Goal: Task Accomplishment & Management: Manage account settings

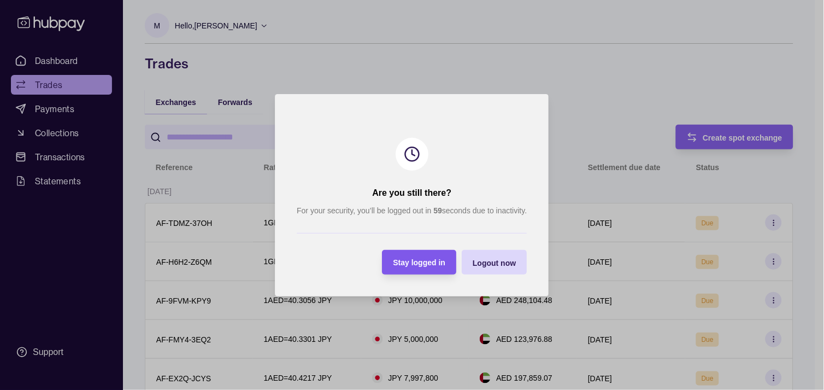
click at [427, 266] on span "Stay logged in" at bounding box center [419, 262] width 52 height 9
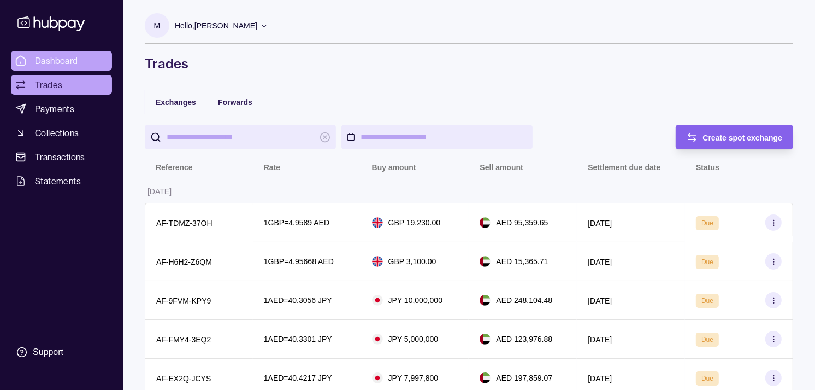
click at [75, 59] on span "Dashboard" at bounding box center [56, 60] width 43 height 13
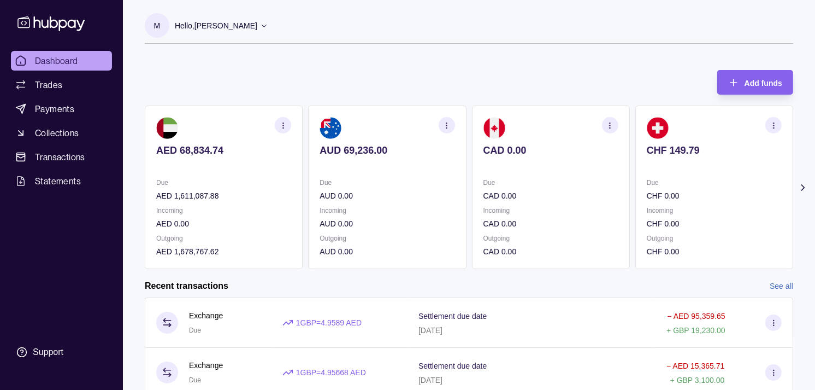
click at [646, 169] on section "CHF 149.79 Due CHF 0.00 Incoming CHF 0.00 Outgoing CHF 0.00" at bounding box center [715, 186] width 158 height 163
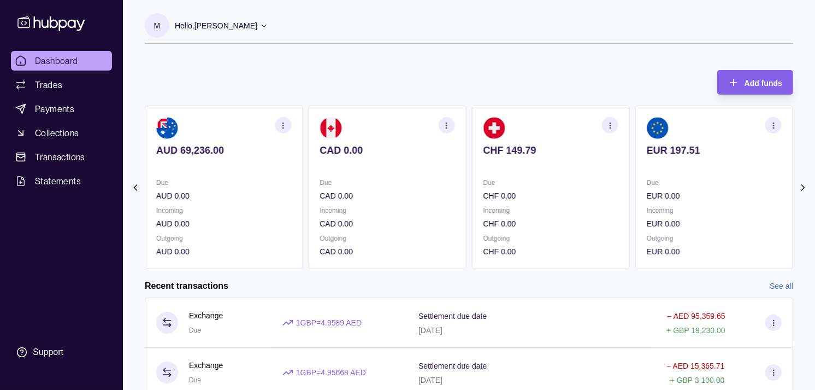
click at [647, 166] on p at bounding box center [714, 165] width 135 height 12
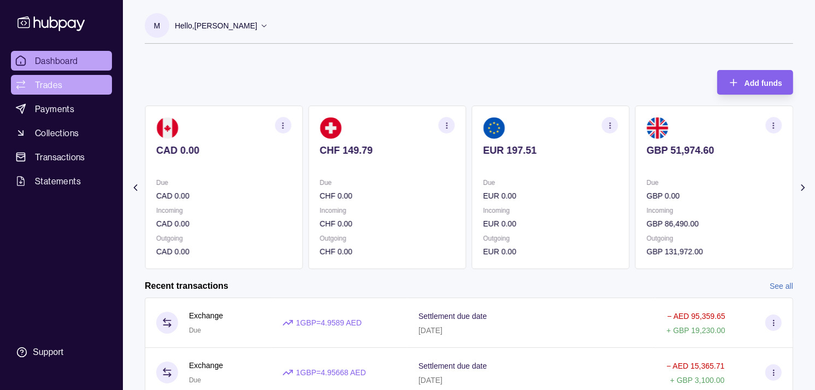
click at [52, 85] on span "Trades" at bounding box center [48, 84] width 27 height 13
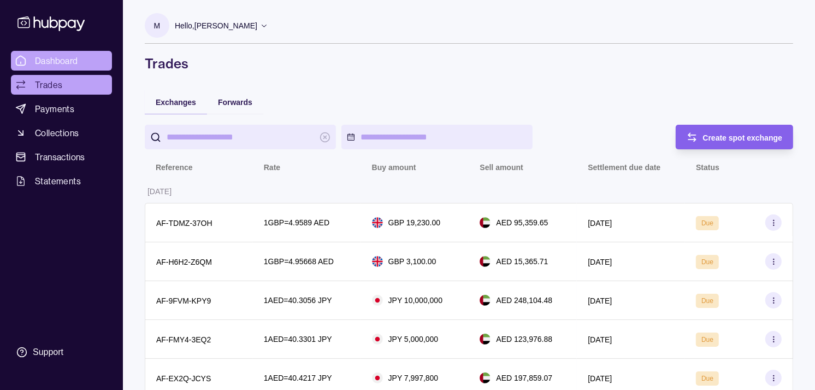
click at [75, 63] on span "Dashboard" at bounding box center [56, 60] width 43 height 13
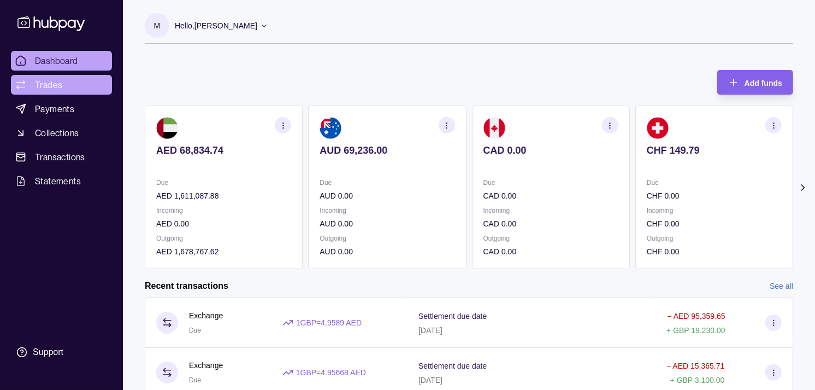
click at [48, 84] on span "Trades" at bounding box center [48, 84] width 27 height 13
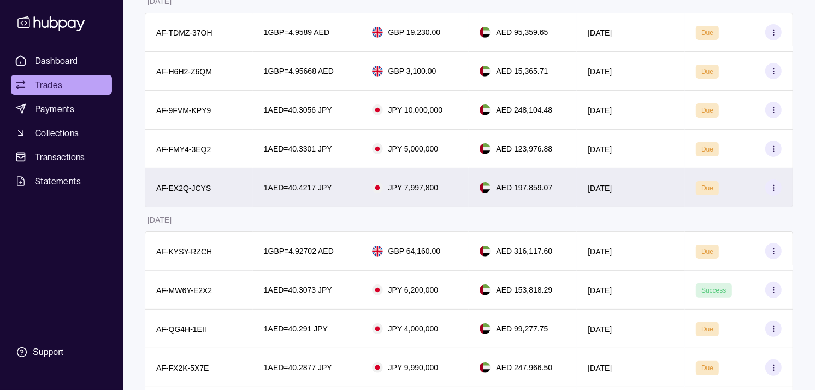
scroll to position [121, 0]
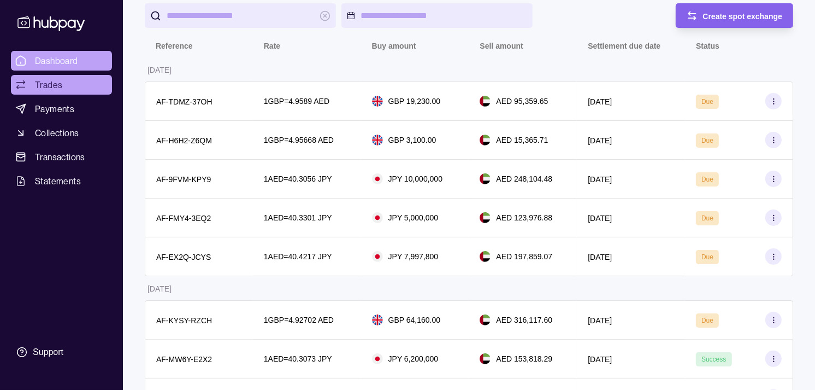
click at [69, 62] on span "Dashboard" at bounding box center [56, 60] width 43 height 13
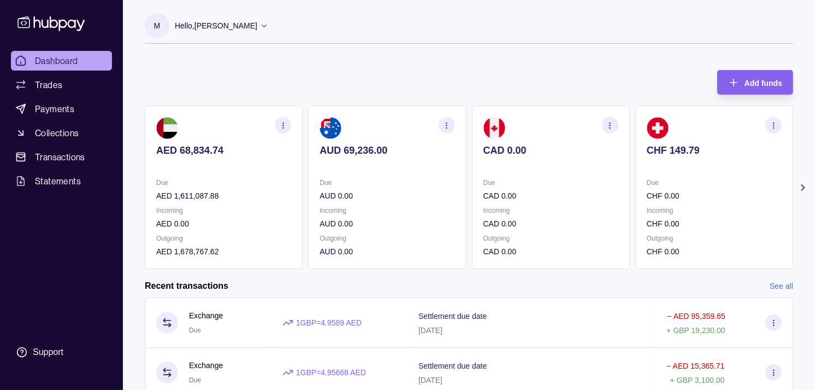
click at [555, 199] on div "Due CAD 0.00 Incoming CAD 0.00 Outgoing CAD 0.00" at bounding box center [551, 217] width 135 height 81
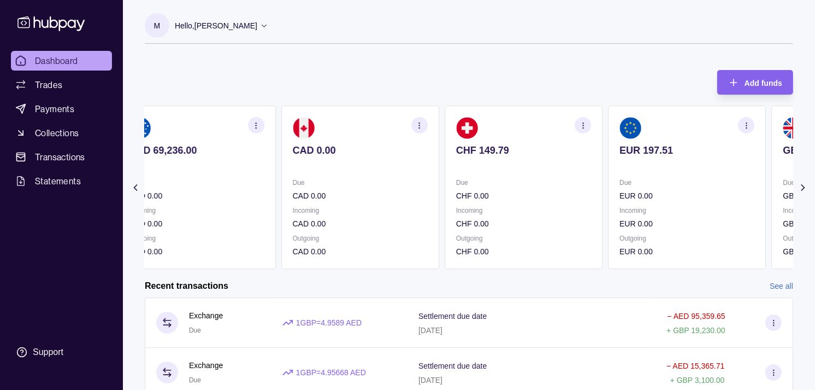
click at [559, 205] on p "Incoming" at bounding box center [523, 210] width 135 height 12
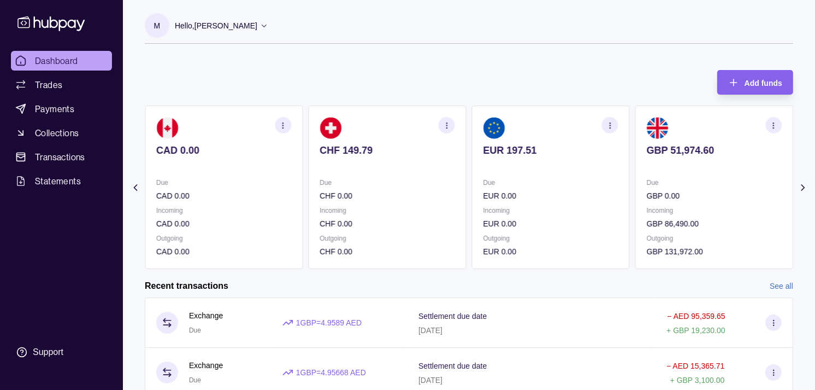
click at [563, 205] on p "Incoming" at bounding box center [551, 210] width 135 height 12
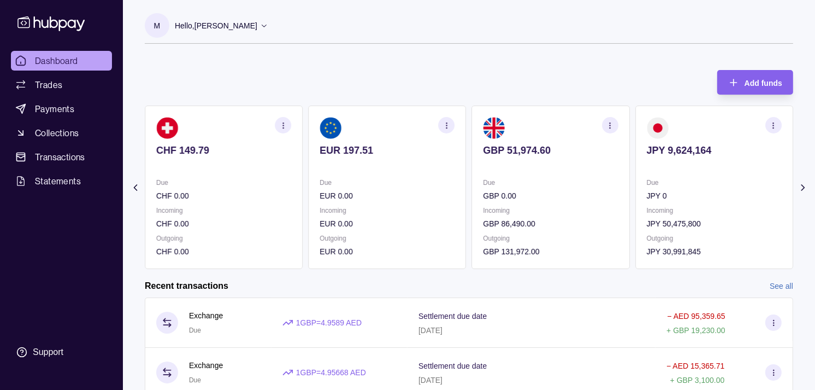
click at [576, 210] on p "Incoming" at bounding box center [551, 210] width 135 height 12
click at [555, 207] on p "Incoming" at bounding box center [551, 210] width 135 height 12
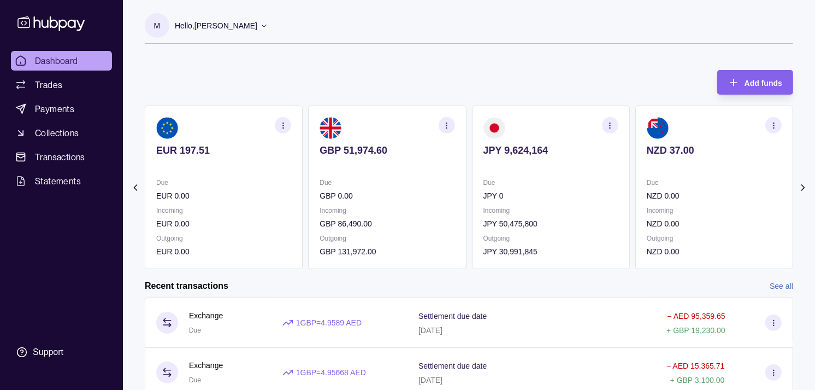
click at [133, 190] on icon at bounding box center [135, 187] width 11 height 11
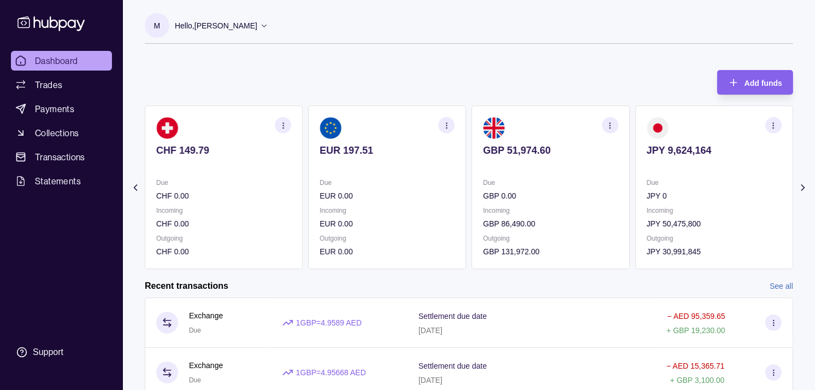
click at [133, 190] on icon at bounding box center [135, 187] width 11 height 11
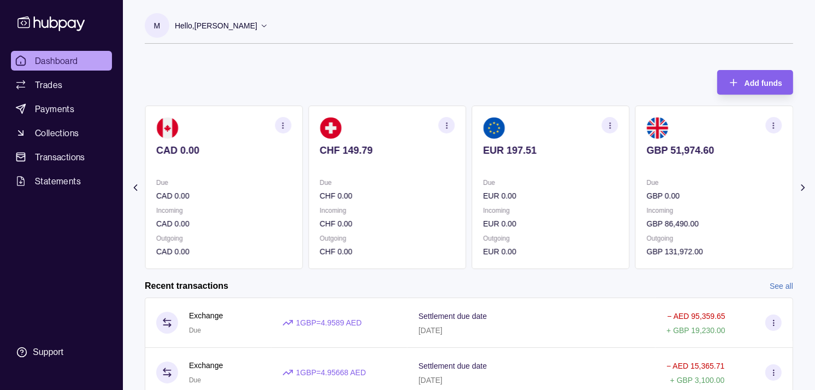
click at [133, 190] on icon at bounding box center [135, 187] width 11 height 11
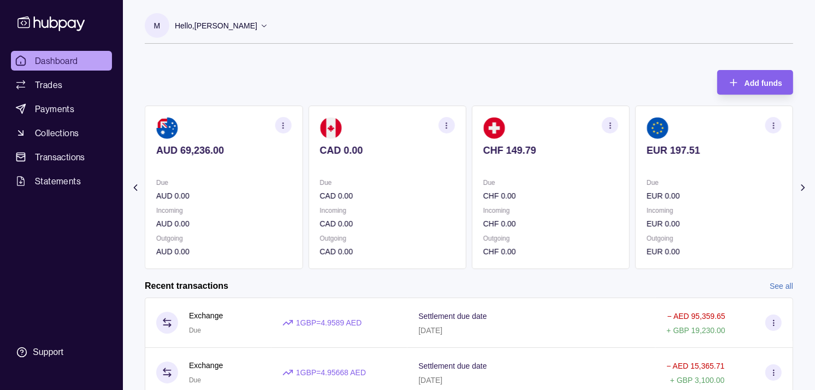
click at [133, 190] on icon at bounding box center [135, 187] width 11 height 11
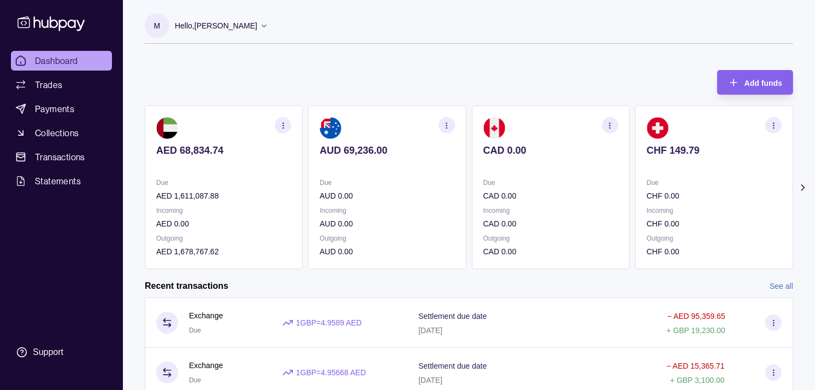
click at [133, 190] on section "Add funds AED 68,834.74 Due AED 1,611,087.88 Incoming AED 0.00 Outgoing AED 1,6…" at bounding box center [469, 313] width 692 height 509
click at [647, 183] on p "Due" at bounding box center [714, 183] width 135 height 12
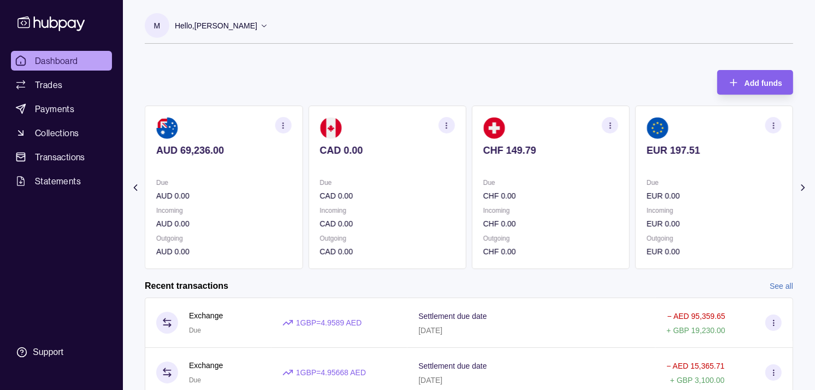
click at [636, 168] on section "EUR 197.51 Due EUR 0.00 Incoming EUR 0.00 Outgoing EUR 0.00" at bounding box center [715, 186] width 158 height 163
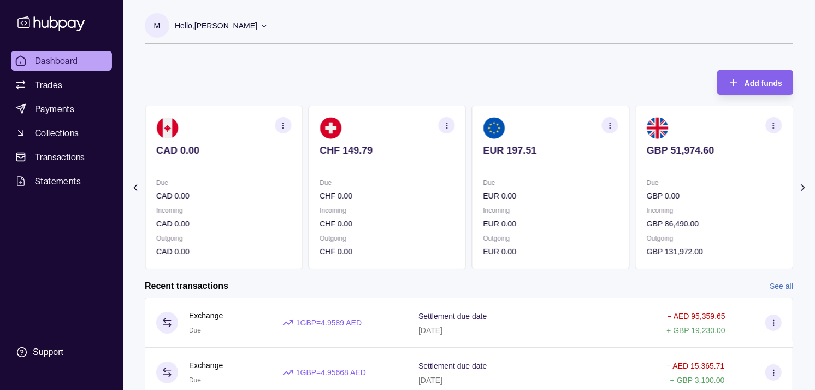
click at [773, 126] on icon "button" at bounding box center [774, 125] width 8 height 8
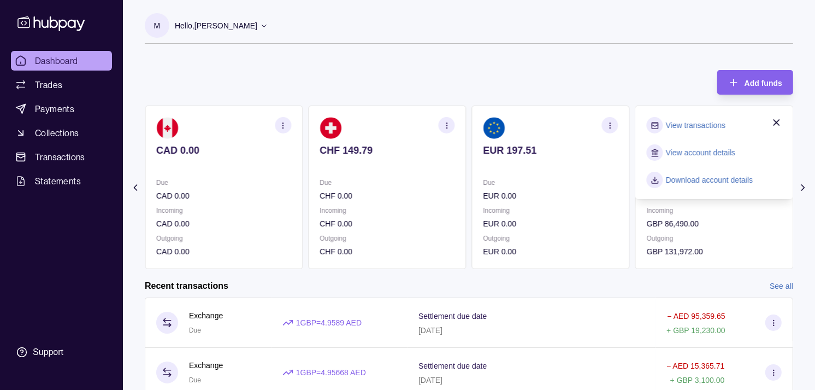
click at [692, 122] on link "View transactions" at bounding box center [696, 125] width 60 height 12
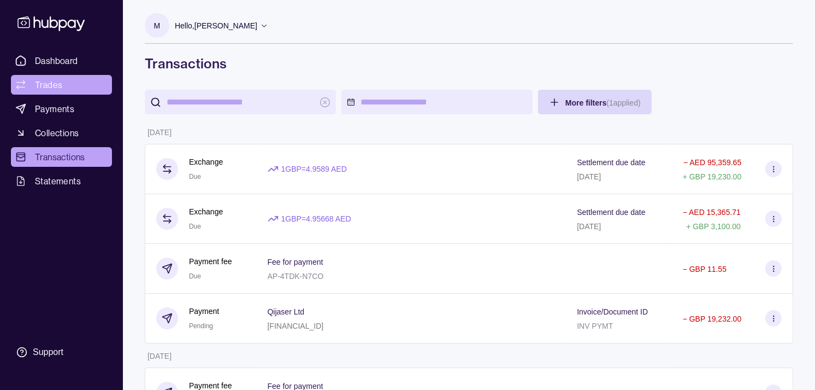
click at [62, 80] on link "Trades" at bounding box center [61, 85] width 101 height 20
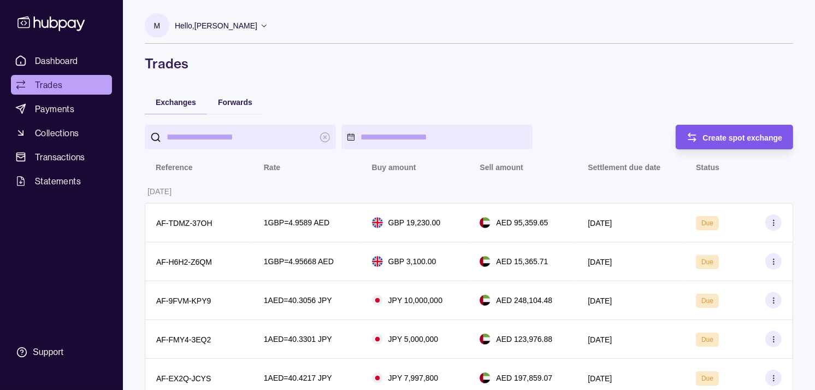
click at [712, 134] on span "Create spot exchange" at bounding box center [743, 137] width 80 height 9
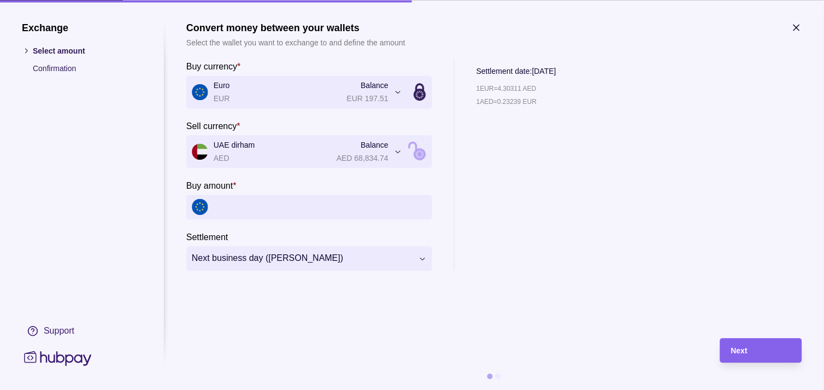
click at [799, 26] on icon "button" at bounding box center [796, 27] width 5 height 5
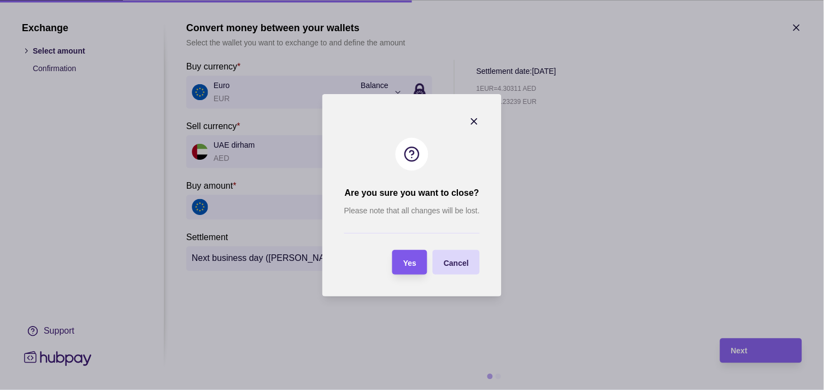
click at [407, 256] on div "Yes" at bounding box center [409, 261] width 13 height 13
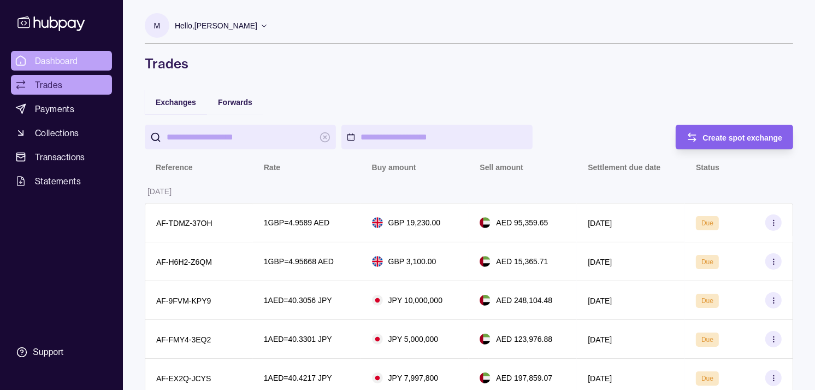
click at [56, 64] on span "Dashboard" at bounding box center [56, 60] width 43 height 13
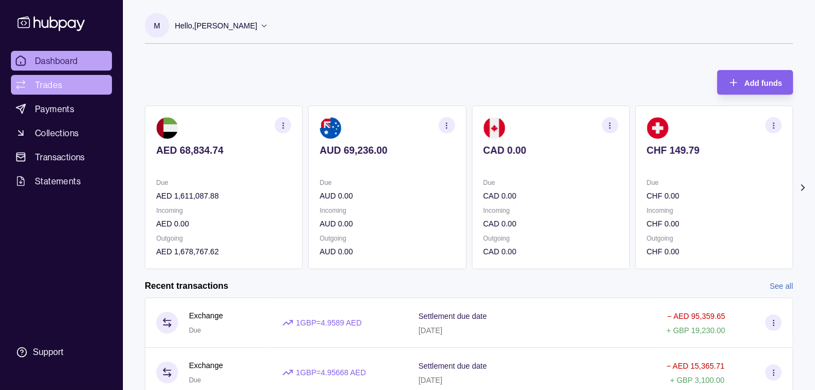
click at [53, 83] on span "Trades" at bounding box center [48, 84] width 27 height 13
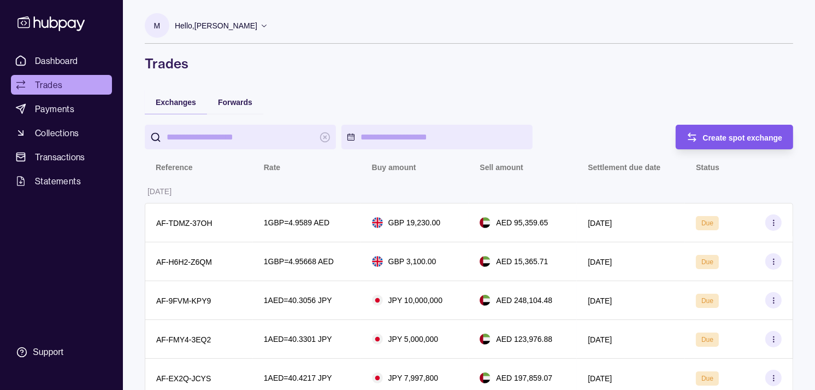
click at [739, 142] on div "Create spot exchange" at bounding box center [743, 137] width 80 height 13
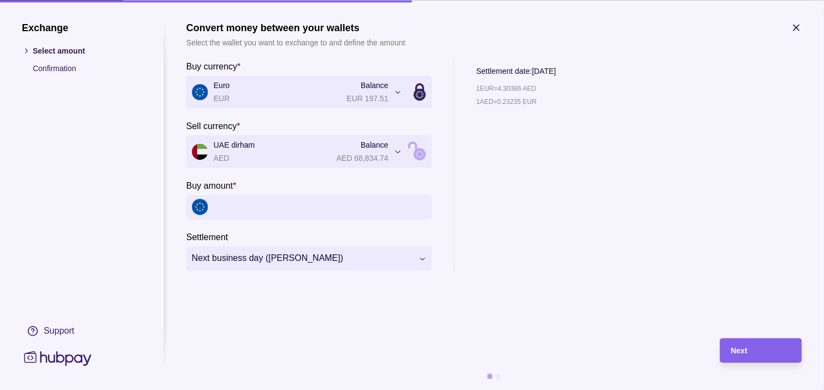
click at [795, 28] on icon "button" at bounding box center [796, 27] width 11 height 11
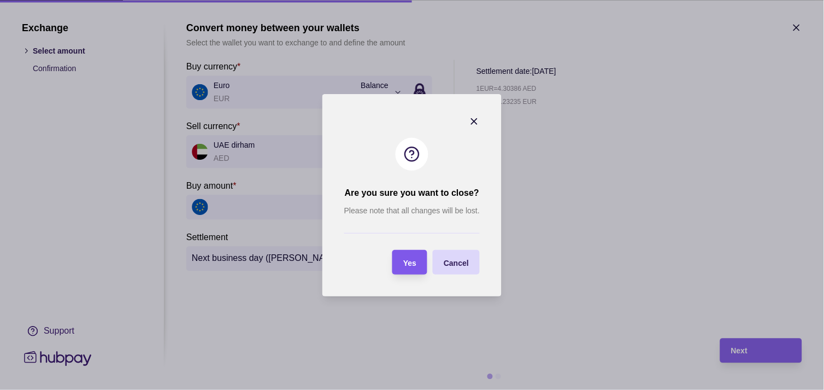
click at [400, 258] on div "Yes" at bounding box center [402, 262] width 30 height 25
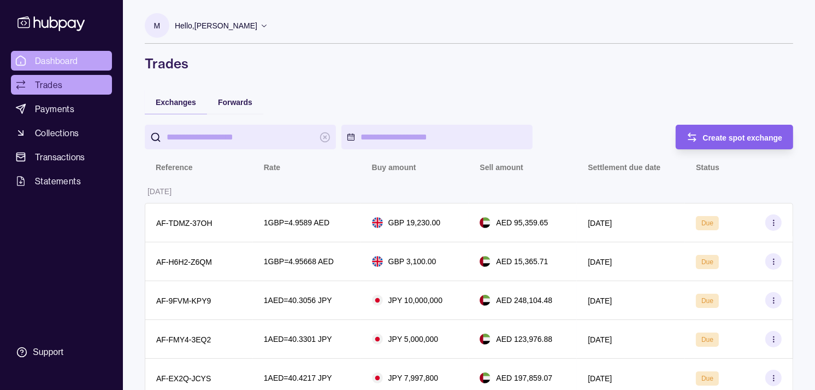
click at [79, 62] on link "Dashboard" at bounding box center [61, 61] width 101 height 20
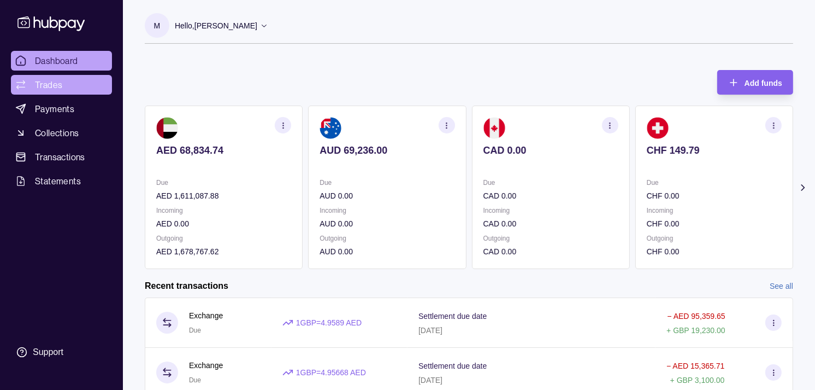
click at [69, 84] on link "Trades" at bounding box center [61, 85] width 101 height 20
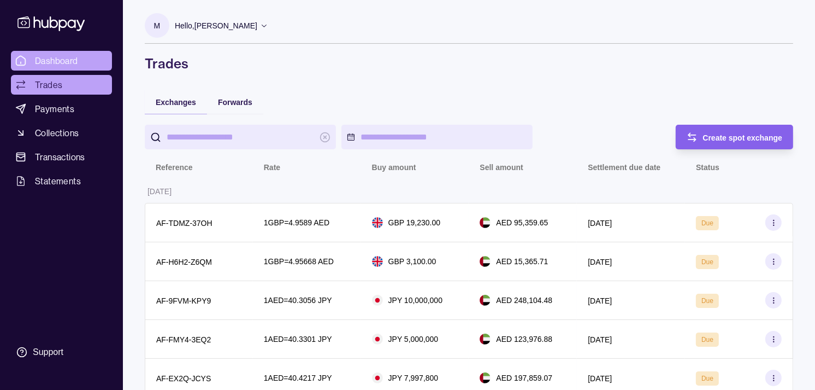
click at [62, 53] on link "Dashboard" at bounding box center [61, 61] width 101 height 20
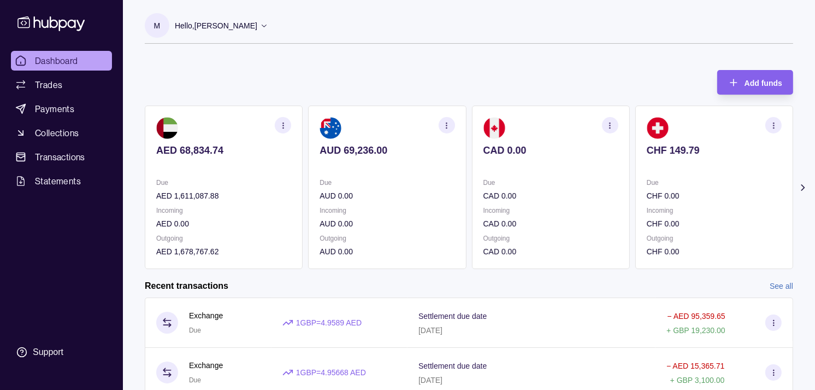
click at [587, 171] on p at bounding box center [551, 165] width 135 height 12
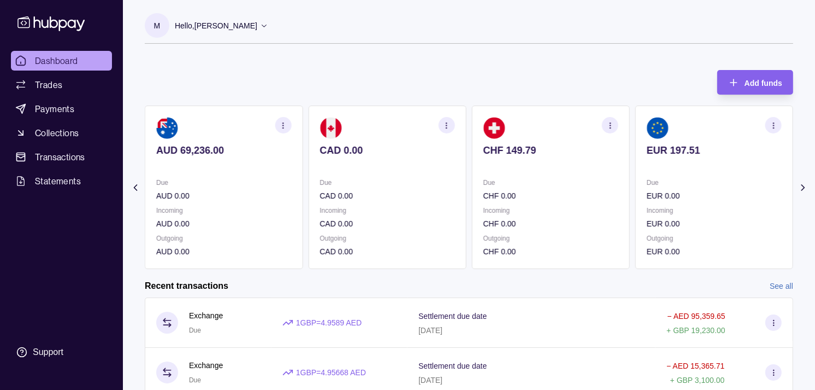
click at [586, 171] on section "CHF 149.79 Due CHF 0.00 Incoming CHF 0.00 Outgoing CHF 0.00" at bounding box center [551, 186] width 158 height 163
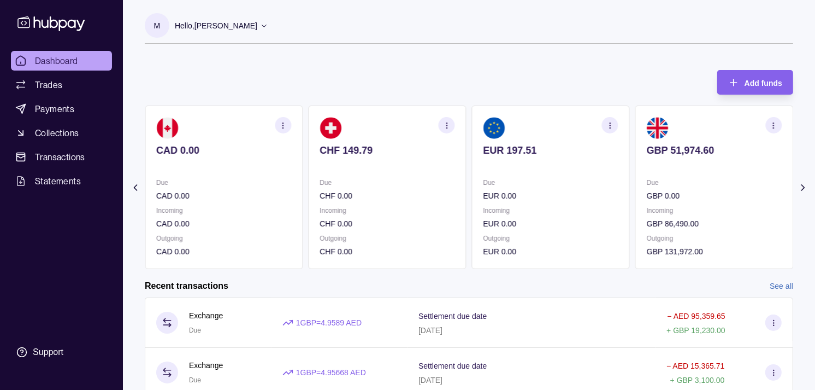
click at [592, 166] on p at bounding box center [551, 165] width 135 height 12
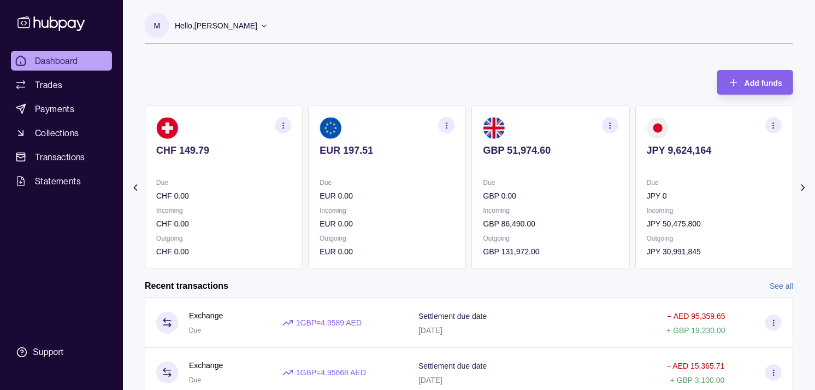
click at [541, 157] on div "GBP 51,974.60" at bounding box center [551, 157] width 135 height 27
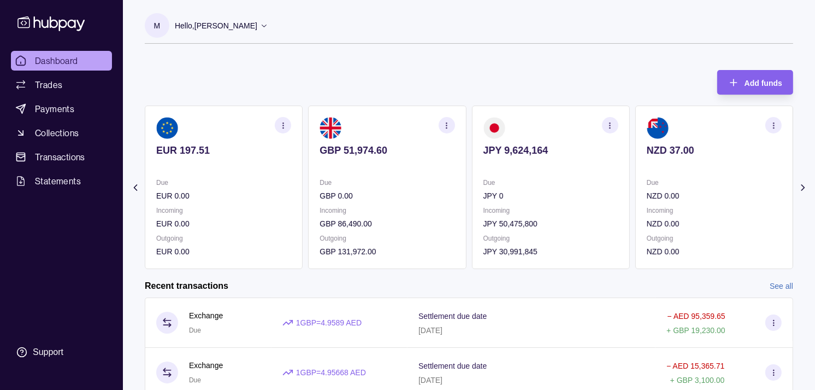
click at [532, 155] on p "JPY 9,624,164" at bounding box center [551, 150] width 135 height 12
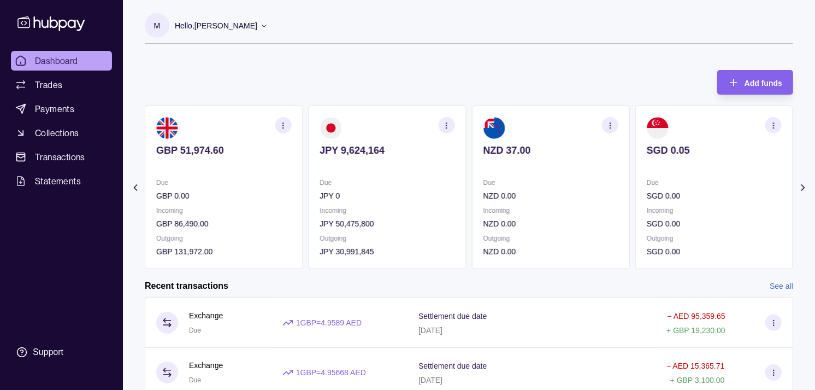
click at [445, 129] on icon "button" at bounding box center [447, 125] width 8 height 8
click at [370, 126] on link "View transactions" at bounding box center [369, 125] width 60 height 12
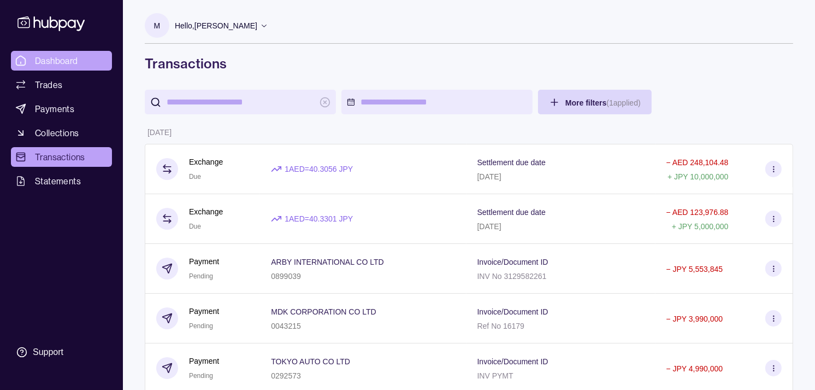
click at [47, 64] on span "Dashboard" at bounding box center [56, 60] width 43 height 13
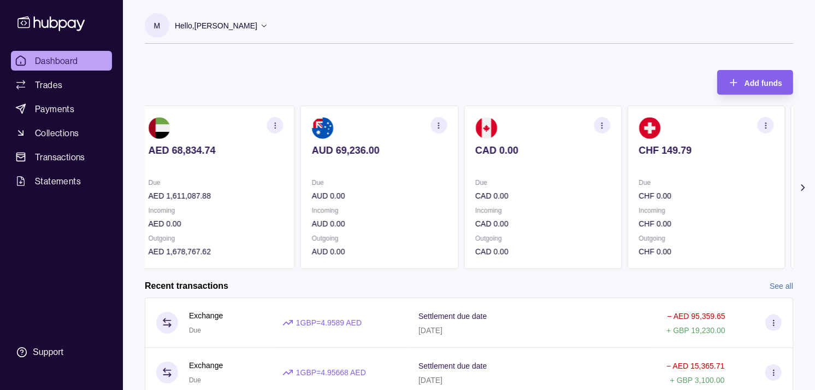
click at [597, 155] on p "CAD 0.00" at bounding box center [542, 150] width 135 height 12
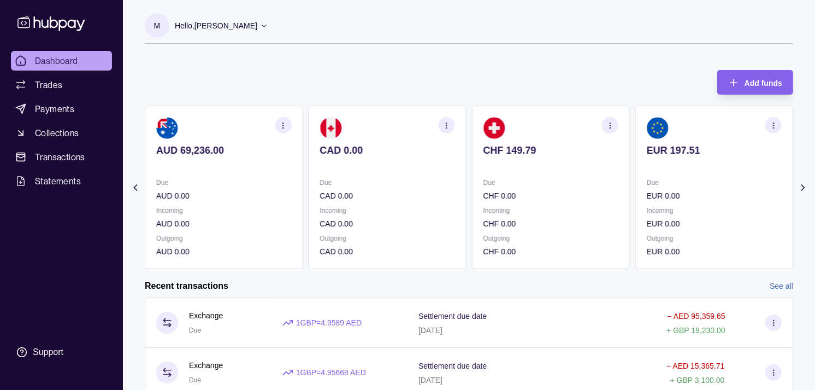
click at [577, 149] on p "CHF 149.79" at bounding box center [551, 150] width 135 height 12
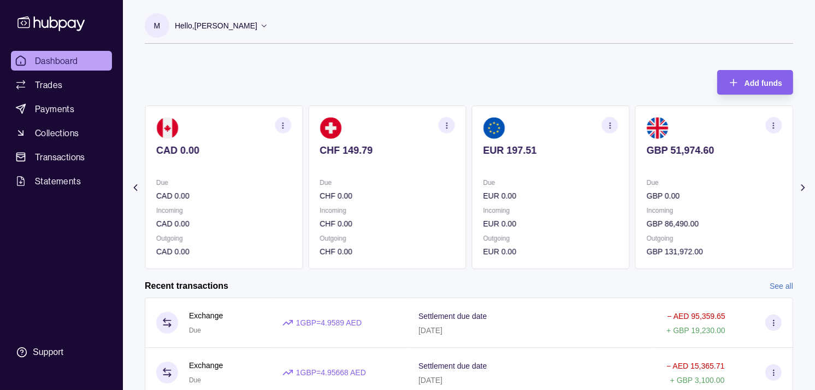
click at [550, 148] on p "EUR 197.51" at bounding box center [551, 150] width 135 height 12
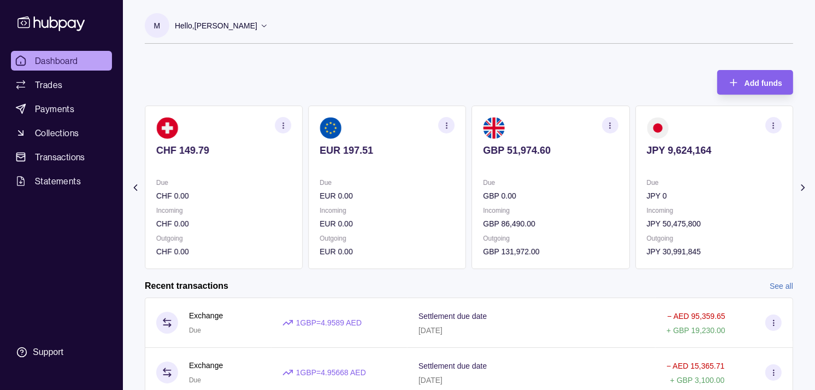
click at [531, 144] on section "GBP 51,974.60 Due GBP 0.00 Incoming GBP 86,490.00 Outgoing GBP 131,972.00" at bounding box center [551, 186] width 158 height 163
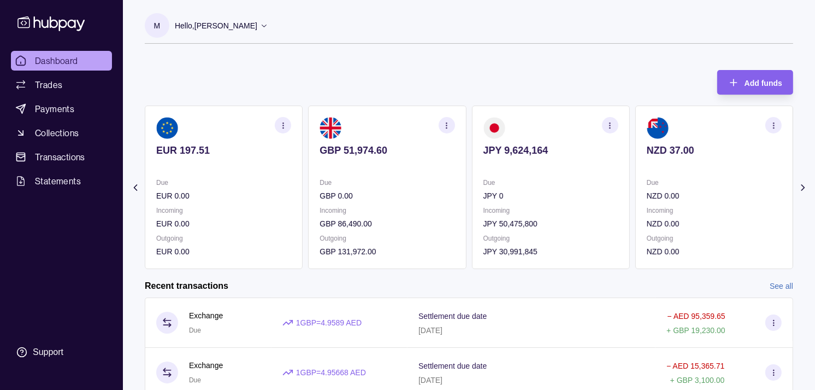
click at [445, 126] on icon "button" at bounding box center [447, 125] width 8 height 8
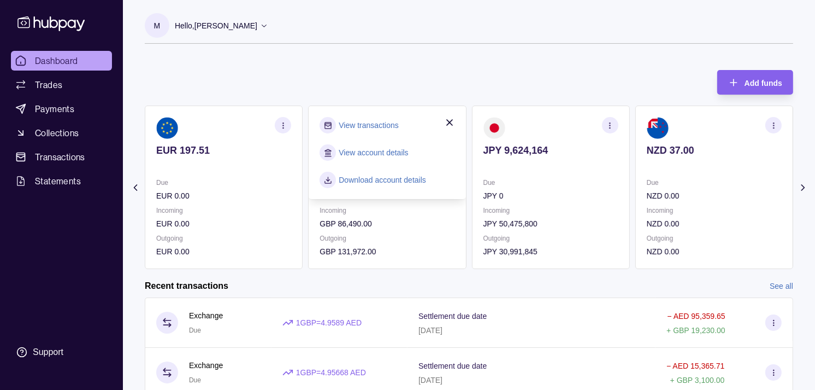
click at [375, 127] on link "View transactions" at bounding box center [369, 125] width 60 height 12
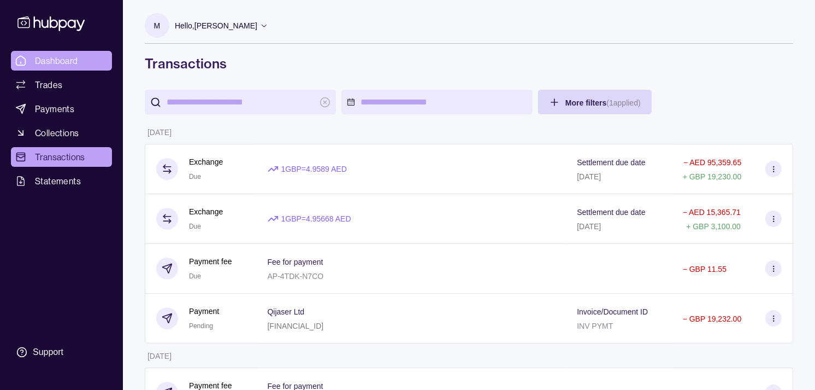
click at [74, 66] on span "Dashboard" at bounding box center [56, 60] width 43 height 13
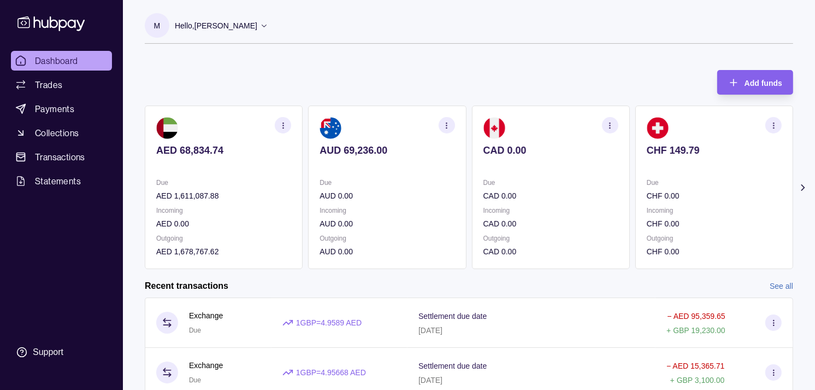
click at [62, 95] on ul "Dashboard Trades Payments Collections Transactions Statements" at bounding box center [61, 121] width 101 height 140
click at [58, 80] on span "Trades" at bounding box center [48, 84] width 27 height 13
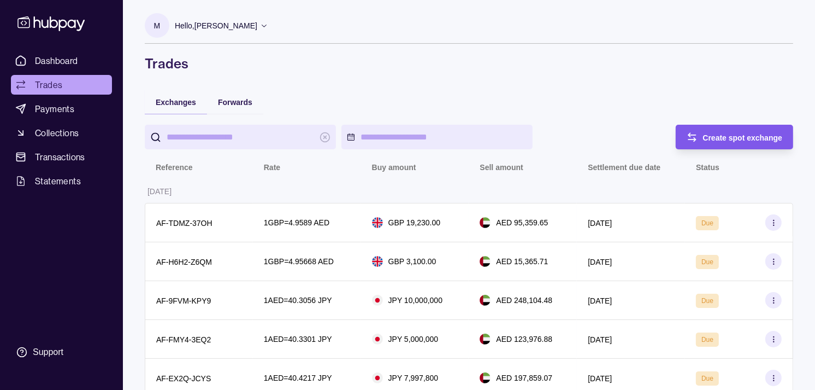
click at [750, 131] on div "Create spot exchange" at bounding box center [743, 137] width 80 height 13
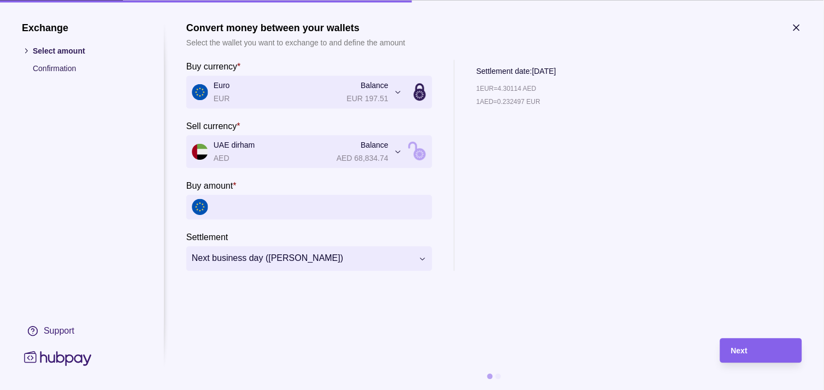
click at [797, 26] on icon "button" at bounding box center [796, 27] width 11 height 11
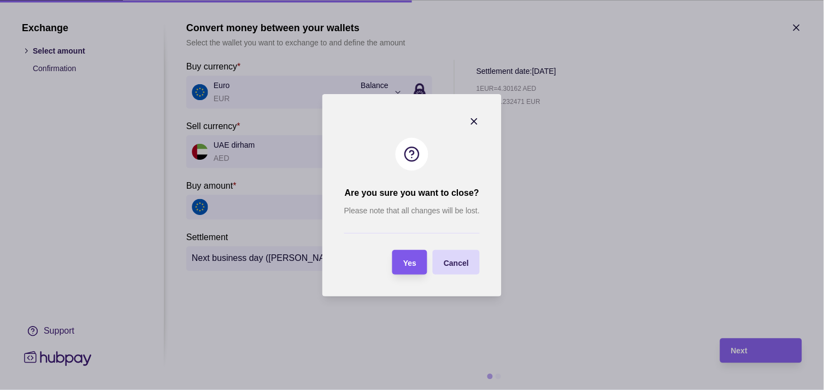
click at [412, 258] on span "Yes" at bounding box center [409, 262] width 13 height 9
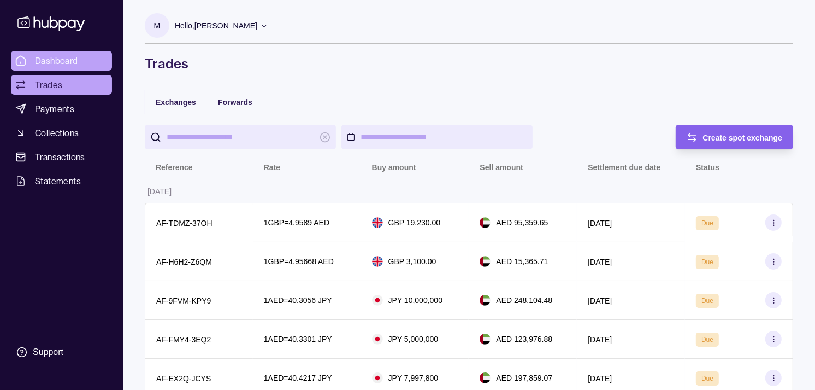
click at [74, 62] on span "Dashboard" at bounding box center [56, 60] width 43 height 13
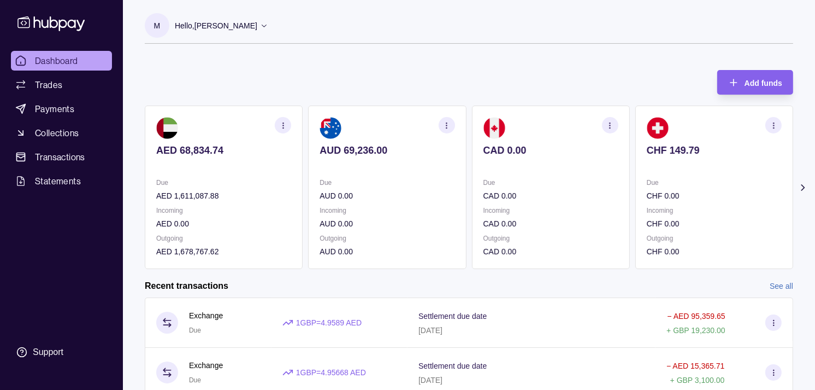
click at [526, 164] on div "CAD 0.00" at bounding box center [551, 157] width 135 height 27
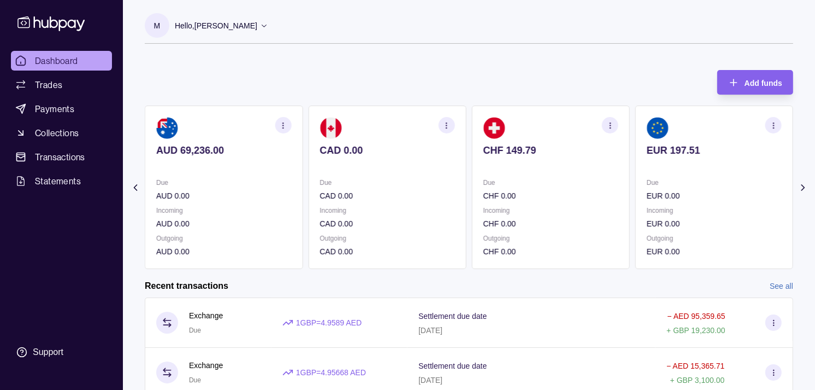
click at [528, 165] on p at bounding box center [551, 165] width 135 height 12
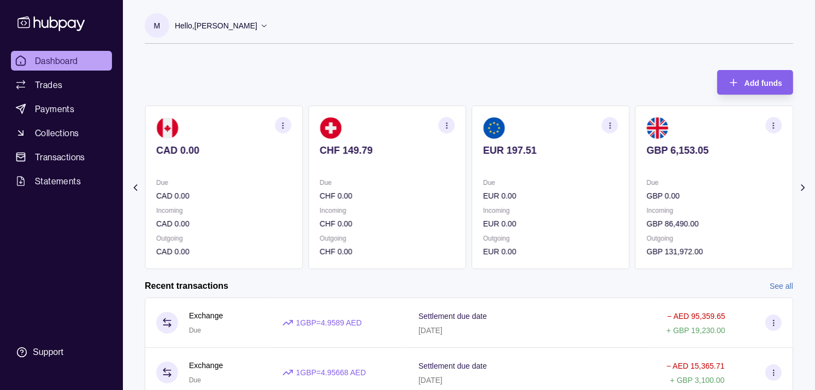
click at [580, 187] on p "Due" at bounding box center [551, 183] width 135 height 12
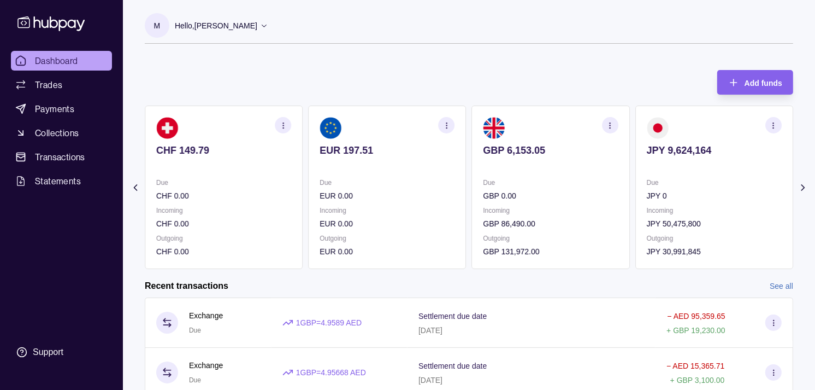
click at [608, 125] on icon "button" at bounding box center [610, 125] width 8 height 8
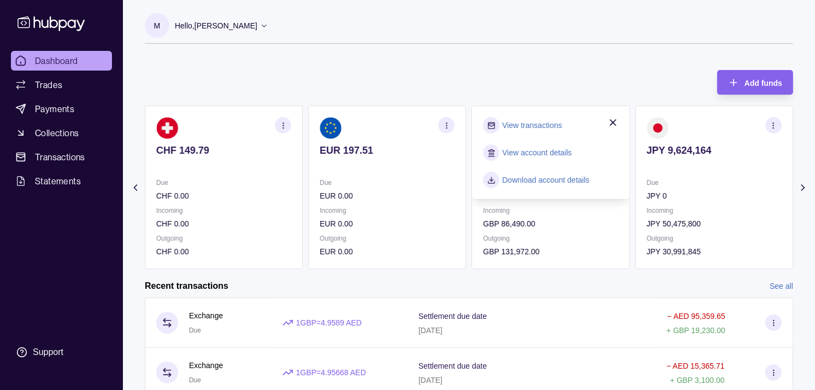
click at [543, 124] on link "View transactions" at bounding box center [533, 125] width 60 height 12
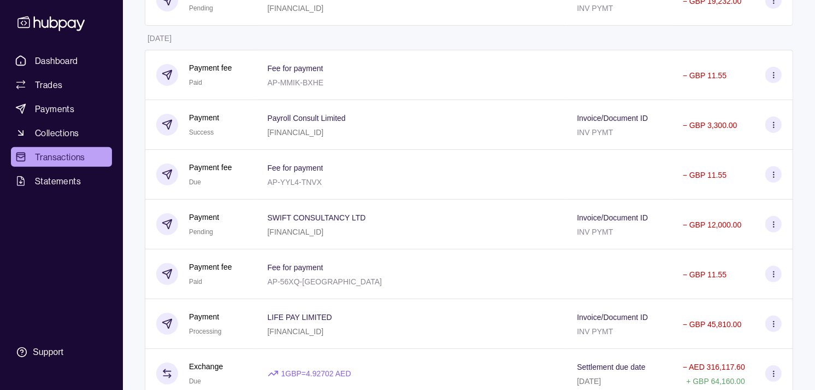
scroll to position [303, 0]
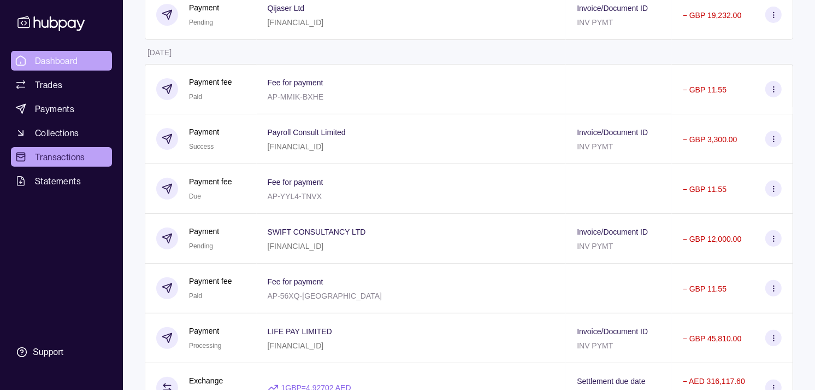
click at [63, 53] on link "Dashboard" at bounding box center [61, 61] width 101 height 20
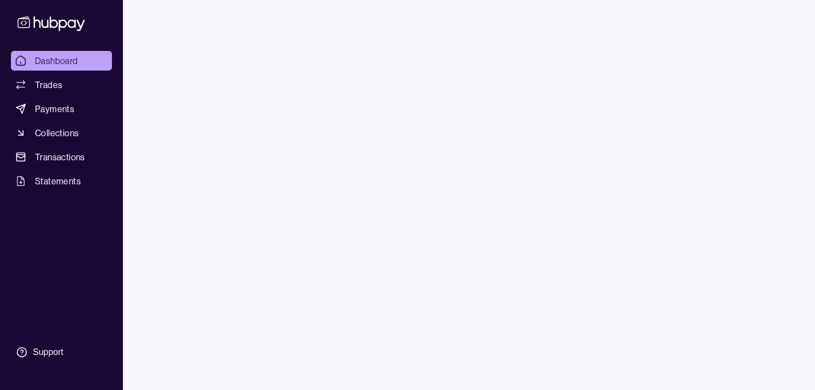
click at [636, 172] on section "CHF 149.79 Due CHF 0.00 Incoming CHF 0.00 Outgoing CHF 0.00" at bounding box center [715, 186] width 158 height 163
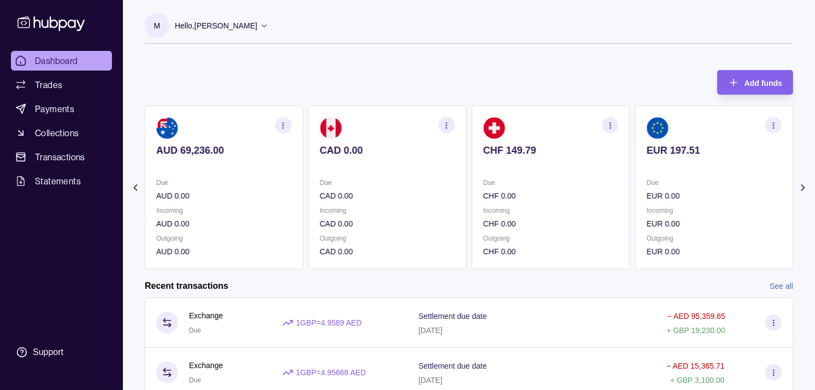
drag, startPoint x: 636, startPoint y: 172, endPoint x: 598, endPoint y: 162, distance: 38.8
click at [599, 164] on div "AED 68,834.74 Due AED 1,611,087.88 Incoming AED 0.00 Outgoing AED 1,678,767.62 …" at bounding box center [469, 186] width 649 height 163
click at [636, 173] on section "EUR 197.51 Due EUR 0.00 Incoming EUR 0.00 Outgoing EUR 0.00" at bounding box center [715, 186] width 158 height 163
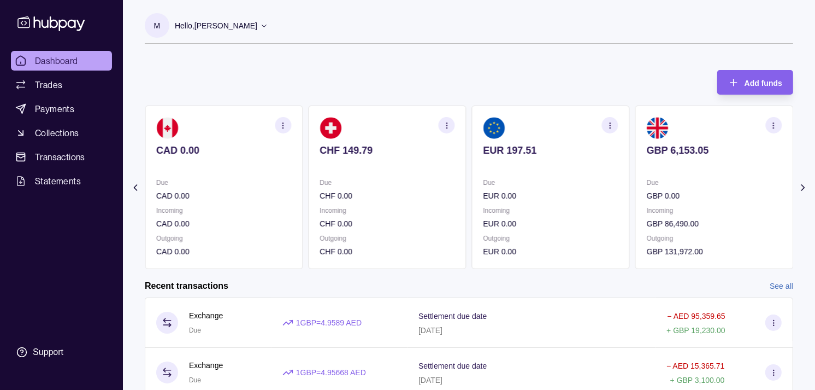
click at [636, 160] on section "GBP 6,153.05 Due GBP 0.00 Incoming GBP 86,490.00 Outgoing GBP 131,972.00" at bounding box center [715, 186] width 158 height 163
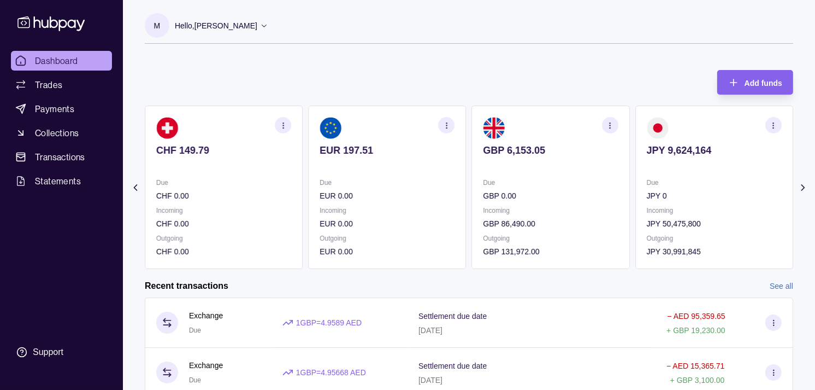
click at [636, 166] on section "JPY 9,624,164 Due JPY 0 Incoming JPY 50,475,800 Outgoing JPY 30,991,845" at bounding box center [715, 186] width 158 height 163
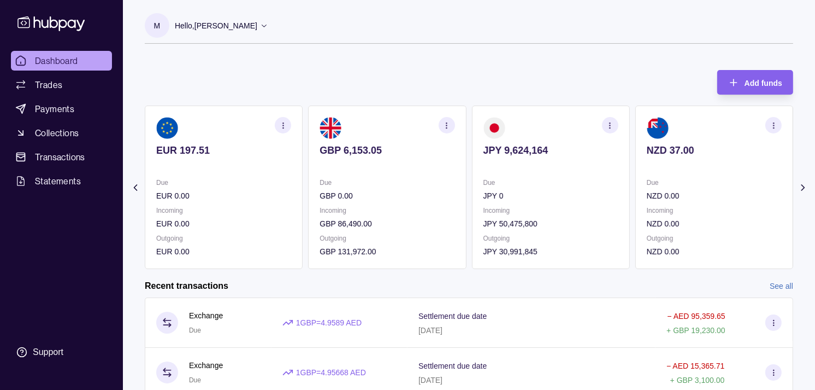
click at [455, 197] on p "GBP 0.00" at bounding box center [387, 196] width 135 height 12
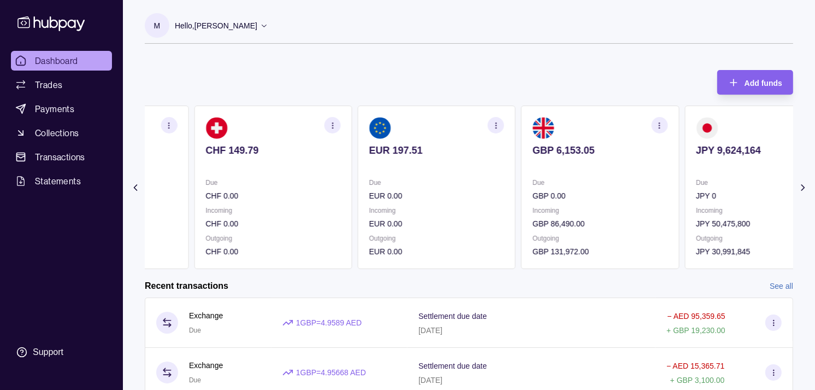
click at [505, 184] on section "EUR 197.51 Due EUR 0.00 Incoming EUR 0.00 Outgoing EUR 0.00" at bounding box center [437, 186] width 158 height 163
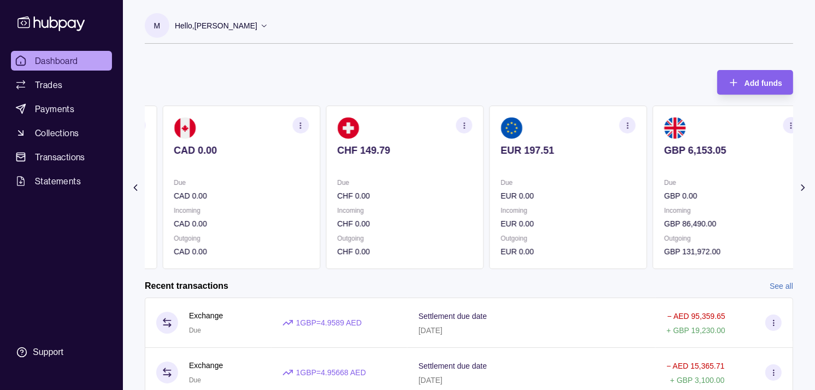
click at [517, 178] on section "EUR 197.51 Due EUR 0.00 Incoming EUR 0.00 Outgoing EUR 0.00" at bounding box center [569, 186] width 158 height 163
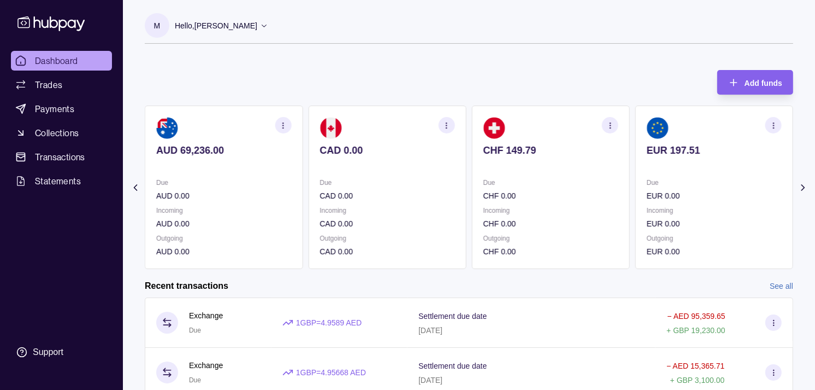
click at [508, 178] on section "CHF 149.79 Due CHF 0.00 Incoming CHF 0.00 Outgoing CHF 0.00" at bounding box center [551, 186] width 158 height 163
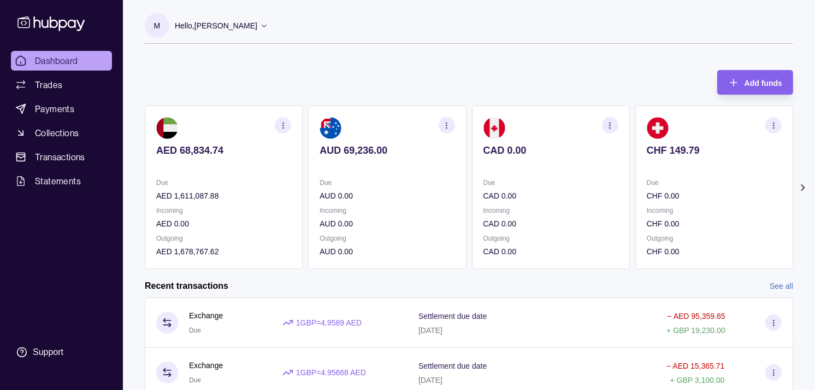
click at [498, 184] on p "Due" at bounding box center [551, 183] width 135 height 12
click at [69, 85] on link "Trades" at bounding box center [61, 85] width 101 height 20
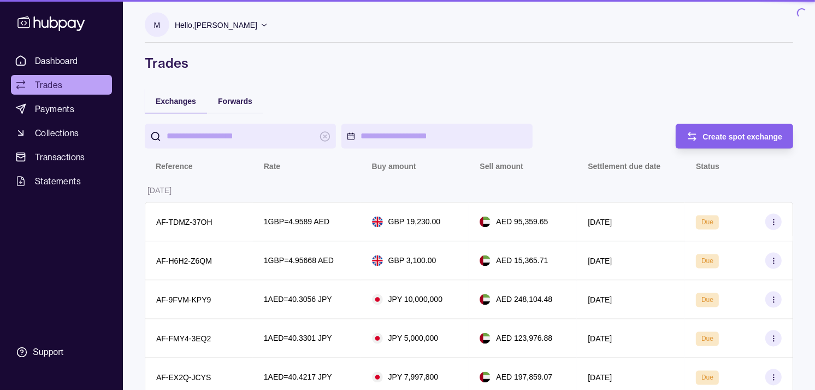
click at [68, 57] on span "Dashboard" at bounding box center [56, 60] width 43 height 13
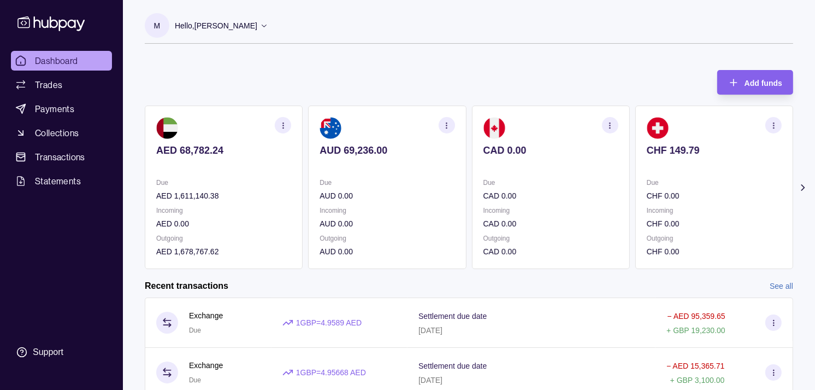
click at [526, 176] on section "CAD 0.00 Due CAD 0.00 Incoming CAD 0.00 Outgoing CAD 0.00" at bounding box center [551, 186] width 158 height 163
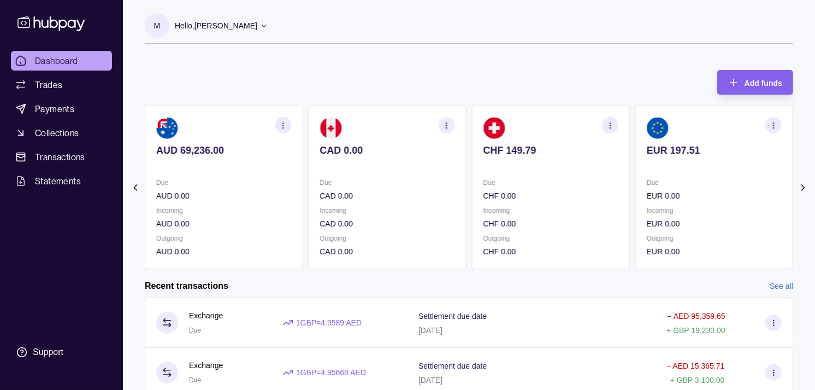
click at [543, 171] on p at bounding box center [551, 165] width 135 height 12
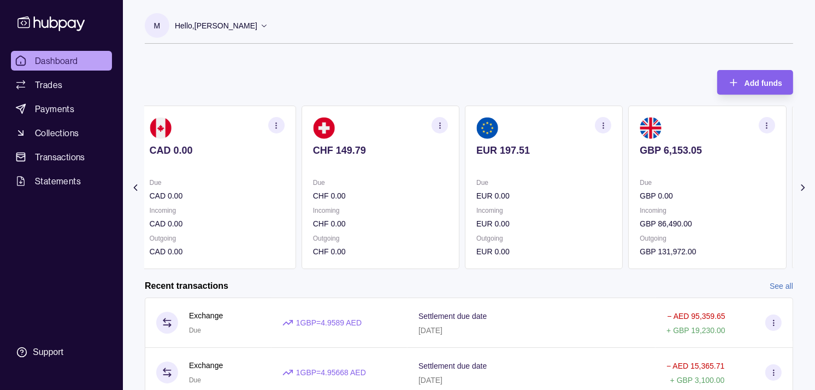
click at [543, 172] on section "EUR 197.51 Due EUR 0.00 Incoming EUR 0.00 Outgoing EUR 0.00" at bounding box center [544, 186] width 158 height 163
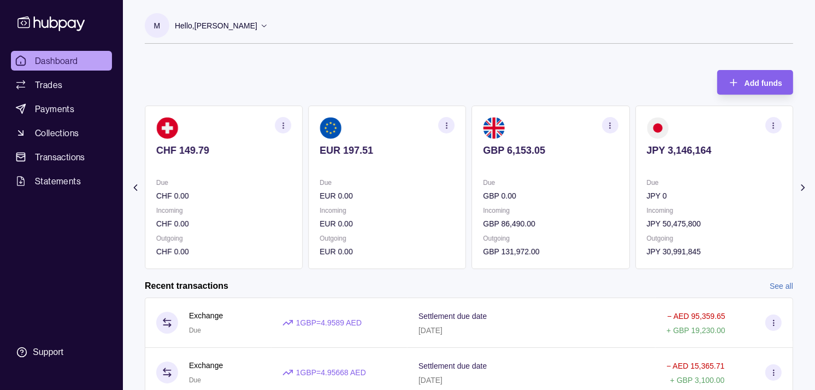
click at [528, 172] on section "GBP 6,153.05 Due GBP 0.00 Incoming GBP 86,490.00 Outgoing GBP 131,972.00" at bounding box center [551, 186] width 158 height 163
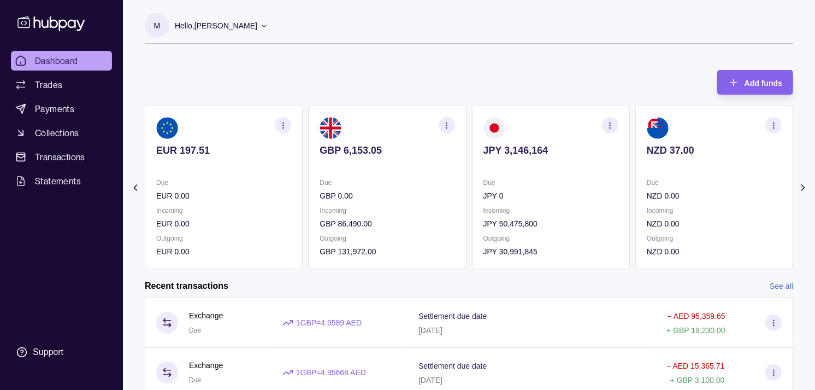
click at [613, 124] on icon "button" at bounding box center [610, 125] width 8 height 8
click at [540, 121] on link "View transactions" at bounding box center [533, 125] width 60 height 12
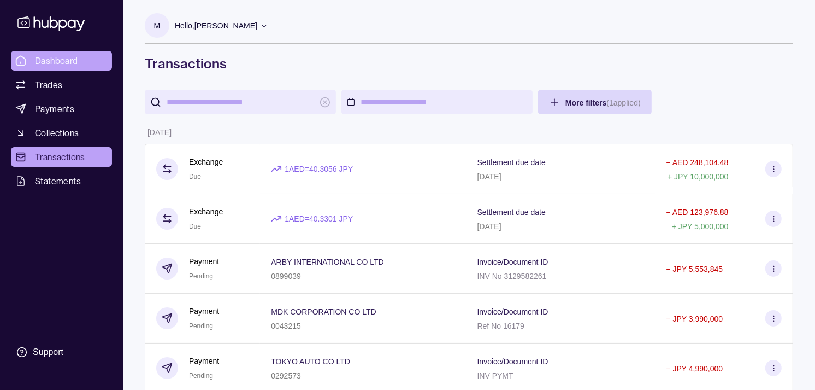
click at [85, 55] on link "Dashboard" at bounding box center [61, 61] width 101 height 20
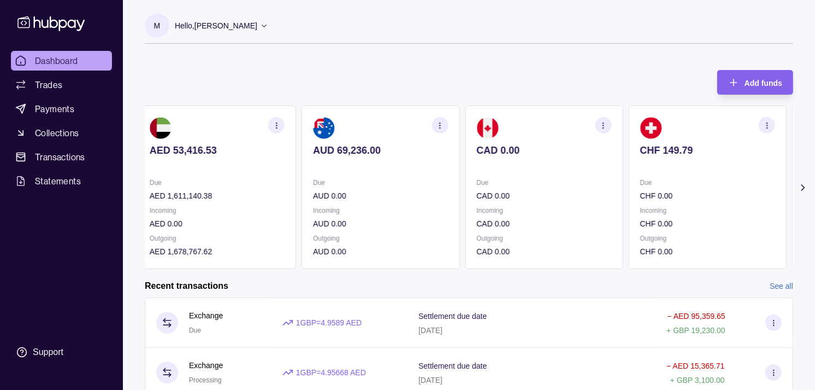
click at [629, 177] on section "CHF 149.79 Due CHF 0.00 Incoming CHF 0.00 Outgoing CHF 0.00" at bounding box center [708, 186] width 158 height 163
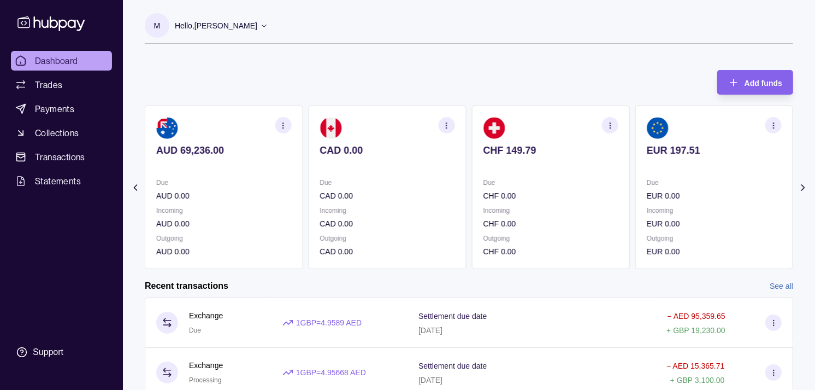
click at [636, 167] on section "EUR 197.51 Due EUR 0.00 Incoming EUR 0.00 Outgoing EUR 0.00" at bounding box center [715, 186] width 158 height 163
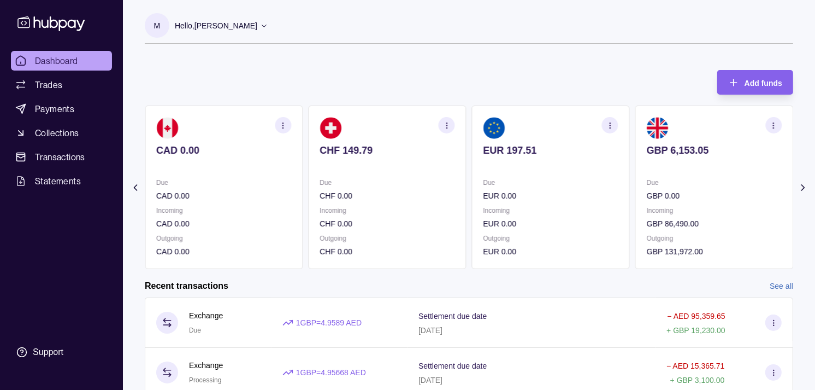
click at [544, 144] on section "EUR 197.51 Due EUR 0.00 Incoming EUR 0.00 Outgoing EUR 0.00" at bounding box center [551, 186] width 158 height 163
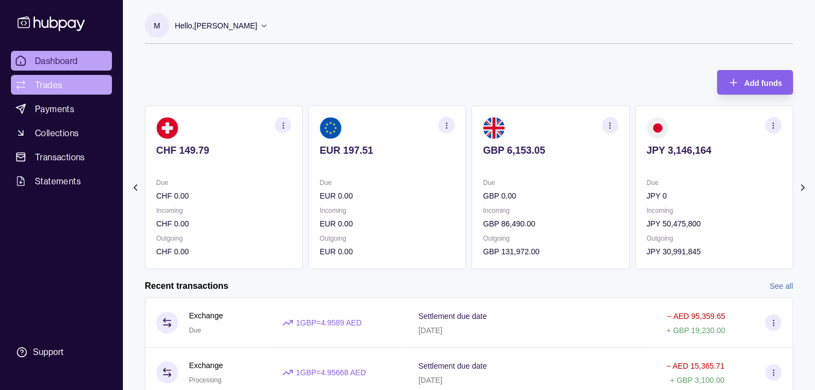
click at [62, 81] on link "Trades" at bounding box center [61, 85] width 101 height 20
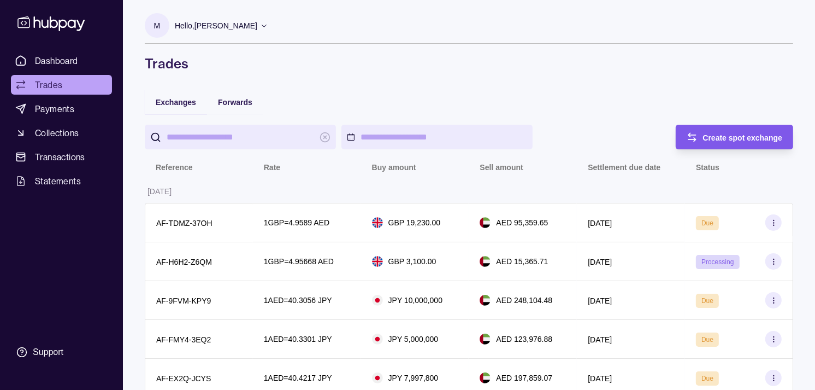
click at [725, 142] on div "Create spot exchange" at bounding box center [743, 137] width 80 height 13
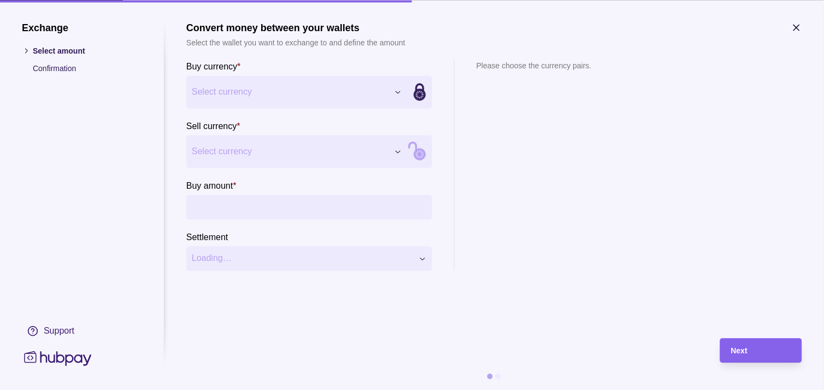
click at [801, 27] on icon "button" at bounding box center [796, 27] width 11 height 11
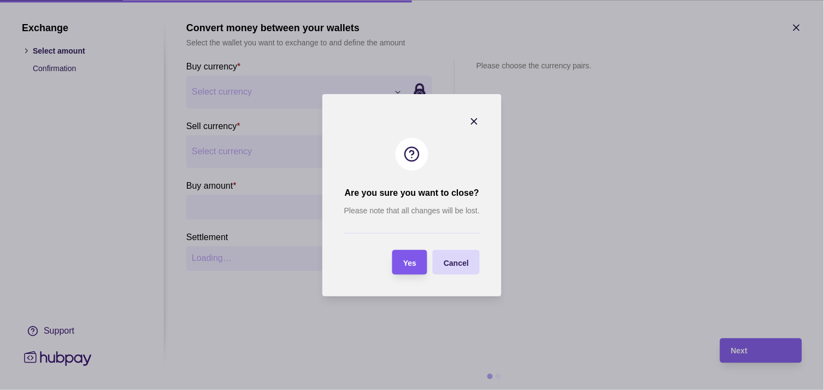
click at [410, 264] on span "Yes" at bounding box center [409, 262] width 13 height 9
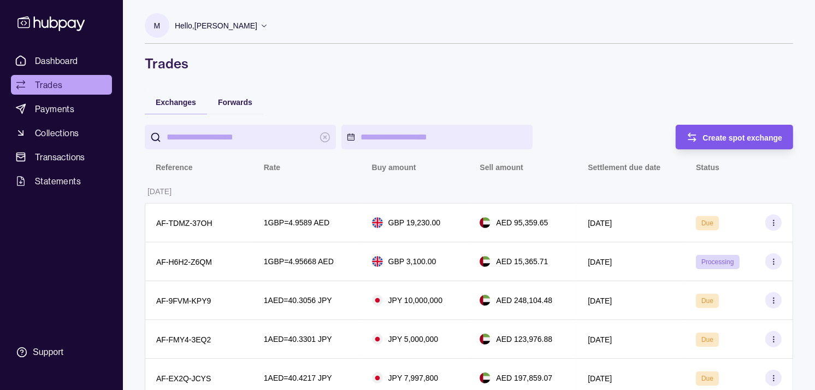
click at [745, 139] on span "Create spot exchange" at bounding box center [743, 137] width 80 height 9
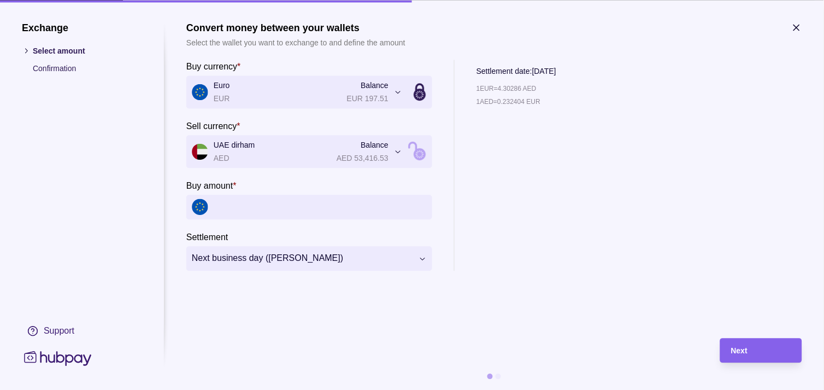
click at [797, 25] on icon "button" at bounding box center [796, 27] width 11 height 11
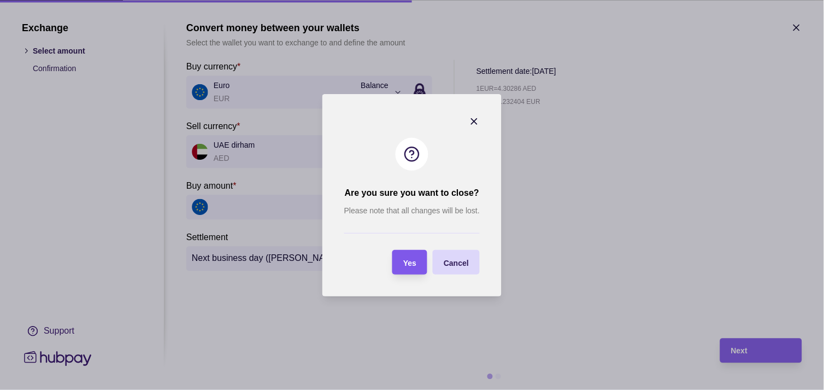
click at [405, 259] on span "Yes" at bounding box center [409, 262] width 13 height 9
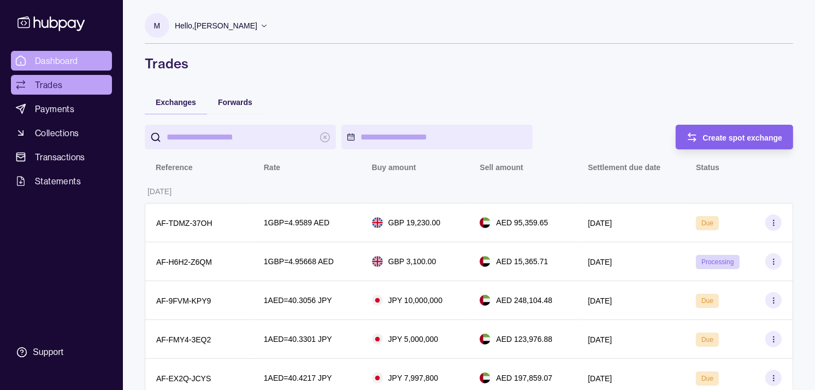
click at [63, 56] on span "Dashboard" at bounding box center [56, 60] width 43 height 13
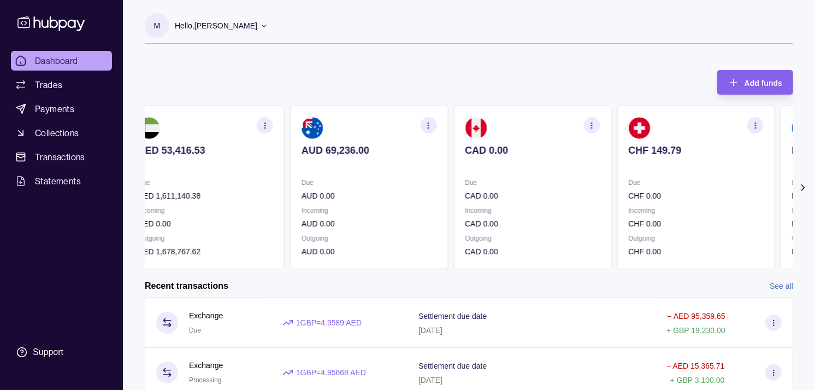
click at [638, 149] on p "CHF 149.79" at bounding box center [695, 150] width 135 height 12
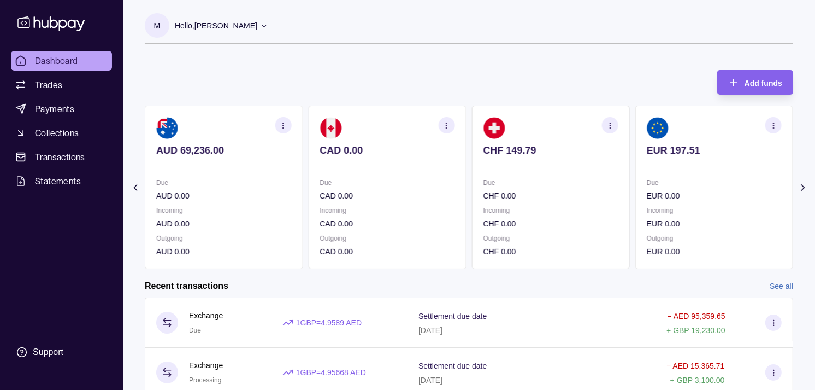
click at [636, 144] on section "EUR 197.51 Due EUR 0.00 Incoming EUR 0.00 Outgoing EUR 0.00" at bounding box center [715, 186] width 158 height 163
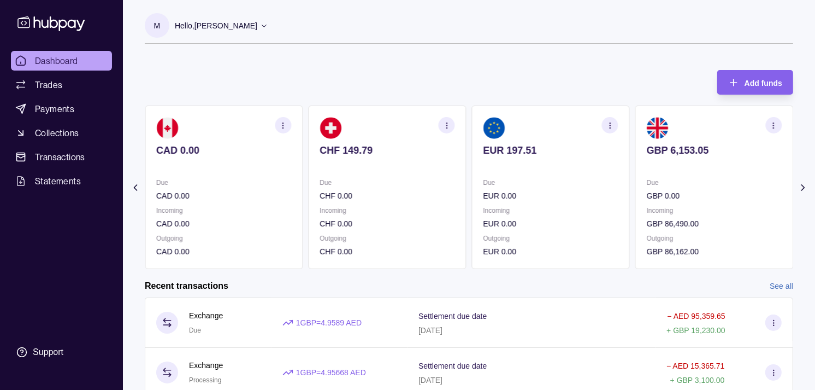
click at [636, 143] on section "GBP 6,153.05 Due GBP 0.00 Incoming GBP 86,490.00 Outgoing GBP 86,162.00" at bounding box center [715, 186] width 158 height 163
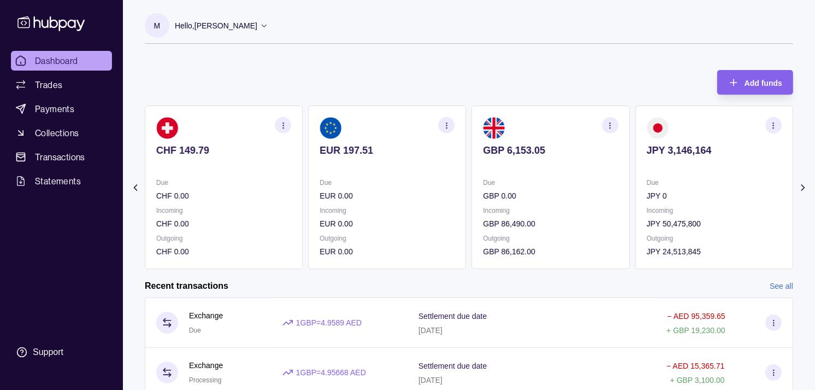
click at [609, 127] on icon "button" at bounding box center [610, 125] width 8 height 8
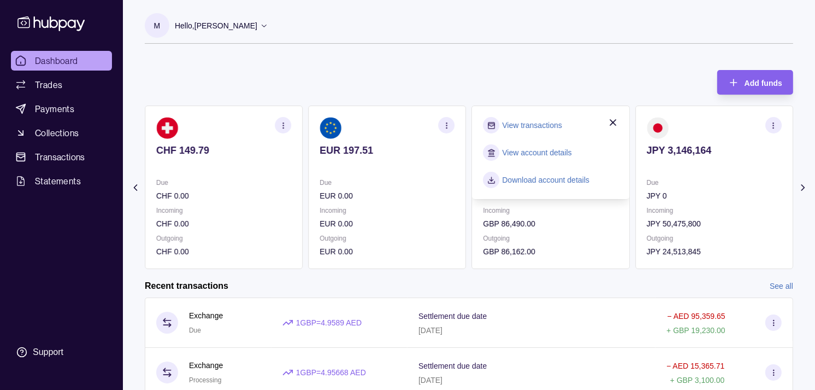
click at [529, 122] on link "View transactions" at bounding box center [533, 125] width 60 height 12
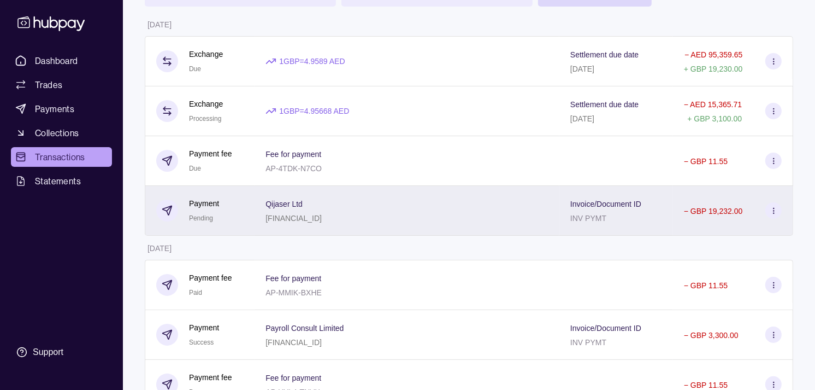
scroll to position [121, 0]
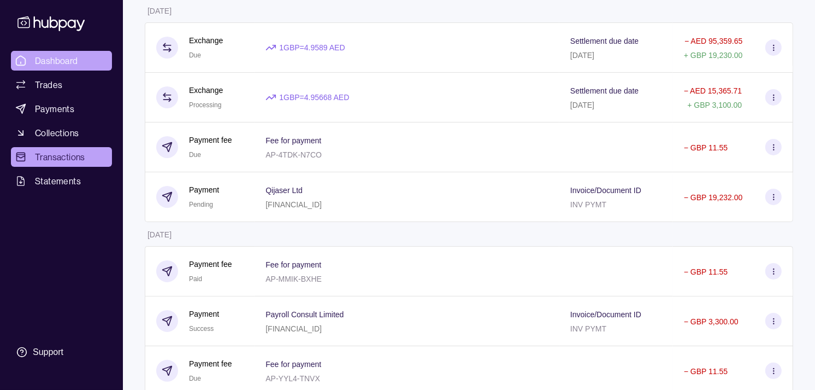
click at [81, 58] on link "Dashboard" at bounding box center [61, 61] width 101 height 20
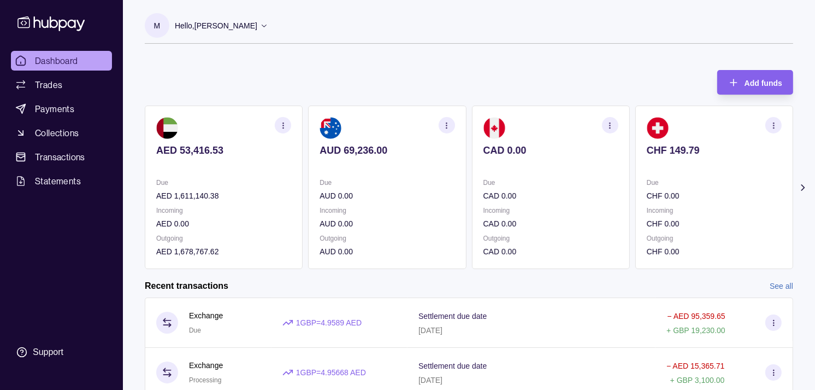
click at [518, 174] on section "CAD 0.00 Due CAD 0.00 Incoming CAD 0.00 Outgoing CAD 0.00" at bounding box center [551, 186] width 158 height 163
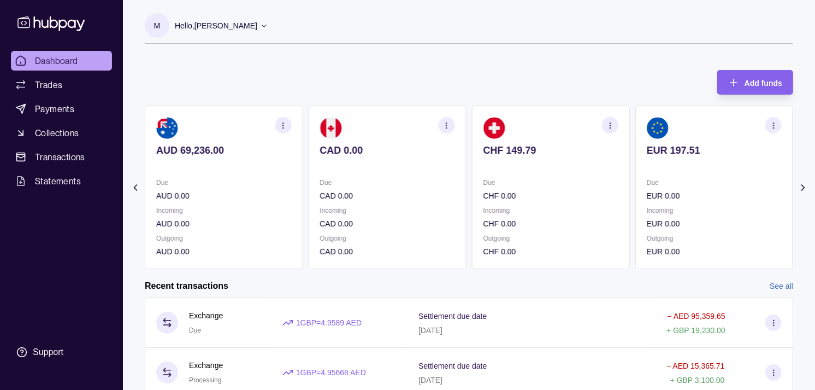
click at [534, 174] on section "CHF 149.79 Due CHF 0.00 Incoming CHF 0.00 Outgoing CHF 0.00" at bounding box center [551, 186] width 158 height 163
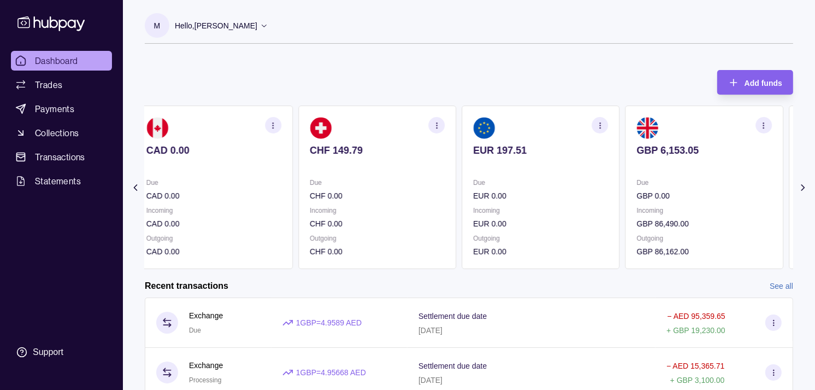
click at [528, 169] on section "EUR 197.51 Due EUR 0.00 Incoming EUR 0.00 Outgoing EUR 0.00" at bounding box center [541, 186] width 158 height 163
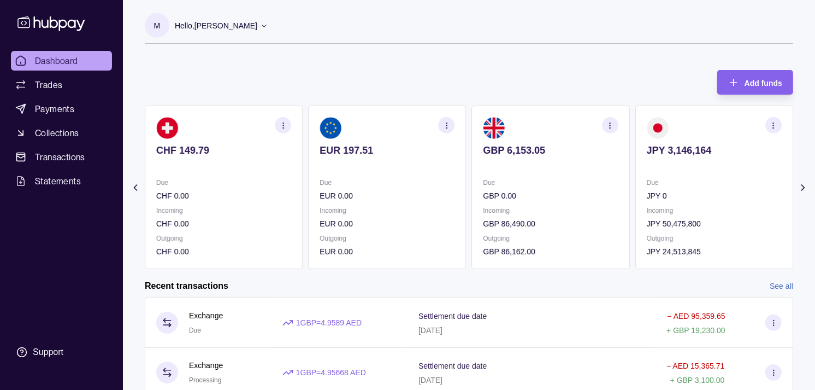
click at [689, 165] on p at bounding box center [714, 165] width 135 height 12
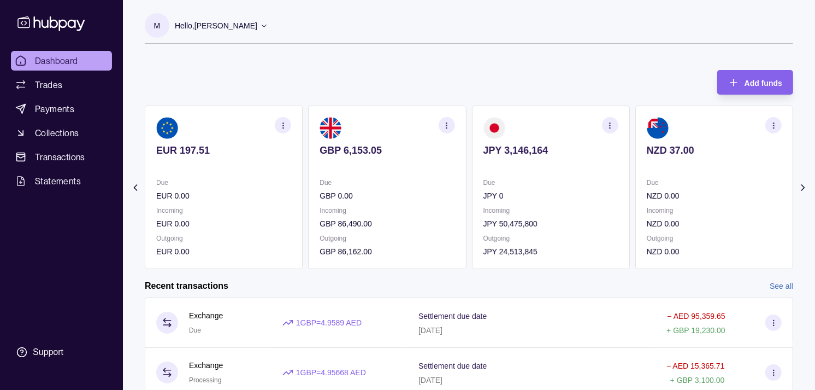
click at [687, 172] on section "NZD 37.00 Due NZD 0.00 Incoming NZD 0.00 Outgoing NZD 0.00" at bounding box center [715, 186] width 158 height 163
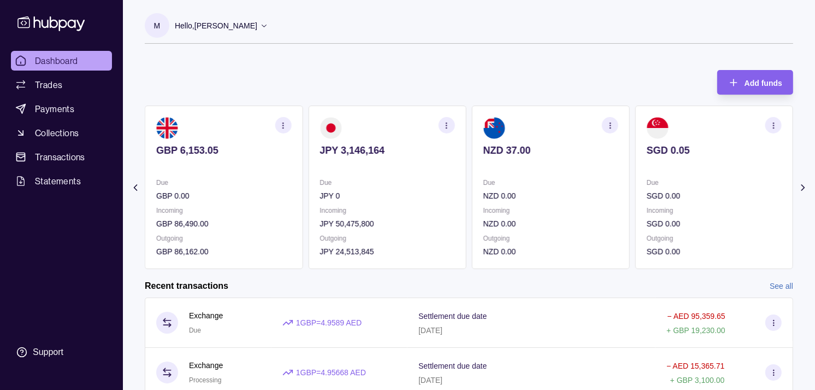
click at [283, 127] on icon "button" at bounding box center [283, 125] width 8 height 8
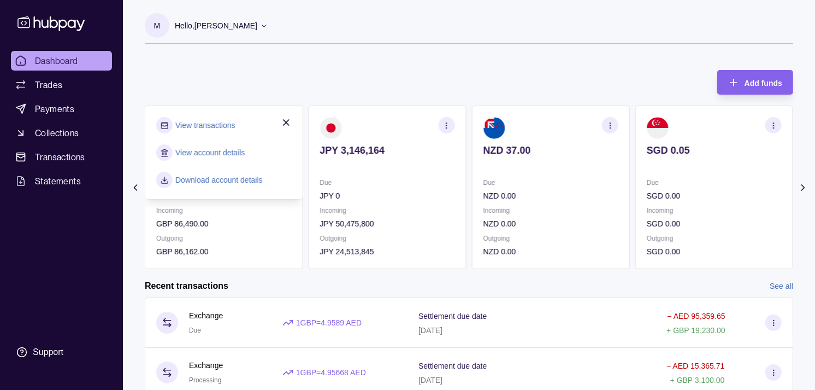
click at [230, 124] on link "View transactions" at bounding box center [205, 125] width 60 height 12
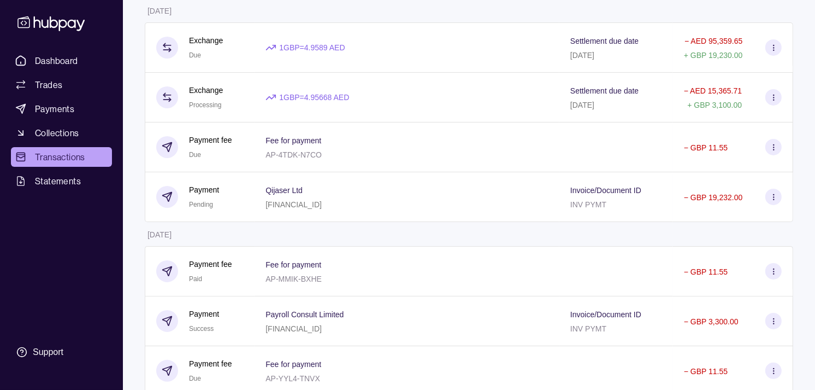
scroll to position [61, 0]
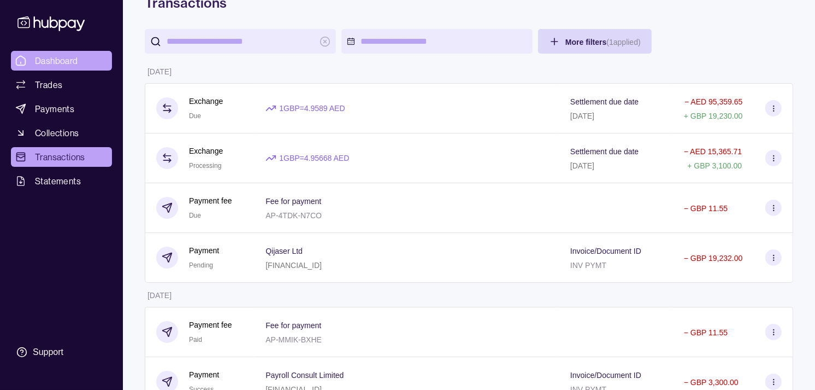
click at [67, 55] on span "Dashboard" at bounding box center [56, 60] width 43 height 13
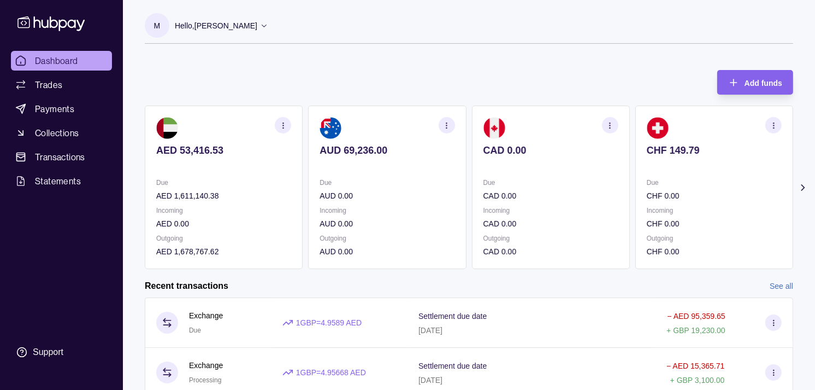
click at [543, 181] on p "Due" at bounding box center [551, 183] width 135 height 12
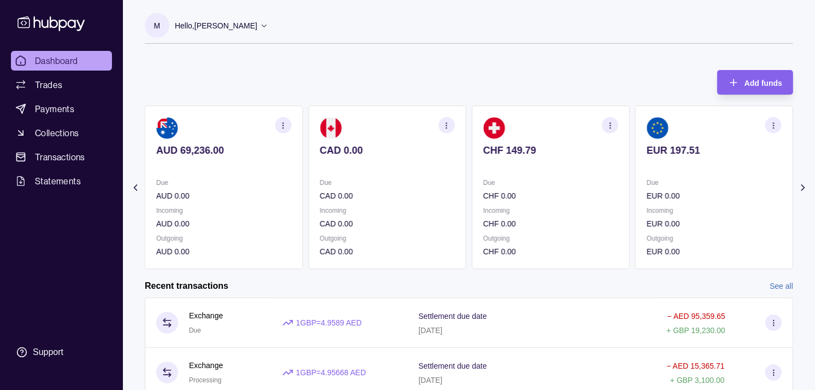
click at [561, 177] on p "Due" at bounding box center [551, 183] width 135 height 12
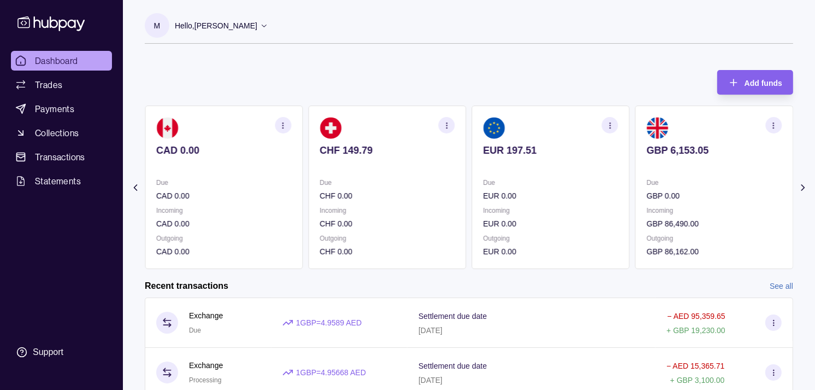
click at [566, 175] on section "EUR 197.51 Due EUR 0.00 Incoming EUR 0.00 Outgoing EUR 0.00" at bounding box center [551, 186] width 158 height 163
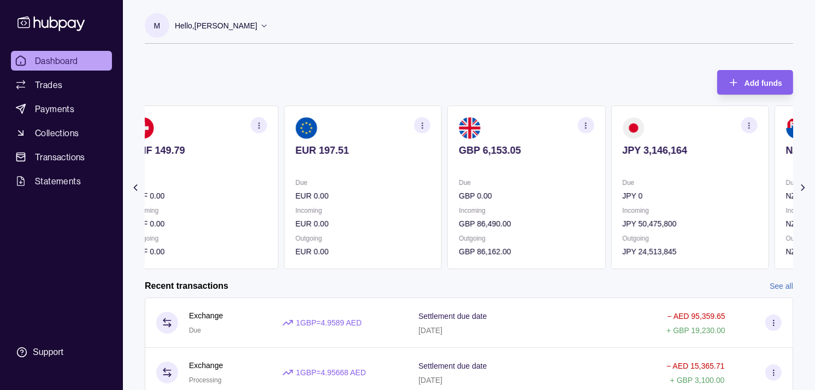
click at [540, 162] on section "GBP 6,153.05 Due GBP 0.00 Incoming GBP 86,490.00 Outgoing GBP 86,162.00" at bounding box center [527, 186] width 158 height 163
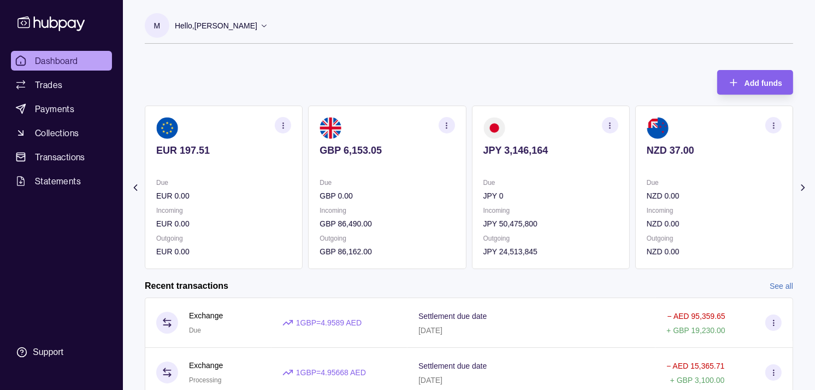
click at [611, 122] on icon "button" at bounding box center [610, 125] width 8 height 8
click at [533, 123] on link "View transactions" at bounding box center [533, 125] width 60 height 12
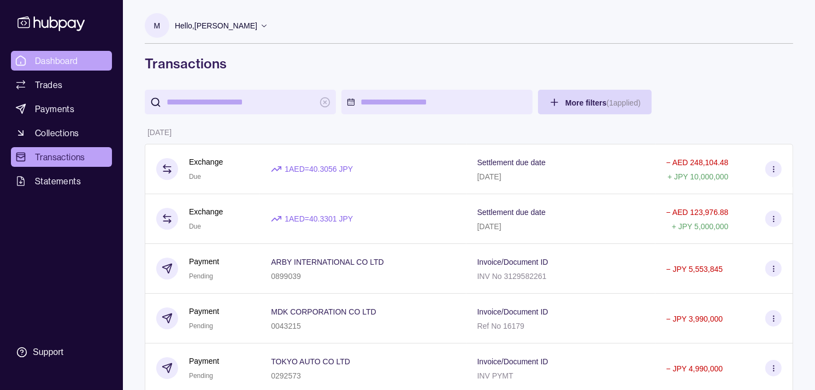
click at [55, 62] on span "Dashboard" at bounding box center [56, 60] width 43 height 13
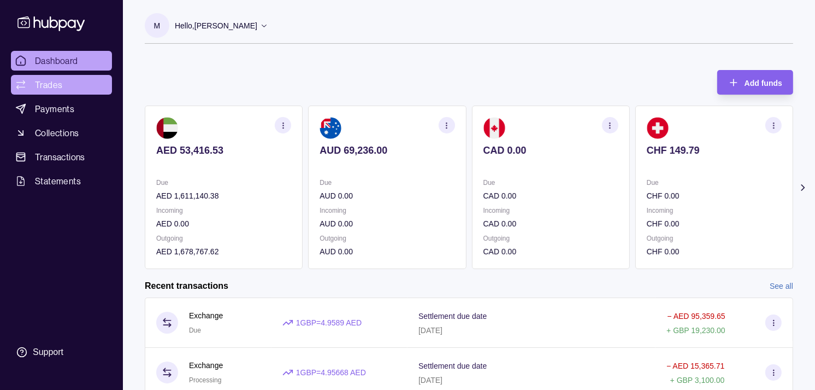
click at [75, 81] on link "Trades" at bounding box center [61, 85] width 101 height 20
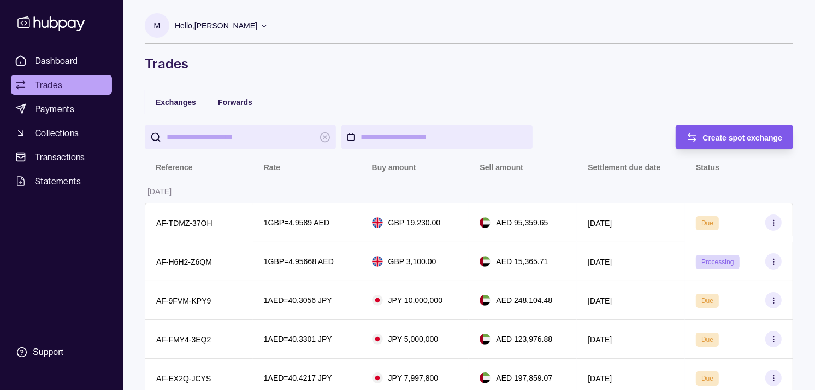
click at [724, 140] on span "Create spot exchange" at bounding box center [743, 137] width 80 height 9
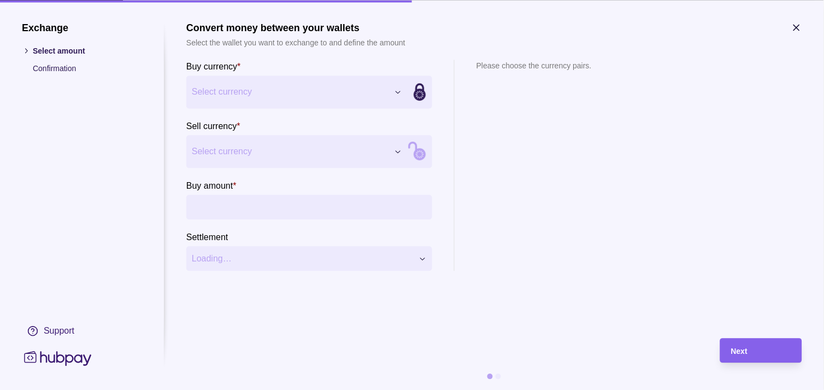
click at [328, 130] on section "Sell currency * Select currency *** *** *** *** *** *** *** *** *** ***" at bounding box center [309, 143] width 246 height 49
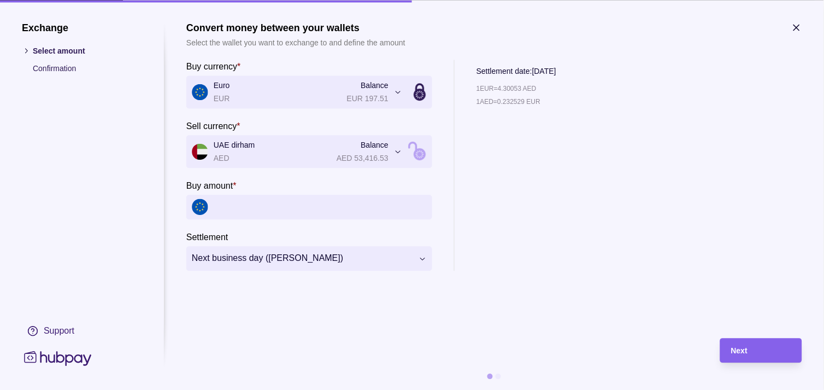
click at [793, 28] on icon "button" at bounding box center [796, 27] width 11 height 11
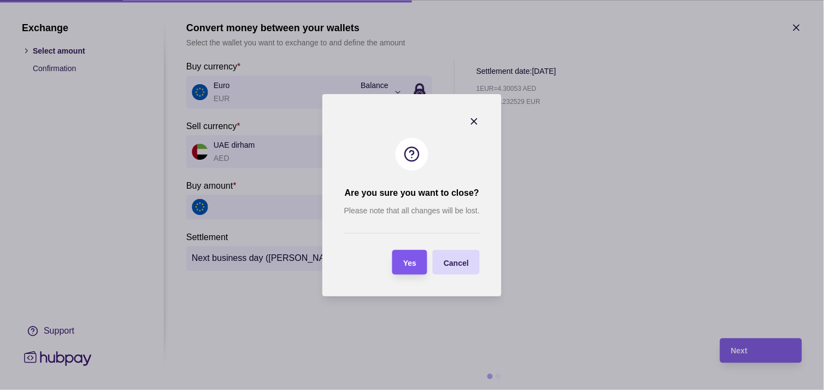
click at [408, 263] on span "Yes" at bounding box center [409, 262] width 13 height 9
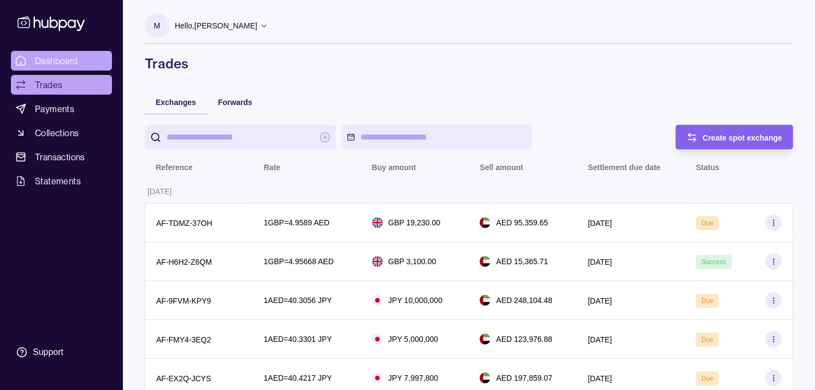
click at [81, 57] on link "Dashboard" at bounding box center [61, 61] width 101 height 20
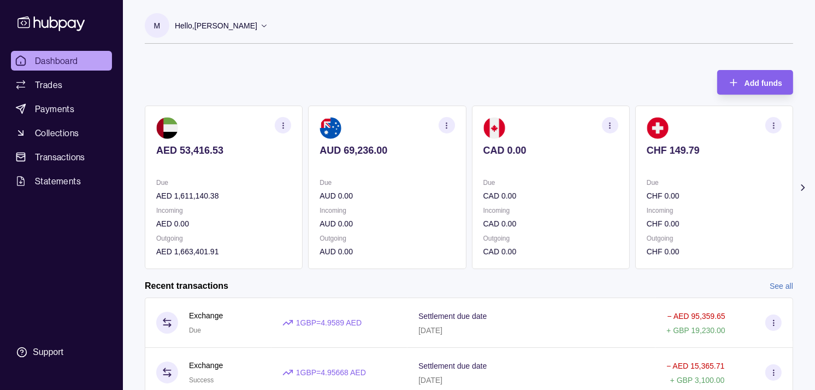
click at [636, 170] on section "CHF 149.79 Due CHF 0.00 Incoming CHF 0.00 Outgoing CHF 0.00" at bounding box center [715, 186] width 158 height 163
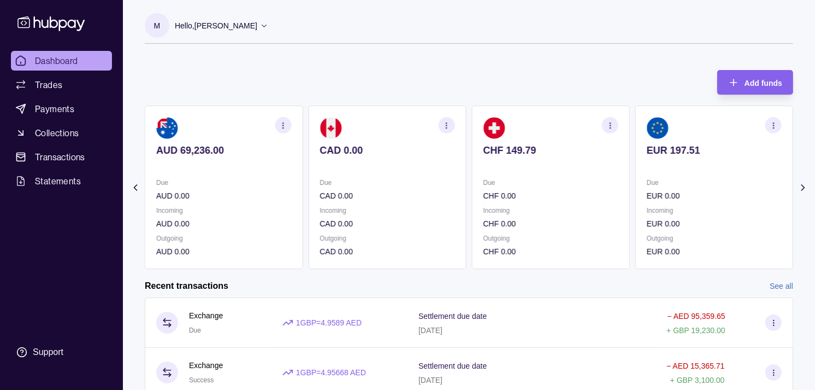
click at [636, 168] on section "EUR 197.51 Due EUR 0.00 Incoming EUR 0.00 Outgoing EUR 0.00" at bounding box center [715, 186] width 158 height 163
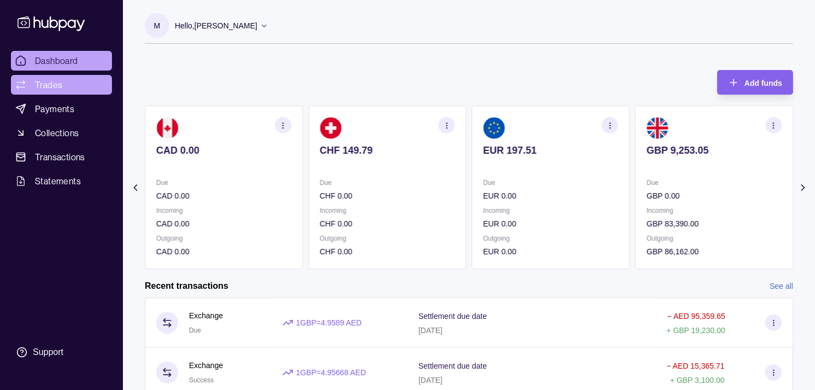
click at [63, 82] on link "Trades" at bounding box center [61, 85] width 101 height 20
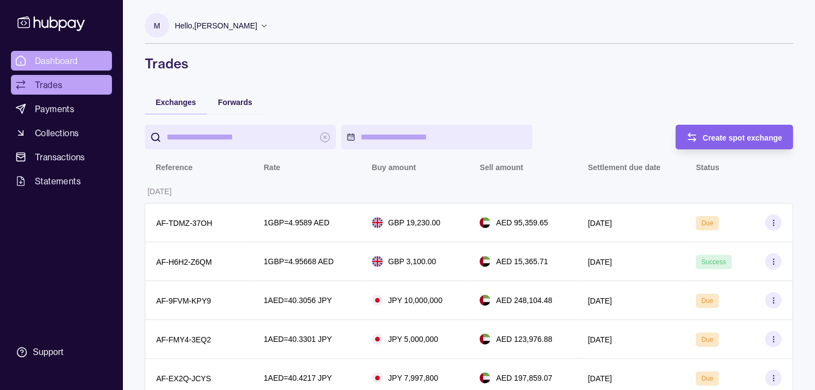
click at [61, 57] on span "Dashboard" at bounding box center [56, 60] width 43 height 13
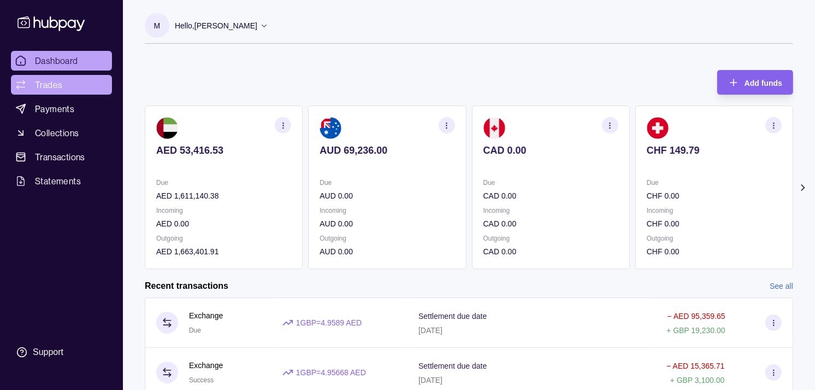
click at [69, 87] on link "Trades" at bounding box center [61, 85] width 101 height 20
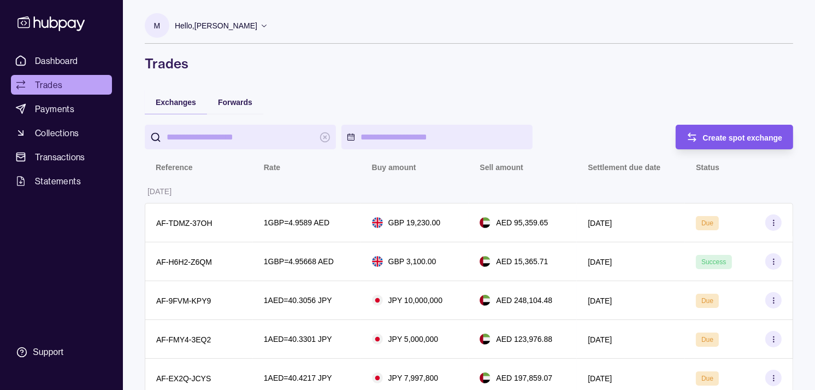
click at [760, 139] on span "Create spot exchange" at bounding box center [743, 137] width 80 height 9
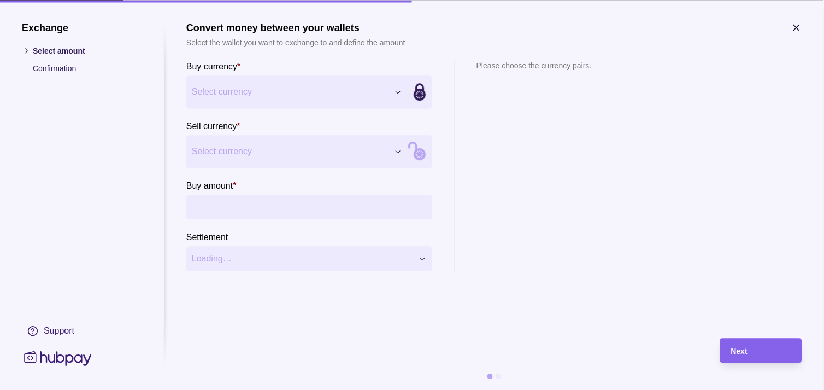
click at [309, 168] on section "Buy currency * Euro EUR Balance EUR 197.51 *** *** *** *** *** *** *** *** *** …" at bounding box center [309, 165] width 246 height 211
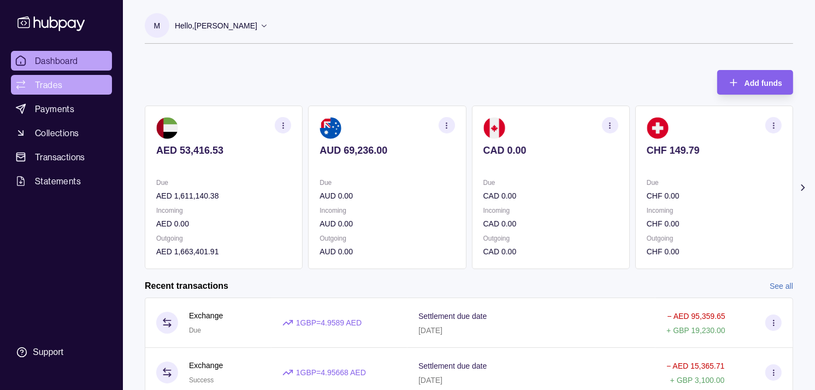
click at [67, 83] on link "Trades" at bounding box center [61, 85] width 101 height 20
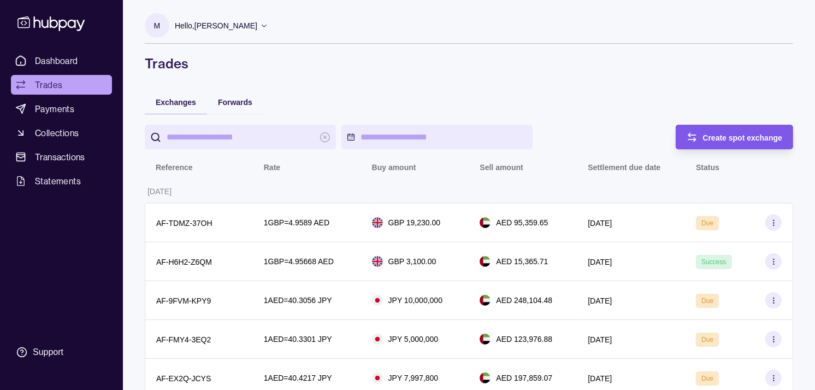
click at [742, 137] on span "Create spot exchange" at bounding box center [743, 137] width 80 height 9
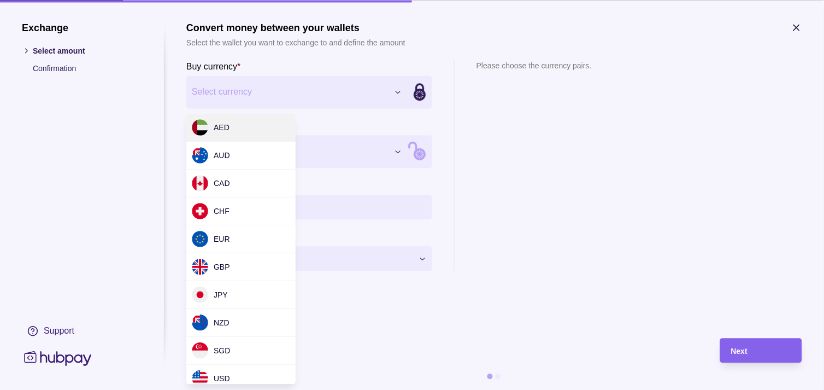
click at [334, 99] on button "Select currency" at bounding box center [296, 91] width 221 height 33
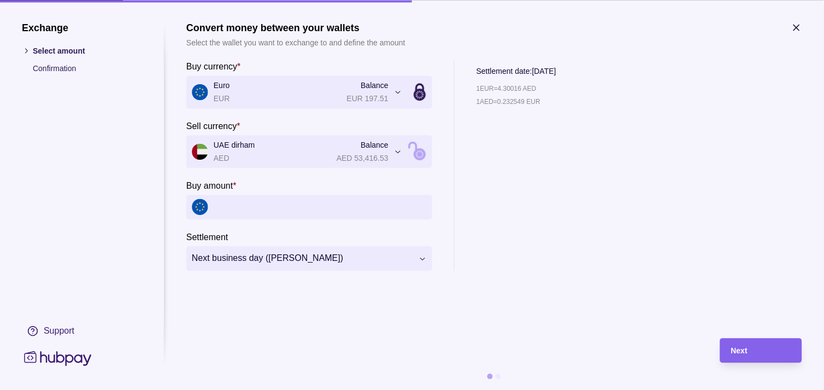
click at [248, 214] on input "Buy amount *" at bounding box center [320, 207] width 213 height 25
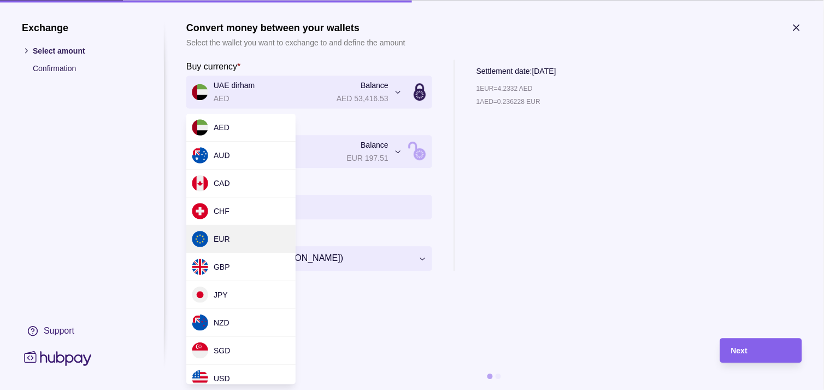
drag, startPoint x: 253, startPoint y: 235, endPoint x: 272, endPoint y: 216, distance: 26.3
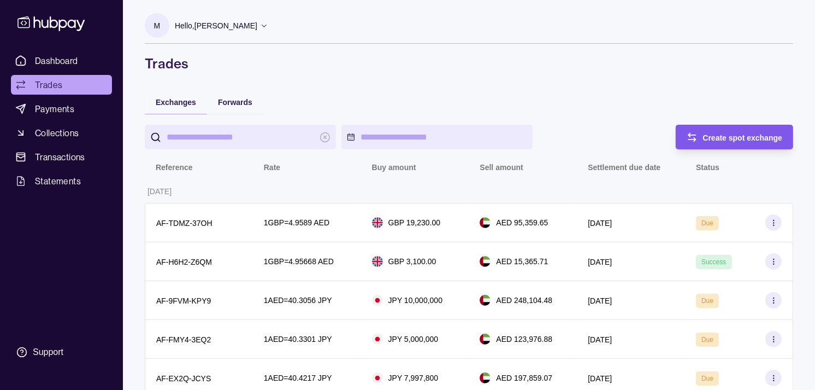
click at [733, 131] on div "Create spot exchange" at bounding box center [743, 137] width 80 height 13
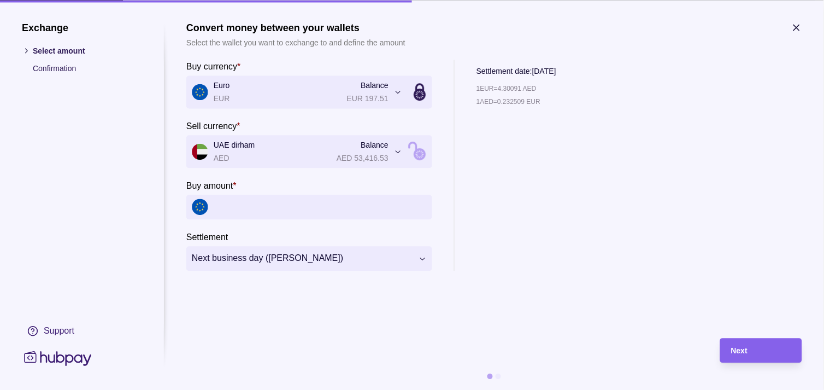
click at [798, 29] on icon "button" at bounding box center [796, 27] width 11 height 11
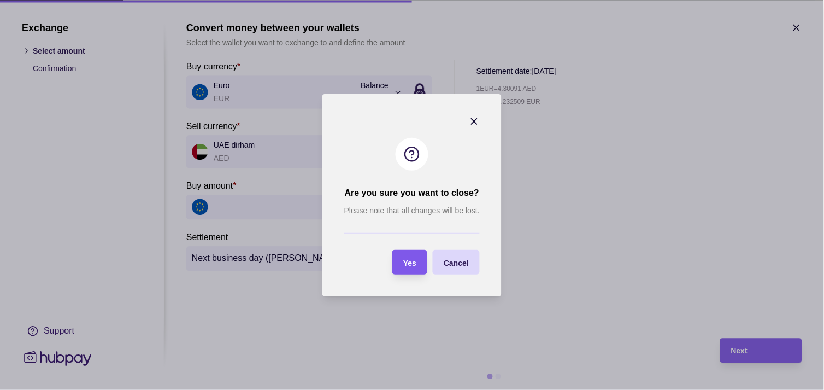
click at [402, 261] on div "Yes" at bounding box center [402, 262] width 30 height 25
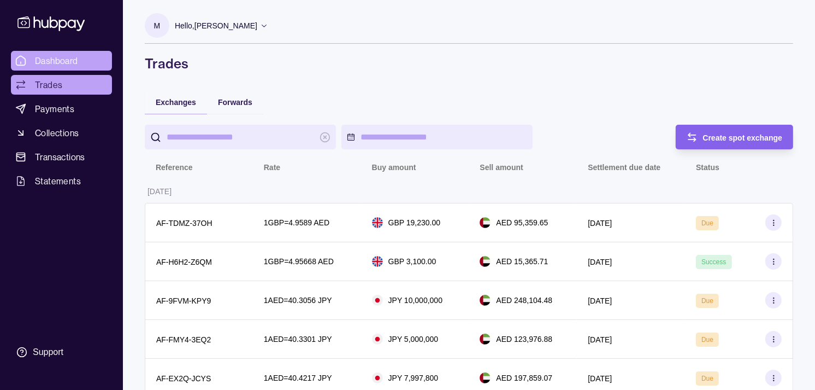
click at [82, 63] on link "Dashboard" at bounding box center [61, 61] width 101 height 20
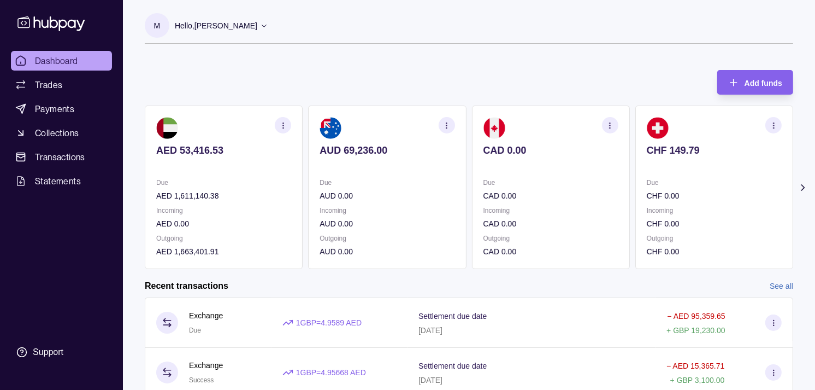
click at [596, 145] on section "CAD 0.00 Due CAD 0.00 Incoming CAD 0.00 Outgoing CAD 0.00" at bounding box center [551, 186] width 158 height 163
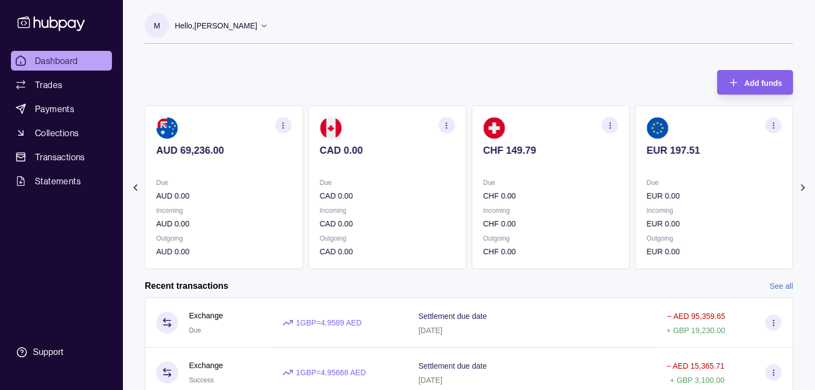
click at [598, 154] on section "CHF 149.79 Due CHF 0.00 Incoming CHF 0.00 Outgoing CHF 0.00" at bounding box center [551, 186] width 158 height 163
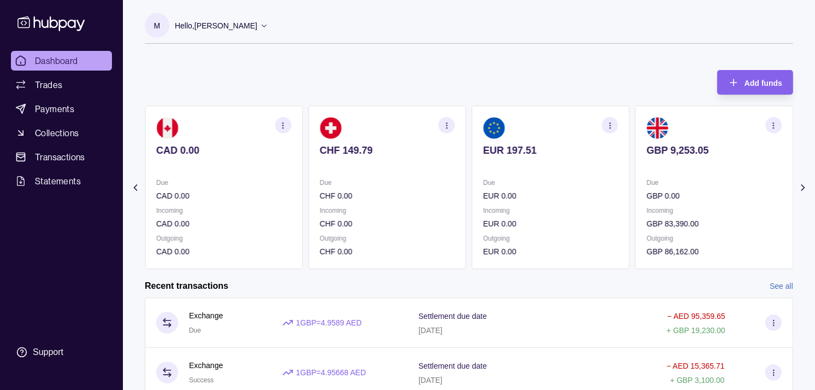
click at [604, 157] on section "EUR 197.51 Due EUR 0.00 Incoming EUR 0.00 Outgoing EUR 0.00" at bounding box center [551, 186] width 158 height 163
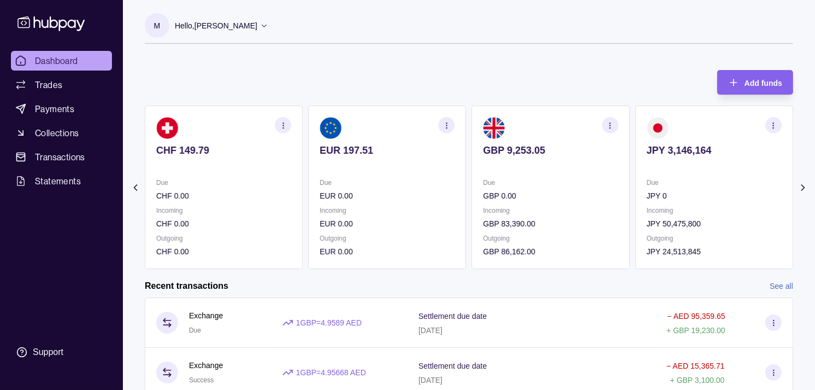
click at [609, 125] on icon "button" at bounding box center [610, 125] width 8 height 8
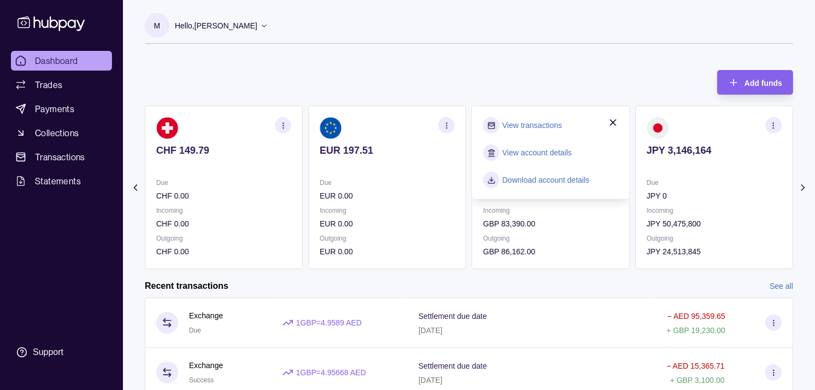
click at [533, 124] on link "View transactions" at bounding box center [533, 125] width 60 height 12
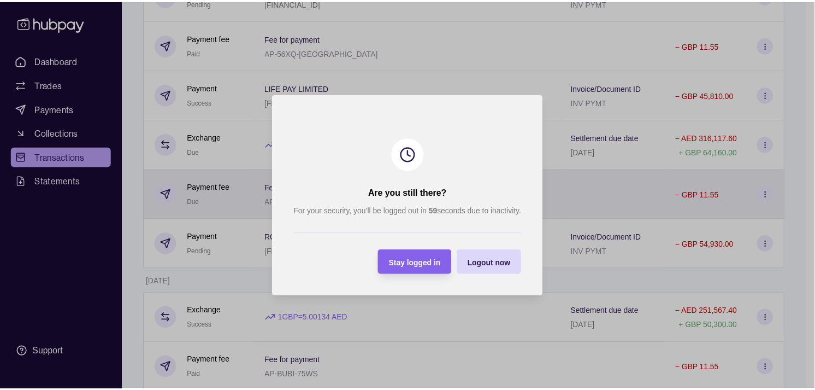
scroll to position [671, 0]
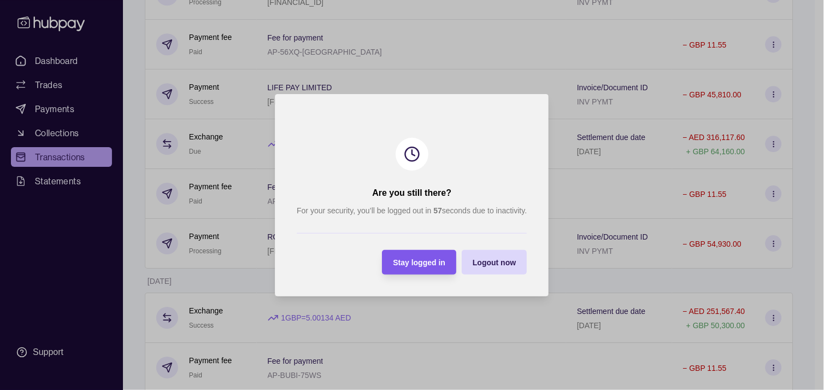
click at [422, 258] on span "Stay logged in" at bounding box center [419, 262] width 52 height 9
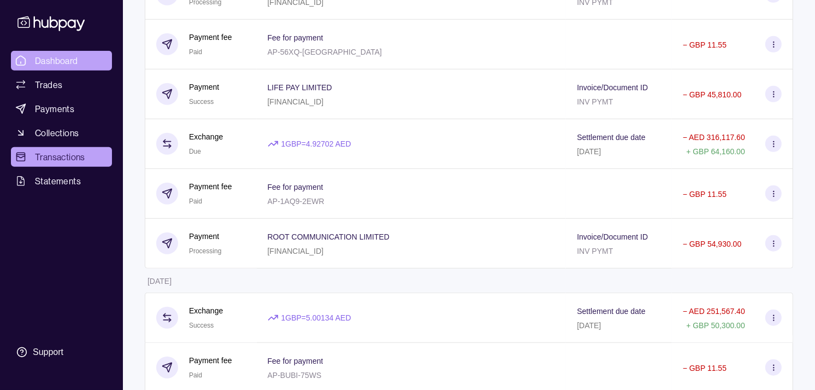
click at [63, 59] on span "Dashboard" at bounding box center [56, 60] width 43 height 13
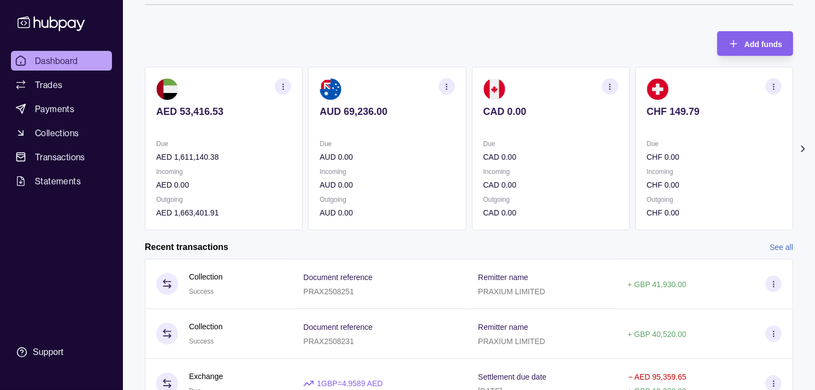
scroll to position [61, 0]
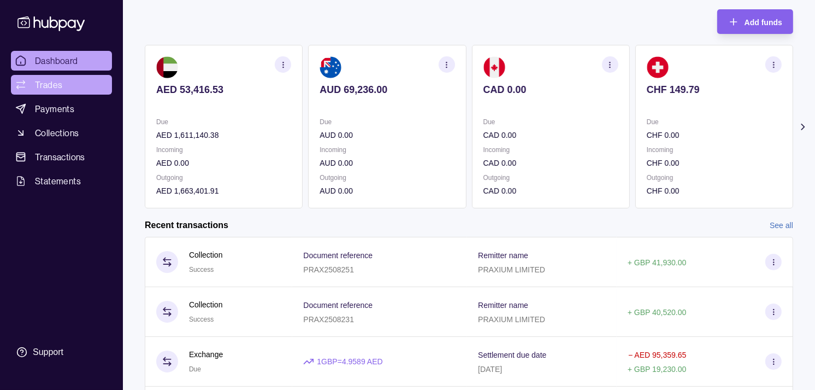
click at [72, 83] on link "Trades" at bounding box center [61, 85] width 101 height 20
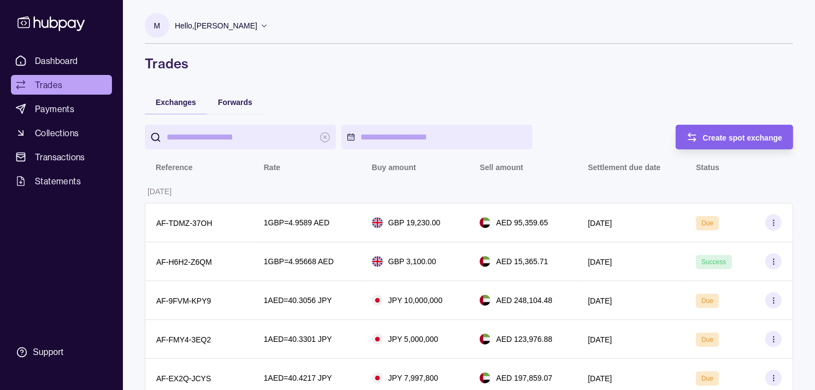
click at [69, 63] on span "Dashboard" at bounding box center [56, 60] width 43 height 13
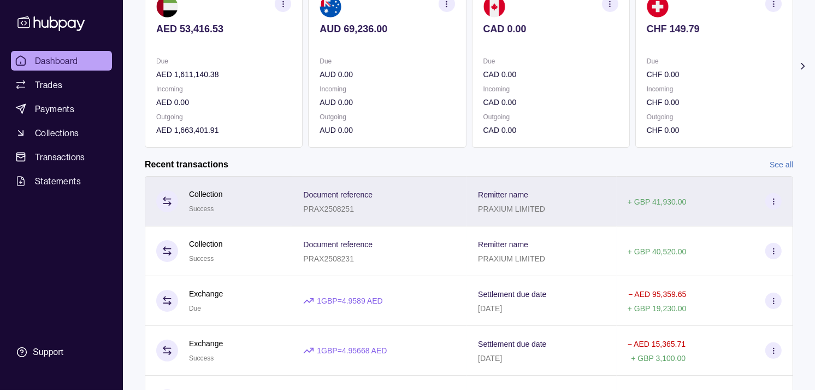
scroll to position [61, 0]
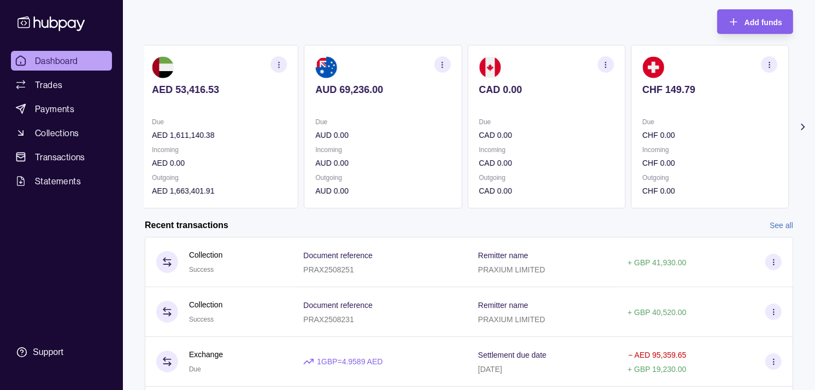
click at [531, 148] on p "Incoming" at bounding box center [546, 150] width 135 height 12
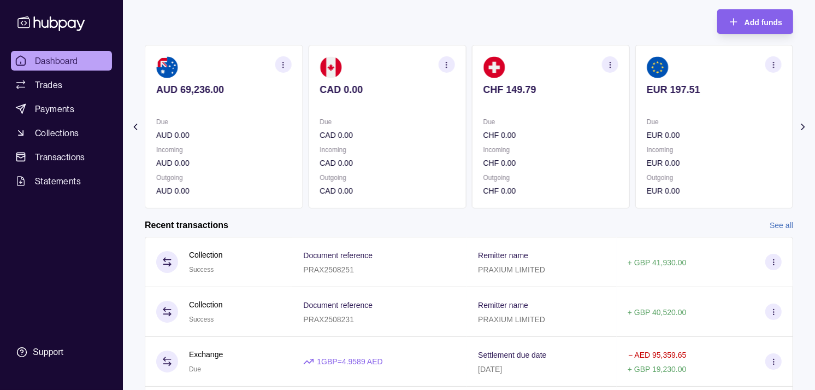
click at [552, 148] on p "Incoming" at bounding box center [551, 150] width 135 height 12
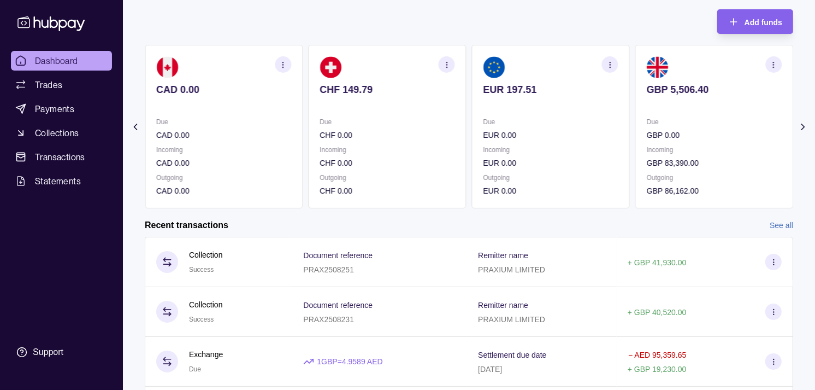
click at [582, 145] on p "Incoming" at bounding box center [551, 150] width 135 height 12
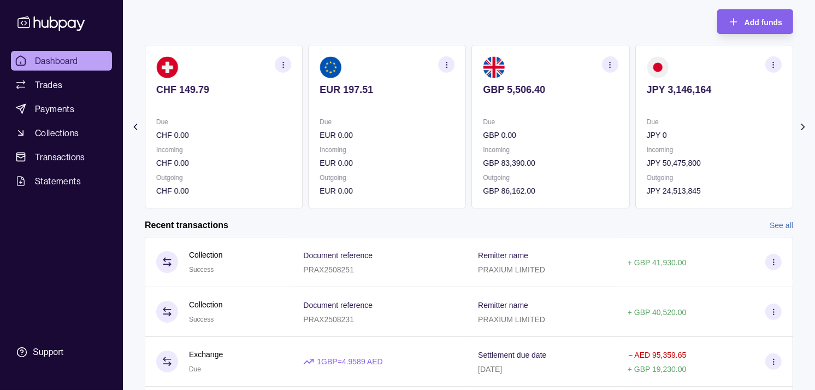
click at [609, 67] on icon "button" at bounding box center [610, 65] width 8 height 8
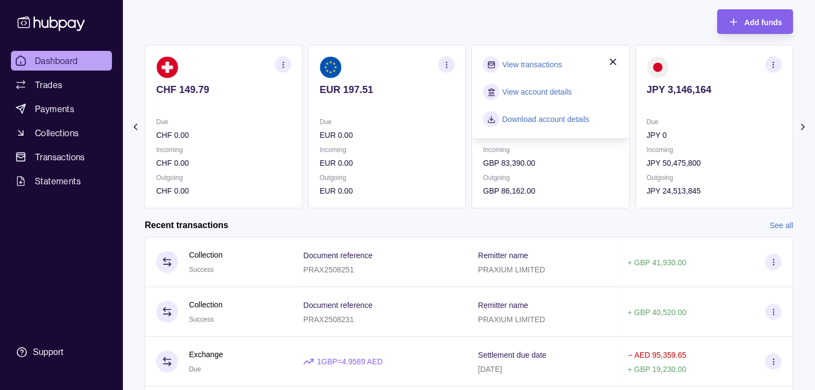
click at [551, 64] on link "View transactions" at bounding box center [533, 64] width 60 height 12
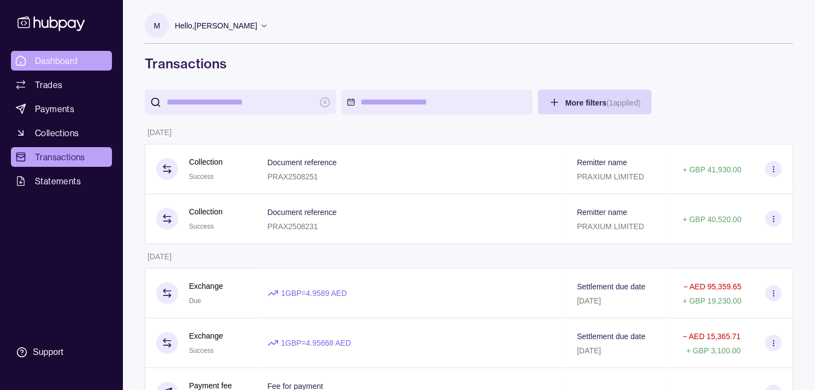
click at [91, 58] on link "Dashboard" at bounding box center [61, 61] width 101 height 20
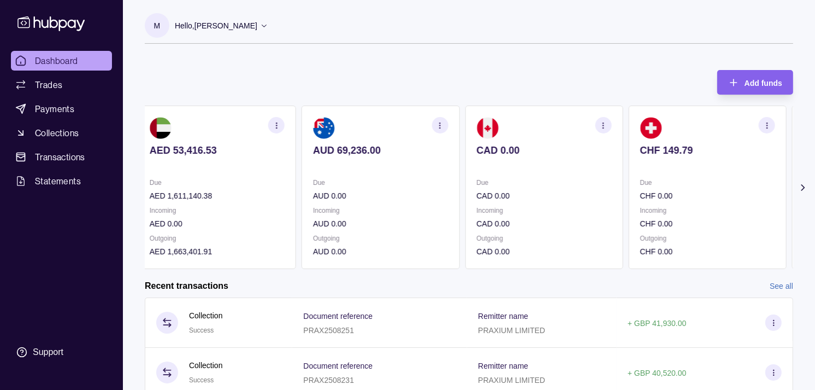
click at [585, 219] on p "CAD 0.00" at bounding box center [544, 223] width 135 height 12
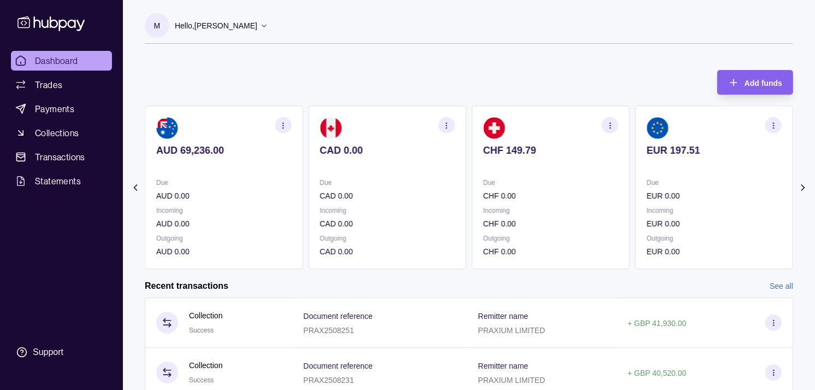
drag, startPoint x: 642, startPoint y: 208, endPoint x: 589, endPoint y: 203, distance: 52.6
click at [591, 207] on div "AED 53,416.53 Due AED 1,611,140.38 Incoming AED 0.00 Outgoing AED 1,663,401.91 …" at bounding box center [469, 186] width 649 height 163
click at [577, 203] on section "CHF 149.79 Due CHF 0.00 Incoming CHF 0.00 Outgoing CHF 0.00" at bounding box center [551, 186] width 158 height 163
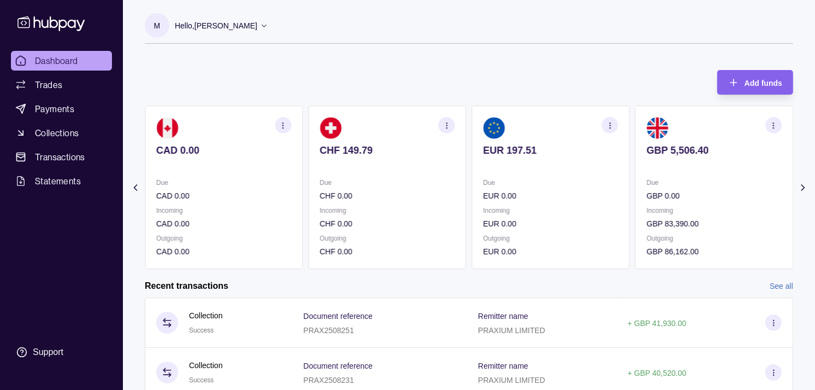
click at [567, 202] on div "Due EUR 0.00 Incoming EUR 0.00 Outgoing EUR 0.00" at bounding box center [551, 217] width 135 height 81
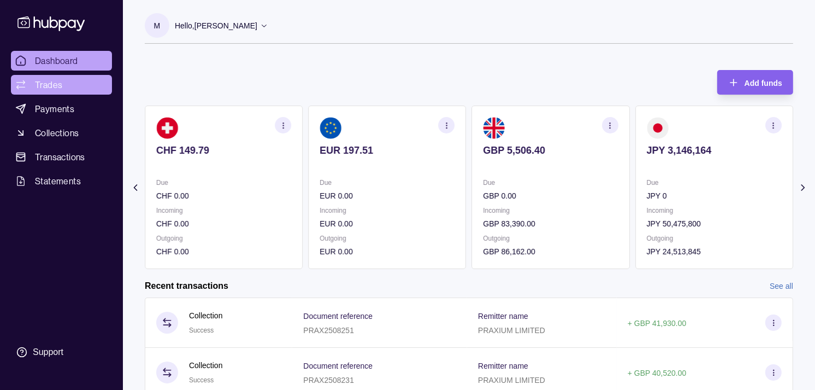
click at [52, 79] on span "Trades" at bounding box center [48, 84] width 27 height 13
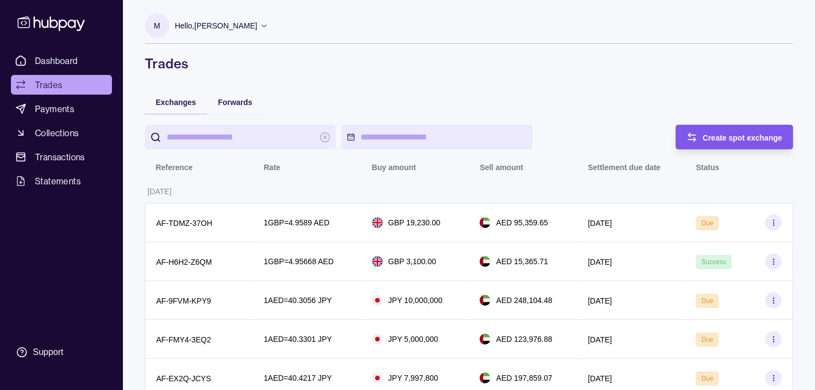
click at [742, 134] on span "Create spot exchange" at bounding box center [743, 137] width 80 height 9
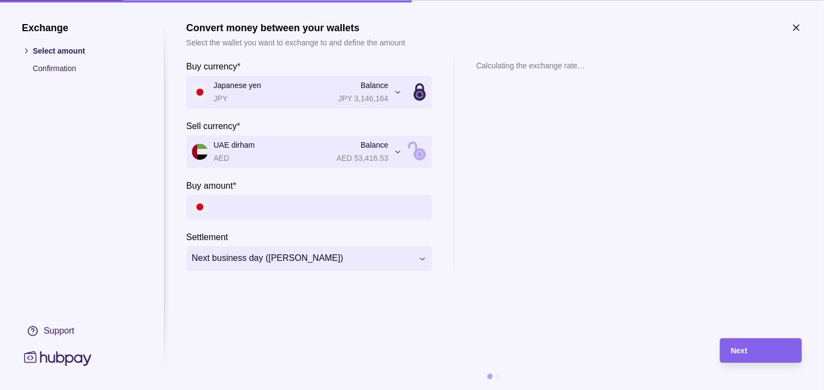
click at [261, 214] on input "Buy amount *" at bounding box center [320, 207] width 213 height 25
click at [796, 28] on icon "button" at bounding box center [796, 27] width 5 height 5
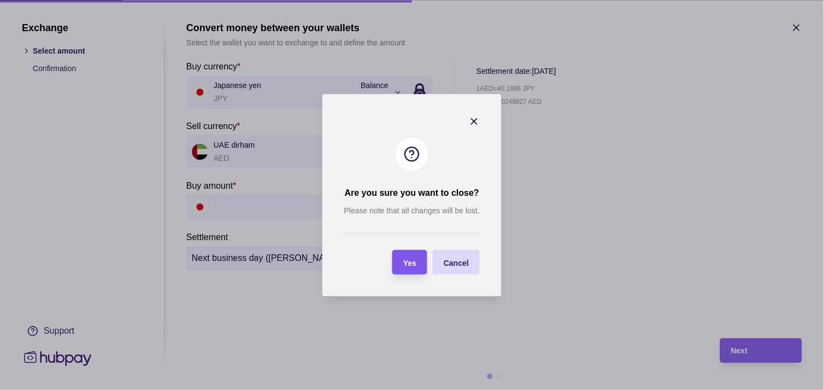
click at [414, 258] on span "Yes" at bounding box center [409, 262] width 13 height 9
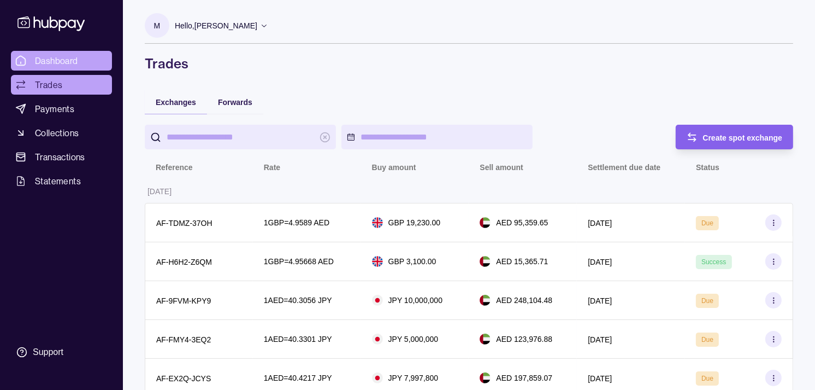
click at [63, 58] on span "Dashboard" at bounding box center [56, 60] width 43 height 13
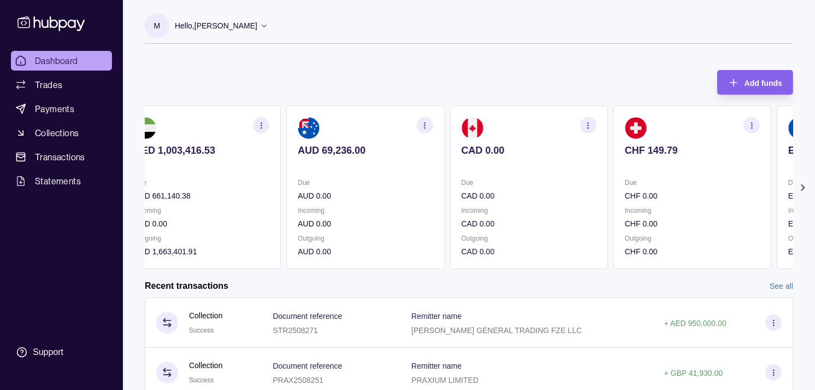
click at [586, 187] on div "AED 1,003,416.53 Due AED 661,140.38 Incoming AED 0.00 Outgoing AED 1,663,401.91…" at bounding box center [447, 186] width 649 height 163
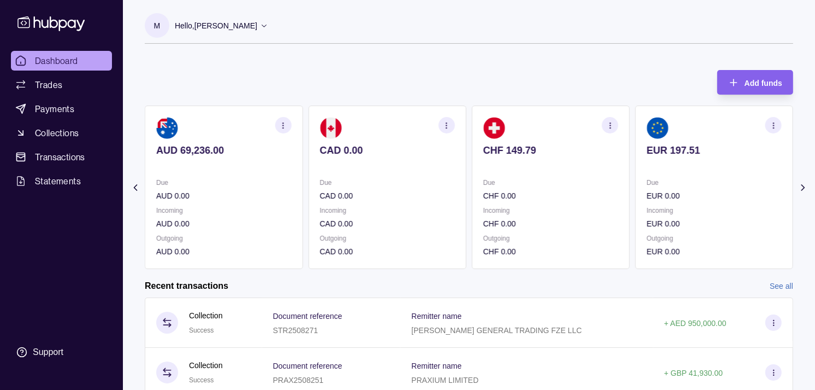
click at [578, 181] on section "CHF 149.79 Due CHF 0.00 Incoming CHF 0.00 Outgoing CHF 0.00" at bounding box center [551, 186] width 158 height 163
click at [578, 178] on p "Due" at bounding box center [551, 183] width 135 height 12
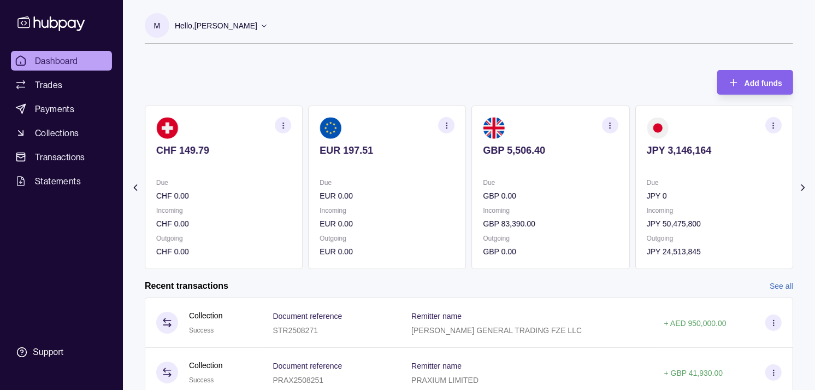
click at [708, 167] on p at bounding box center [714, 165] width 135 height 12
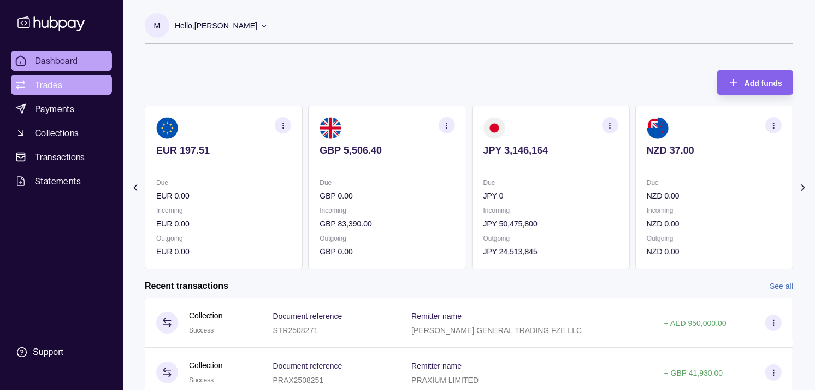
click at [75, 88] on link "Trades" at bounding box center [61, 85] width 101 height 20
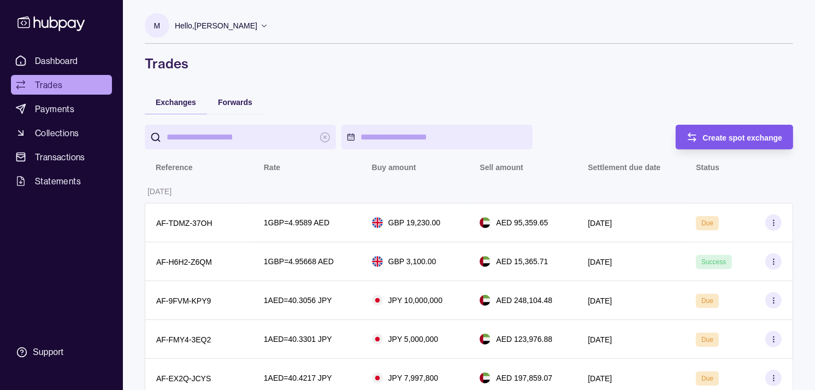
click at [722, 133] on span "Create spot exchange" at bounding box center [743, 137] width 80 height 9
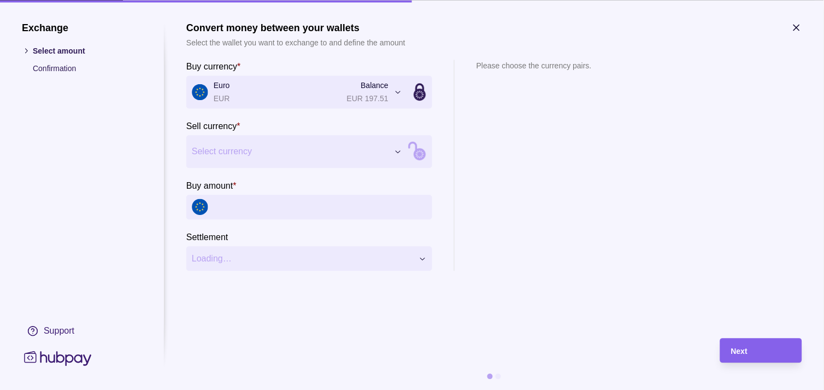
click at [292, 155] on span "Select currency" at bounding box center [290, 151] width 197 height 13
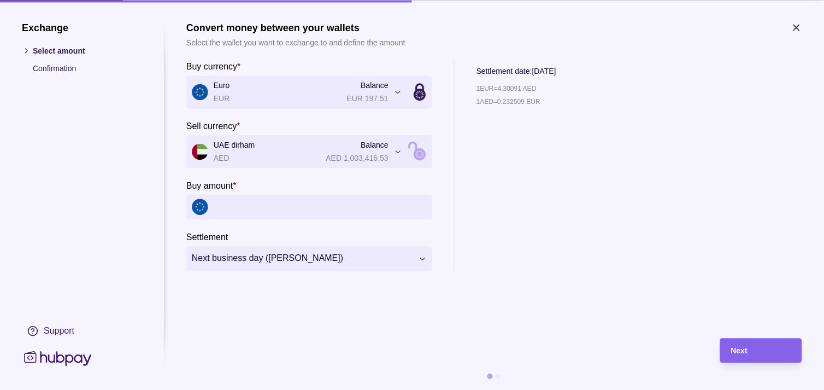
click at [798, 25] on icon "button" at bounding box center [796, 27] width 11 height 11
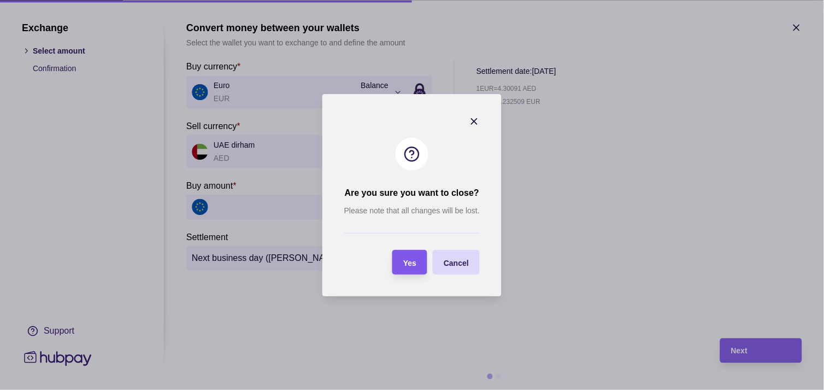
click at [411, 263] on span "Yes" at bounding box center [409, 262] width 13 height 9
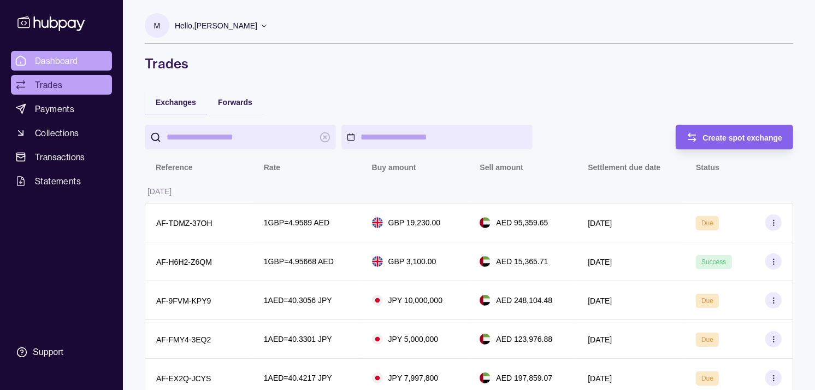
click at [84, 57] on link "Dashboard" at bounding box center [61, 61] width 101 height 20
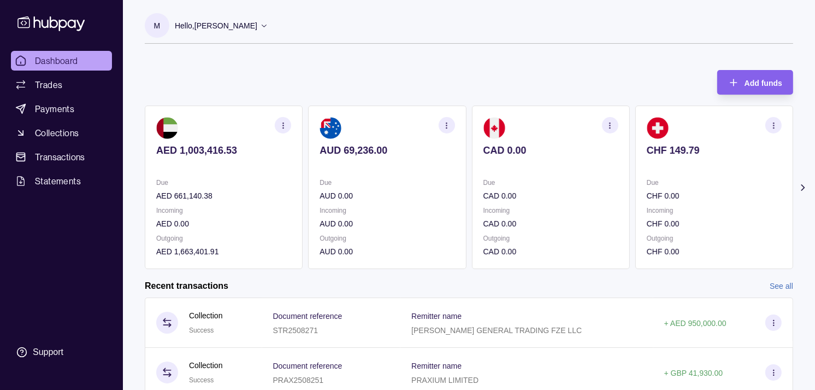
click at [636, 195] on section "CHF 149.79 Due CHF 0.00 Incoming CHF 0.00 Outgoing CHF 0.00" at bounding box center [715, 186] width 158 height 163
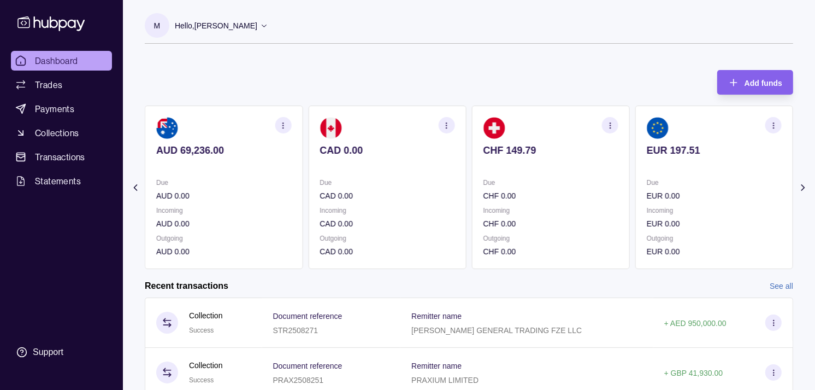
drag, startPoint x: 631, startPoint y: 194, endPoint x: 605, endPoint y: 193, distance: 26.2
click at [607, 193] on div "AED 1,003,416.53 Due AED 661,140.38 Incoming AED 0.00 Outgoing AED 1,663,401.91…" at bounding box center [469, 186] width 649 height 163
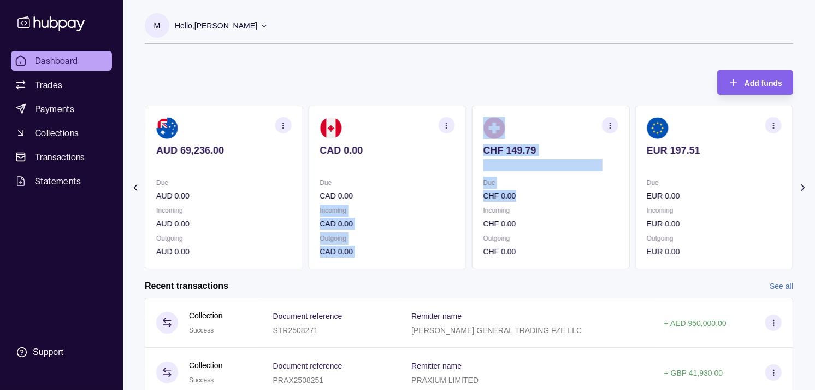
click at [701, 237] on p "Outgoing" at bounding box center [714, 238] width 135 height 12
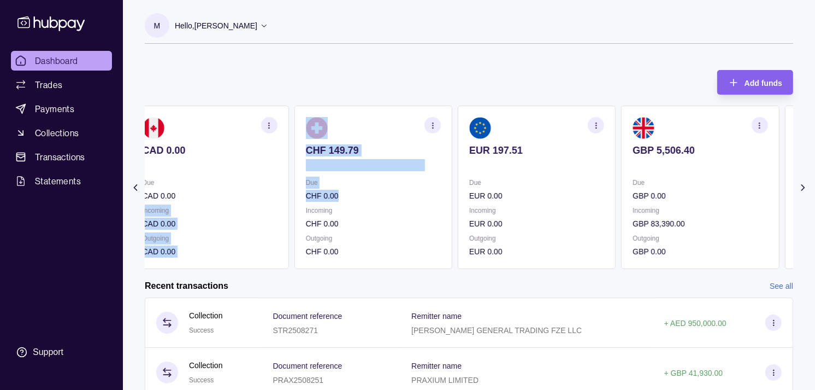
click at [673, 230] on div "Due GBP 0.00 Incoming GBP 83,390.00 Outgoing GBP 0.00" at bounding box center [700, 217] width 135 height 81
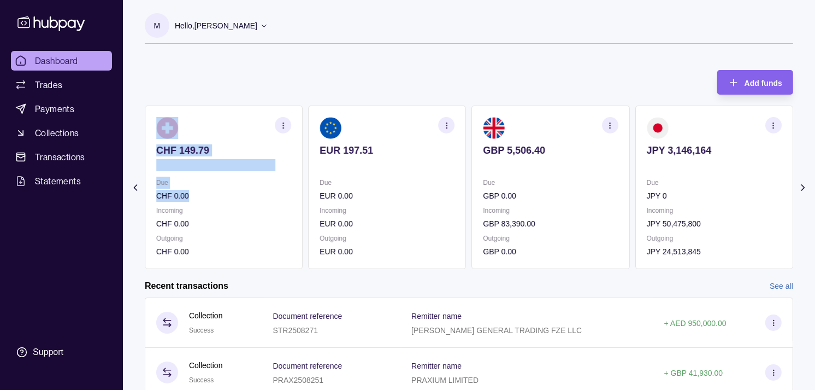
click at [609, 121] on icon "button" at bounding box center [610, 125] width 8 height 8
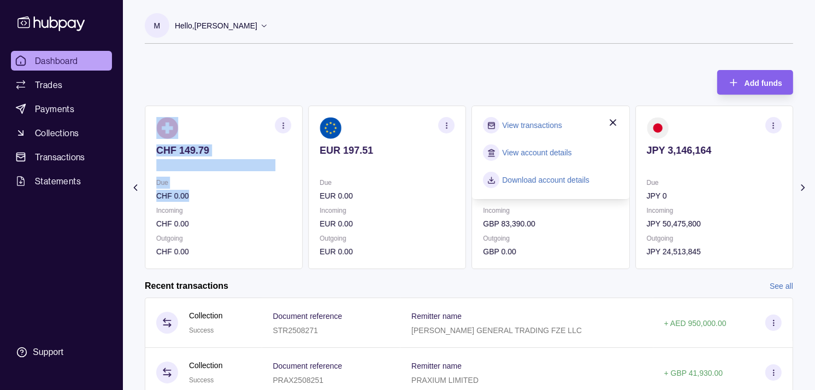
click at [539, 126] on link "View transactions" at bounding box center [533, 125] width 60 height 12
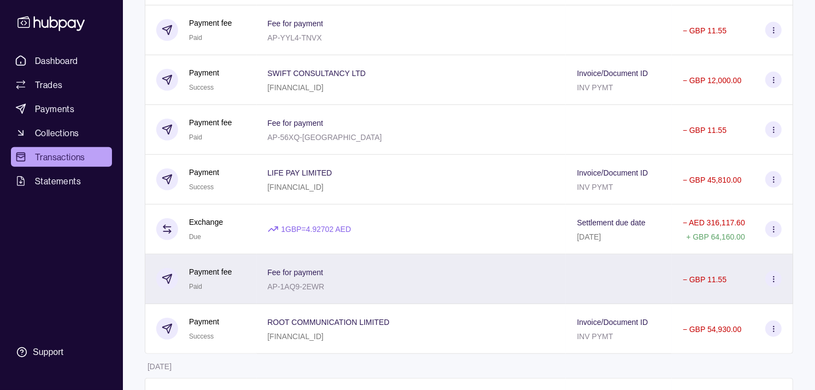
scroll to position [607, 0]
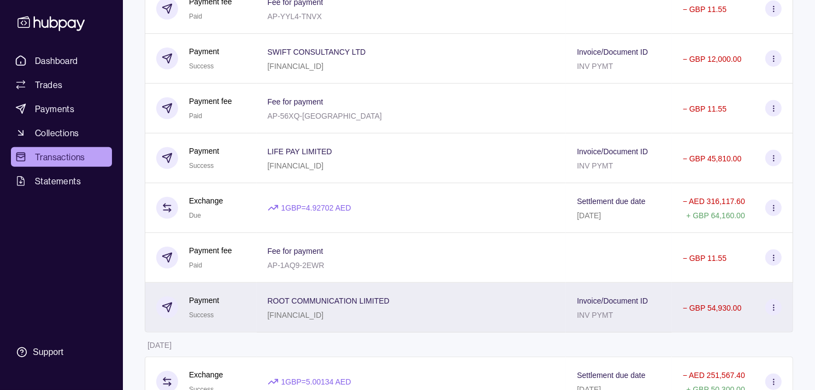
click at [339, 302] on p "ROOT COMMUNICATION LIMITED" at bounding box center [329, 300] width 122 height 9
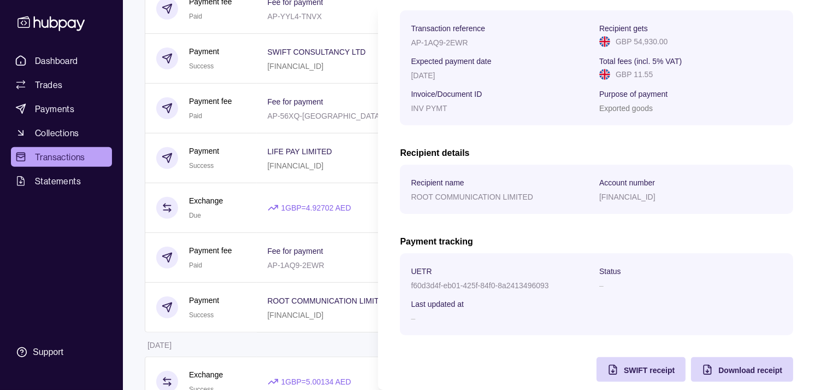
scroll to position [181, 0]
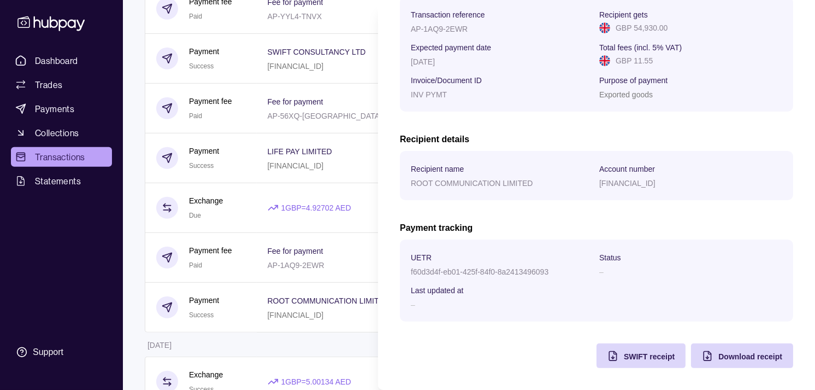
click at [416, 270] on p "f60d3d4f-eb01-425f-84f0-8a2413496093" at bounding box center [480, 271] width 138 height 9
drag, startPoint x: 416, startPoint y: 270, endPoint x: 523, endPoint y: 271, distance: 106.6
click at [523, 271] on p "f60d3d4f-eb01-425f-84f0-8a2413496093" at bounding box center [480, 271] width 138 height 9
copy p "f60d3d4f-eb01-425f-84f0-8a2413496093"
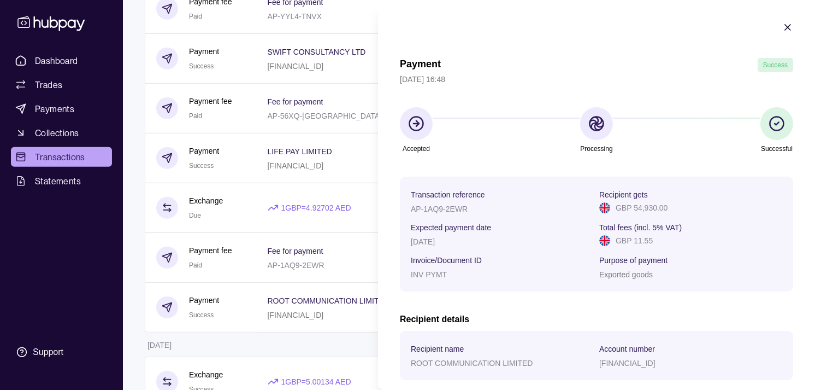
click at [507, 150] on section "Accepted Processing Successful" at bounding box center [596, 131] width 393 height 48
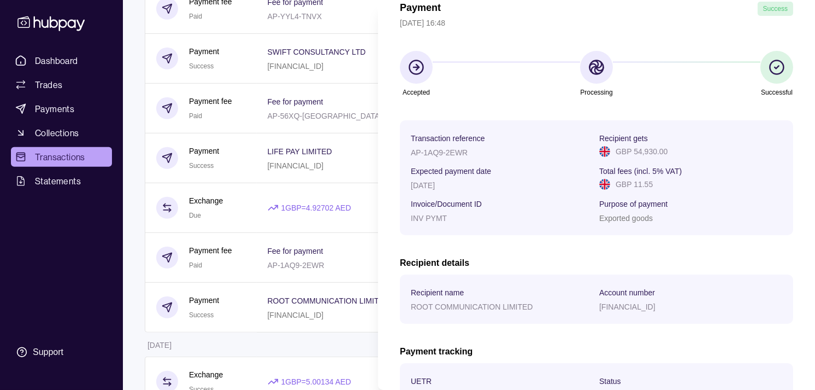
scroll to position [52, 0]
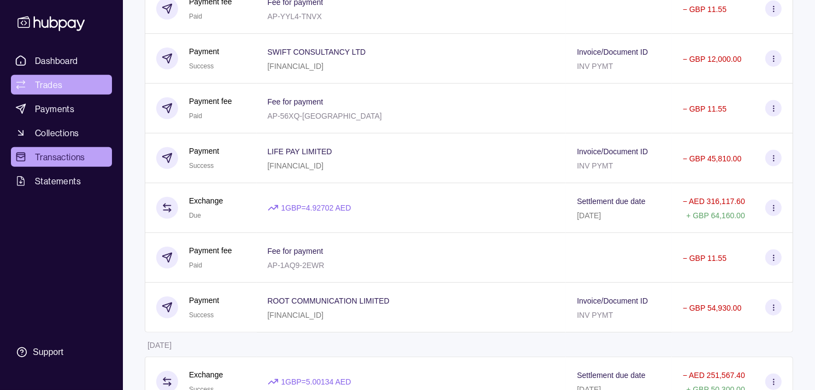
click at [51, 96] on html "Dashboard Trades Payments Collections Transactions Statements Support M Hello, …" at bounding box center [407, 10] width 815 height 1234
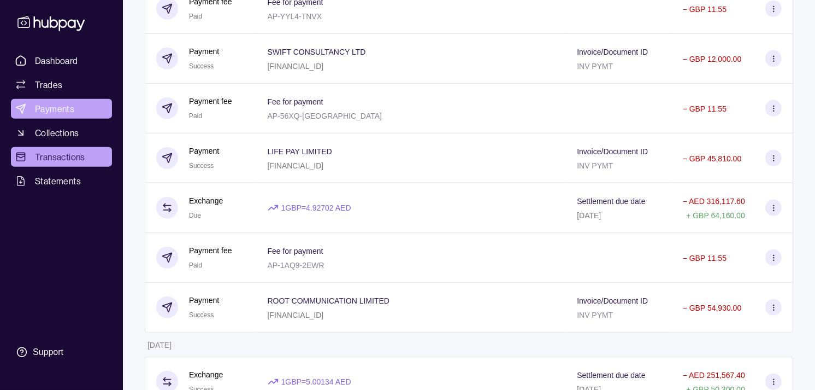
click at [57, 113] on span "Payments" at bounding box center [54, 108] width 39 height 13
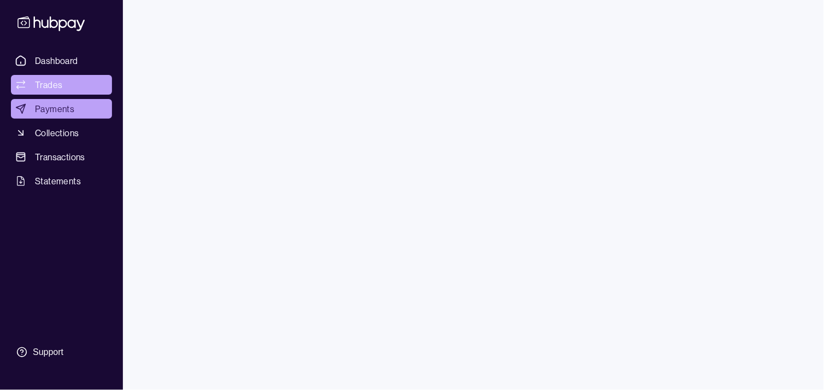
click at [62, 86] on link "Trades" at bounding box center [61, 85] width 101 height 20
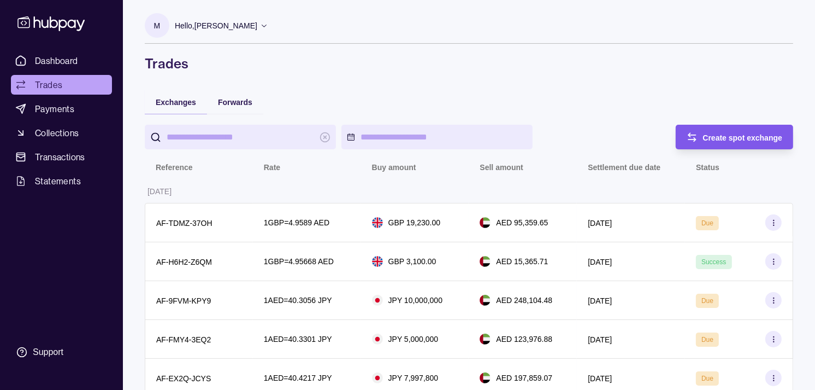
click at [703, 135] on span "Create spot exchange" at bounding box center [743, 137] width 80 height 9
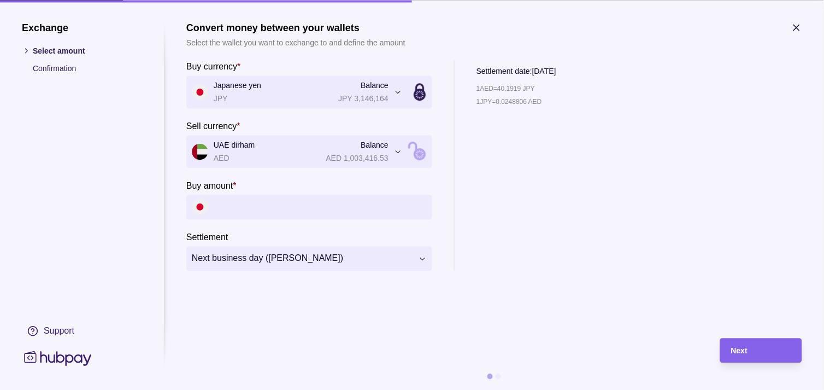
click at [361, 199] on input "Buy amount *" at bounding box center [320, 207] width 213 height 25
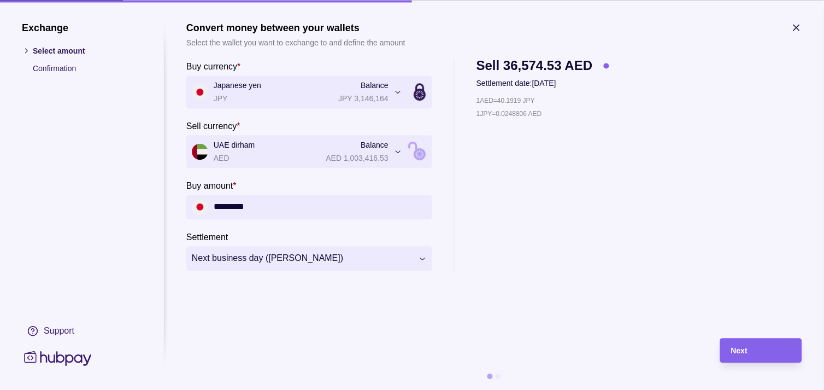
type input "*********"
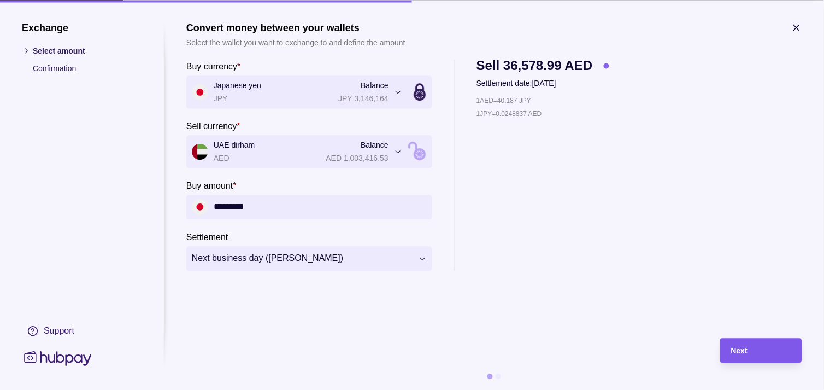
click at [772, 346] on div "Next" at bounding box center [761, 350] width 60 height 13
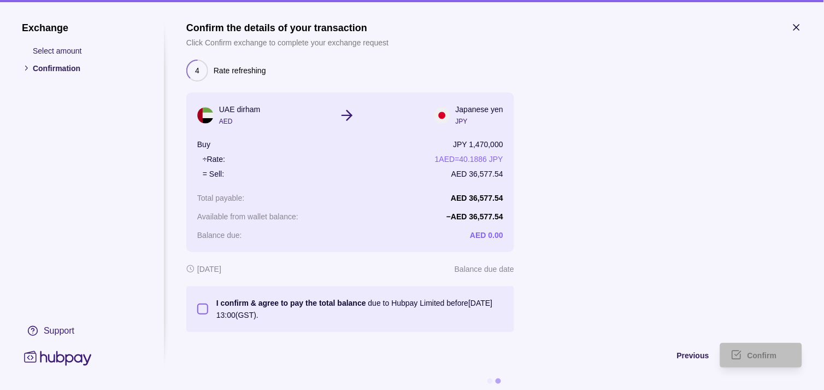
click at [206, 309] on button "I confirm & agree to pay the total balance due to Hubpay Limited before 05 Sep …" at bounding box center [202, 308] width 11 height 11
click at [774, 363] on div "Confirm" at bounding box center [753, 355] width 77 height 25
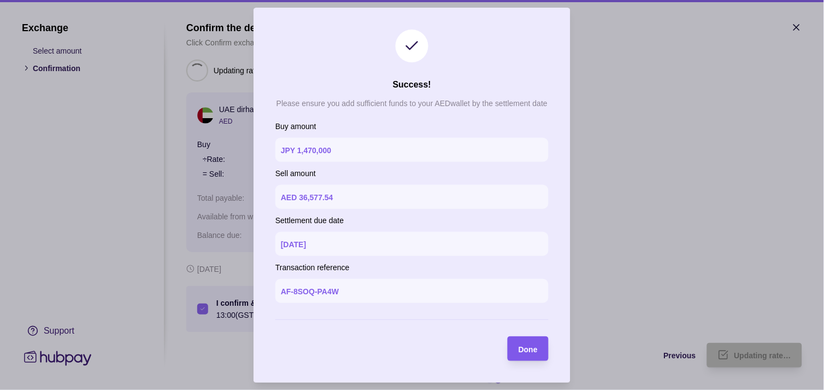
click at [528, 343] on div "Done" at bounding box center [528, 348] width 19 height 13
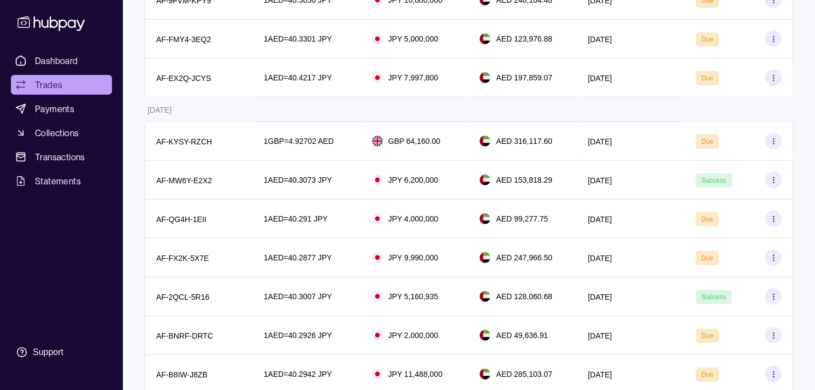
scroll to position [364, 0]
click at [56, 63] on span "Dashboard" at bounding box center [56, 60] width 43 height 13
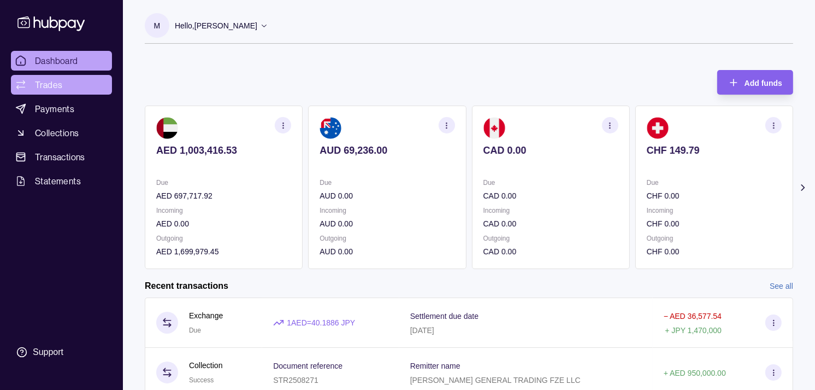
click at [66, 78] on link "Trades" at bounding box center [61, 85] width 101 height 20
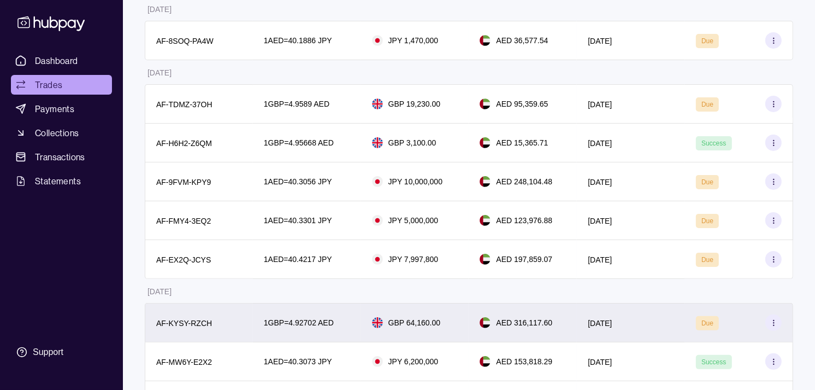
scroll to position [121, 0]
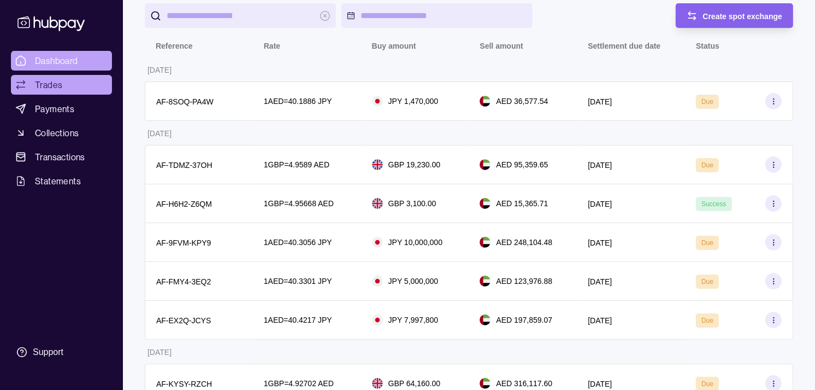
click at [84, 56] on link "Dashboard" at bounding box center [61, 61] width 101 height 20
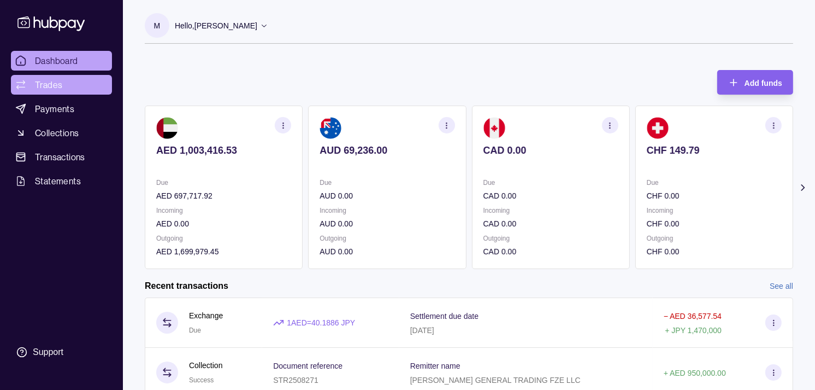
click at [63, 80] on link "Trades" at bounding box center [61, 85] width 101 height 20
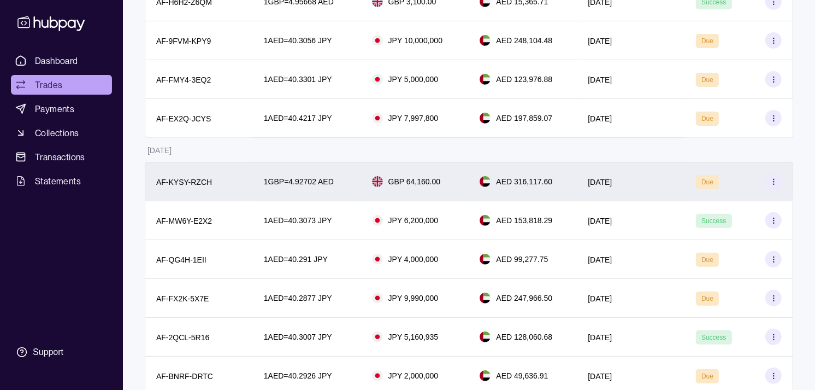
scroll to position [303, 0]
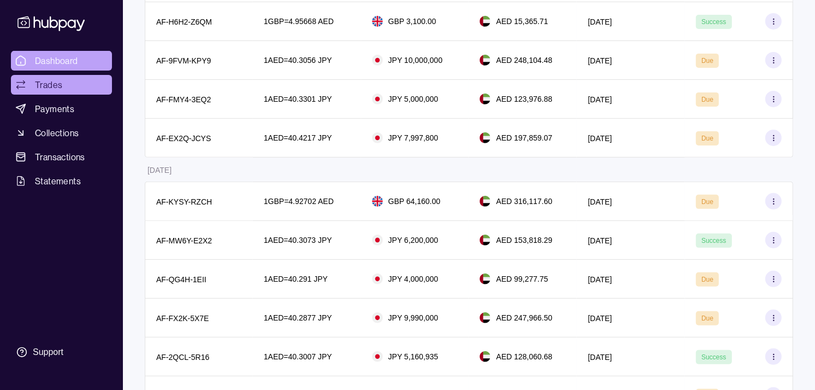
click at [83, 55] on link "Dashboard" at bounding box center [61, 61] width 101 height 20
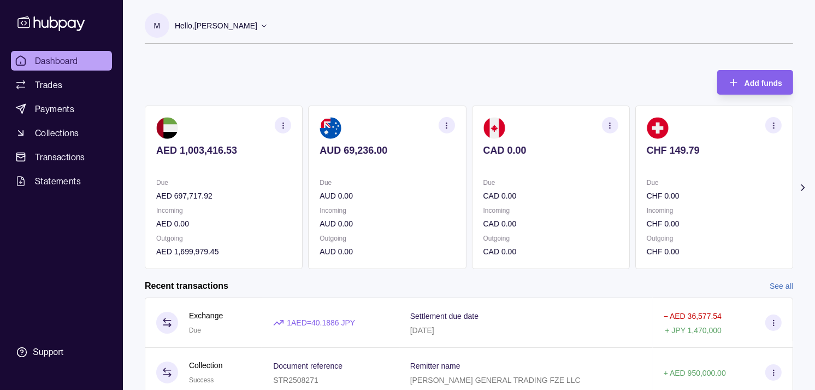
click at [518, 167] on section "CAD 0.00 Due CAD 0.00 Incoming CAD 0.00 Outgoing CAD 0.00" at bounding box center [551, 186] width 158 height 163
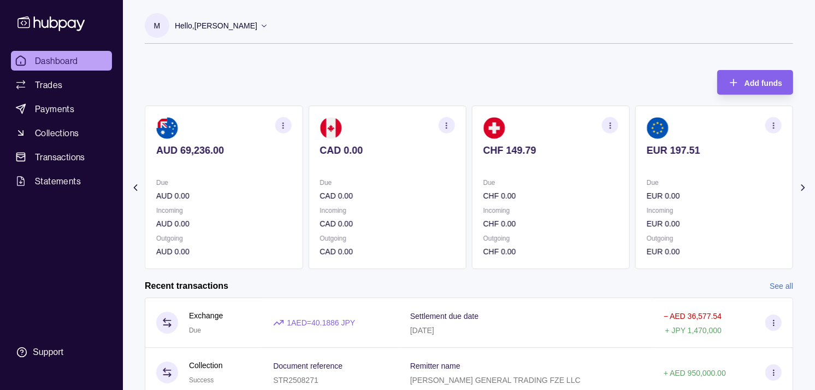
click at [532, 168] on section "CHF 149.79 Due CHF 0.00 Incoming CHF 0.00 Outgoing CHF 0.00" at bounding box center [551, 186] width 158 height 163
click at [555, 171] on section "EUR 197.51 Due EUR 0.00 Incoming EUR 0.00 Outgoing EUR 0.00" at bounding box center [551, 186] width 158 height 163
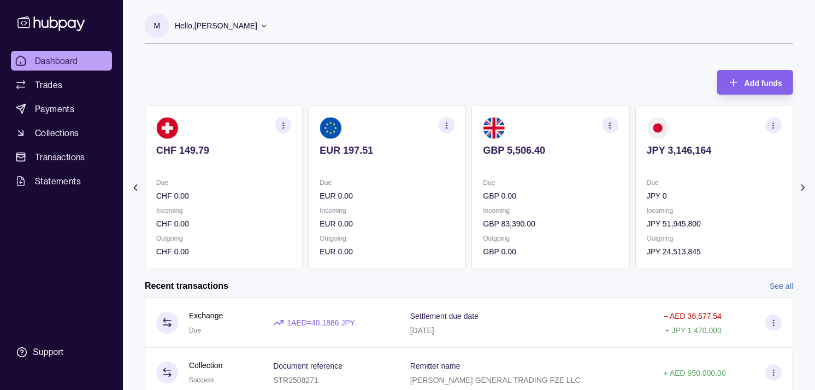
click at [690, 172] on section "JPY 3,146,164 Due JPY 0 Incoming JPY 51,945,800 Outgoing JPY 24,513,845" at bounding box center [715, 186] width 158 height 163
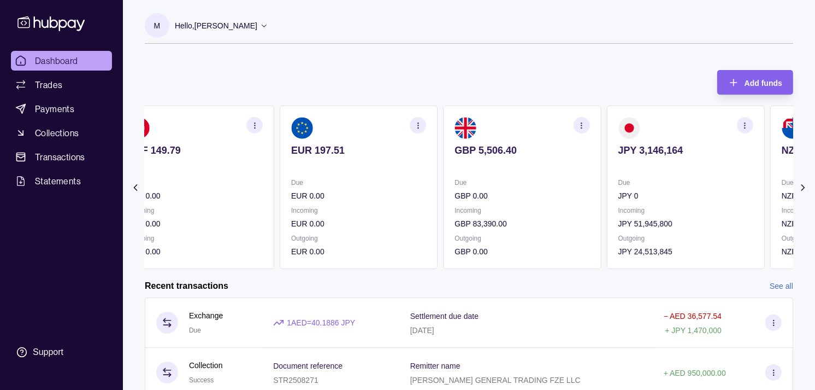
click at [654, 168] on p at bounding box center [686, 165] width 135 height 12
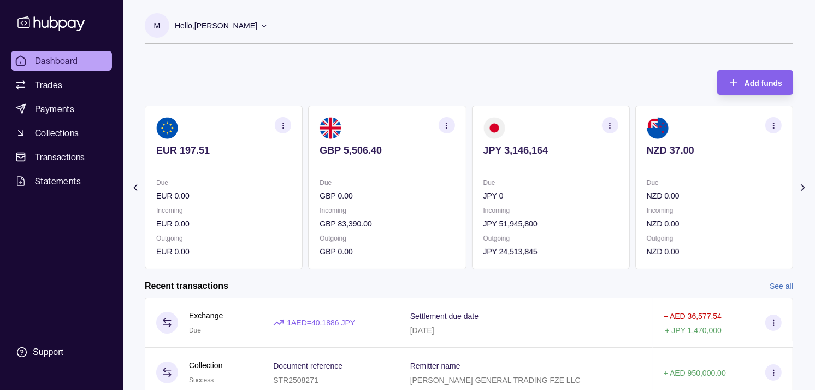
click at [636, 168] on section "NZD 37.00 Due NZD 0.00 Incoming NZD 0.00 Outgoing NZD 0.00" at bounding box center [715, 186] width 158 height 163
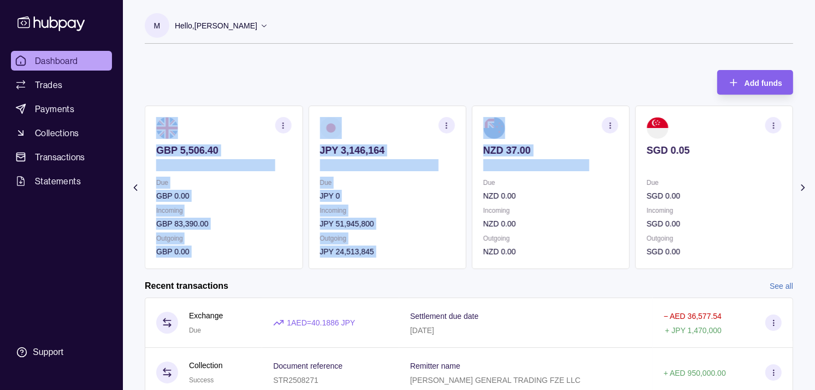
drag, startPoint x: 630, startPoint y: 168, endPoint x: 587, endPoint y: 168, distance: 43.2
click at [587, 168] on div "AED 1,003,416.53 Due AED 697,717.92 Incoming AED 0.00 Outgoing AED 1,699,979.45…" at bounding box center [469, 186] width 649 height 163
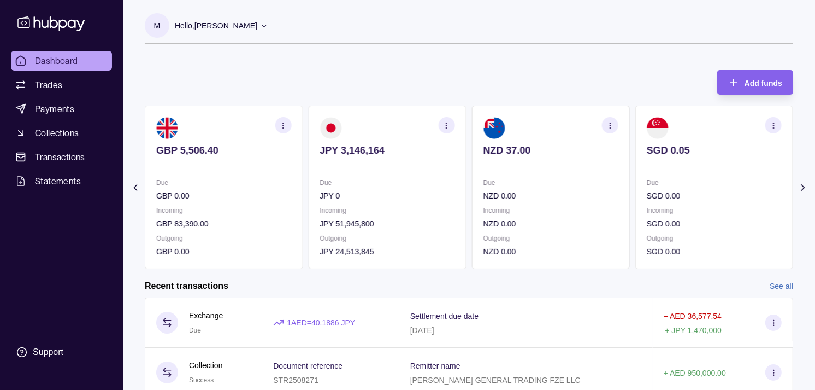
drag, startPoint x: 587, startPoint y: 168, endPoint x: 497, endPoint y: 87, distance: 120.4
click at [497, 87] on div "Add funds AED 1,003,416.53 Due AED 697,717.92 Incoming AED 0.00 Outgoing AED 1,…" at bounding box center [469, 164] width 649 height 210
click at [636, 190] on section "SGD 0.05 Due SGD 0.00 Incoming SGD 0.00 Outgoing SGD 0.00" at bounding box center [715, 186] width 158 height 163
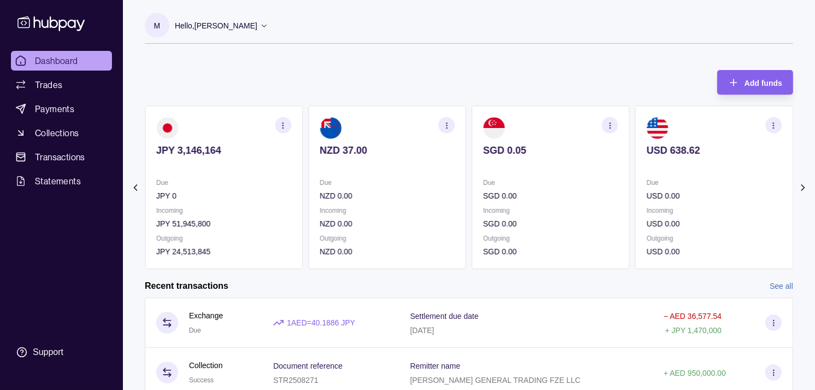
click at [592, 191] on p "SGD 0.00" at bounding box center [551, 196] width 135 height 12
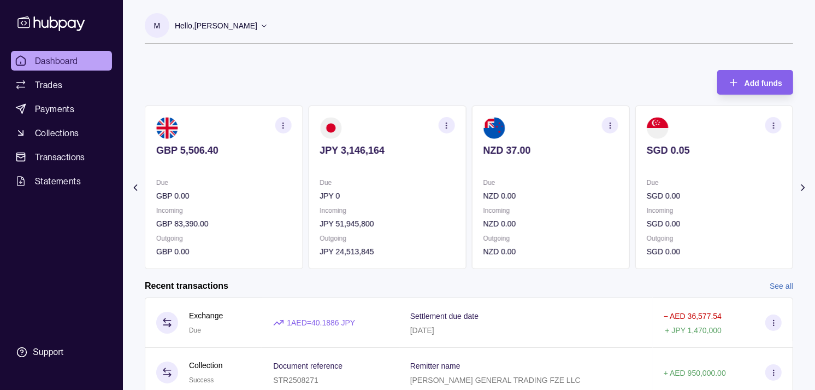
click at [546, 195] on p "NZD 0.00" at bounding box center [551, 196] width 135 height 12
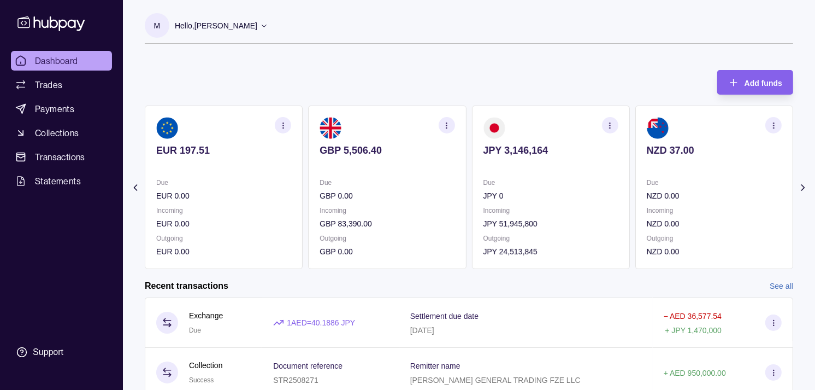
click at [610, 125] on circle "button" at bounding box center [610, 125] width 1 height 1
click at [536, 122] on link "View transactions" at bounding box center [533, 125] width 60 height 12
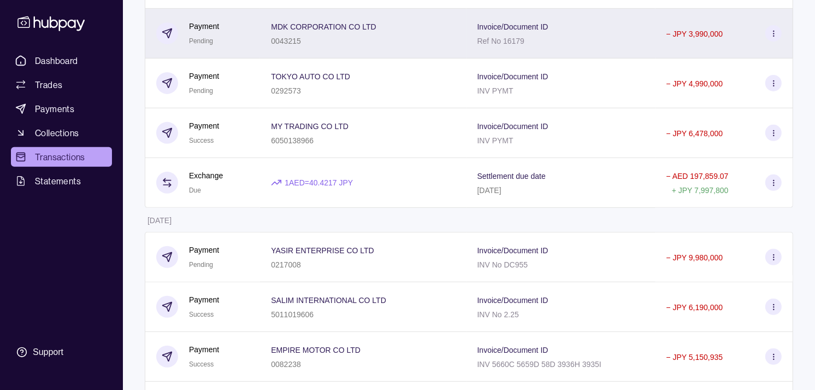
scroll to position [243, 0]
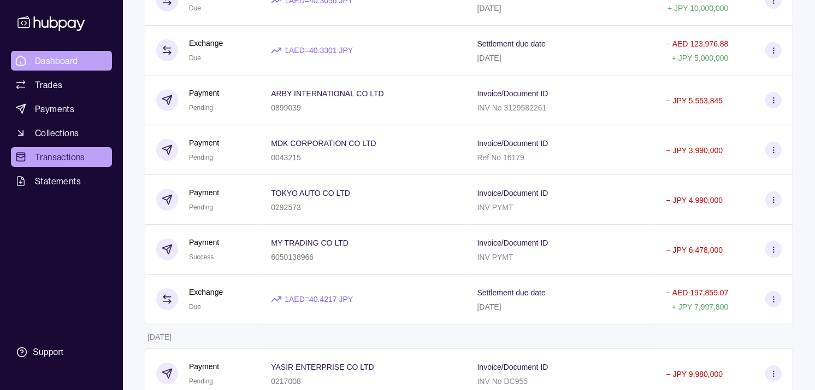
click at [71, 56] on span "Dashboard" at bounding box center [56, 60] width 43 height 13
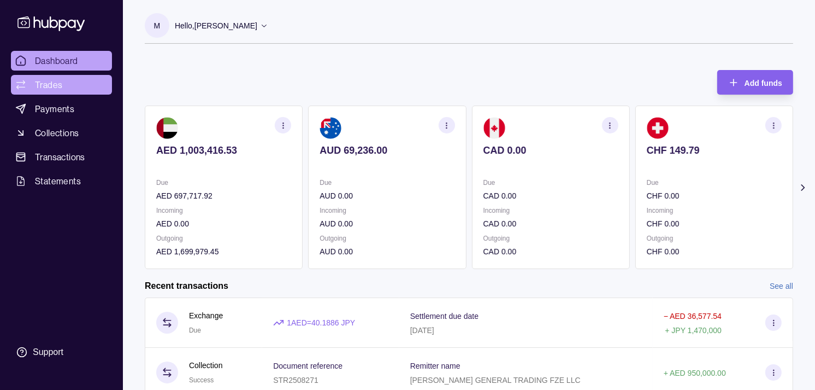
click at [67, 86] on link "Trades" at bounding box center [61, 85] width 101 height 20
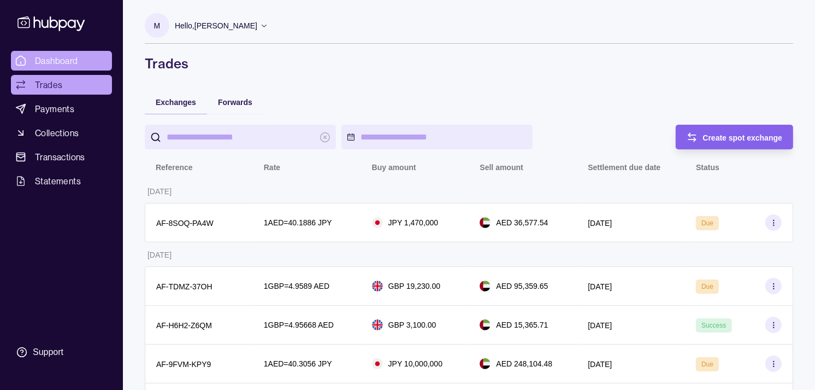
click at [66, 60] on span "Dashboard" at bounding box center [56, 60] width 43 height 13
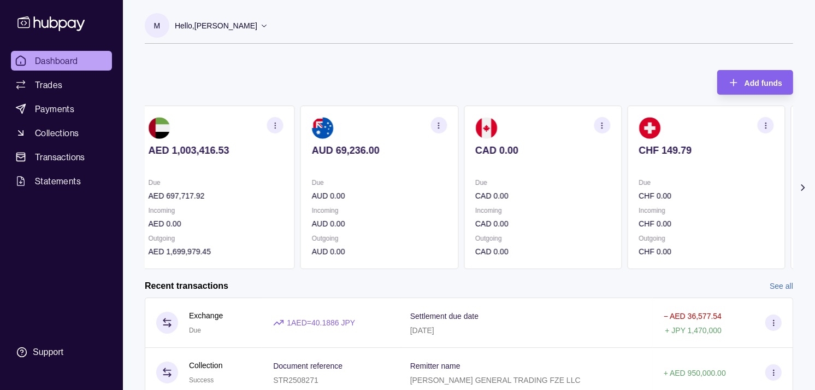
click at [556, 187] on p "Due" at bounding box center [542, 183] width 135 height 12
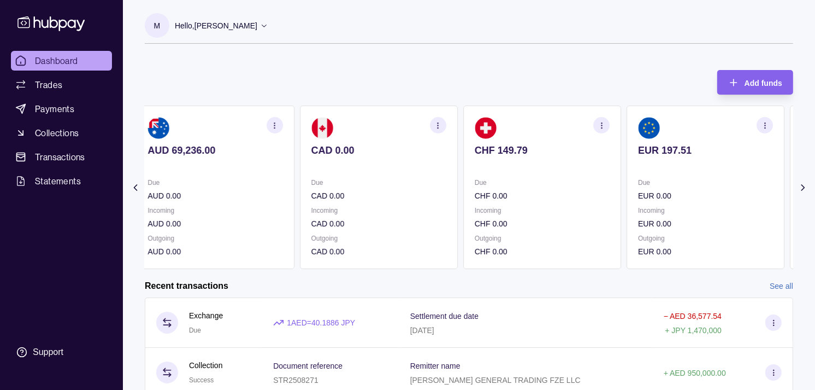
click at [596, 187] on p "Due" at bounding box center [542, 183] width 135 height 12
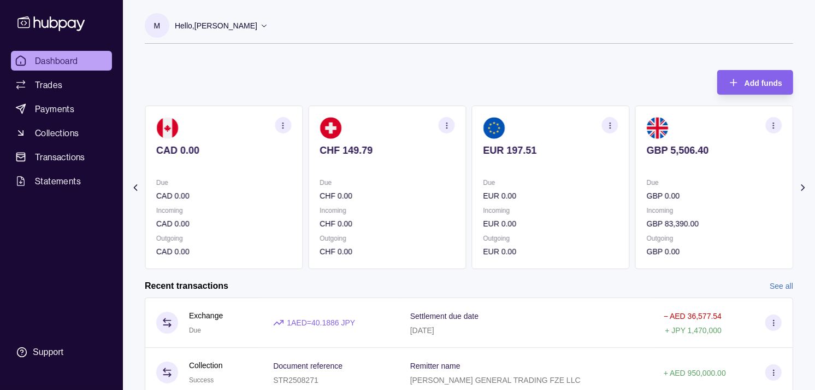
click at [381, 195] on div "Due CHF 0.00" at bounding box center [387, 189] width 135 height 25
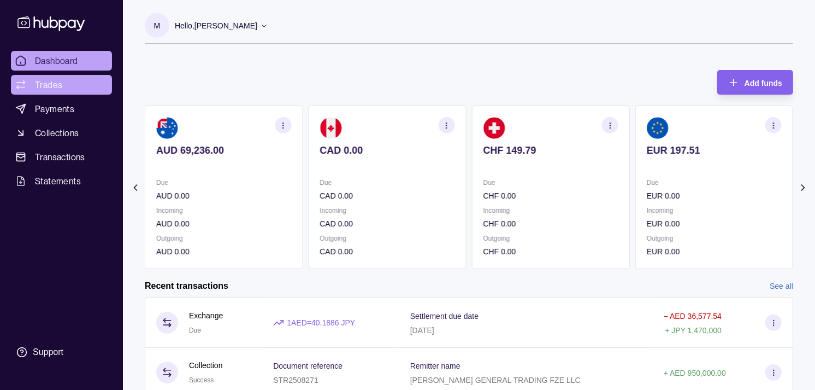
click at [56, 81] on span "Trades" at bounding box center [48, 84] width 27 height 13
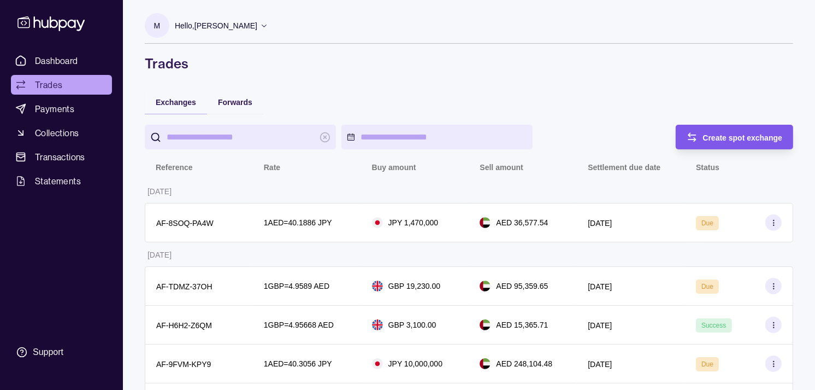
click at [729, 137] on span "Create spot exchange" at bounding box center [743, 137] width 80 height 9
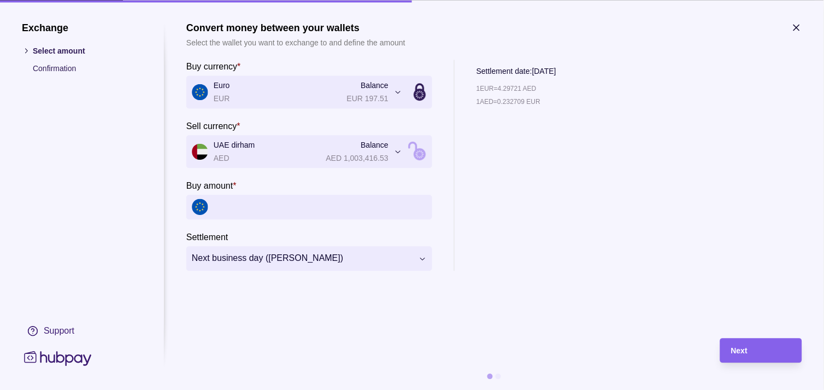
click at [256, 198] on input "Buy amount *" at bounding box center [320, 207] width 213 height 25
type input "******"
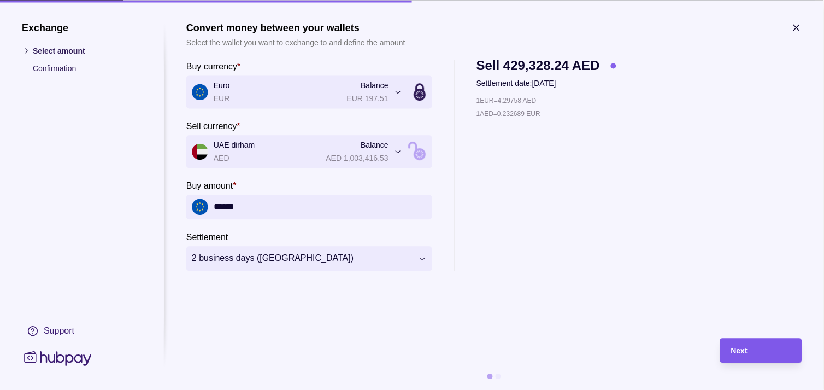
click at [761, 350] on div "Next" at bounding box center [761, 350] width 60 height 13
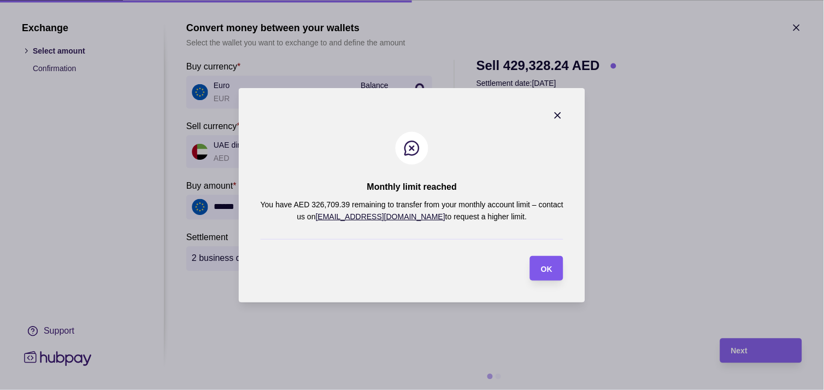
click at [544, 272] on span "OK" at bounding box center [546, 268] width 11 height 9
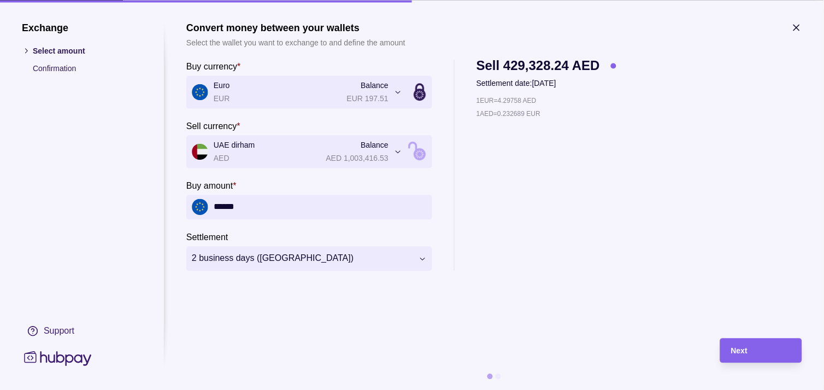
click at [794, 30] on icon "button" at bounding box center [796, 27] width 5 height 5
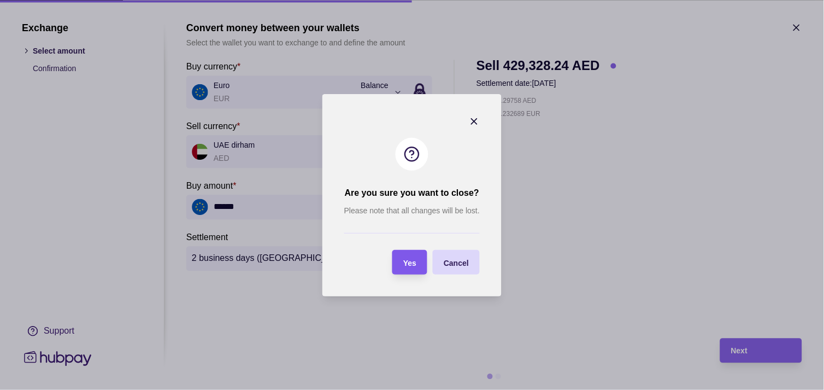
click at [413, 255] on div "Yes" at bounding box center [409, 261] width 13 height 13
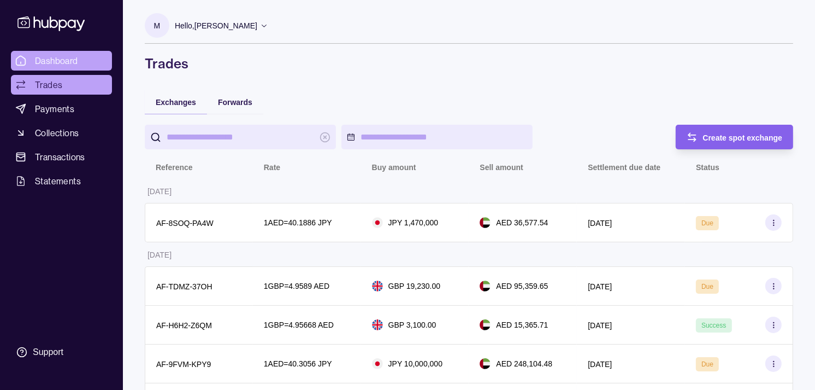
click at [80, 55] on link "Dashboard" at bounding box center [61, 61] width 101 height 20
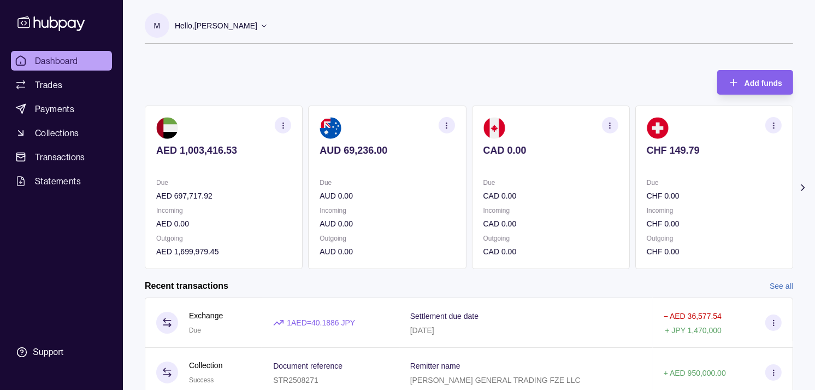
click at [257, 25] on p "Hello, Muralenath Nadarajah" at bounding box center [216, 26] width 83 height 12
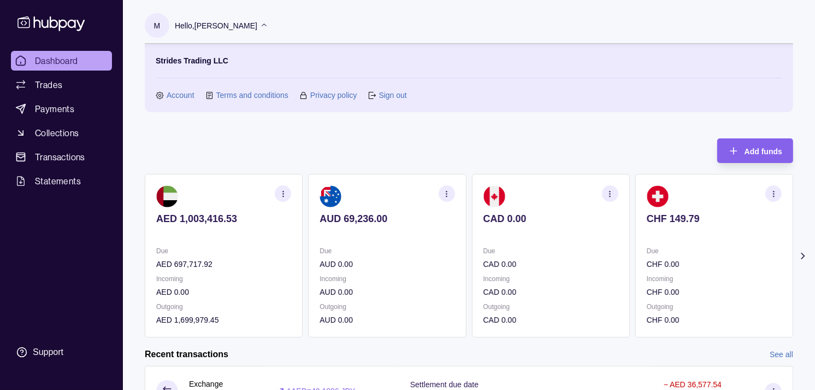
click at [268, 28] on icon at bounding box center [264, 25] width 8 height 8
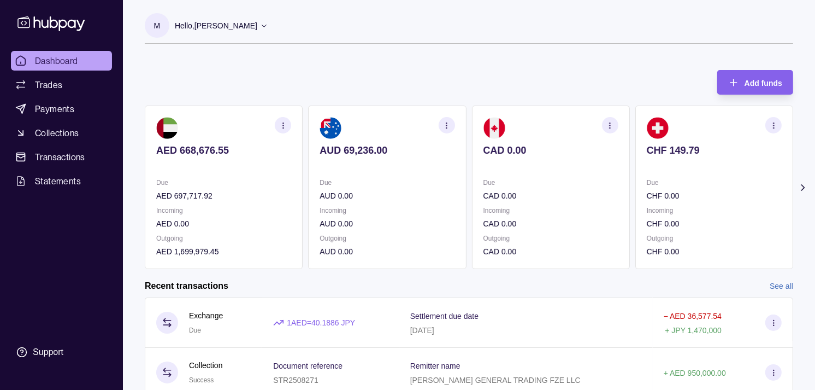
click at [56, 62] on span "Dashboard" at bounding box center [56, 60] width 43 height 13
click at [52, 81] on span "Trades" at bounding box center [48, 84] width 27 height 13
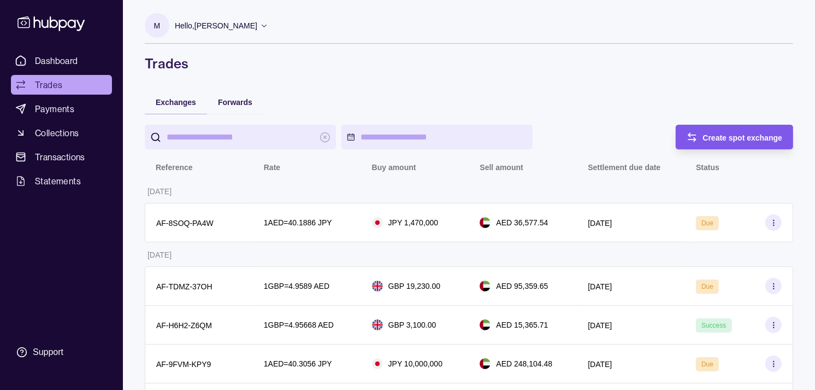
click at [719, 137] on span "Create spot exchange" at bounding box center [743, 137] width 80 height 9
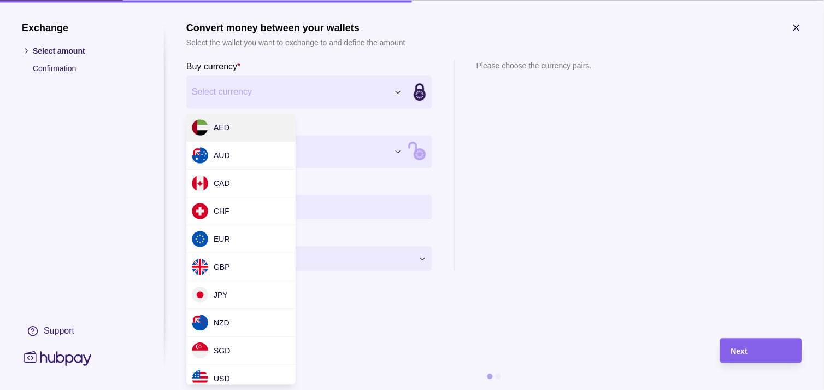
drag, startPoint x: 225, startPoint y: 233, endPoint x: 241, endPoint y: 211, distance: 26.6
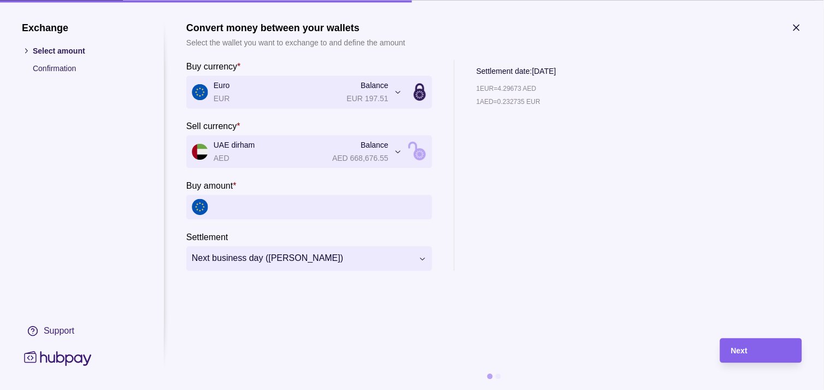
click at [261, 210] on input "Buy amount *" at bounding box center [320, 207] width 213 height 25
type input "******"
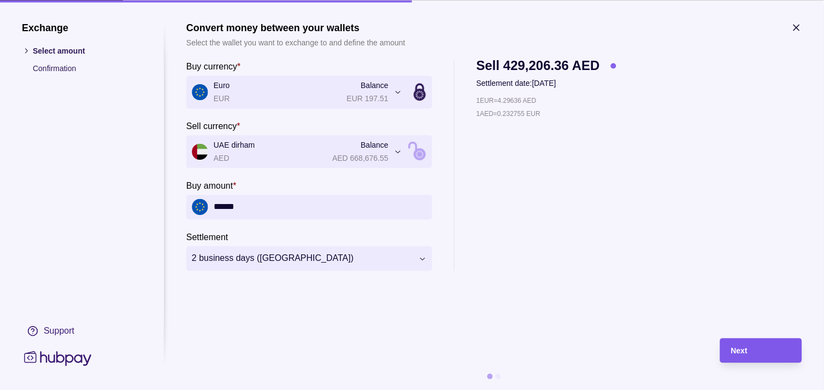
click at [745, 347] on span "Next" at bounding box center [739, 350] width 16 height 9
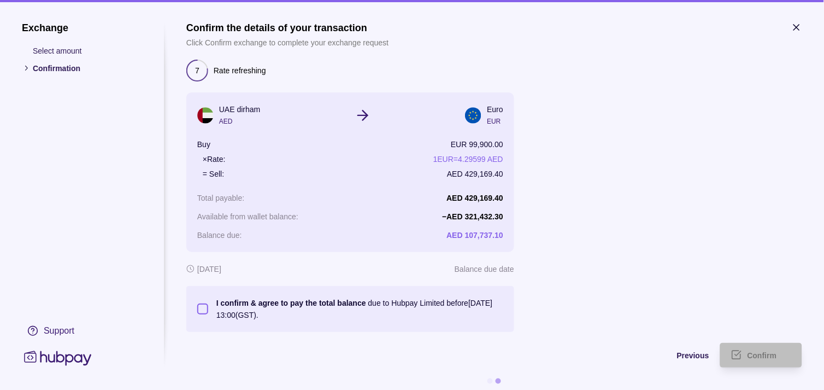
click at [205, 311] on button "I confirm & agree to pay the total balance due to Hubpay Limited before 08 Sep …" at bounding box center [202, 308] width 11 height 11
click at [765, 352] on span "Confirm" at bounding box center [763, 355] width 30 height 9
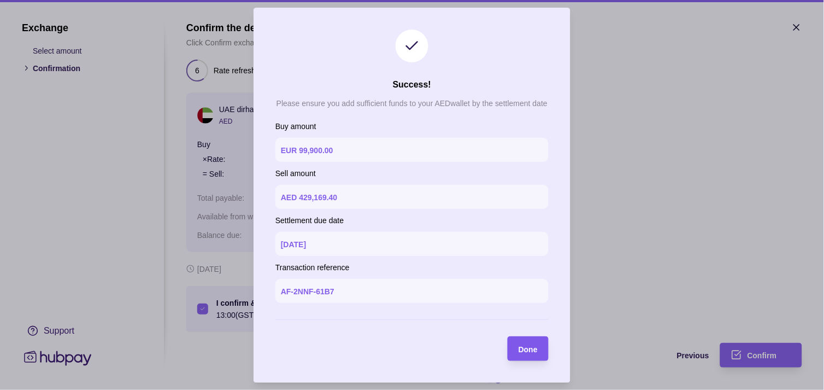
click at [536, 339] on div "Done" at bounding box center [520, 348] width 36 height 25
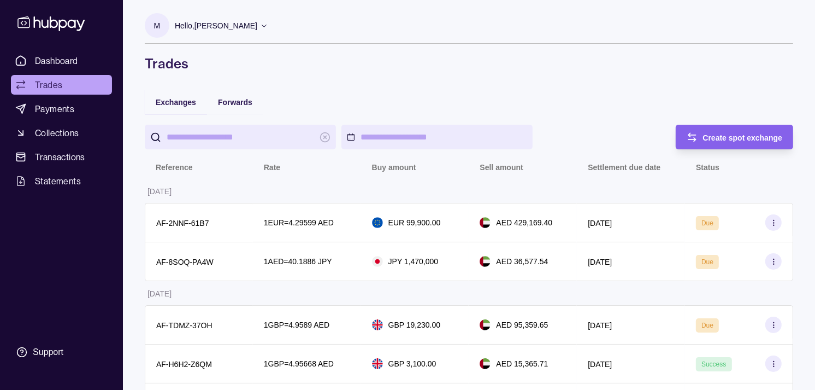
click at [74, 62] on span "Dashboard" at bounding box center [56, 60] width 43 height 13
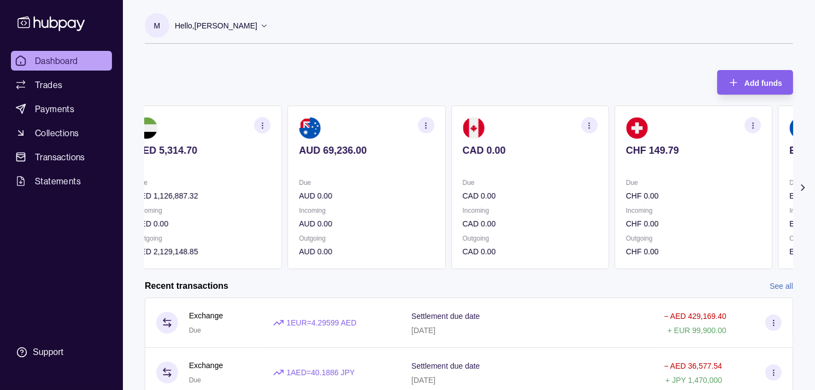
click at [554, 190] on p "CAD 0.00" at bounding box center [530, 196] width 135 height 12
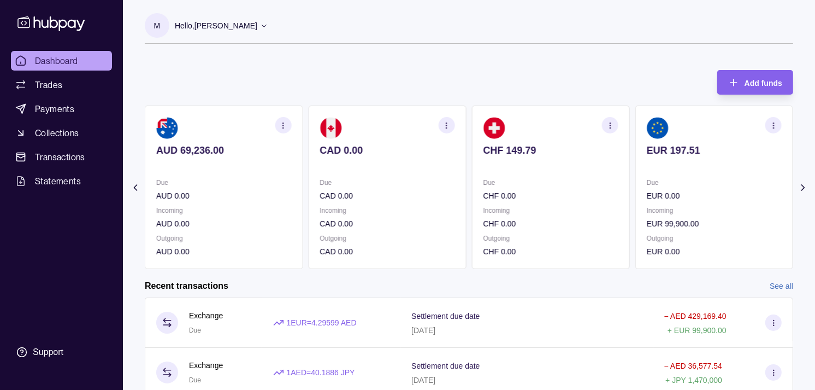
click at [565, 186] on p "Due" at bounding box center [551, 183] width 135 height 12
click at [544, 186] on p "Due" at bounding box center [551, 183] width 135 height 12
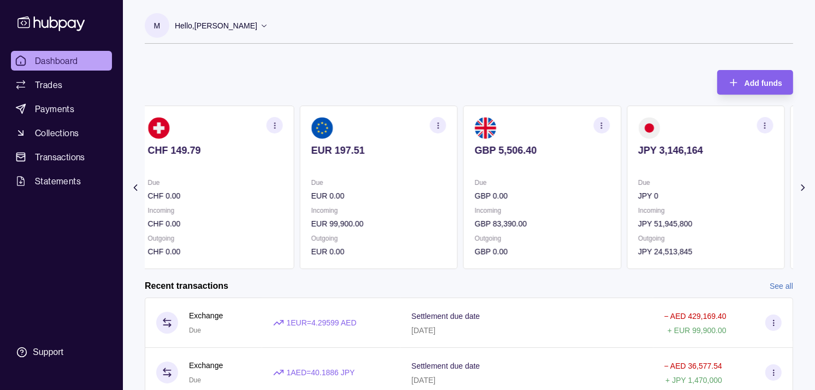
click at [548, 187] on div "Due GBP 0.00" at bounding box center [542, 189] width 135 height 25
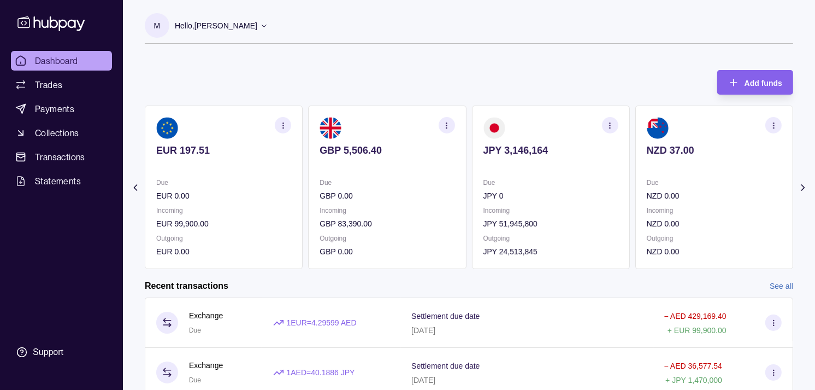
click at [552, 185] on p "Due" at bounding box center [551, 183] width 135 height 12
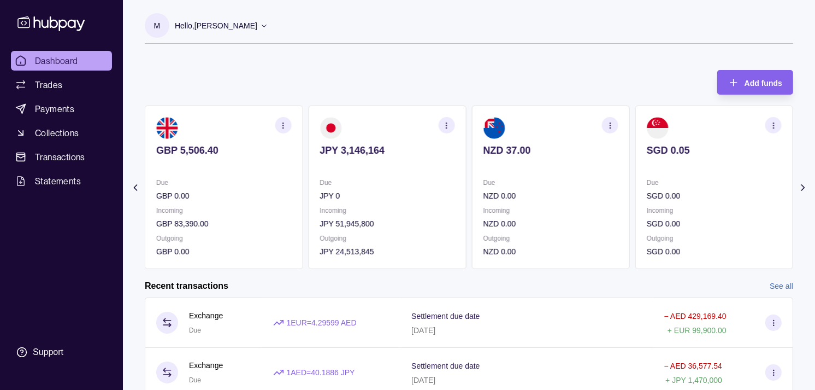
click at [607, 184] on p "Due" at bounding box center [551, 183] width 135 height 12
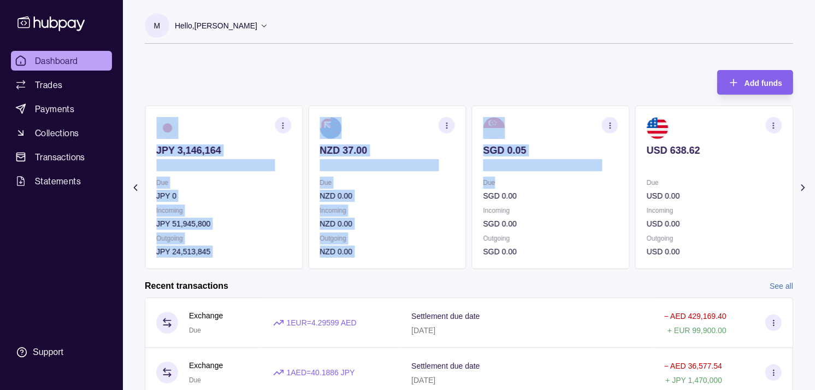
drag, startPoint x: 631, startPoint y: 186, endPoint x: 609, endPoint y: 184, distance: 22.5
click at [609, 184] on div "AED 5,314.70 Due AED 1,126,887.32 Incoming AED 0.00 Outgoing AED 2,129,148.85 A…" at bounding box center [469, 186] width 649 height 163
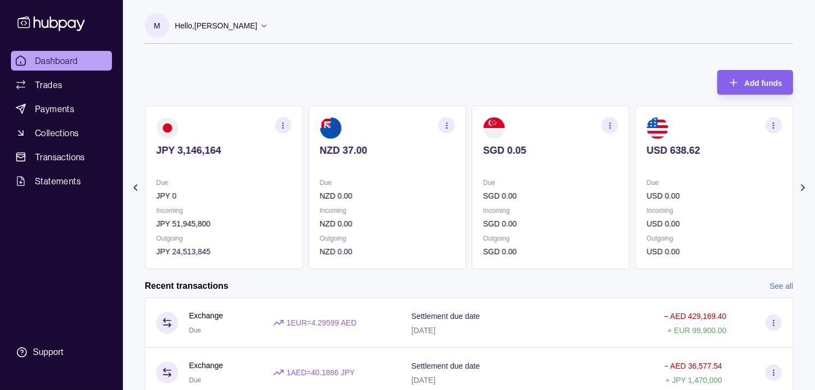
click at [480, 74] on div "Add funds AED 5,314.70 Due AED 1,126,887.32 Incoming AED 0.00 Outgoing AED 2,12…" at bounding box center [469, 164] width 649 height 210
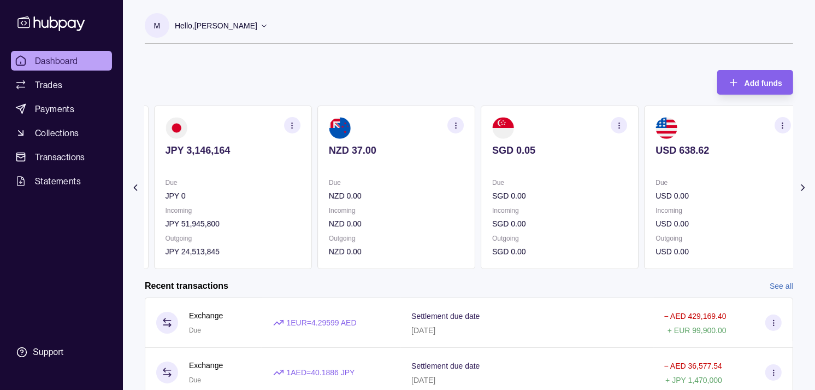
click at [457, 173] on section "NZD 37.00 Due NZD 0.00 Incoming NZD 0.00 Outgoing NZD 0.00" at bounding box center [396, 186] width 158 height 163
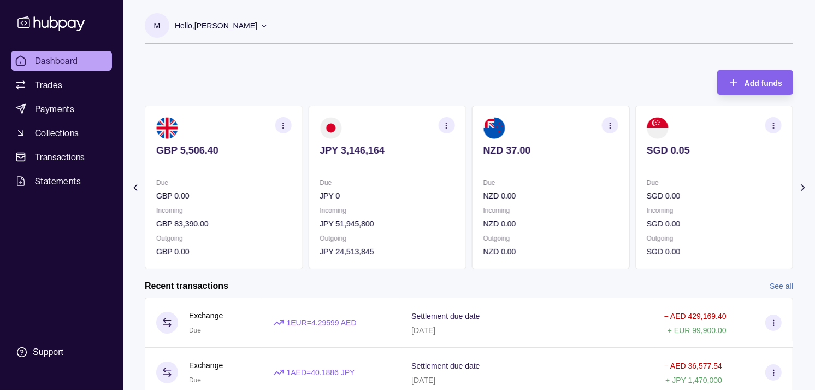
click at [450, 124] on icon "button" at bounding box center [447, 125] width 8 height 8
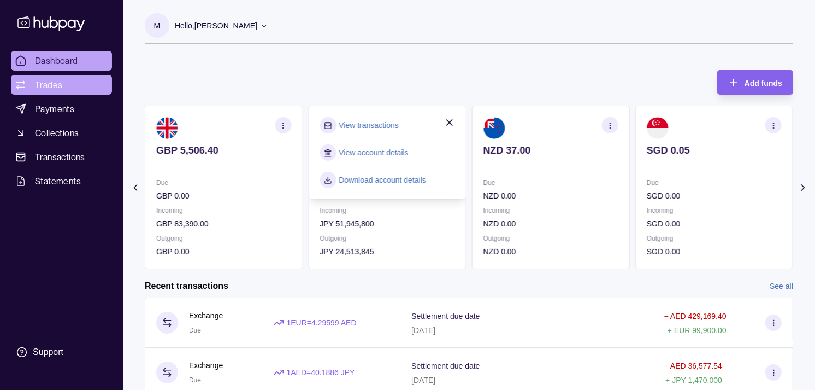
click at [56, 85] on span "Trades" at bounding box center [48, 84] width 27 height 13
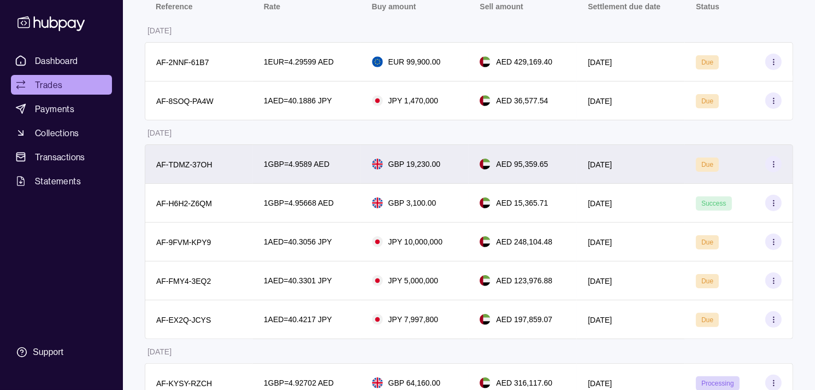
scroll to position [182, 0]
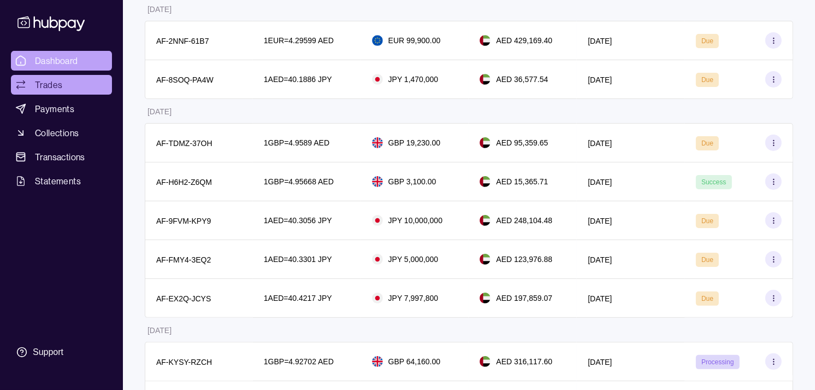
click at [75, 60] on span "Dashboard" at bounding box center [56, 60] width 43 height 13
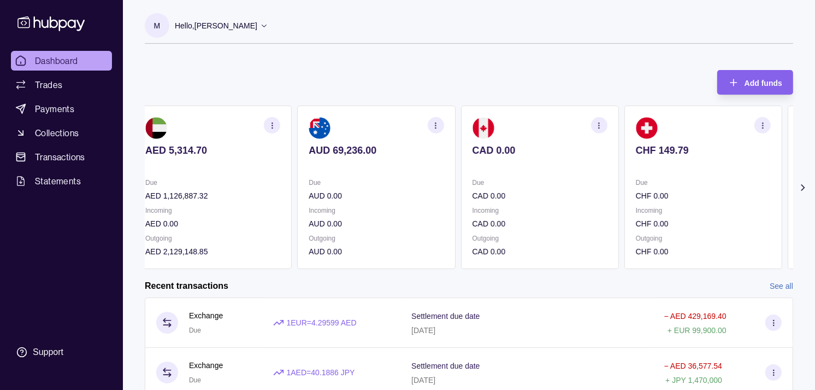
click at [675, 183] on div "Due CHF 0.00" at bounding box center [703, 189] width 135 height 25
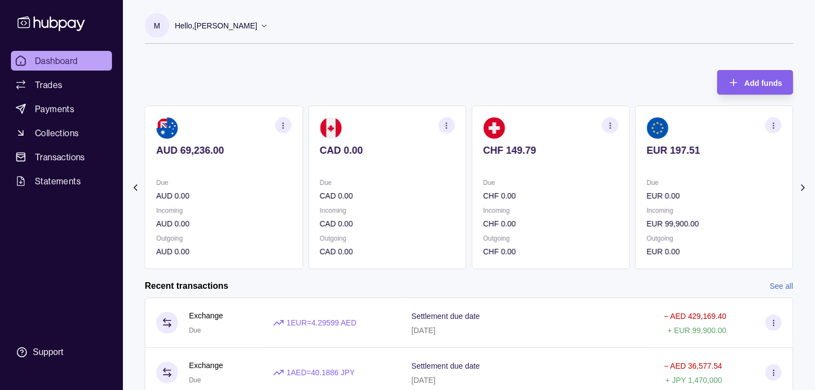
click at [647, 178] on p "Due" at bounding box center [714, 183] width 135 height 12
click at [636, 174] on section "GBP 5,506.40 Due GBP 0.00 Incoming GBP 83,390.00 Outgoing GBP 0.00" at bounding box center [715, 186] width 158 height 163
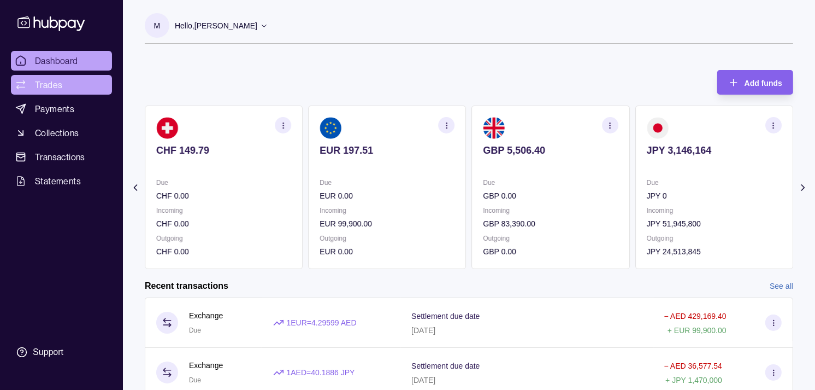
click at [67, 82] on link "Trades" at bounding box center [61, 85] width 101 height 20
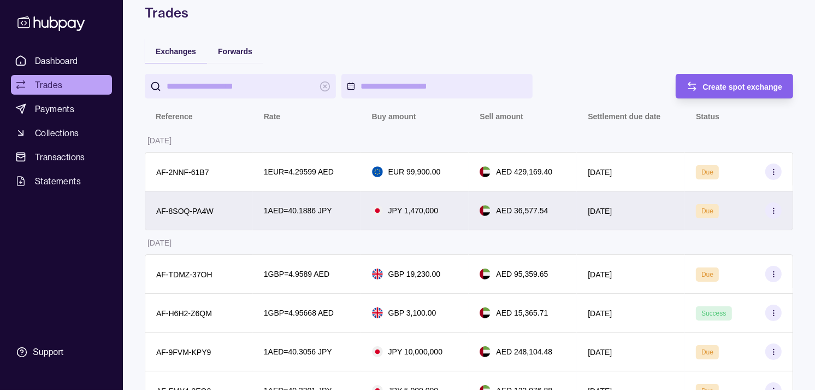
scroll to position [121, 0]
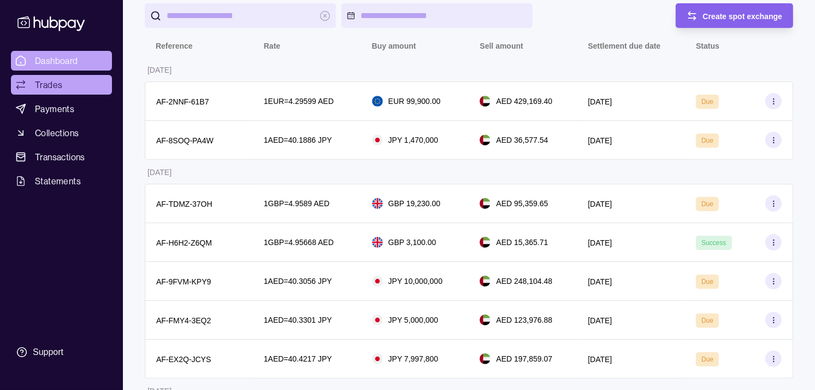
click at [72, 51] on link "Dashboard" at bounding box center [61, 61] width 101 height 20
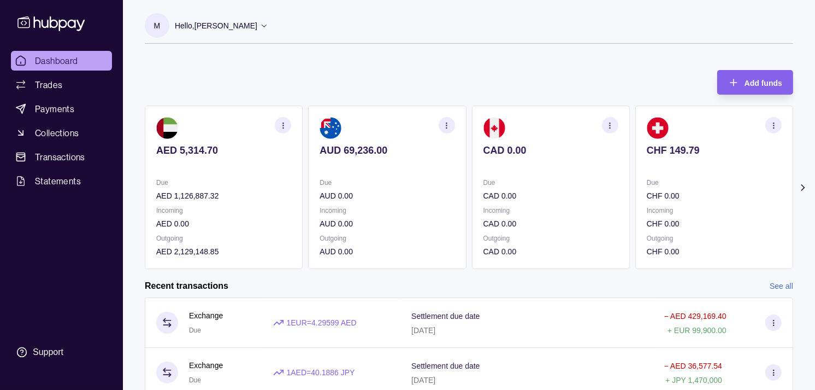
click at [685, 190] on p "CHF 0.00" at bounding box center [714, 196] width 135 height 12
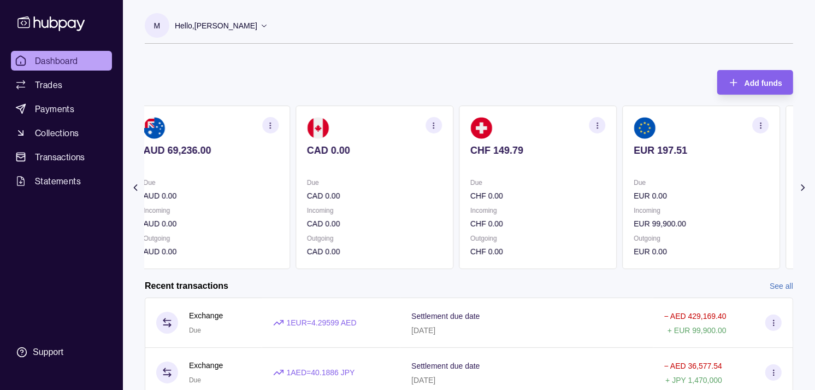
click at [671, 192] on div "Due EUR 0.00" at bounding box center [701, 189] width 135 height 25
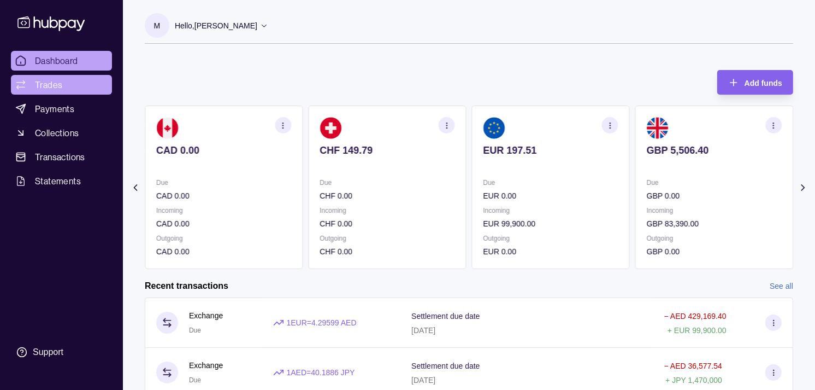
click at [43, 82] on span "Trades" at bounding box center [48, 84] width 27 height 13
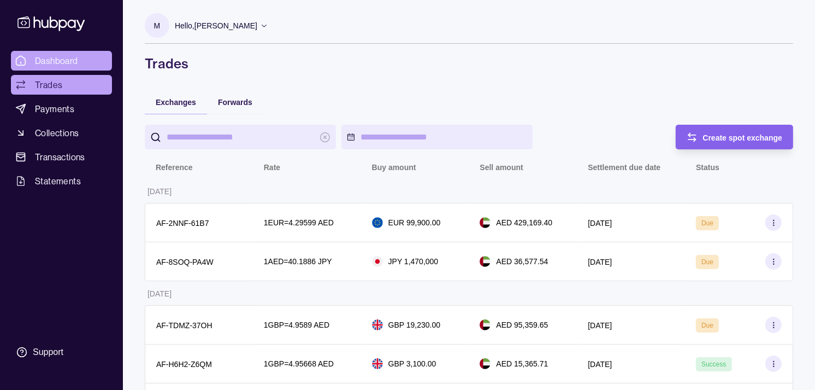
click at [59, 59] on span "Dashboard" at bounding box center [56, 60] width 43 height 13
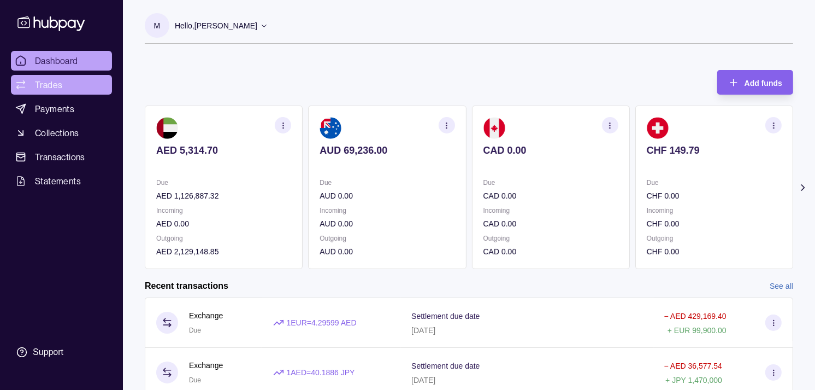
click at [72, 86] on link "Trades" at bounding box center [61, 85] width 101 height 20
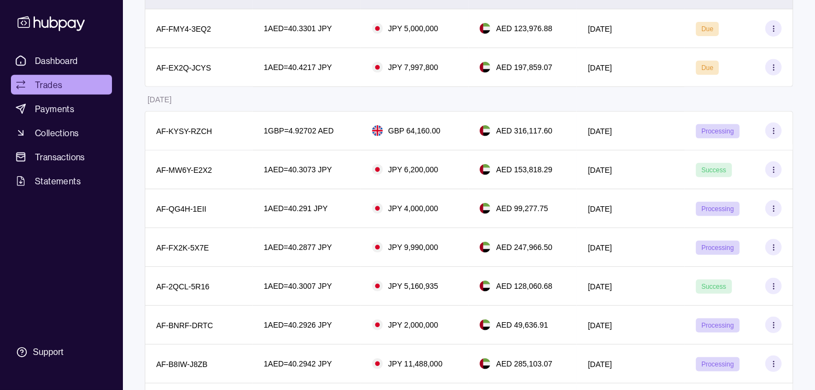
scroll to position [485, 0]
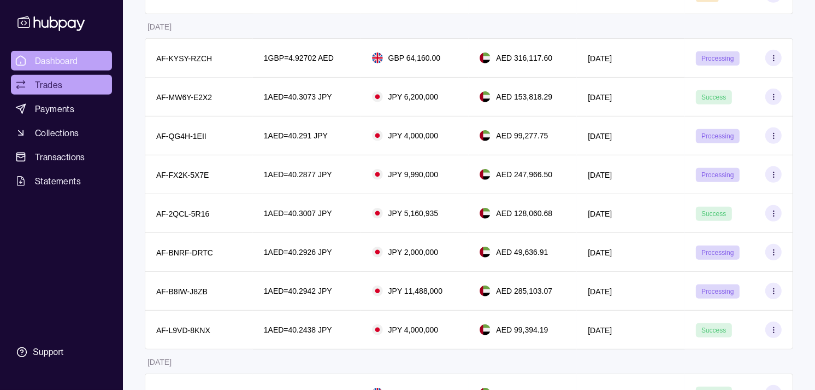
click at [95, 55] on link "Dashboard" at bounding box center [61, 61] width 101 height 20
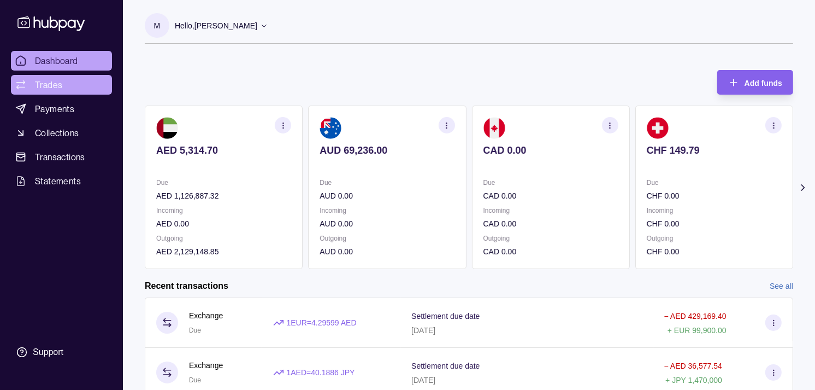
click at [39, 79] on span "Trades" at bounding box center [48, 84] width 27 height 13
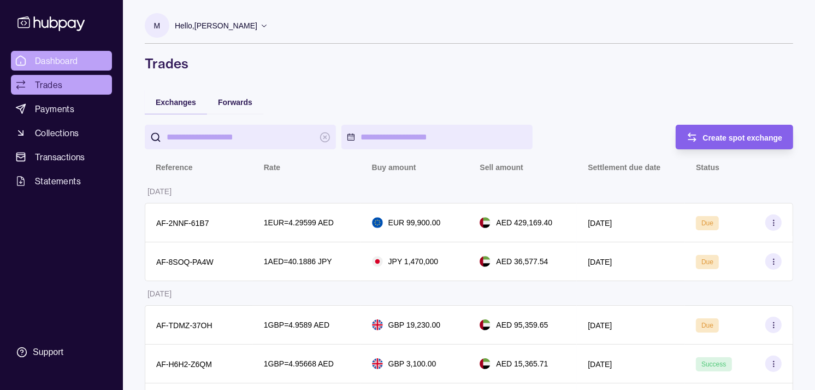
click at [72, 58] on span "Dashboard" at bounding box center [56, 60] width 43 height 13
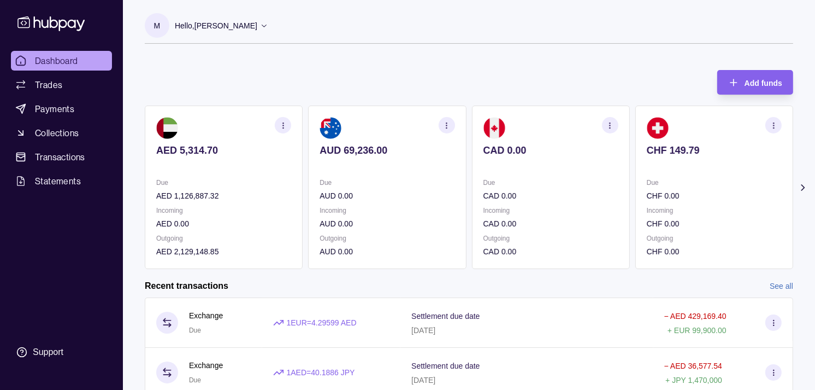
click at [457, 66] on div "Add funds AED 5,314.70 Due AED 1,126,887.32 Incoming AED 0.00 Outgoing AED 2,12…" at bounding box center [469, 164] width 649 height 210
click at [257, 31] on p "Hello, Muralenath Nadarajah" at bounding box center [216, 26] width 83 height 12
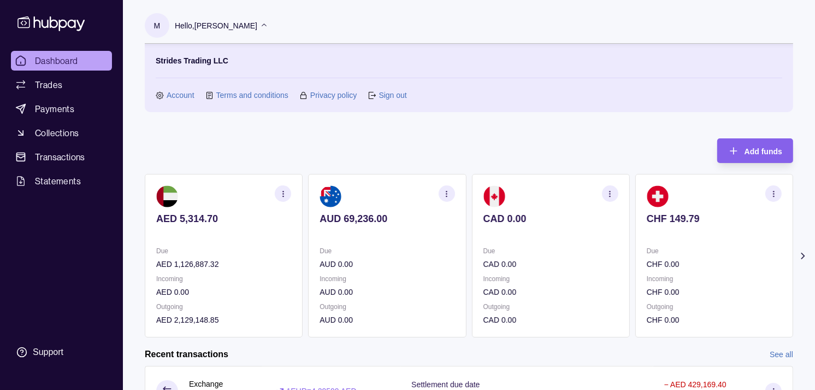
click at [241, 124] on div "M Hello, Muralenath Nadarajah Strides Trading LLC Account Terms and conditions …" at bounding box center [469, 318] width 692 height 637
click at [67, 85] on link "Trades" at bounding box center [61, 85] width 101 height 20
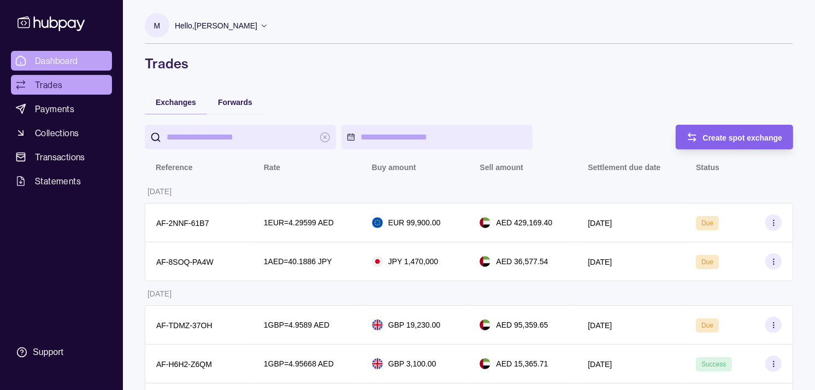
click at [67, 61] on span "Dashboard" at bounding box center [56, 60] width 43 height 13
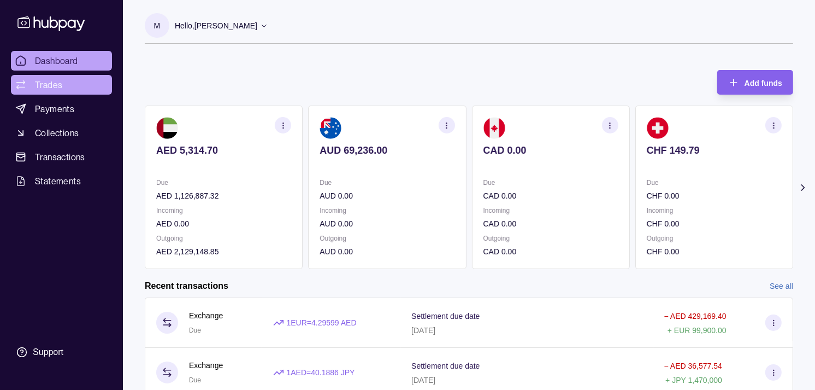
click at [69, 79] on link "Trades" at bounding box center [61, 85] width 101 height 20
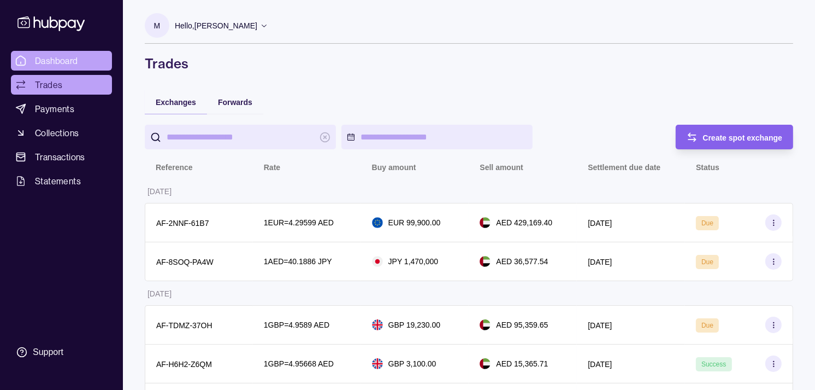
click at [40, 67] on link "Dashboard" at bounding box center [61, 61] width 101 height 20
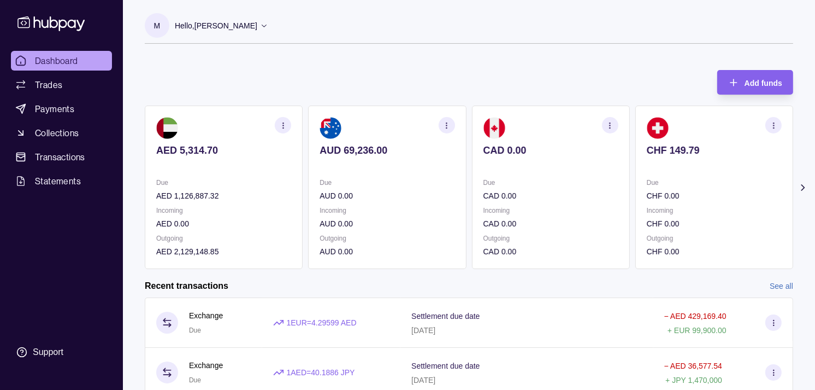
click at [378, 198] on div "Due AUD 0.00 Incoming AUD 0.00 Outgoing AUD 0.00" at bounding box center [387, 217] width 135 height 81
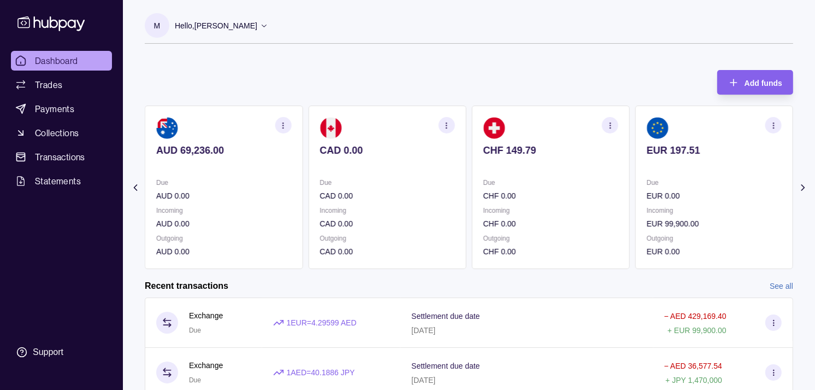
click at [472, 172] on section "CHF 149.79 Due CHF 0.00 Incoming CHF 0.00 Outgoing CHF 0.00" at bounding box center [551, 186] width 158 height 163
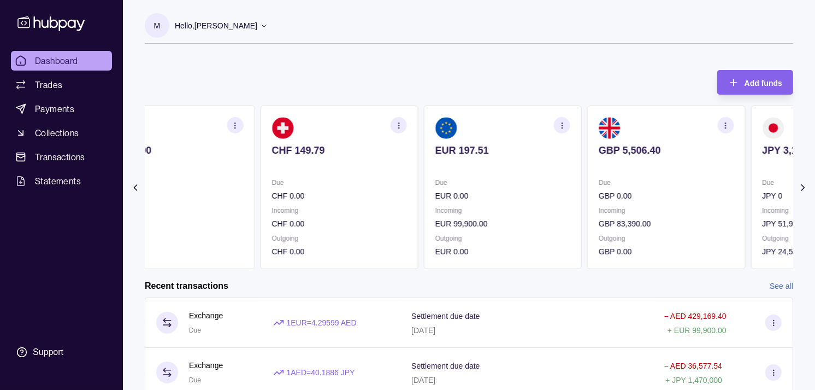
click at [503, 210] on div "Incoming EUR 99,900.00" at bounding box center [503, 216] width 135 height 25
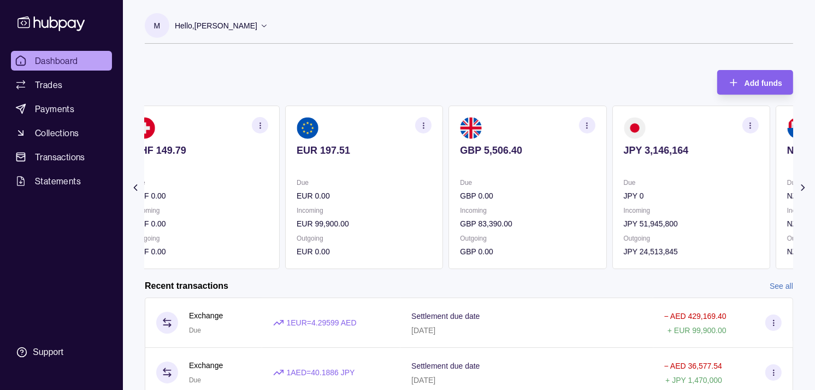
click at [536, 189] on div "Due GBP 0.00" at bounding box center [527, 189] width 135 height 25
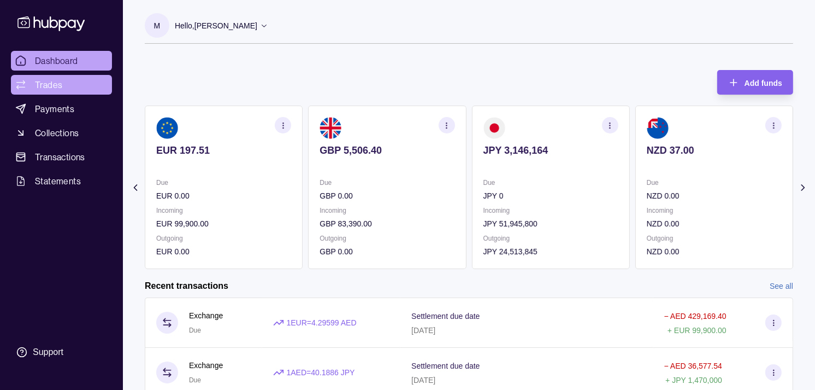
click at [56, 88] on span "Trades" at bounding box center [48, 84] width 27 height 13
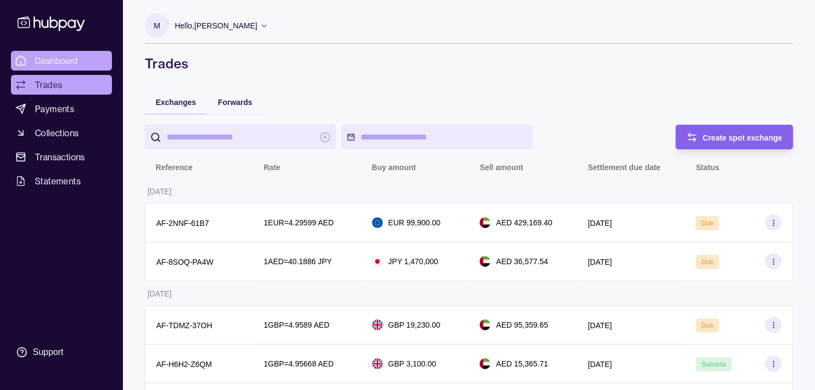
click at [69, 51] on link "Dashboard" at bounding box center [61, 61] width 101 height 20
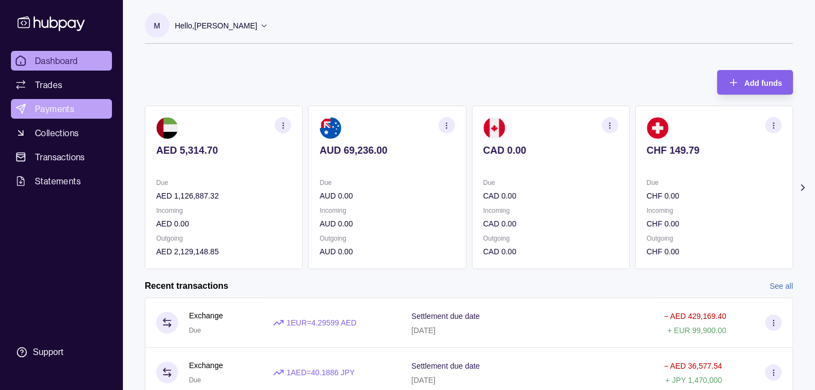
click at [63, 110] on span "Payments" at bounding box center [54, 108] width 39 height 13
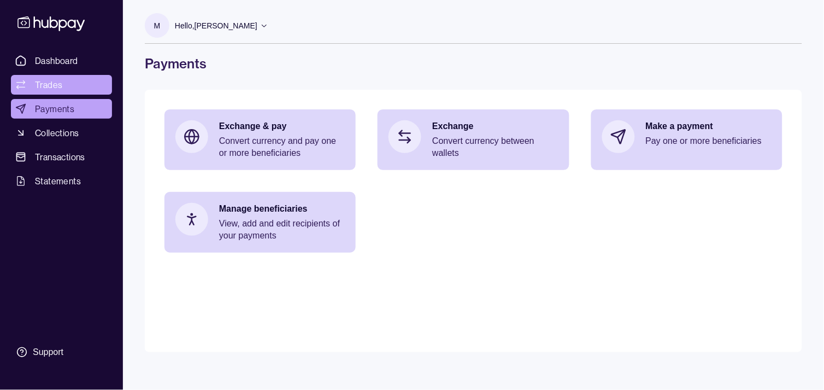
click at [53, 85] on span "Trades" at bounding box center [48, 84] width 27 height 13
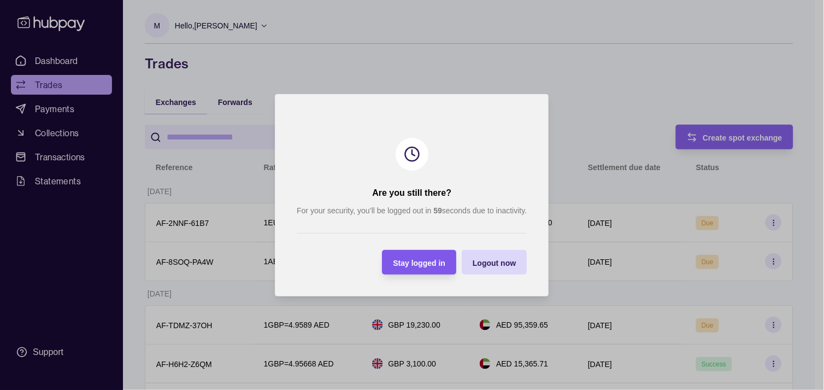
click at [430, 263] on span "Stay logged in" at bounding box center [419, 262] width 52 height 9
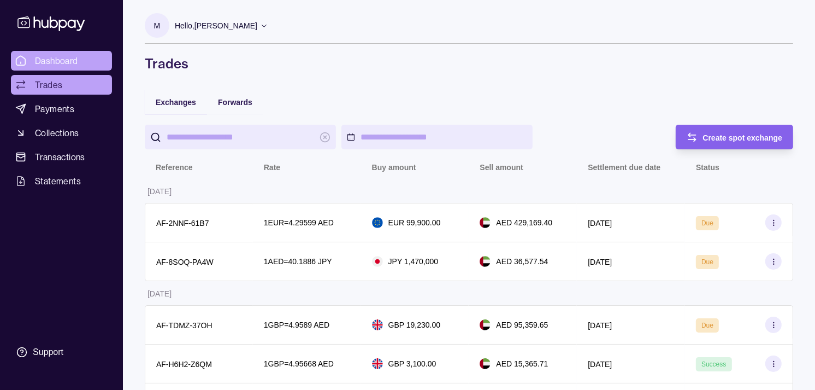
click at [58, 59] on span "Dashboard" at bounding box center [56, 60] width 43 height 13
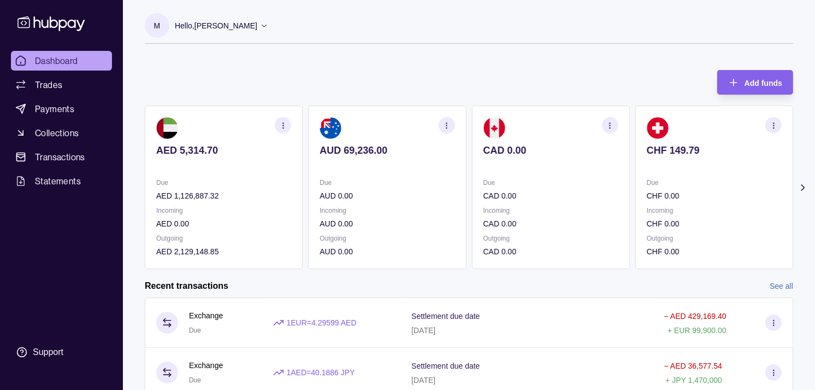
click at [552, 163] on p at bounding box center [551, 165] width 135 height 12
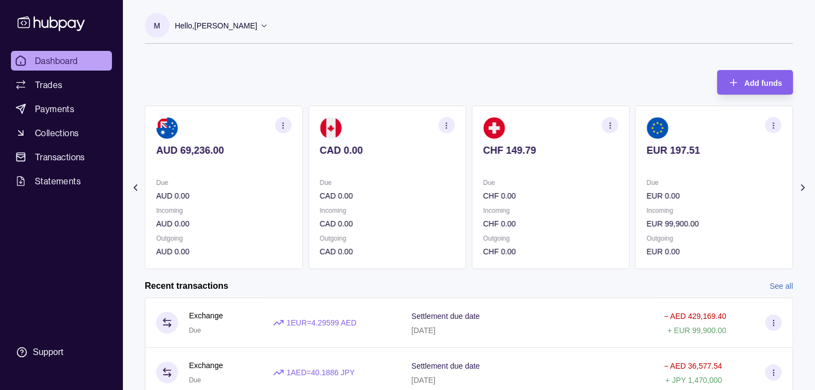
click at [578, 164] on p at bounding box center [551, 165] width 135 height 12
click at [556, 174] on section "EUR 197.51 Due EUR 0.00 Incoming EUR 99,900.00 Outgoing EUR 0.00" at bounding box center [551, 186] width 158 height 163
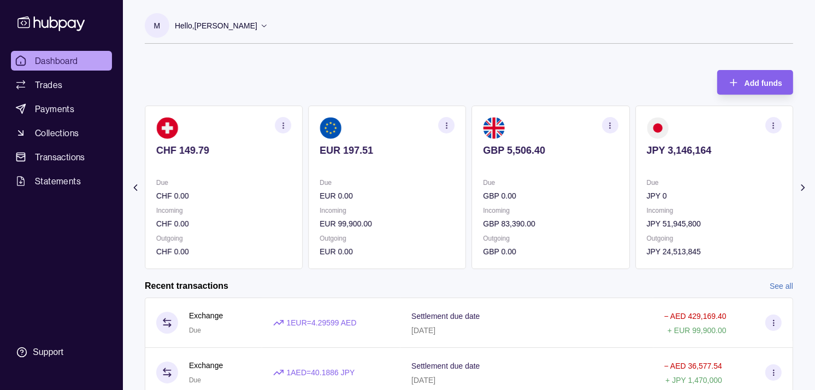
click at [455, 184] on p "Due" at bounding box center [387, 183] width 135 height 12
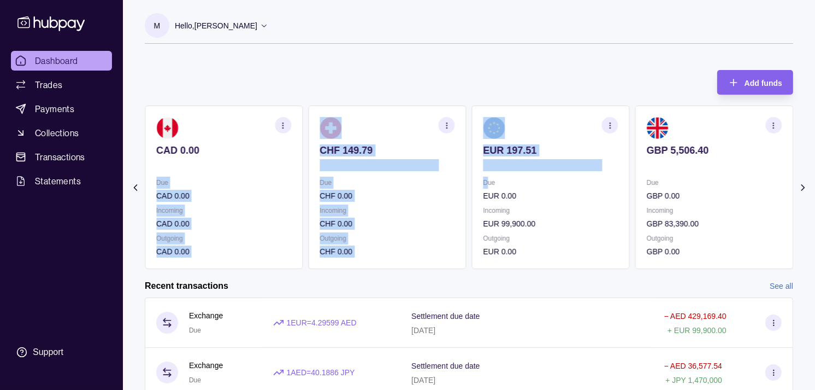
drag, startPoint x: 471, startPoint y: 183, endPoint x: 490, endPoint y: 182, distance: 19.1
click at [489, 183] on div "AED 5,314.70 Due AED 1,126,887.32 Incoming AED 0.00 Outgoing AED 2,129,148.85 A…" at bounding box center [469, 186] width 649 height 163
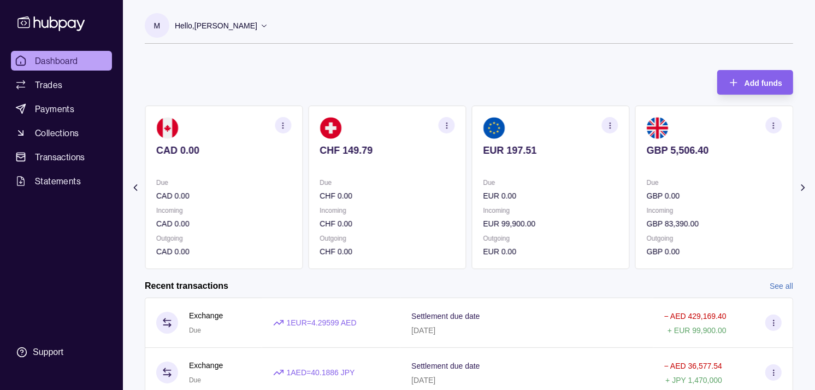
drag, startPoint x: 490, startPoint y: 182, endPoint x: 380, endPoint y: 56, distance: 166.9
click at [380, 56] on div "M Hello, Muralenath Nadarajah Strides Trading LLC Account Terms and conditions …" at bounding box center [469, 284] width 692 height 568
click at [433, 181] on p "Due" at bounding box center [387, 183] width 135 height 12
click at [365, 204] on div "AED 5,314.70 Due AED 1,126,887.32 Incoming AED 0.00 Outgoing AED 2,129,148.85 A…" at bounding box center [305, 186] width 649 height 163
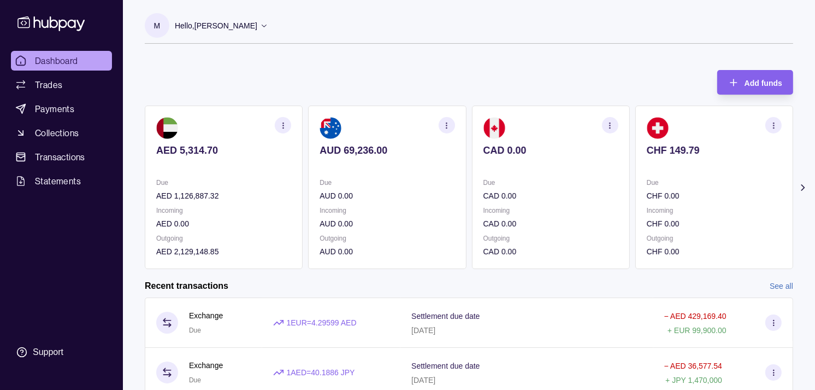
click at [334, 205] on div "AED 5,314.70 Due AED 1,126,887.32 Incoming AED 0.00 Outgoing AED 2,129,148.85 A…" at bounding box center [469, 186] width 649 height 163
click at [647, 195] on p "CHF 0.00" at bounding box center [714, 196] width 135 height 12
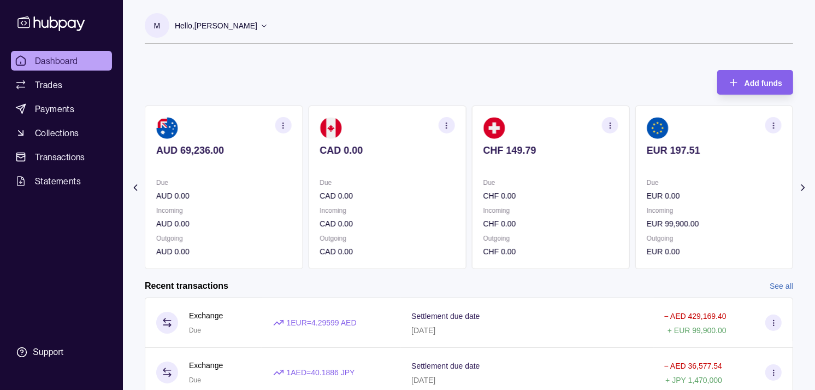
click at [636, 184] on section "EUR 197.51 Due EUR 0.00 Incoming EUR 99,900.00 Outgoing EUR 0.00" at bounding box center [715, 186] width 158 height 163
click at [536, 172] on section "EUR 197.51 Due EUR 0.00 Incoming EUR 99,900.00 Outgoing EUR 0.00" at bounding box center [551, 186] width 158 height 163
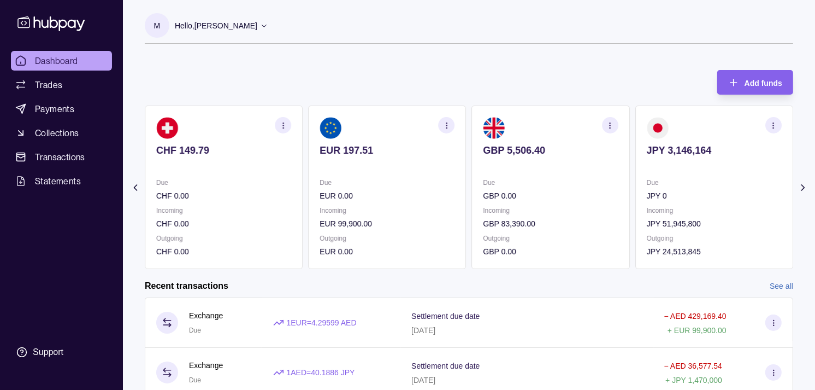
click at [472, 149] on section "GBP 5,506.40 Due GBP 0.00 Incoming GBP 83,390.00 Outgoing GBP 0.00" at bounding box center [551, 186] width 158 height 163
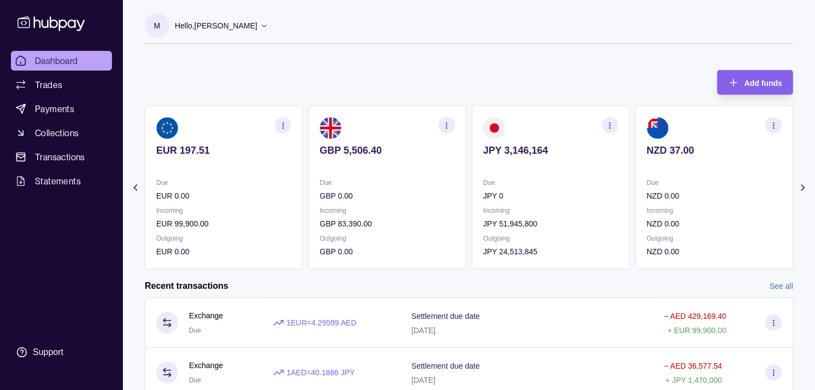
click at [397, 178] on section "GBP 5,506.40 Due GBP 0.00 Incoming GBP 83,390.00 Outgoing GBP 0.00" at bounding box center [387, 186] width 158 height 163
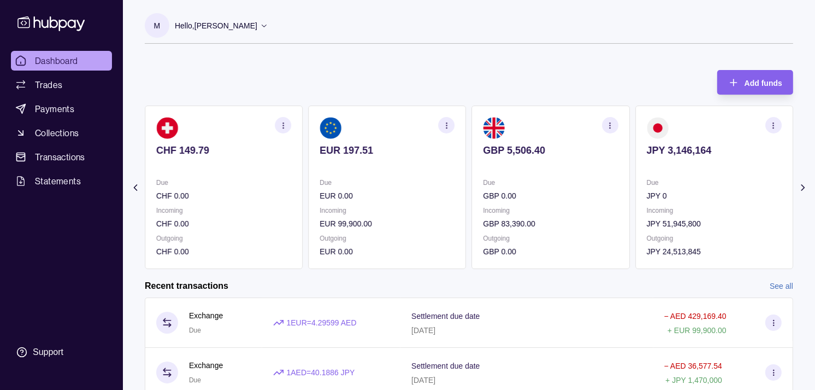
click at [405, 190] on p "EUR 0.00" at bounding box center [387, 196] width 135 height 12
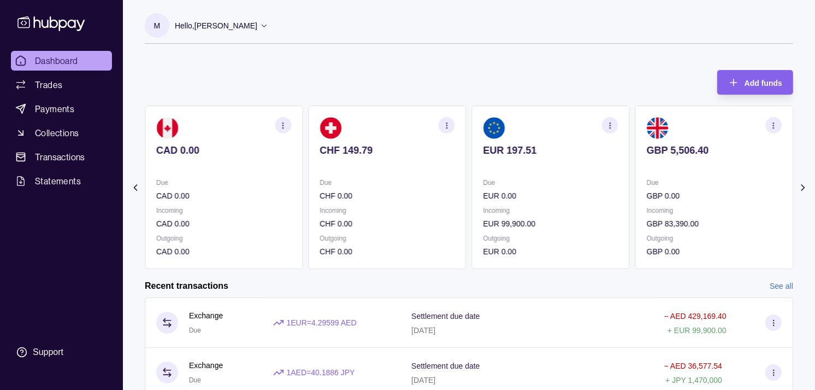
click at [368, 167] on section "CHF 149.79 Due CHF 0.00 Incoming CHF 0.00 Outgoing CHF 0.00" at bounding box center [387, 186] width 158 height 163
click at [363, 176] on section "CAD 0.00 Due CAD 0.00 Incoming CAD 0.00 Outgoing CAD 0.00" at bounding box center [387, 186] width 158 height 163
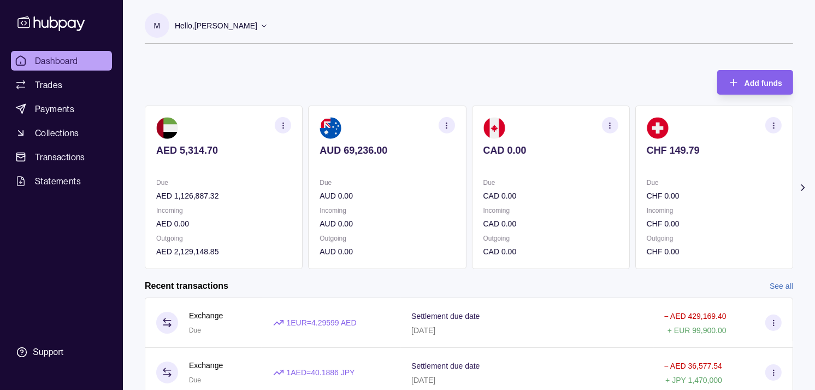
click at [689, 144] on section "CHF 149.79 Due CHF 0.00 Incoming CHF 0.00 Outgoing CHF 0.00" at bounding box center [715, 186] width 158 height 163
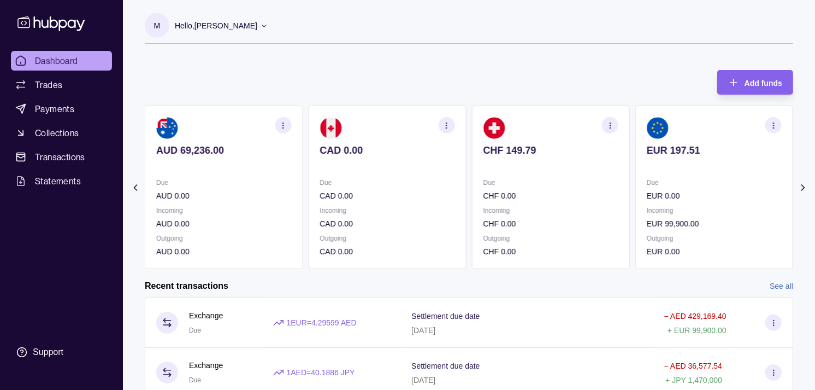
click at [667, 145] on p "EUR 197.51" at bounding box center [714, 150] width 135 height 12
click at [636, 173] on section "GBP 5,506.40 Due GBP 0.00 Incoming GBP 83,390.00 Outgoing GBP 0.00" at bounding box center [715, 186] width 158 height 163
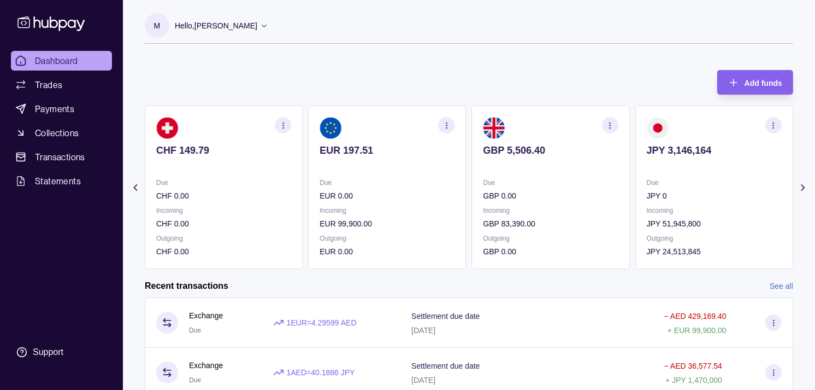
click at [774, 122] on circle "button" at bounding box center [773, 122] width 1 height 1
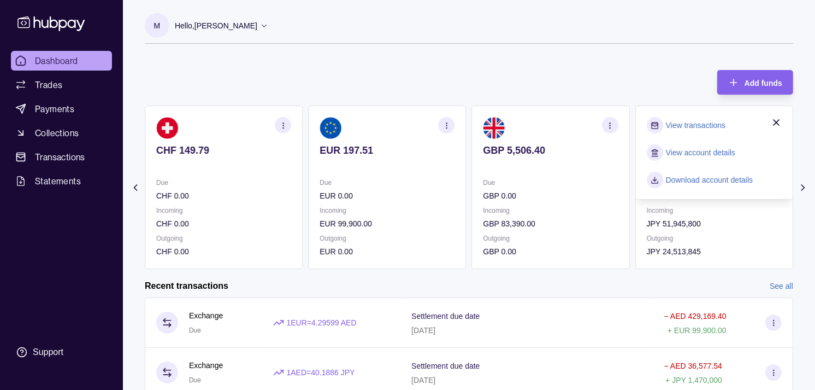
click at [692, 124] on link "View transactions" at bounding box center [696, 125] width 60 height 12
click at [484, 198] on p "GBP 0.00" at bounding box center [551, 196] width 135 height 12
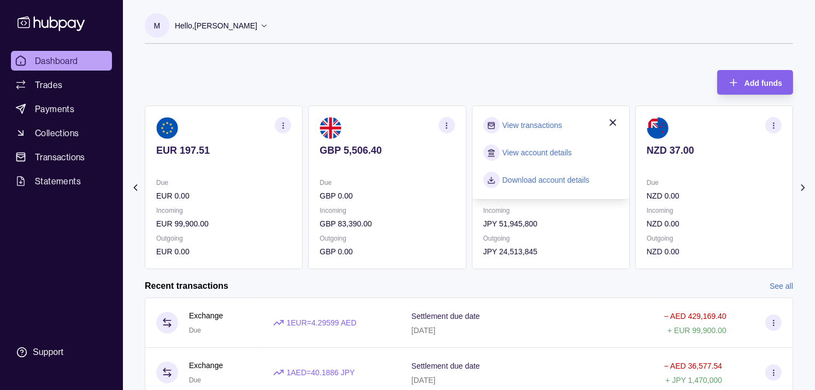
click at [494, 79] on div "Add funds AED 5,314.70 Due AED 1,126,887.32 Incoming AED 0.00 Outgoing AED 2,12…" at bounding box center [469, 164] width 649 height 210
click at [613, 122] on icon "button" at bounding box center [610, 125] width 8 height 8
click at [542, 124] on link "View transactions" at bounding box center [533, 125] width 60 height 12
click at [69, 82] on link "Trades" at bounding box center [61, 85] width 101 height 20
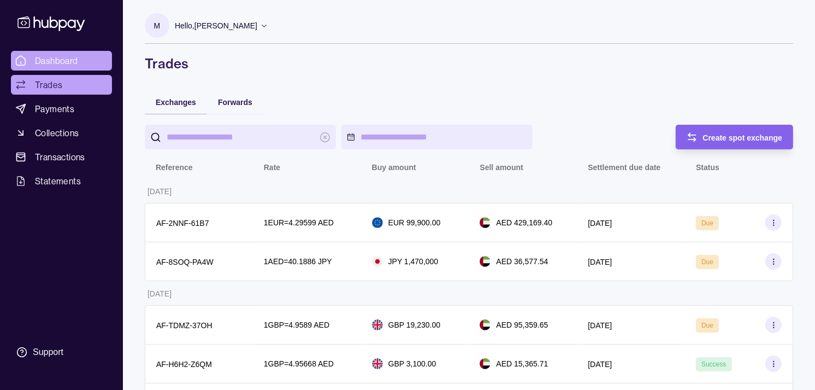
click at [68, 55] on span "Dashboard" at bounding box center [56, 60] width 43 height 13
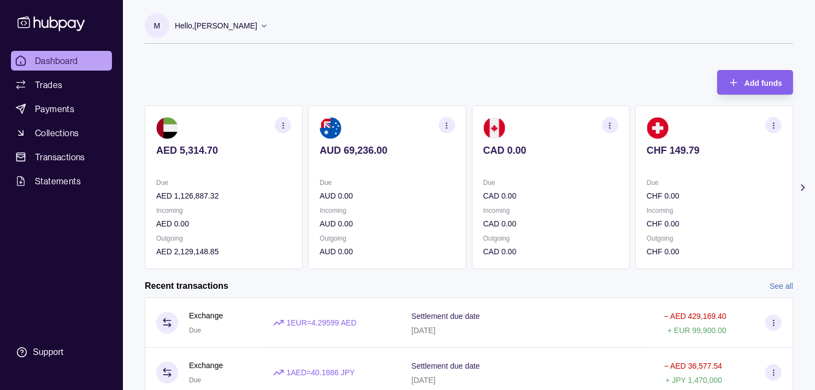
click at [678, 182] on p "Due" at bounding box center [714, 183] width 135 height 12
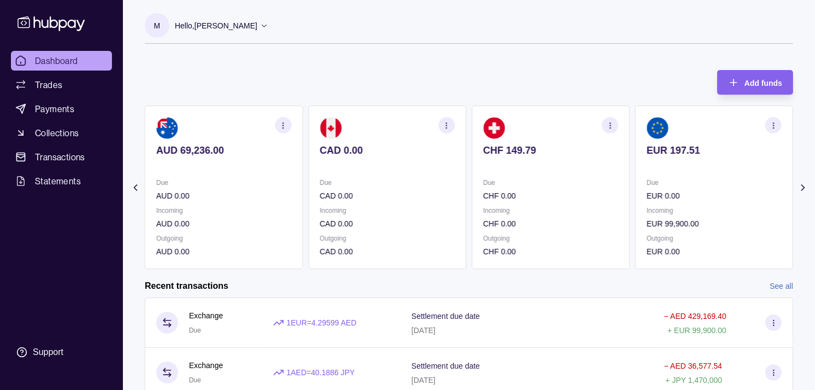
click at [663, 186] on p "Due" at bounding box center [714, 183] width 135 height 12
click at [655, 181] on p "Due" at bounding box center [714, 183] width 135 height 12
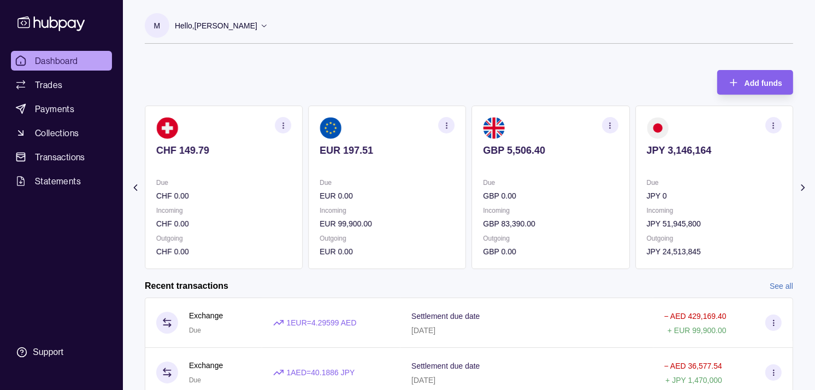
click at [774, 122] on icon "button" at bounding box center [774, 125] width 8 height 8
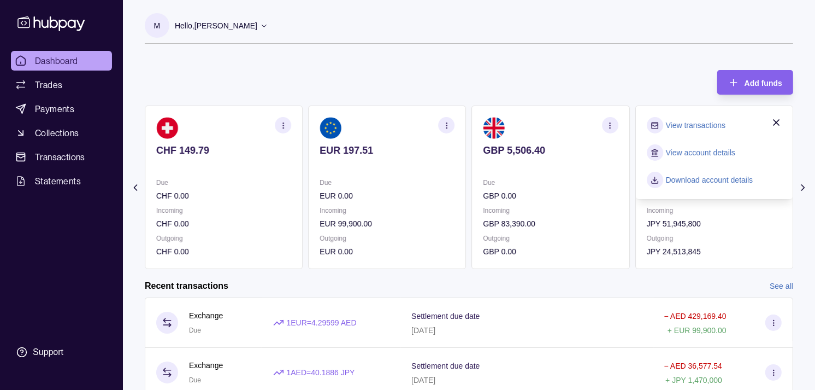
click at [706, 124] on link "View transactions" at bounding box center [696, 125] width 60 height 12
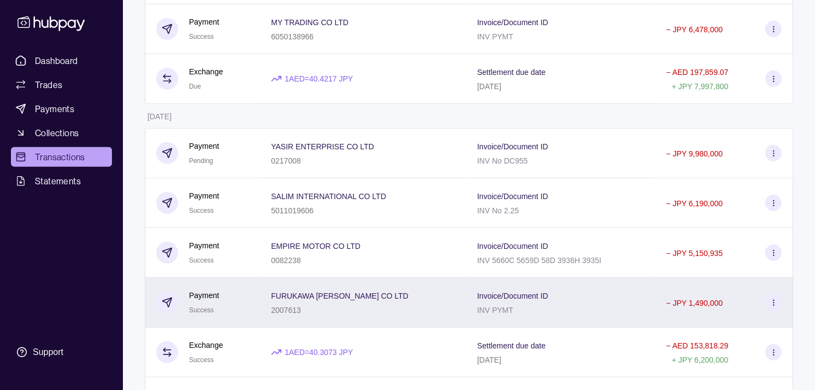
scroll to position [485, 0]
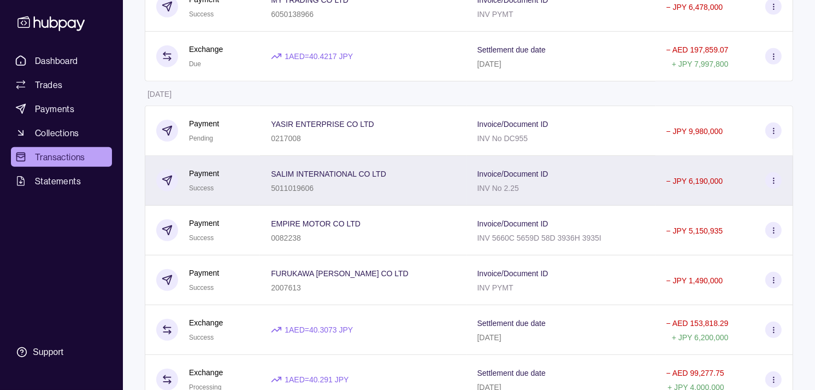
click at [343, 185] on div "5011019606" at bounding box center [328, 187] width 115 height 13
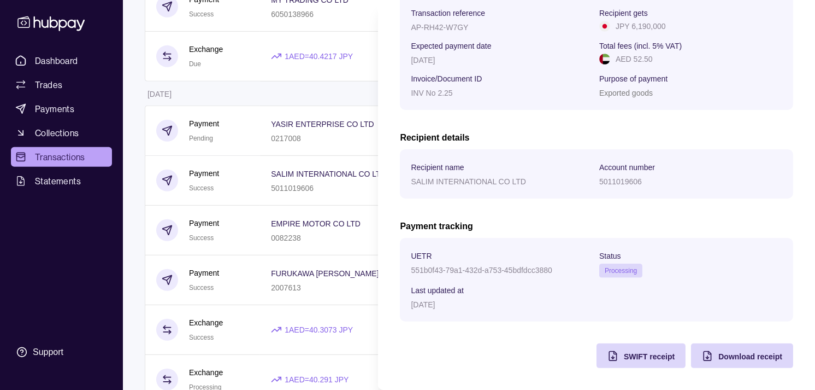
scroll to position [182, 0]
click at [624, 358] on span "SWIFT receipt" at bounding box center [649, 356] width 51 height 9
click at [268, 95] on html "Dashboard Trades Payments Collections Transactions Statements Support M Hello, …" at bounding box center [407, 132] width 815 height 1234
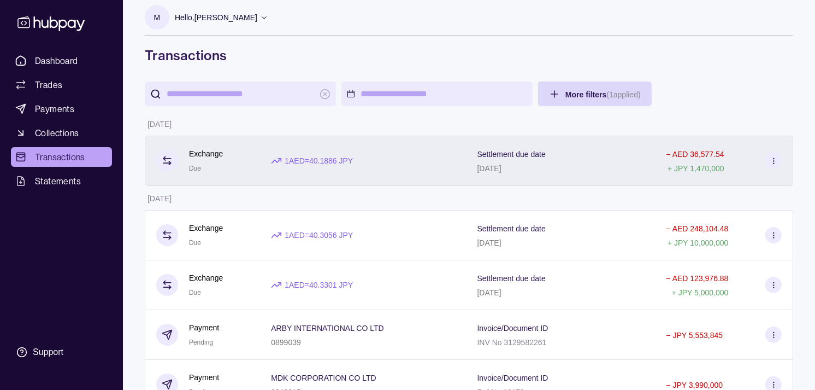
scroll to position [0, 0]
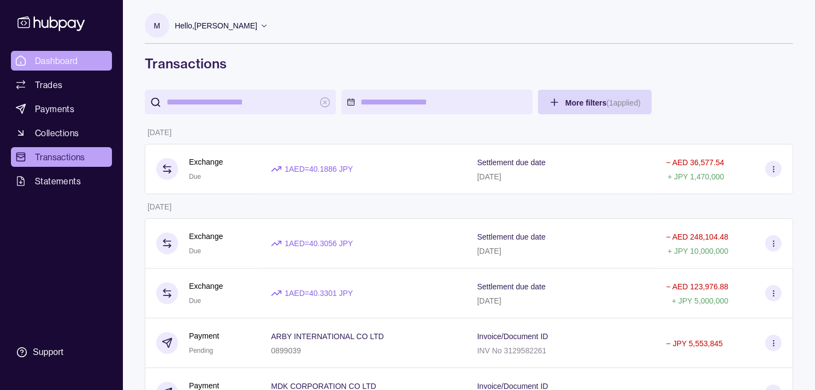
click at [73, 51] on link "Dashboard" at bounding box center [61, 61] width 101 height 20
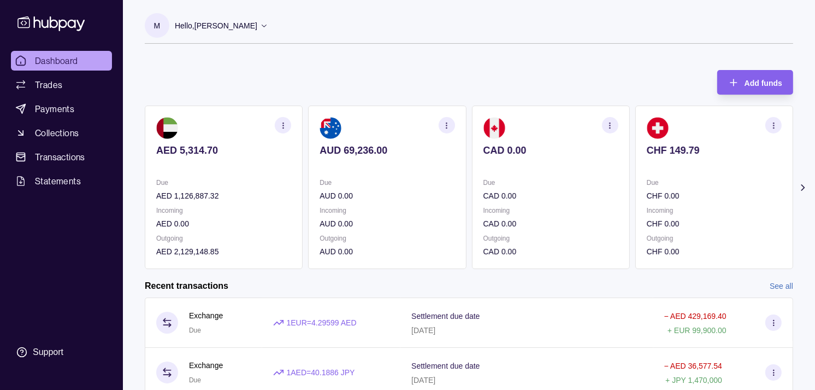
click at [665, 175] on section "CHF 149.79 Due CHF 0.00 Incoming CHF 0.00 Outgoing CHF 0.00" at bounding box center [715, 186] width 158 height 163
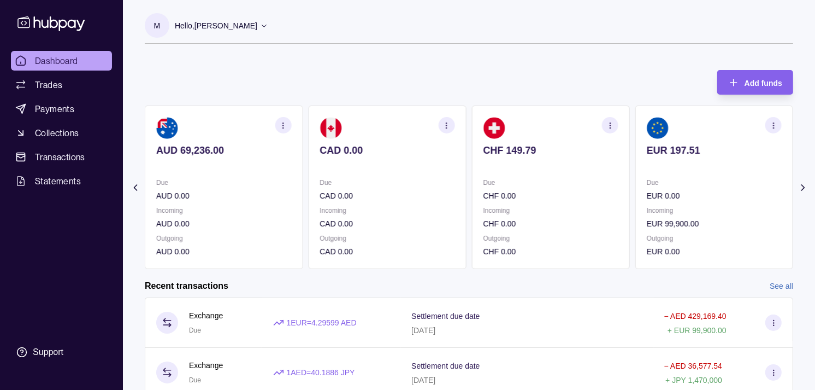
click at [647, 184] on div "Due EUR 0.00" at bounding box center [714, 189] width 135 height 25
click at [466, 189] on section "CHF 149.79 Due CHF 0.00 Incoming CHF 0.00 Outgoing CHF 0.00" at bounding box center [387, 186] width 158 height 163
click at [510, 180] on section "CHF 149.79 Due CHF 0.00 Incoming CHF 0.00 Outgoing CHF 0.00" at bounding box center [551, 186] width 158 height 163
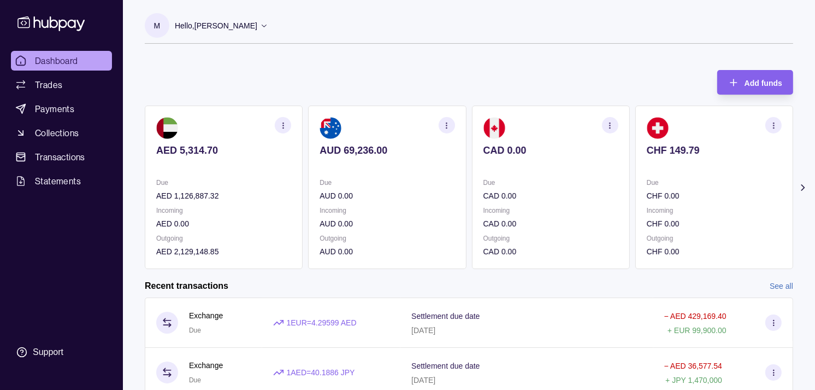
click at [490, 185] on section "CAD 0.00 Due CAD 0.00 Incoming CAD 0.00 Outgoing CAD 0.00" at bounding box center [551, 186] width 158 height 163
click at [62, 86] on link "Trades" at bounding box center [61, 85] width 101 height 20
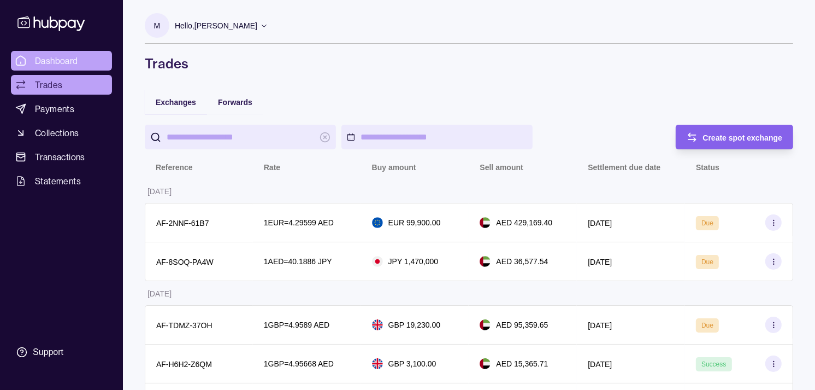
drag, startPoint x: 57, startPoint y: 70, endPoint x: 52, endPoint y: 63, distance: 8.2
click at [57, 69] on link "Dashboard" at bounding box center [61, 61] width 101 height 20
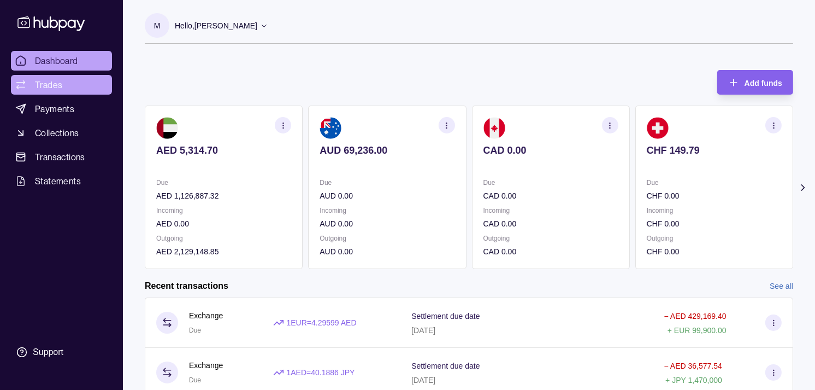
click at [64, 78] on link "Trades" at bounding box center [61, 85] width 101 height 20
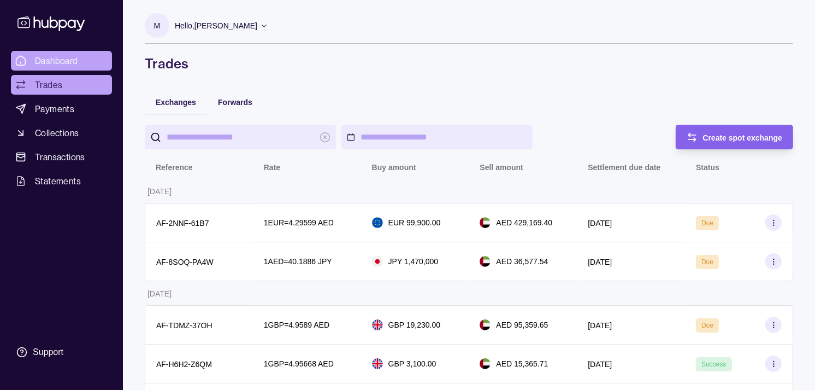
click at [70, 61] on span "Dashboard" at bounding box center [56, 60] width 43 height 13
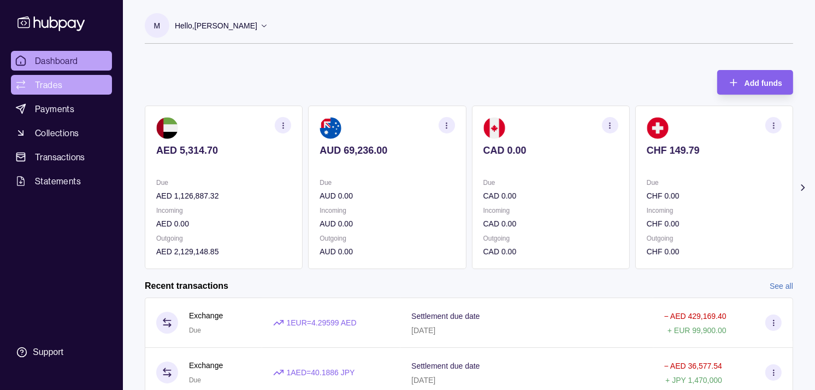
click at [52, 90] on span "Trades" at bounding box center [48, 84] width 27 height 13
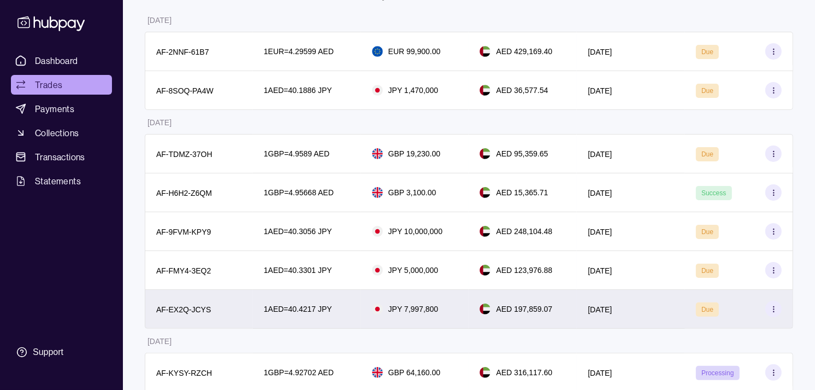
scroll to position [303, 0]
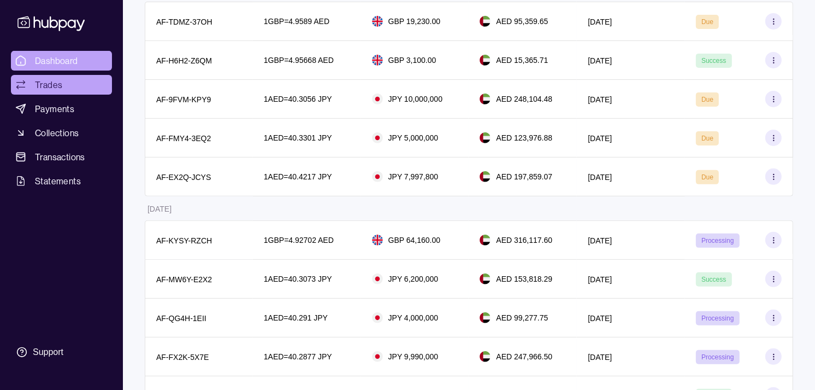
click at [67, 52] on link "Dashboard" at bounding box center [61, 61] width 101 height 20
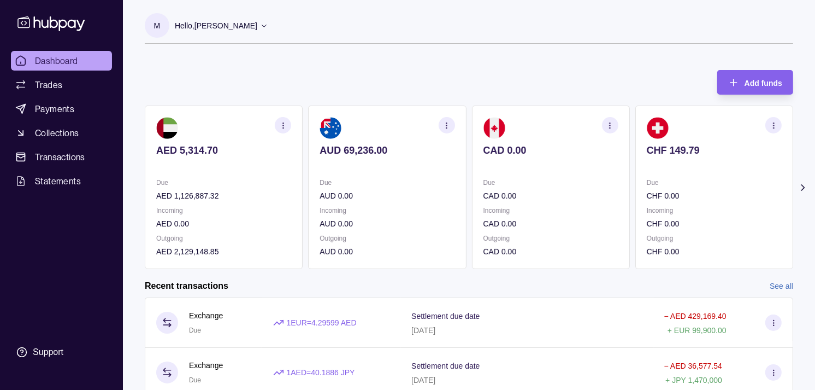
click at [526, 190] on p "CAD 0.00" at bounding box center [551, 196] width 135 height 12
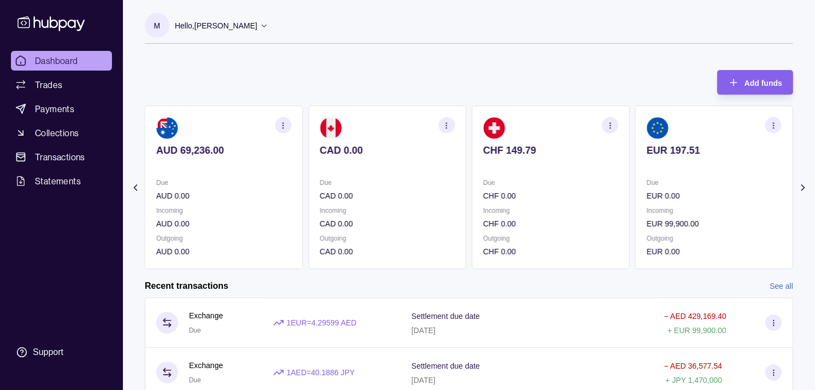
click at [647, 186] on p "Due" at bounding box center [714, 183] width 135 height 12
click at [636, 183] on section "GBP 5,506.40 Due GBP 0.00 Incoming GBP 83,390.00 Outgoing GBP 0.00" at bounding box center [715, 186] width 158 height 163
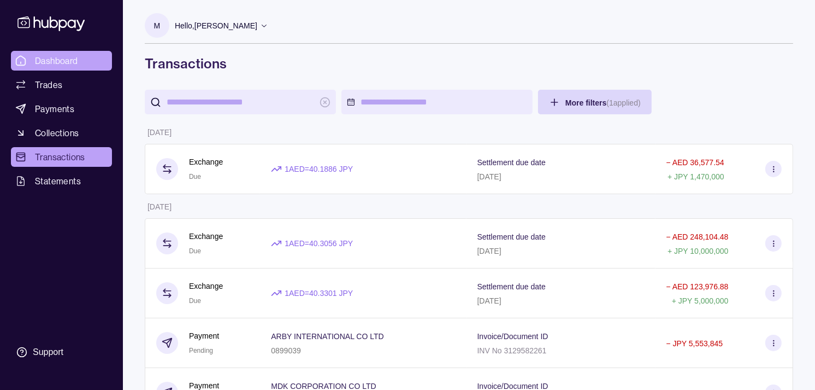
click at [75, 60] on span "Dashboard" at bounding box center [56, 60] width 43 height 13
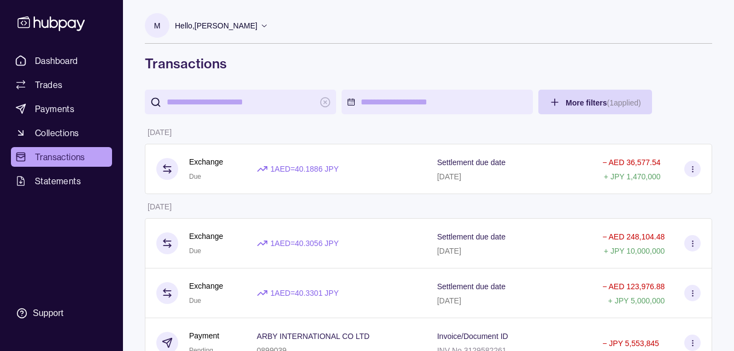
click at [372, 54] on div "M Hello, [PERSON_NAME] Strides Trading LLC Account Terms and conditions Privacy…" at bounding box center [428, 42] width 567 height 59
click at [372, 55] on h1 "Transactions" at bounding box center [428, 63] width 567 height 17
drag, startPoint x: 423, startPoint y: 60, endPoint x: 399, endPoint y: 62, distance: 23.6
click at [399, 62] on h1 "Transactions" at bounding box center [428, 63] width 567 height 17
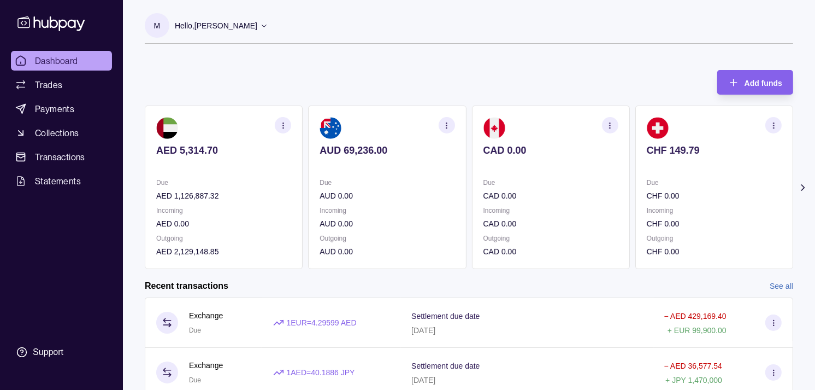
click at [687, 201] on div "Due CHF 0.00 Incoming CHF 0.00 Outgoing CHF 0.00" at bounding box center [714, 217] width 135 height 81
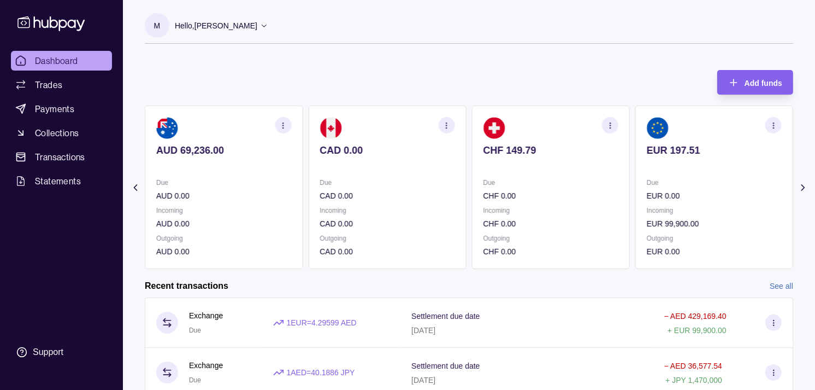
click at [674, 199] on p "EUR 0.00" at bounding box center [714, 196] width 135 height 12
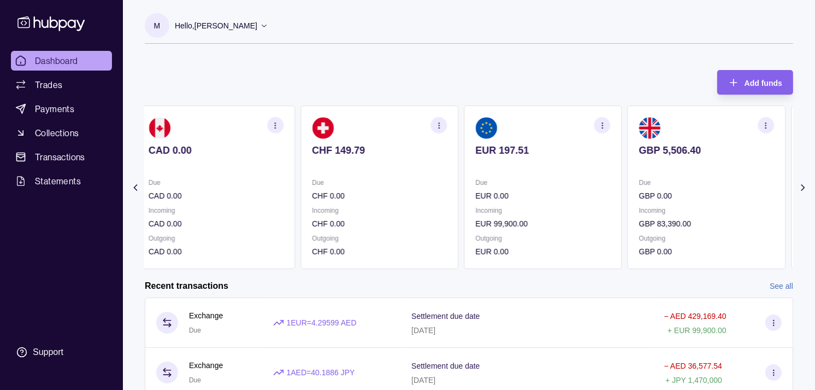
click at [667, 195] on p "GBP 0.00" at bounding box center [706, 196] width 135 height 12
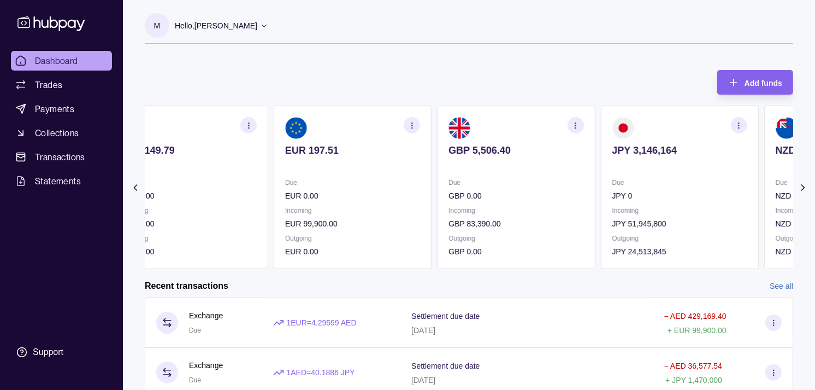
click at [554, 185] on p "Due" at bounding box center [516, 183] width 135 height 12
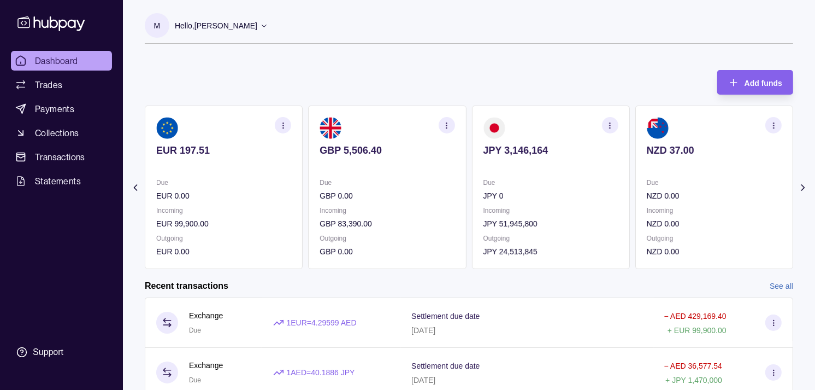
click at [609, 124] on icon "button" at bounding box center [610, 125] width 8 height 8
click at [533, 126] on link "View transactions" at bounding box center [533, 125] width 60 height 12
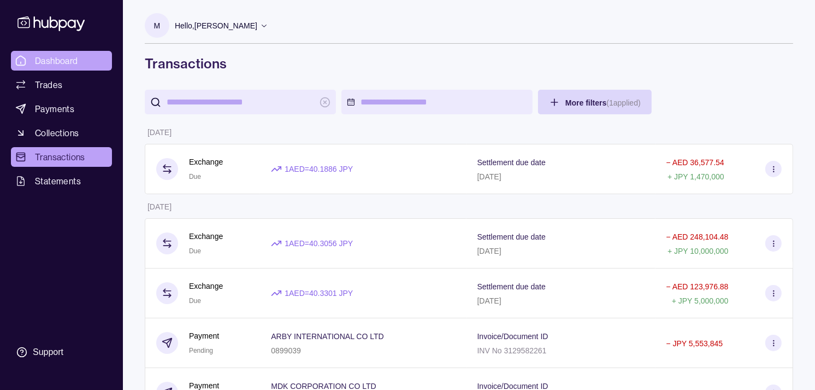
click at [81, 58] on link "Dashboard" at bounding box center [61, 61] width 101 height 20
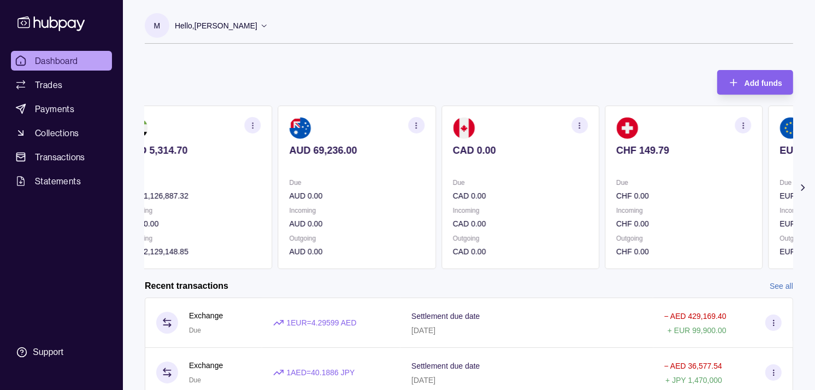
click at [456, 170] on section "CAD 0.00 Due CAD 0.00 Incoming CAD 0.00 Outgoing CAD 0.00" at bounding box center [521, 186] width 158 height 163
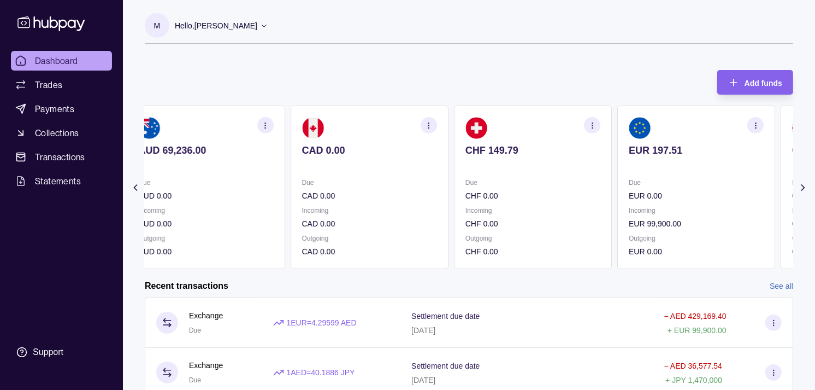
click at [465, 174] on section "CHF 149.79 Due CHF 0.00 Incoming CHF 0.00 Outgoing CHF 0.00" at bounding box center [533, 186] width 158 height 163
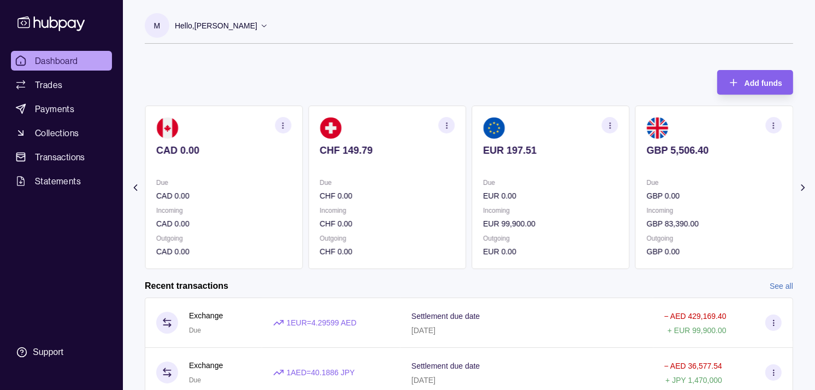
click at [500, 181] on section "EUR 197.51 Due EUR 0.00 Incoming EUR 99,900.00 Outgoing EUR 0.00" at bounding box center [551, 186] width 158 height 163
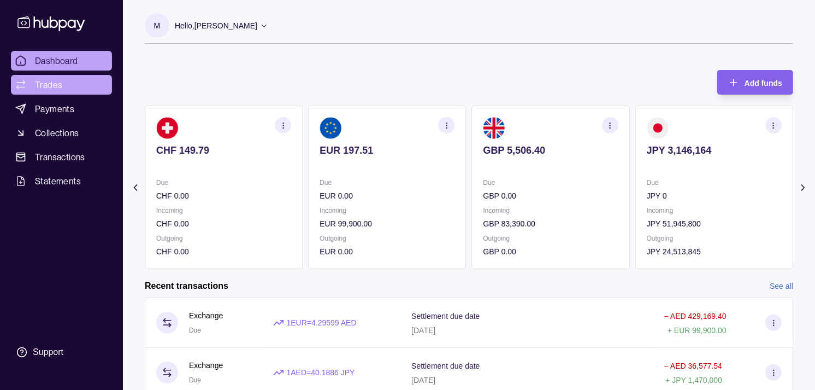
click at [89, 88] on link "Trades" at bounding box center [61, 85] width 101 height 20
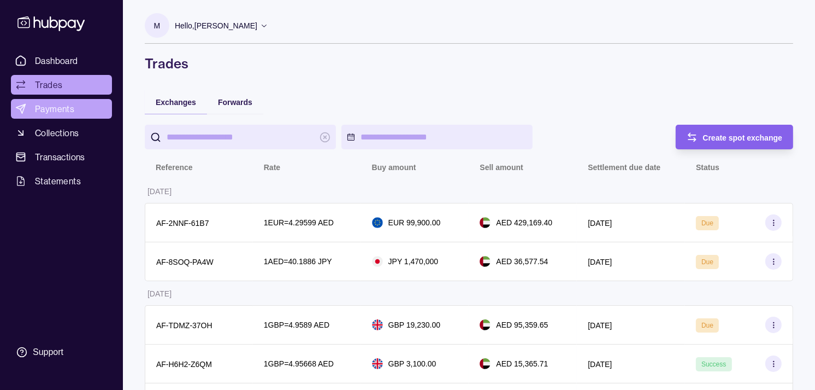
click at [84, 108] on link "Payments" at bounding box center [61, 109] width 101 height 20
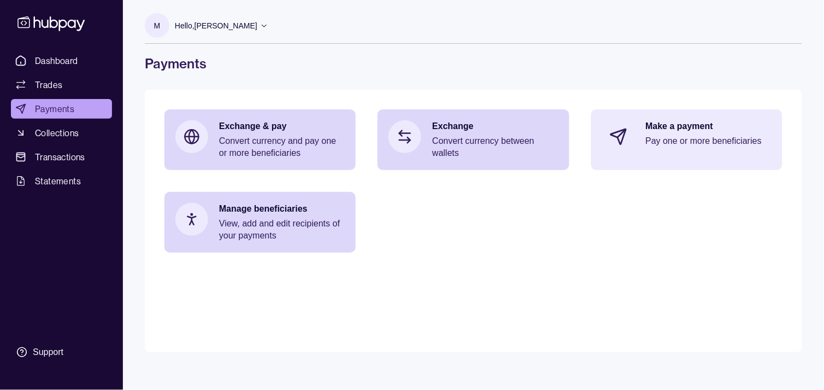
click at [733, 148] on div "Make a payment Pay one or more beneficiaries" at bounding box center [709, 136] width 126 height 33
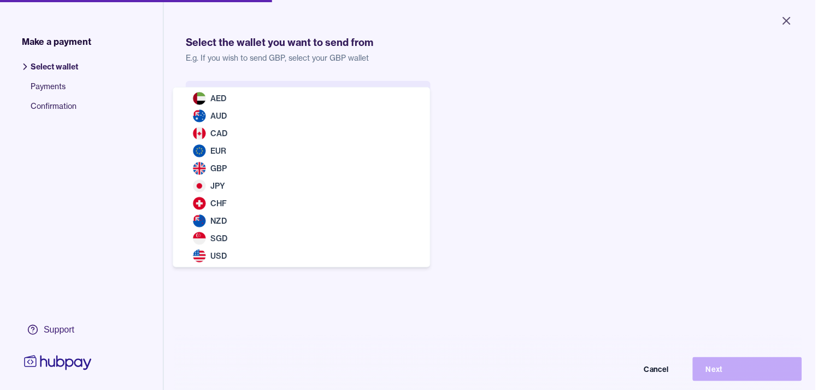
click at [314, 110] on body "Close Make a payment Select wallet Payments Confirmation Support Select the wal…" at bounding box center [407, 195] width 815 height 390
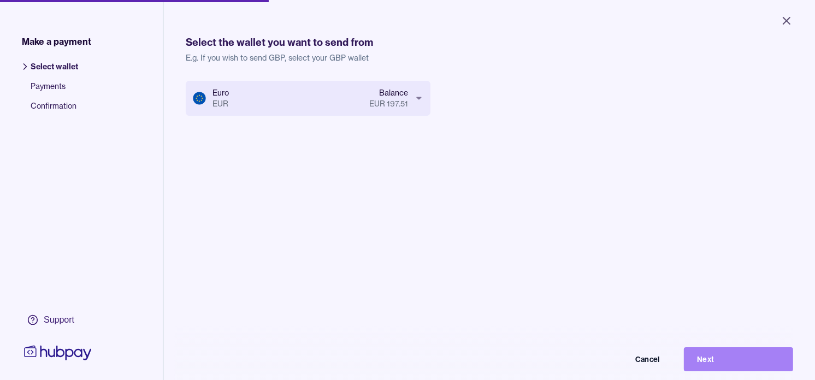
click at [771, 362] on button "Next" at bounding box center [738, 360] width 109 height 24
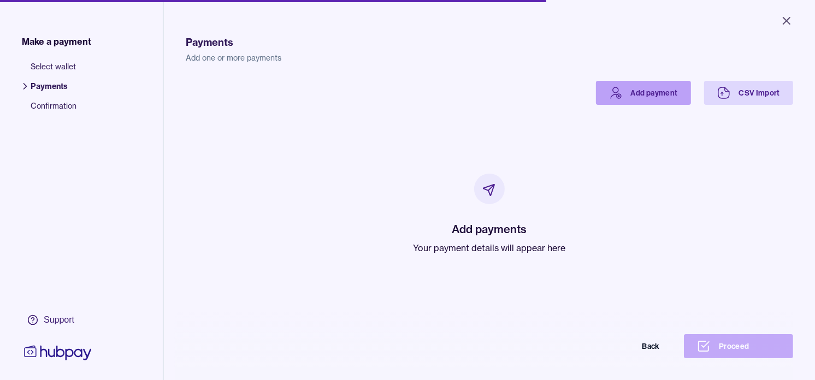
click at [613, 99] on icon at bounding box center [615, 92] width 13 height 13
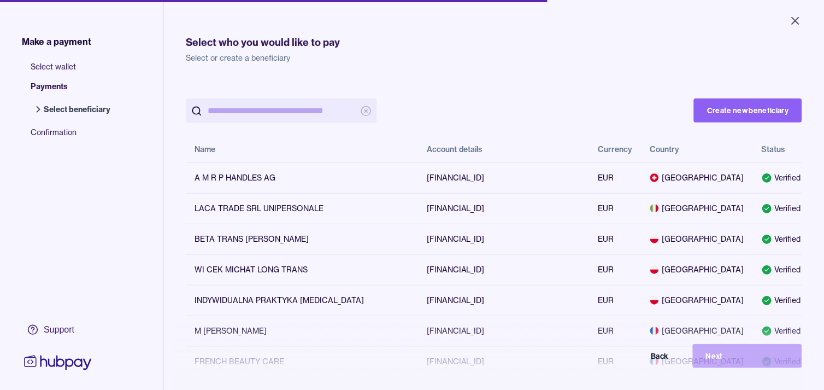
click at [270, 113] on input "search" at bounding box center [282, 110] width 148 height 25
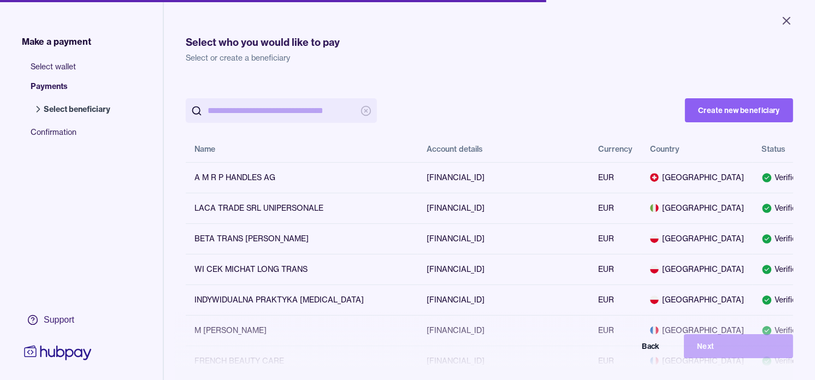
paste input "**********"
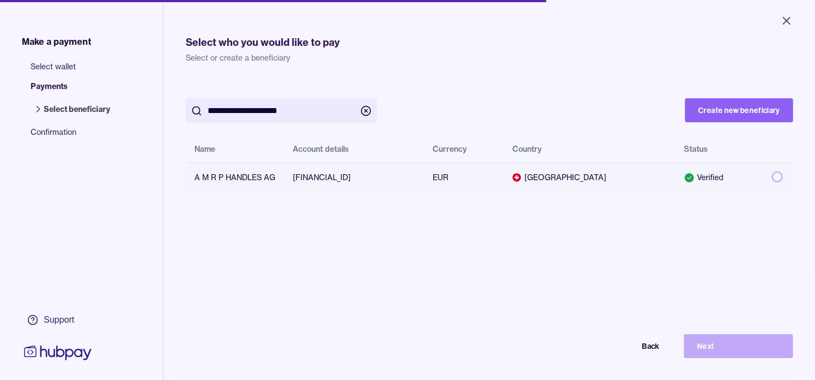
type input "**********"
click at [772, 175] on button "button" at bounding box center [777, 177] width 11 height 11
click at [745, 353] on button "Next" at bounding box center [738, 346] width 109 height 24
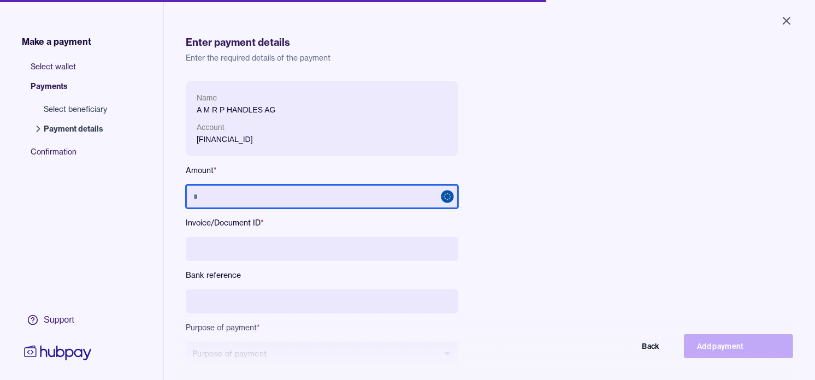
click at [307, 197] on input "text" at bounding box center [322, 197] width 273 height 24
type input "******"
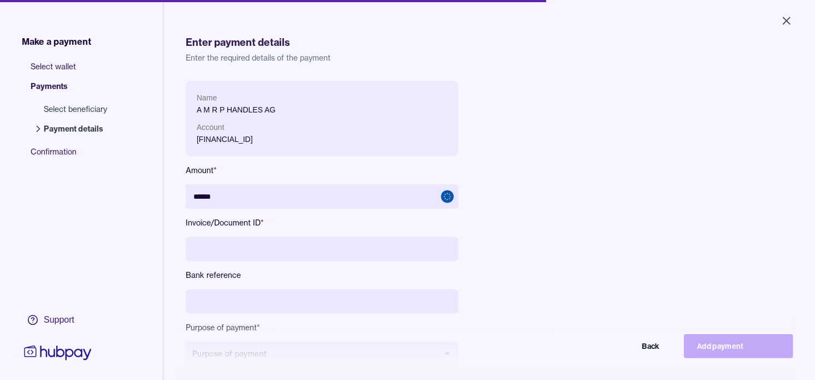
scroll to position [61, 0]
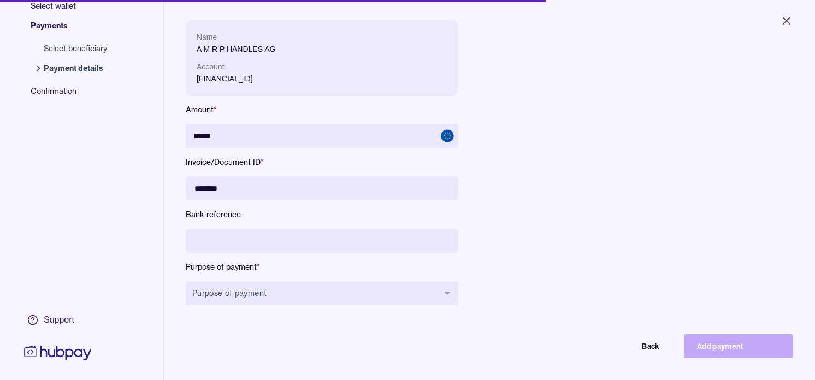
type input "********"
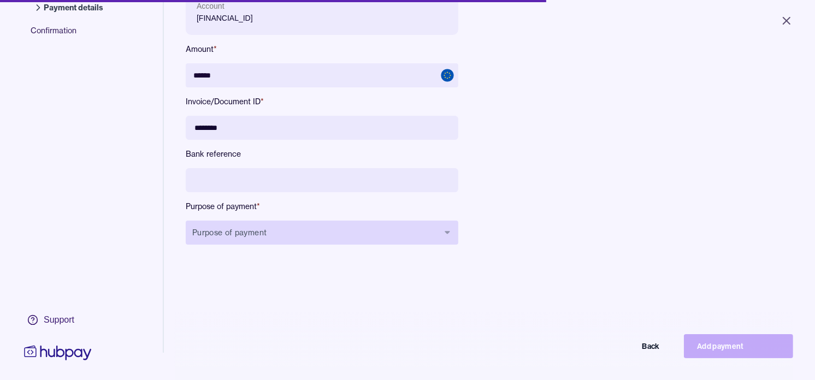
click at [336, 222] on button "Purpose of payment" at bounding box center [322, 233] width 273 height 24
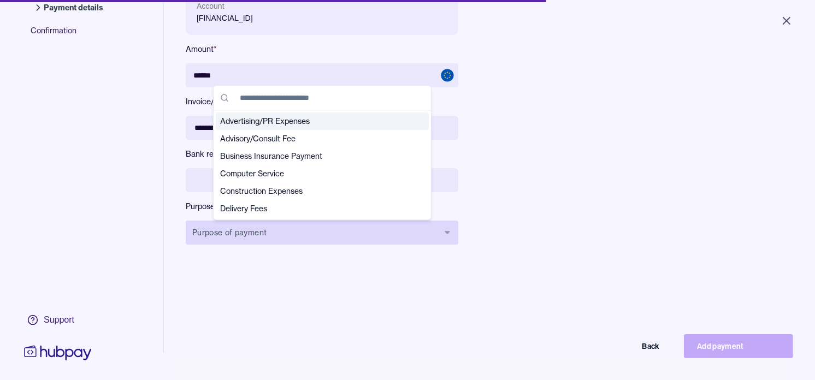
type input "*"
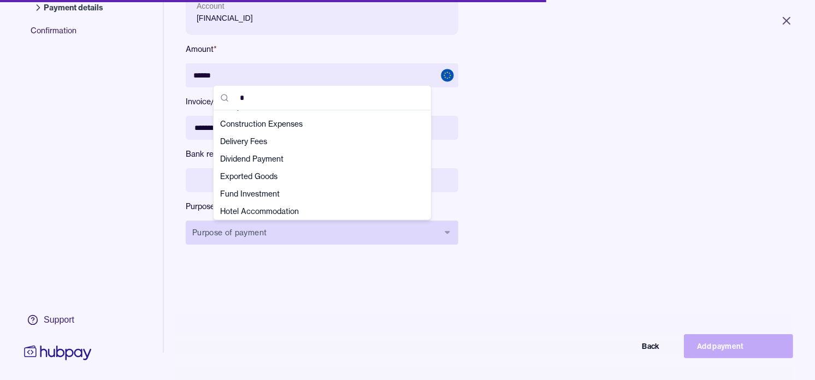
scroll to position [0, 0]
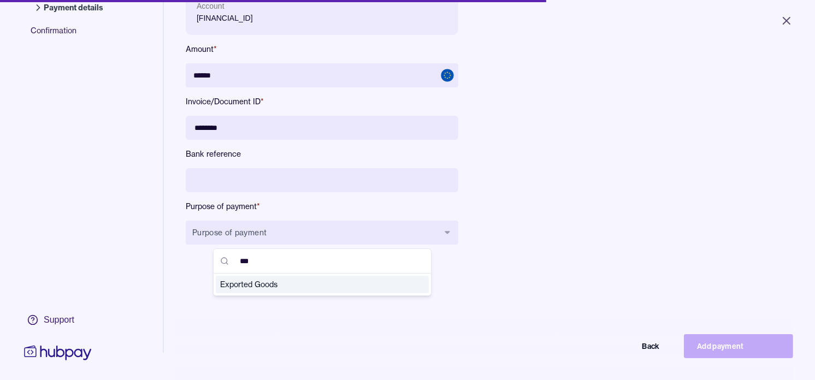
type input "***"
click at [302, 285] on span "Exported Goods" at bounding box center [315, 284] width 191 height 11
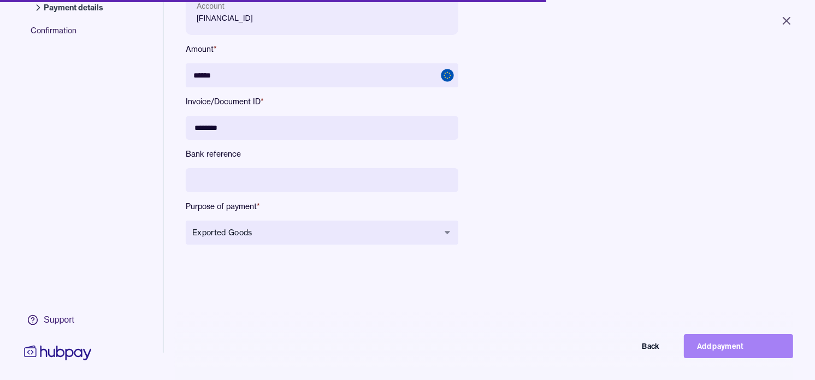
click at [750, 352] on button "Add payment" at bounding box center [738, 346] width 109 height 24
type input "*****"
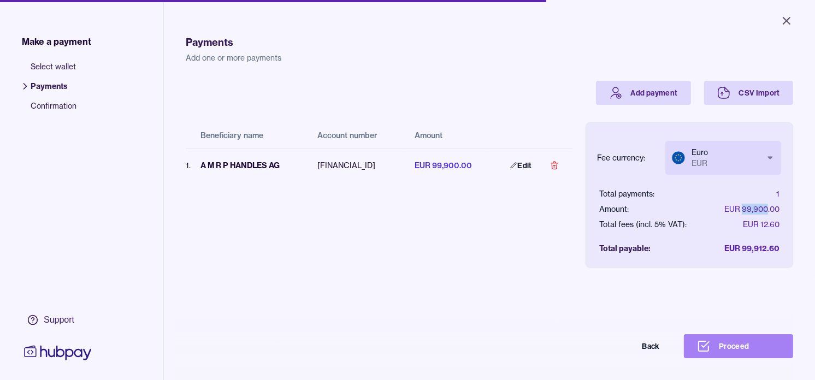
click at [742, 356] on button "Proceed" at bounding box center [738, 346] width 109 height 24
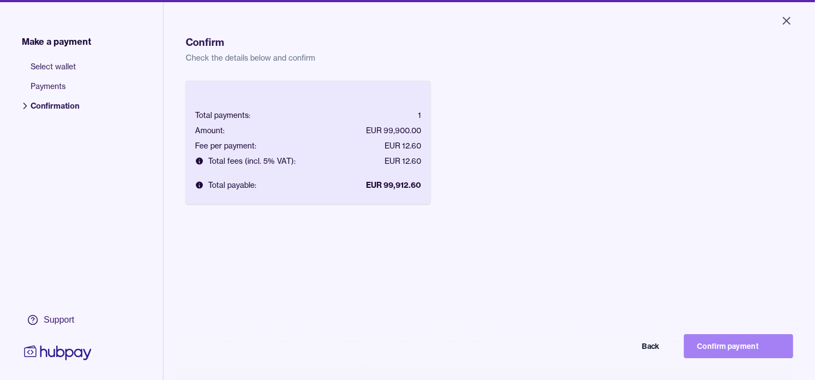
click at [751, 349] on button "Confirm payment" at bounding box center [738, 346] width 109 height 24
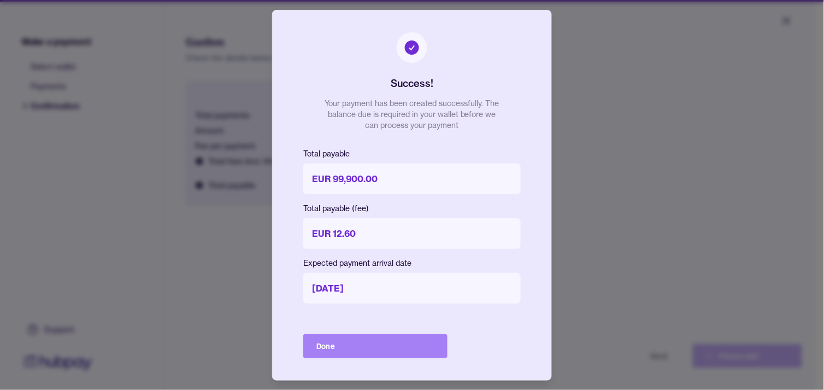
click at [402, 342] on button "Done" at bounding box center [375, 346] width 144 height 24
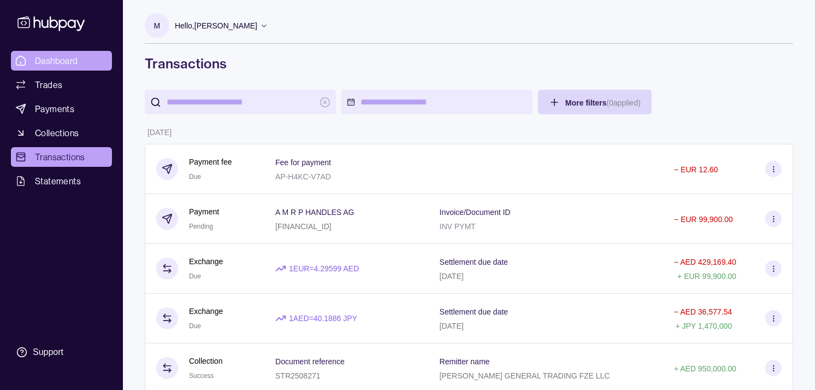
click at [66, 56] on span "Dashboard" at bounding box center [56, 60] width 43 height 13
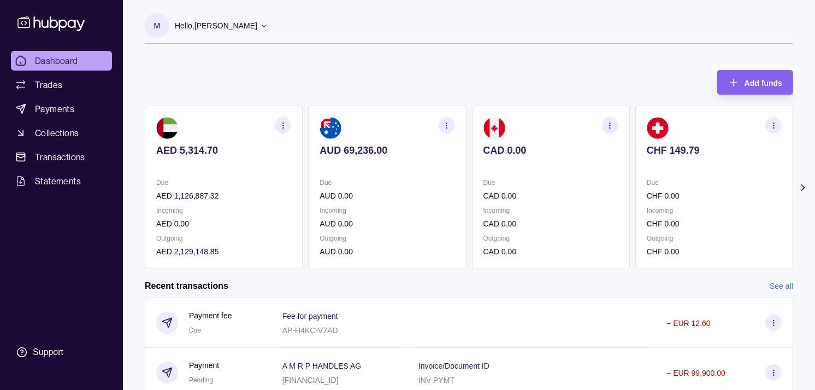
click at [665, 174] on section "CHF 149.79 Due CHF 0.00 Incoming CHF 0.00 Outgoing CHF 0.00" at bounding box center [715, 186] width 158 height 163
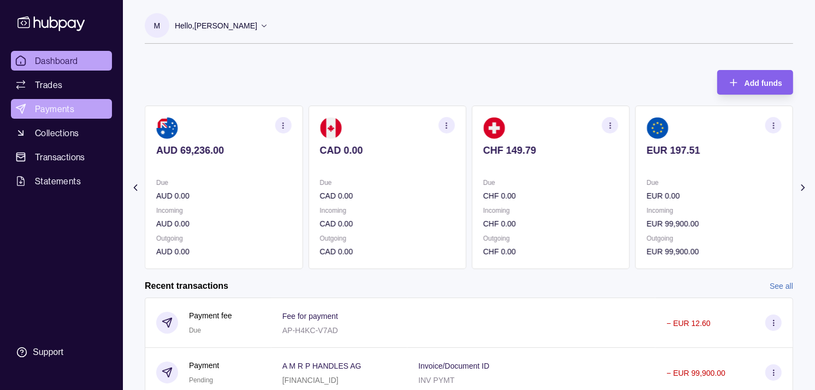
click at [64, 110] on span "Payments" at bounding box center [54, 108] width 39 height 13
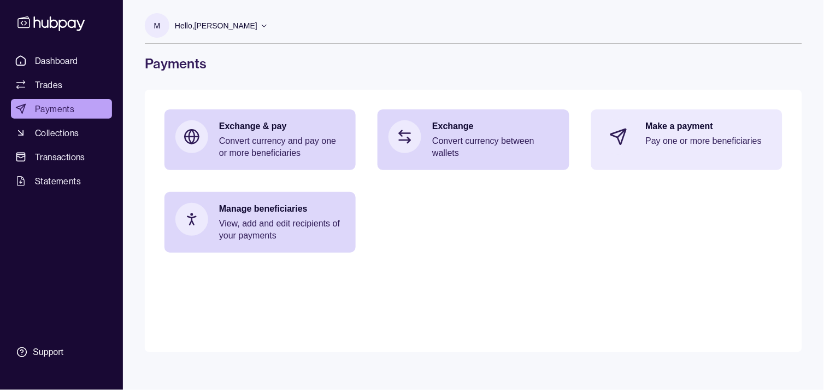
click at [667, 141] on p "Pay one or more beneficiaries" at bounding box center [709, 141] width 126 height 12
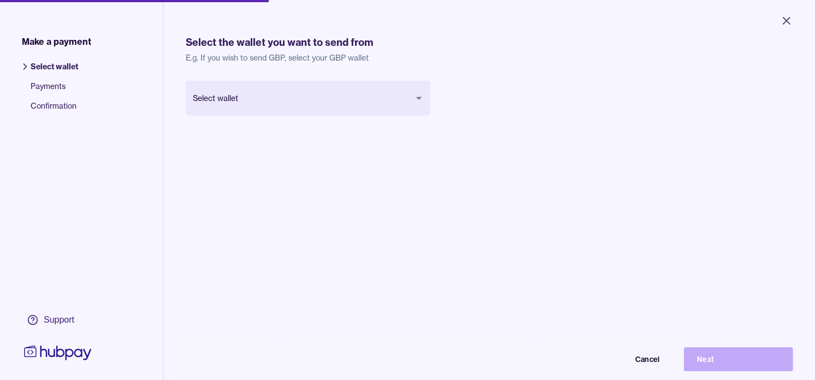
click at [317, 101] on body "Close Make a payment Select wallet Payments Confirmation Support Select the wal…" at bounding box center [407, 190] width 815 height 380
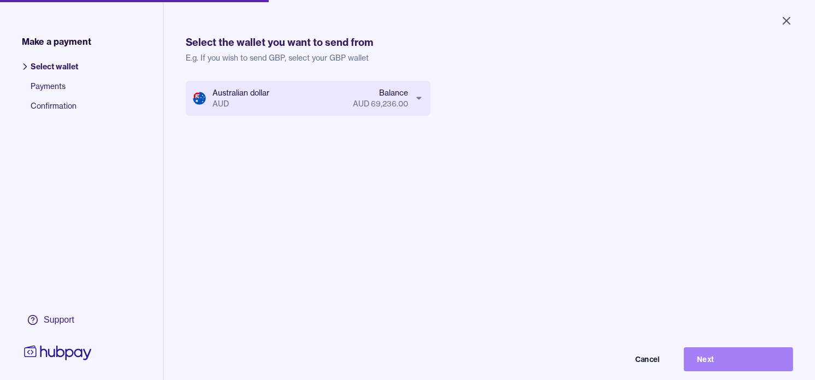
click at [737, 360] on button "Next" at bounding box center [738, 360] width 109 height 24
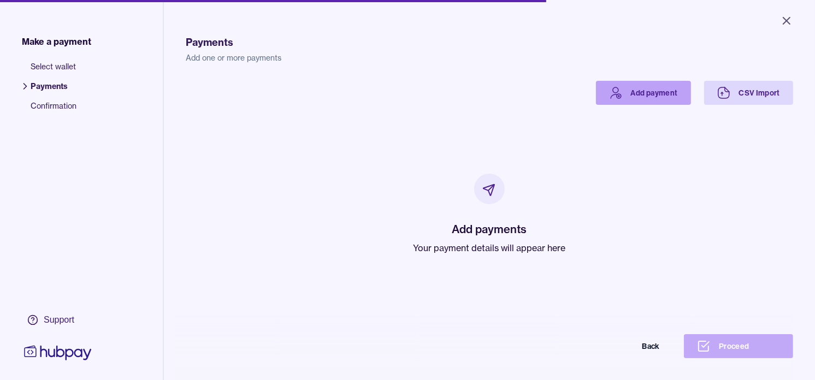
click at [612, 87] on icon at bounding box center [615, 92] width 13 height 13
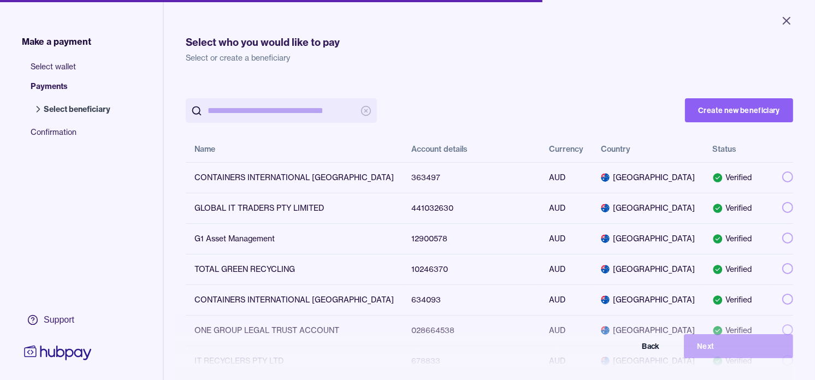
click at [254, 114] on input "search" at bounding box center [282, 110] width 148 height 25
paste input "********"
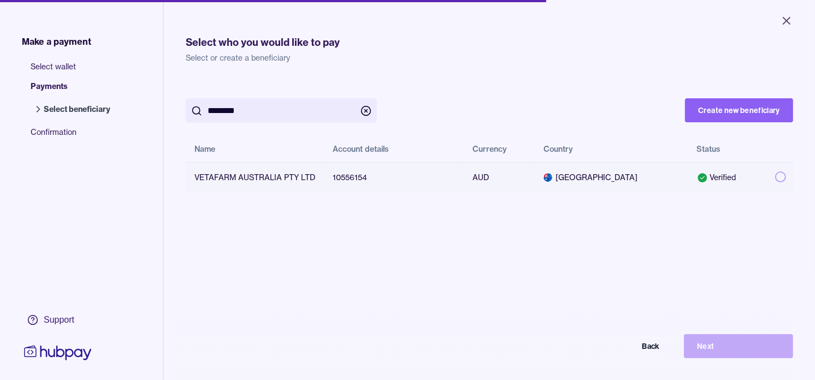
type input "********"
click at [775, 178] on button "button" at bounding box center [780, 177] width 11 height 11
click at [758, 357] on button "Next" at bounding box center [738, 346] width 109 height 24
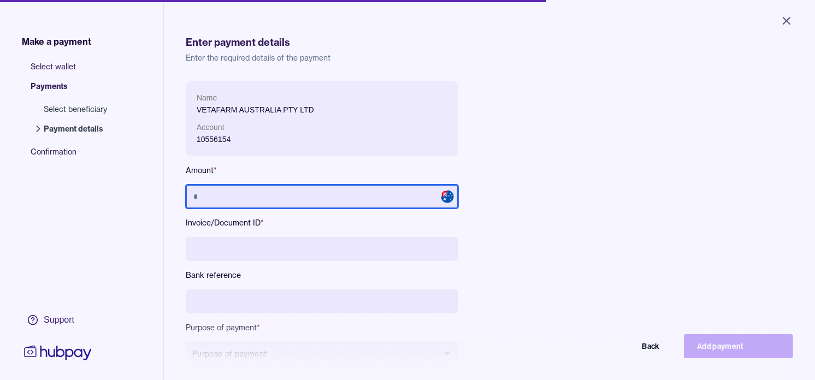
click at [367, 199] on input "text" at bounding box center [322, 197] width 273 height 24
type input "******"
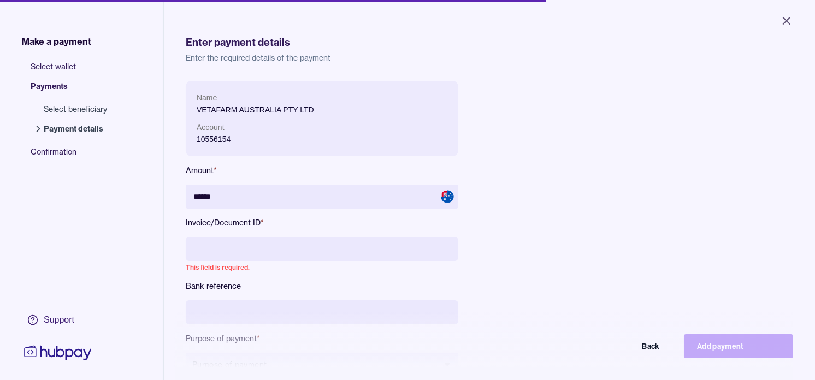
paste input "*********"
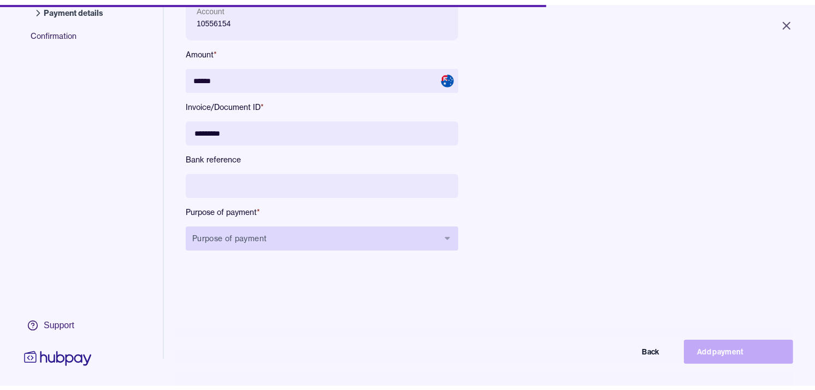
scroll to position [121, 0]
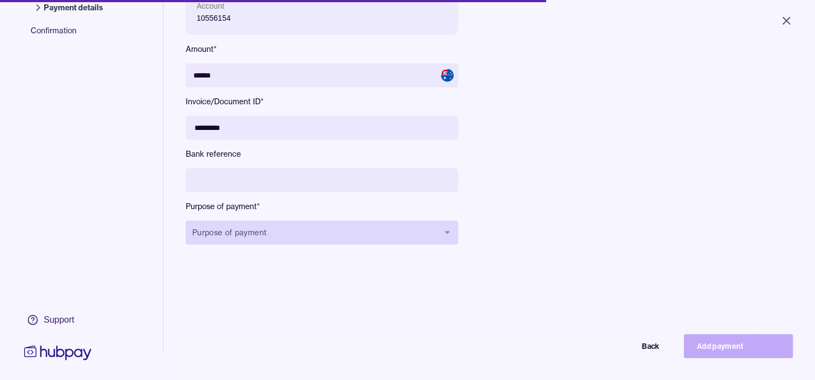
type input "*********"
click at [255, 230] on button "Purpose of payment" at bounding box center [322, 233] width 273 height 24
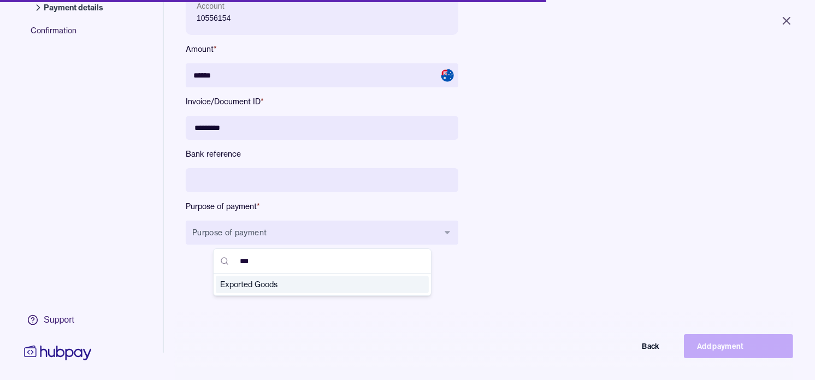
type input "***"
click at [264, 284] on span "Exported Goods" at bounding box center [315, 284] width 191 height 11
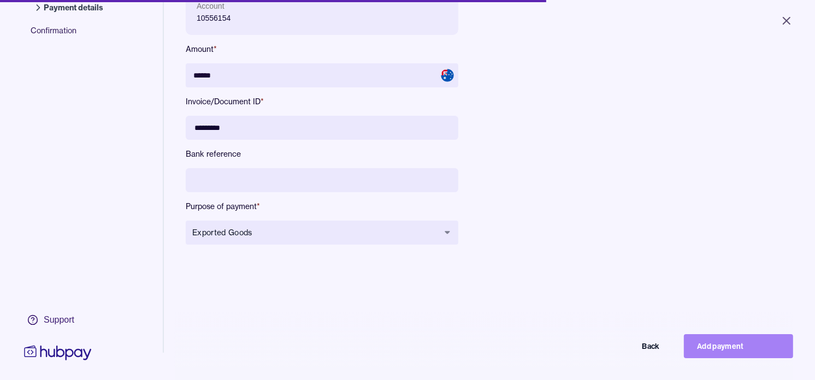
click at [754, 350] on button "Add payment" at bounding box center [738, 346] width 109 height 24
type input "*****"
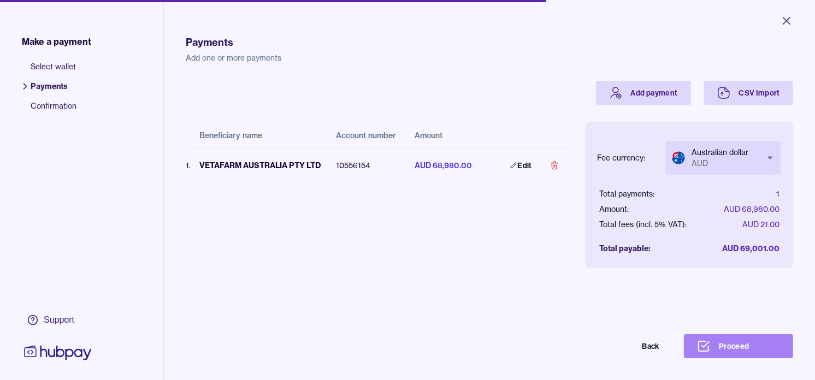
click at [742, 358] on button "Proceed" at bounding box center [738, 346] width 109 height 24
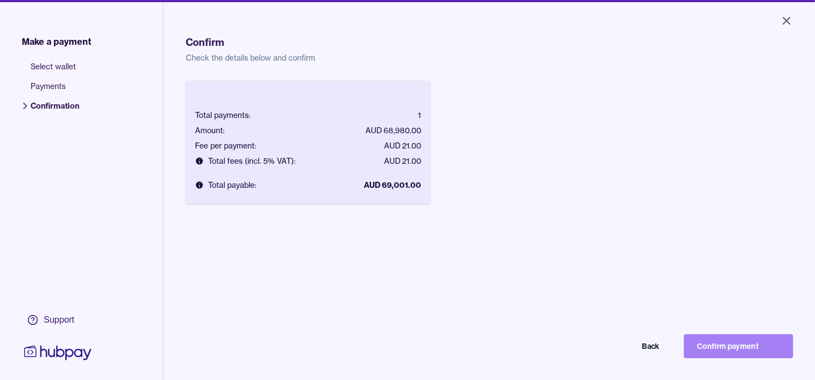
click at [741, 351] on button "Confirm payment" at bounding box center [738, 346] width 109 height 24
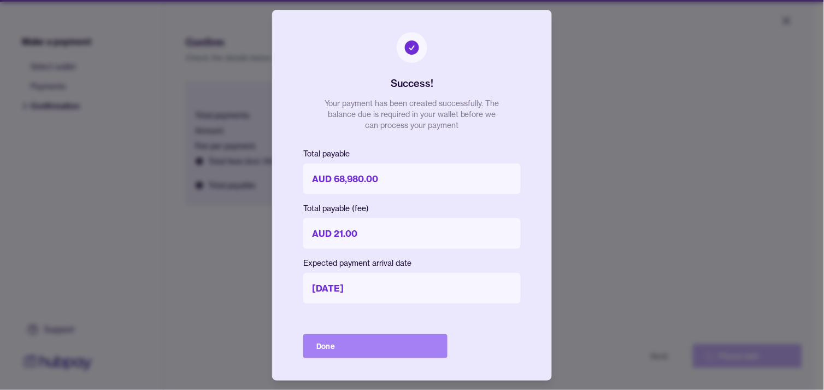
click at [364, 348] on button "Done" at bounding box center [375, 346] width 144 height 24
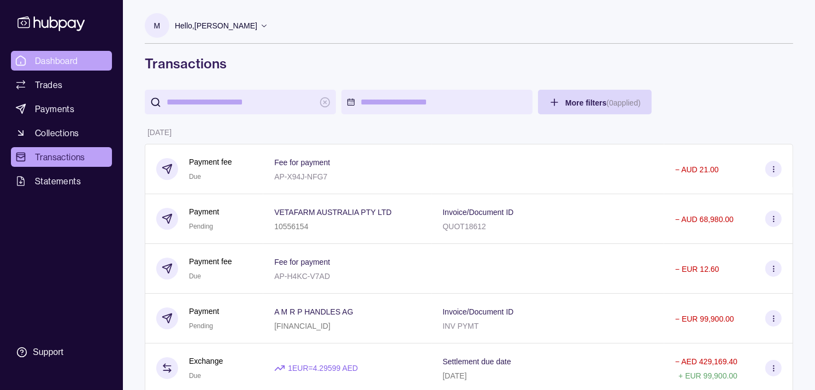
click at [69, 61] on span "Dashboard" at bounding box center [56, 60] width 43 height 13
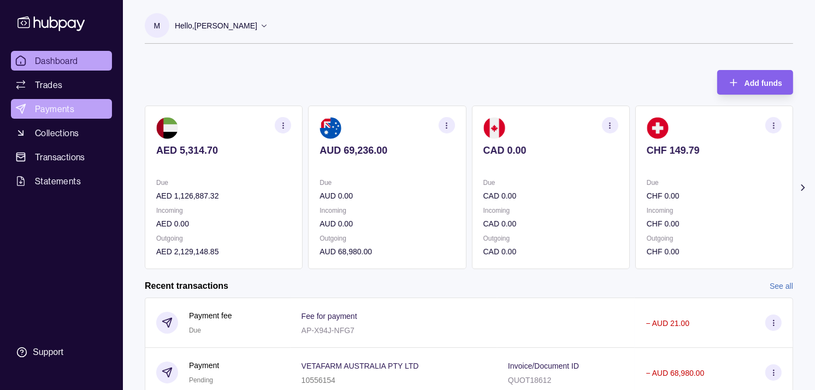
click at [43, 107] on span "Payments" at bounding box center [54, 108] width 39 height 13
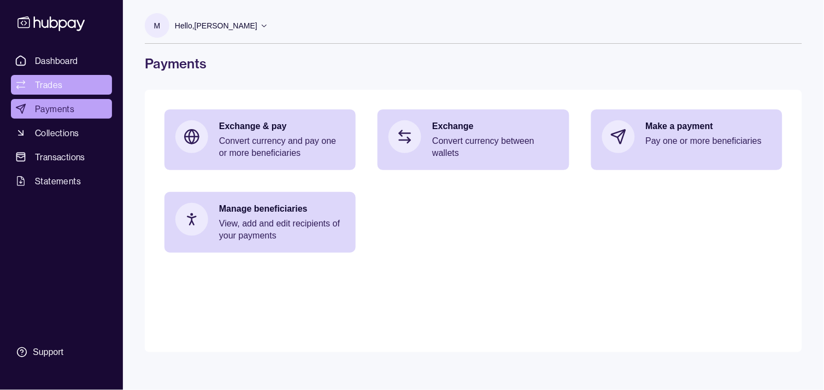
click at [58, 84] on span "Trades" at bounding box center [48, 84] width 27 height 13
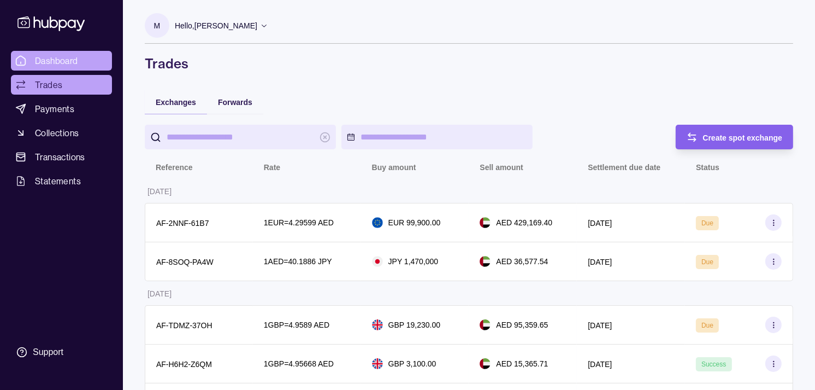
click at [48, 58] on span "Dashboard" at bounding box center [56, 60] width 43 height 13
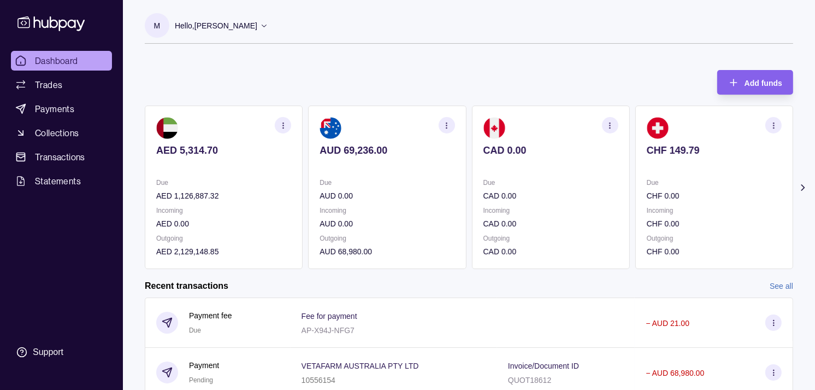
click at [568, 168] on p at bounding box center [551, 165] width 135 height 12
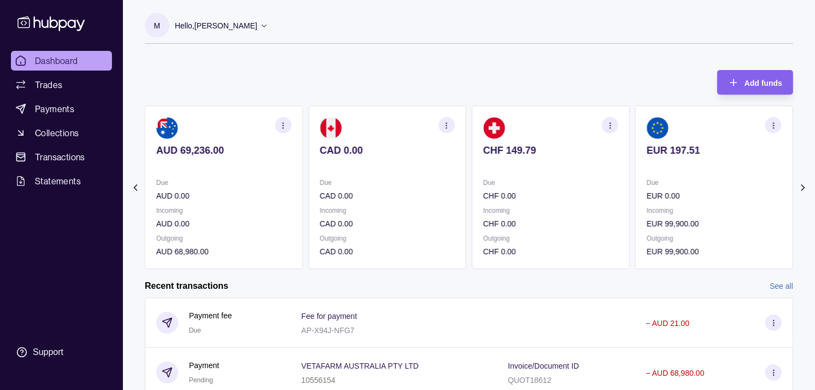
click at [596, 182] on p "Due" at bounding box center [551, 183] width 135 height 12
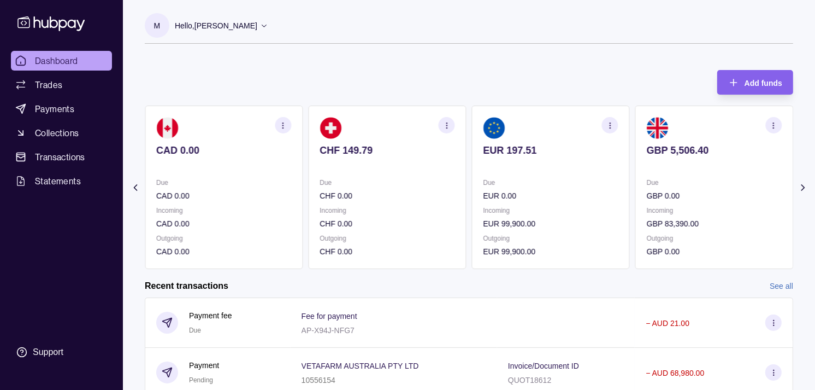
click at [291, 181] on p "Due" at bounding box center [223, 183] width 135 height 12
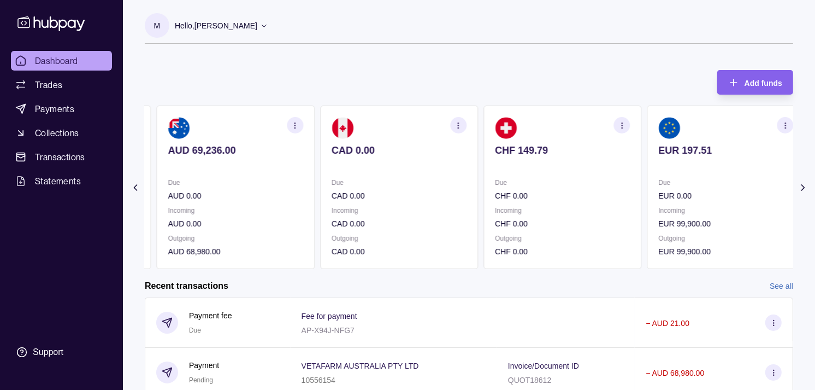
click at [315, 174] on section "AUD 69,236.00 Due AUD 0.00 Incoming AUD 0.00 Outgoing AUD 68,980.00" at bounding box center [236, 186] width 158 height 163
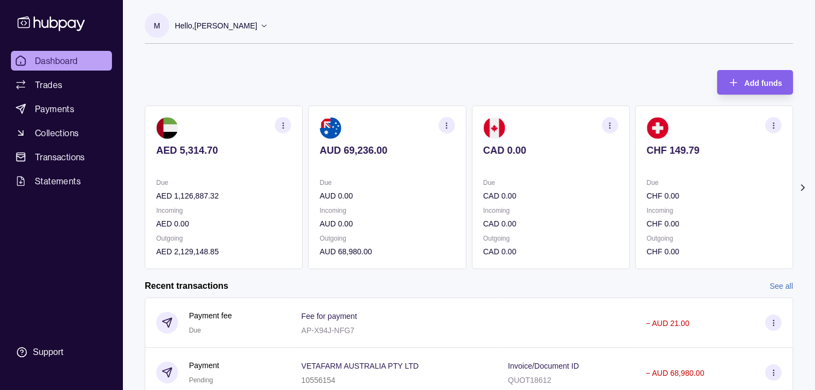
click at [326, 192] on div "AED 5,314.70 Due AED 1,126,887.32 Incoming AED 0.00 Outgoing AED 2,129,148.85 A…" at bounding box center [469, 186] width 649 height 163
click at [443, 124] on icon "button" at bounding box center [447, 125] width 8 height 8
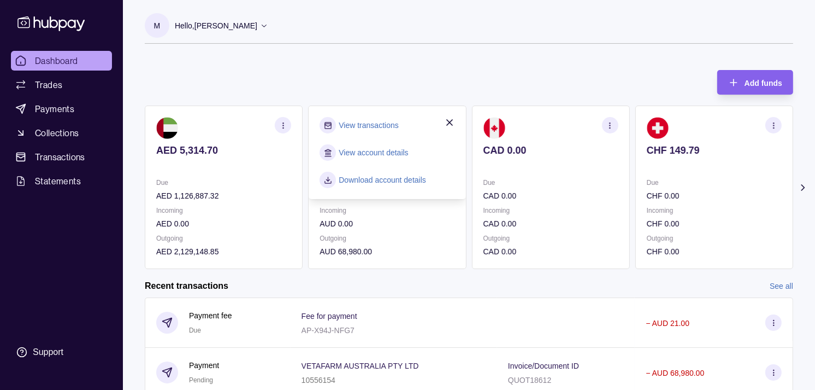
click at [375, 124] on link "View transactions" at bounding box center [369, 125] width 60 height 12
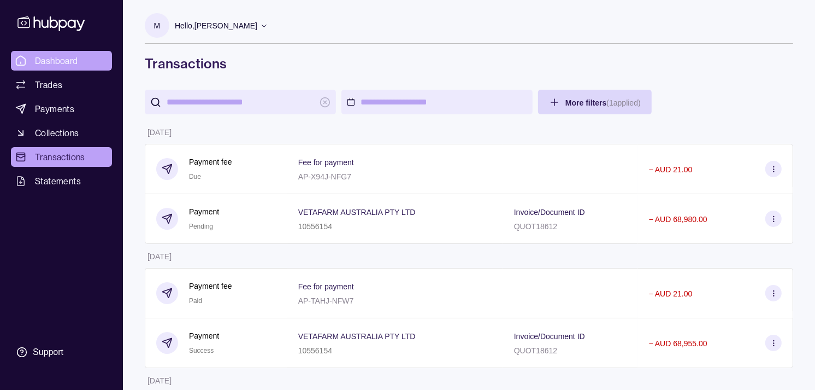
click at [56, 58] on span "Dashboard" at bounding box center [56, 60] width 43 height 13
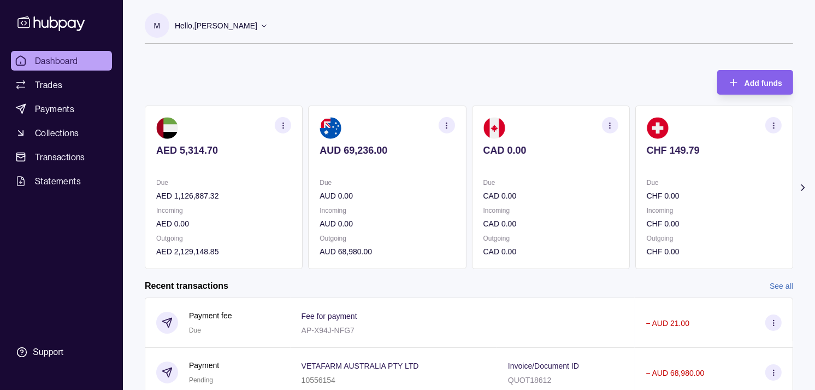
click at [621, 164] on div "AED 5,314.70 Due AED 1,126,887.32 Incoming AED 0.00 Outgoing AED 2,129,148.85 A…" at bounding box center [469, 186] width 649 height 163
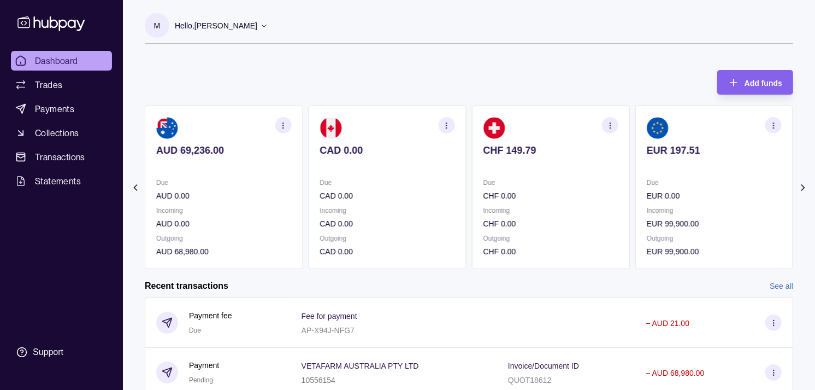
click at [647, 189] on div "Due EUR 0.00" at bounding box center [714, 189] width 135 height 25
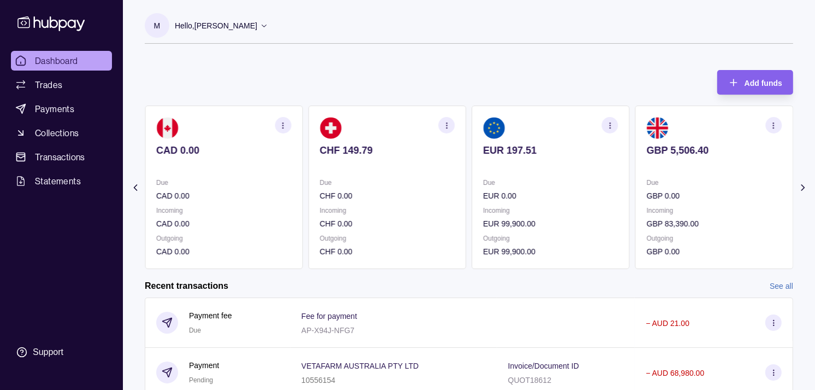
click at [60, 146] on ul "Dashboard Trades Payments Collections Transactions Statements" at bounding box center [61, 121] width 101 height 140
click at [60, 154] on span "Transactions" at bounding box center [60, 156] width 50 height 13
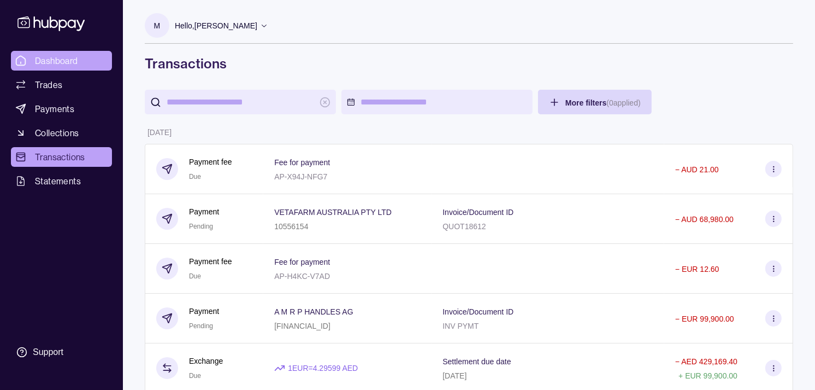
click at [50, 64] on span "Dashboard" at bounding box center [56, 60] width 43 height 13
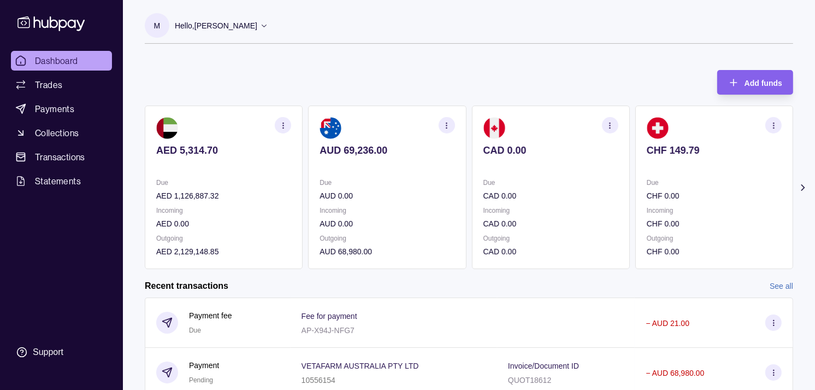
click at [565, 189] on div "Due CAD 0.00" at bounding box center [551, 189] width 135 height 25
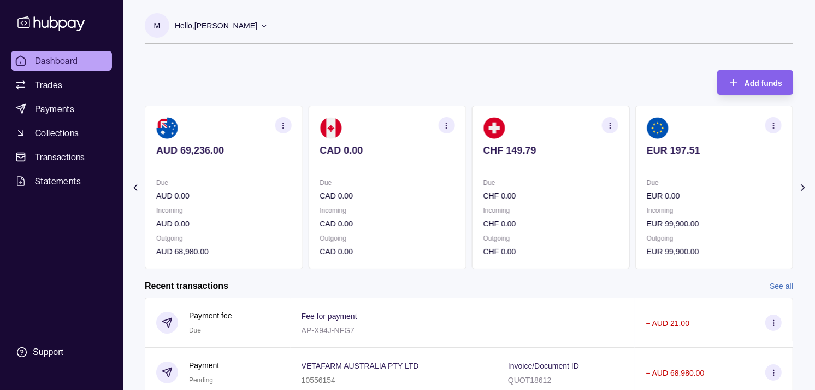
click at [597, 190] on p "CHF 0.00" at bounding box center [551, 196] width 135 height 12
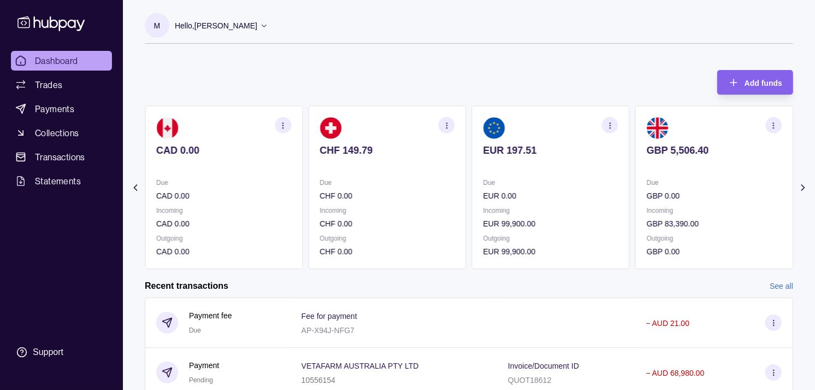
click at [647, 179] on p "Due" at bounding box center [714, 183] width 135 height 12
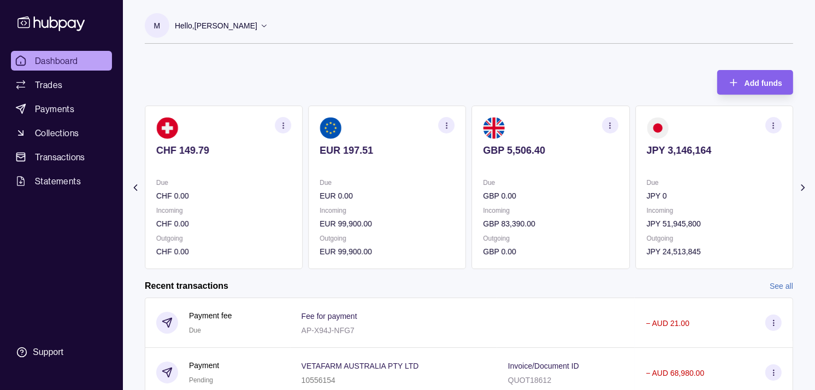
click at [611, 129] on icon "button" at bounding box center [610, 125] width 8 height 8
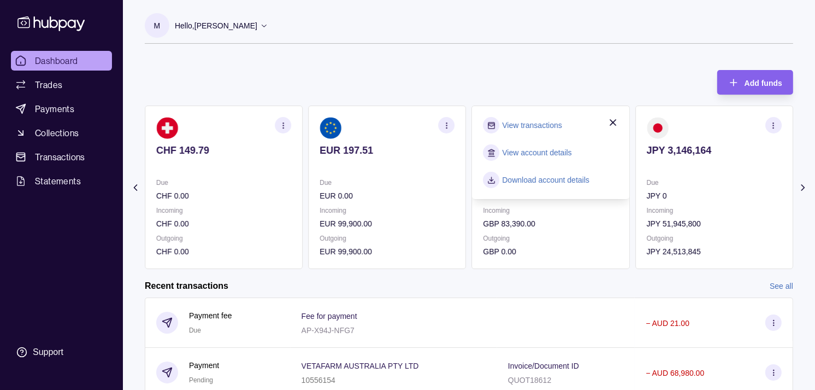
click at [543, 123] on link "View transactions" at bounding box center [533, 125] width 60 height 12
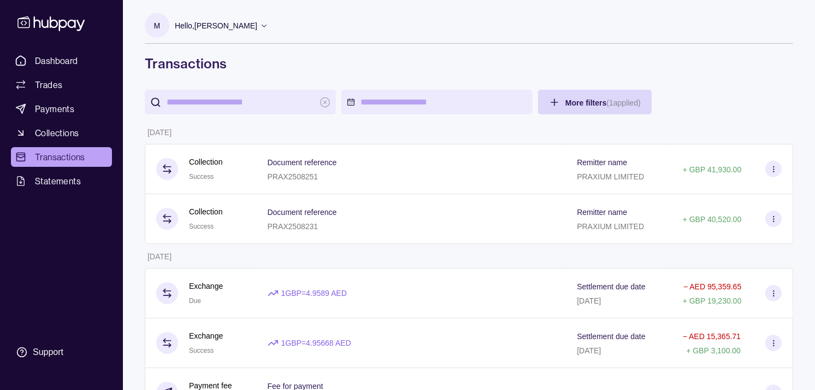
click at [252, 107] on input "search" at bounding box center [241, 102] width 148 height 25
paste input "**********"
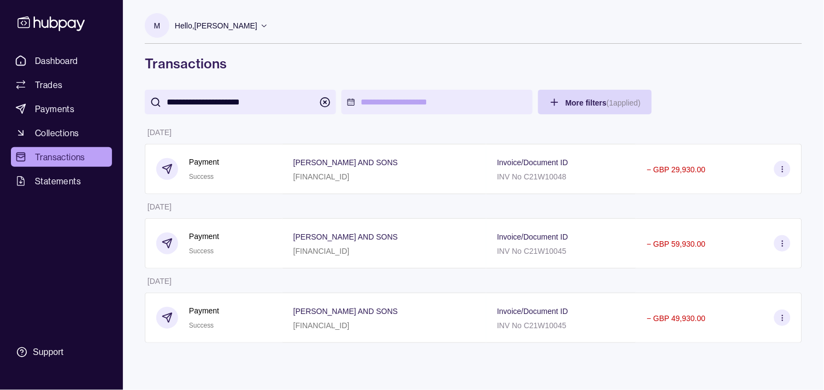
type input "**********"
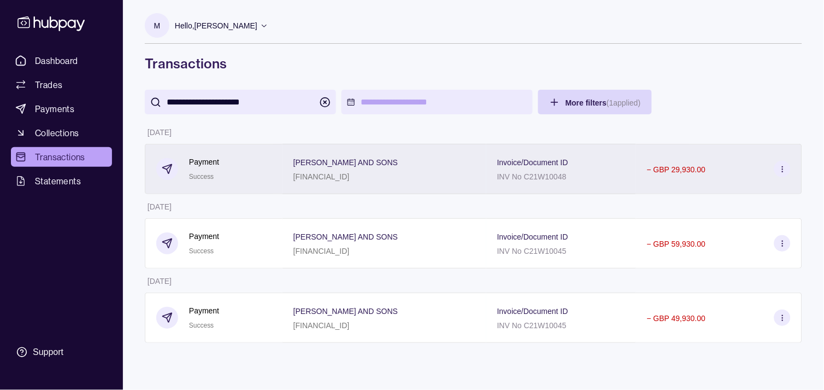
click at [266, 178] on div "Payment Success" at bounding box center [213, 169] width 115 height 27
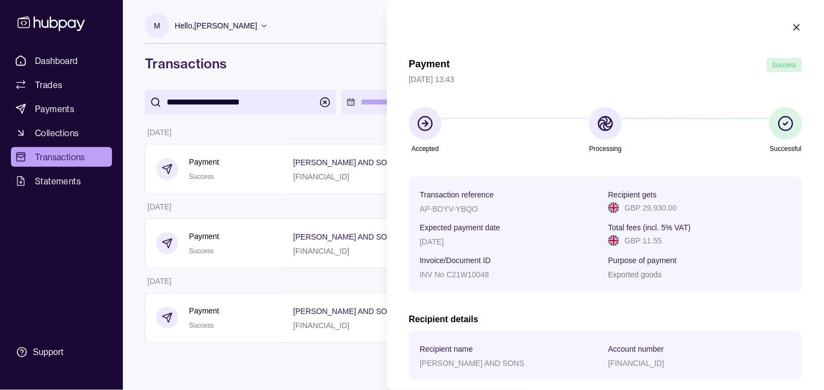
click at [259, 54] on html "**********" at bounding box center [412, 195] width 824 height 390
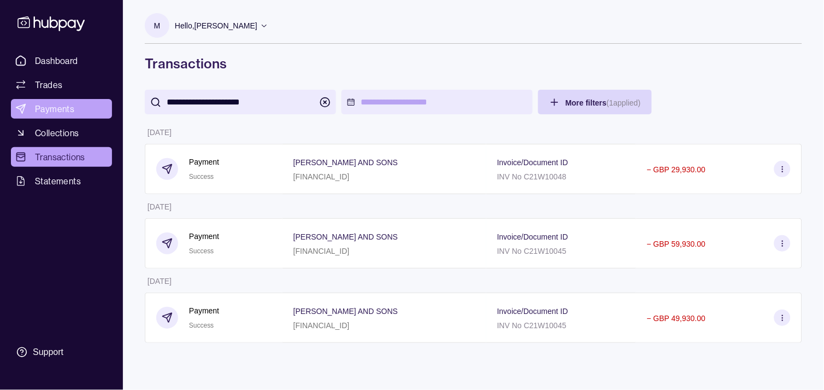
click at [57, 109] on span "Payments" at bounding box center [54, 108] width 39 height 13
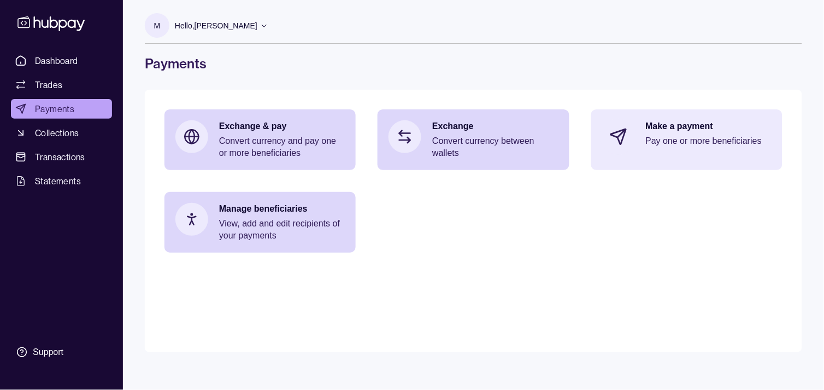
click at [681, 124] on p "Make a payment" at bounding box center [709, 126] width 126 height 12
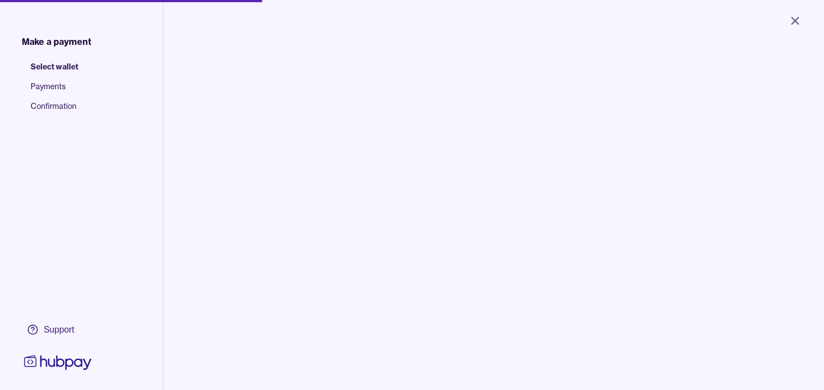
click at [269, 96] on body "Close Make a payment Select wallet Payments Confirmation Support Select the wal…" at bounding box center [412, 195] width 824 height 390
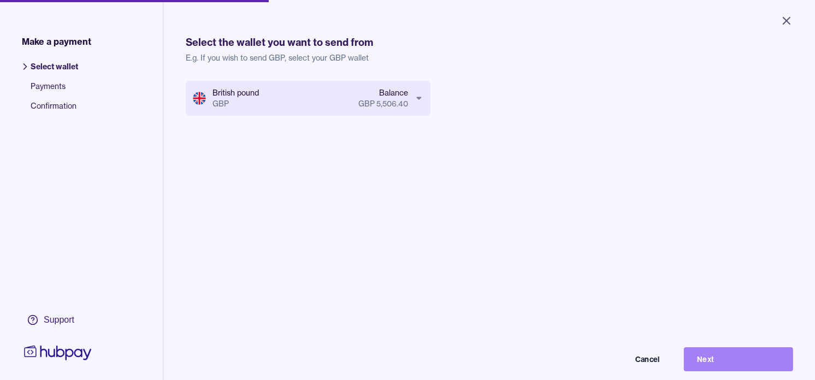
click at [737, 363] on button "Next" at bounding box center [738, 360] width 109 height 24
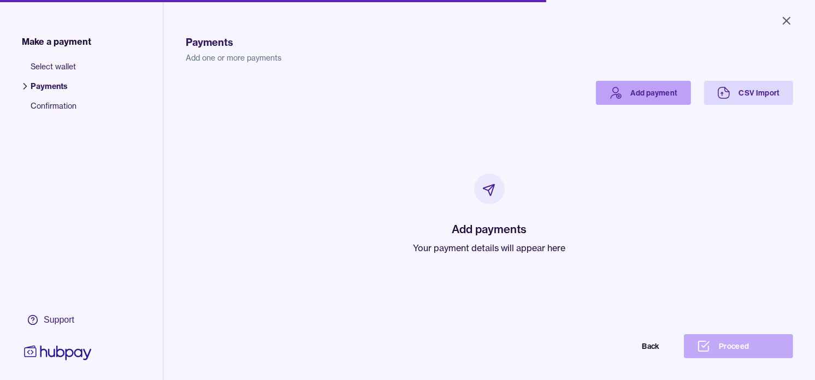
click at [624, 96] on link "Add payment" at bounding box center [643, 93] width 95 height 24
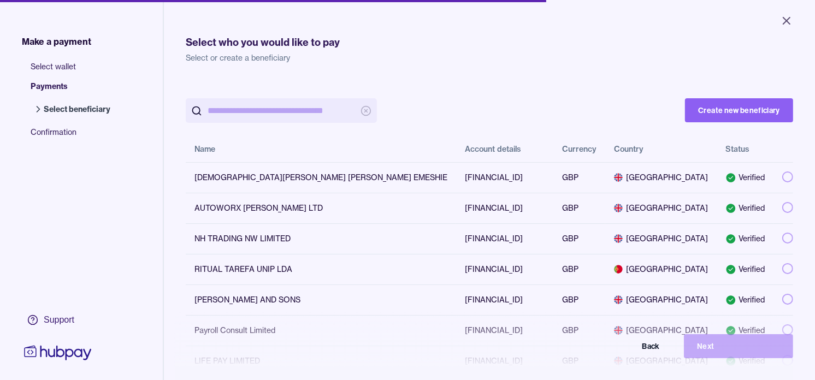
click at [281, 107] on input "search" at bounding box center [282, 110] width 148 height 25
paste input "**********"
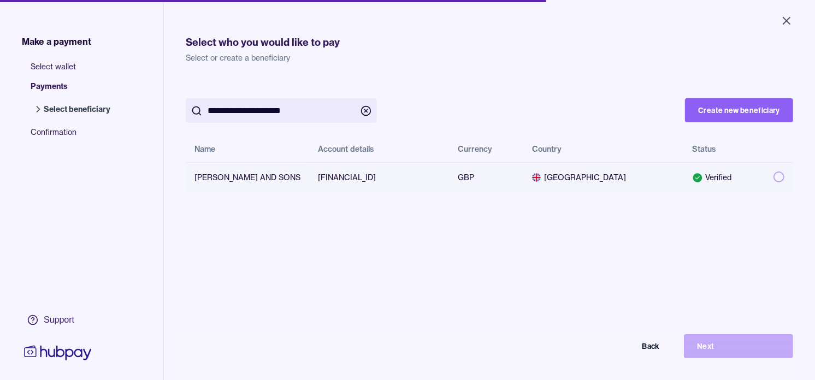
type input "**********"
click at [774, 174] on button "button" at bounding box center [779, 177] width 11 height 11
click at [780, 353] on button "Next" at bounding box center [738, 346] width 109 height 24
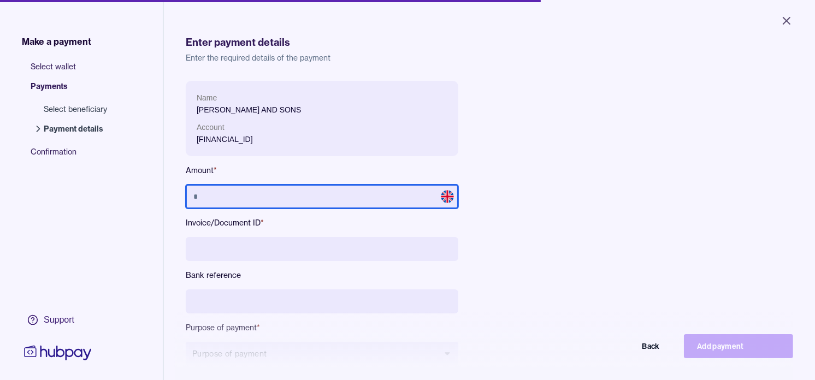
click at [299, 201] on input "text" at bounding box center [322, 197] width 273 height 24
type input "*"
type input "******"
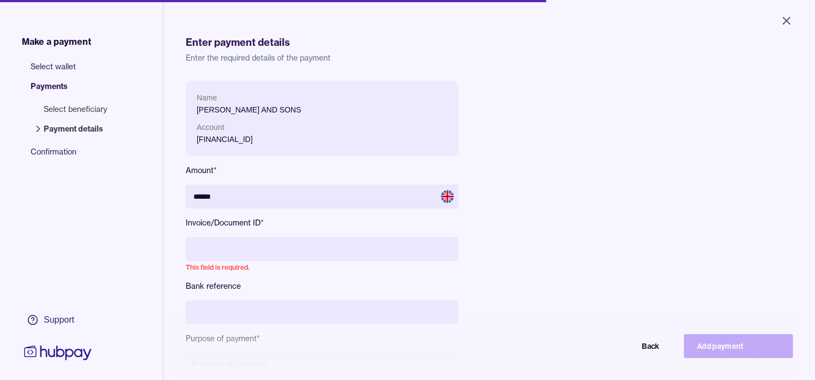
paste input "**********"
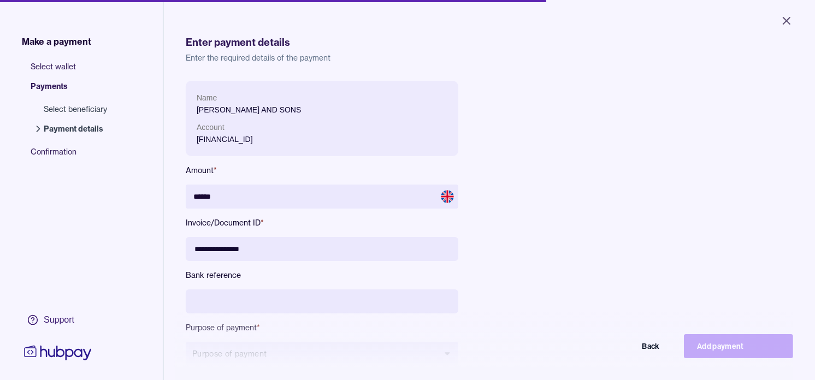
click at [239, 248] on input "**********" at bounding box center [322, 249] width 273 height 24
type input "**********"
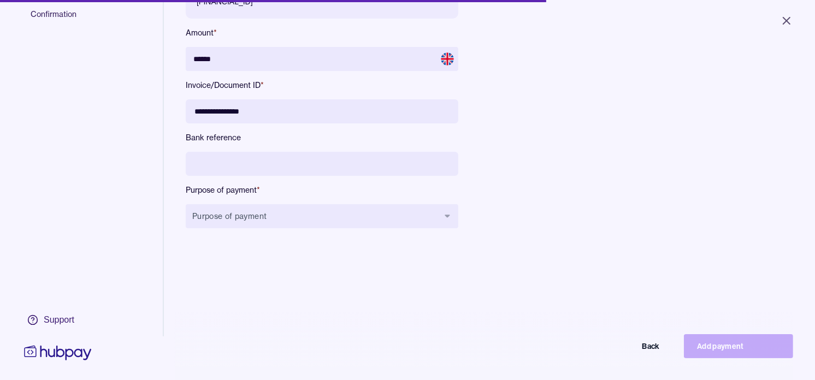
scroll to position [146, 0]
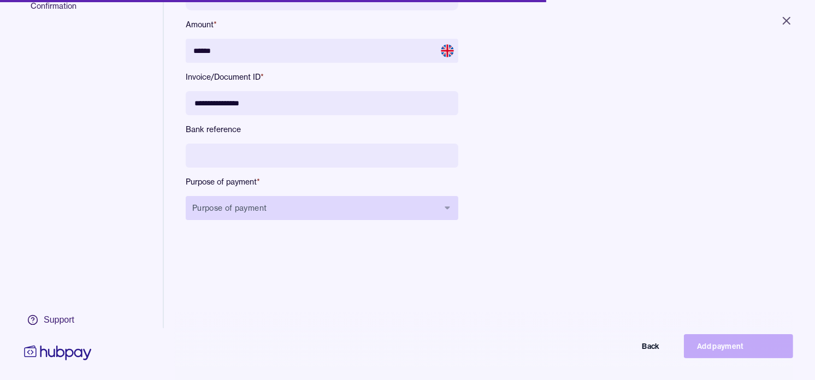
click at [305, 210] on button "Purpose of payment" at bounding box center [322, 208] width 273 height 24
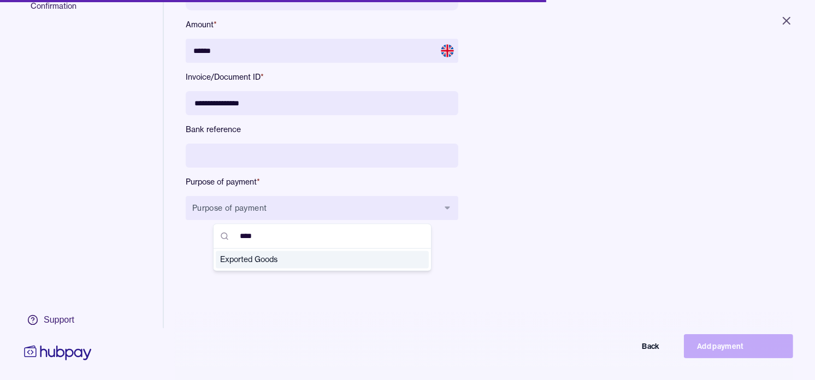
type input "****"
click at [304, 265] on span "Exported Goods" at bounding box center [315, 260] width 191 height 11
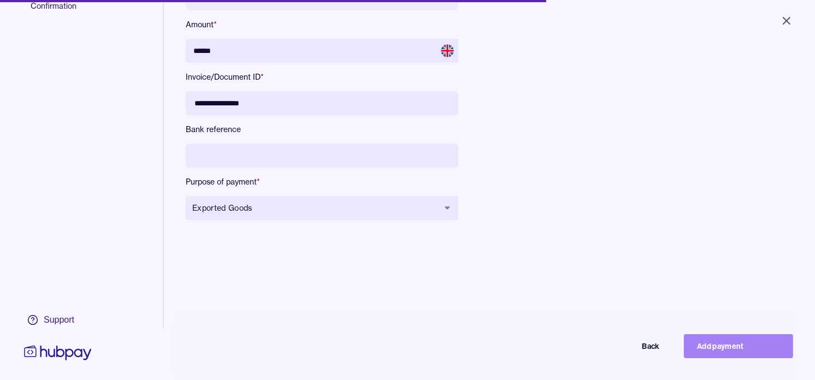
click at [755, 358] on button "Add payment" at bounding box center [738, 346] width 109 height 24
type input "*****"
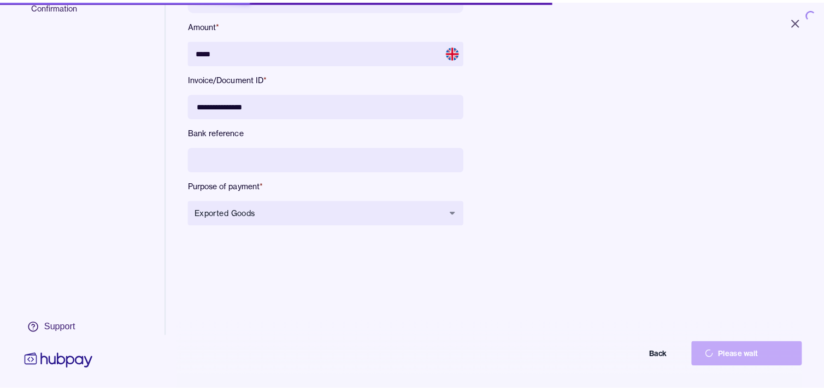
scroll to position [25, 0]
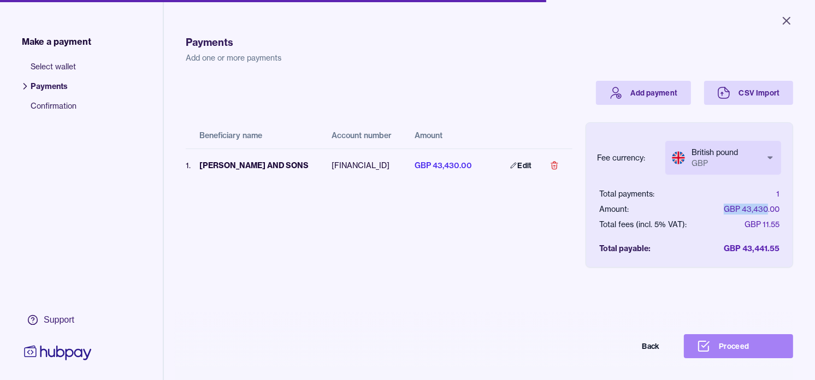
click at [777, 358] on button "Proceed" at bounding box center [738, 346] width 109 height 24
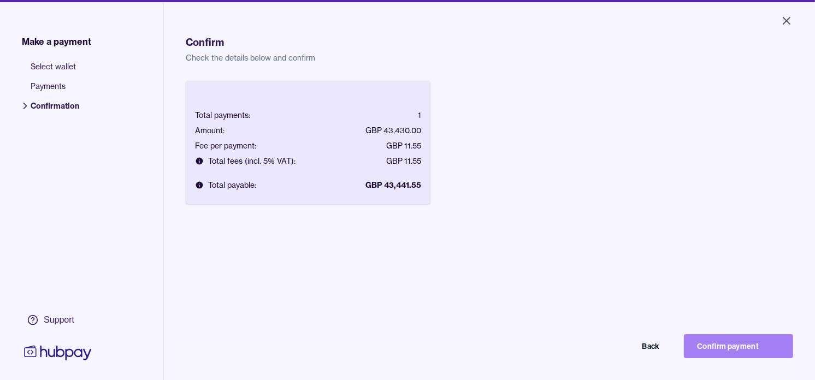
click at [737, 358] on button "Confirm payment" at bounding box center [738, 346] width 109 height 24
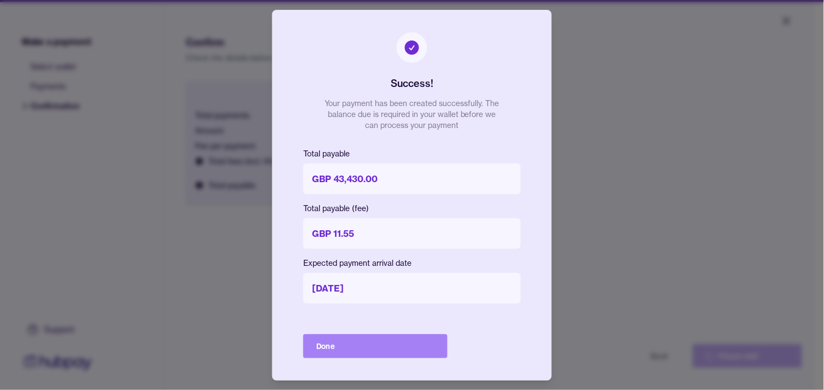
click at [386, 347] on button "Done" at bounding box center [375, 346] width 144 height 24
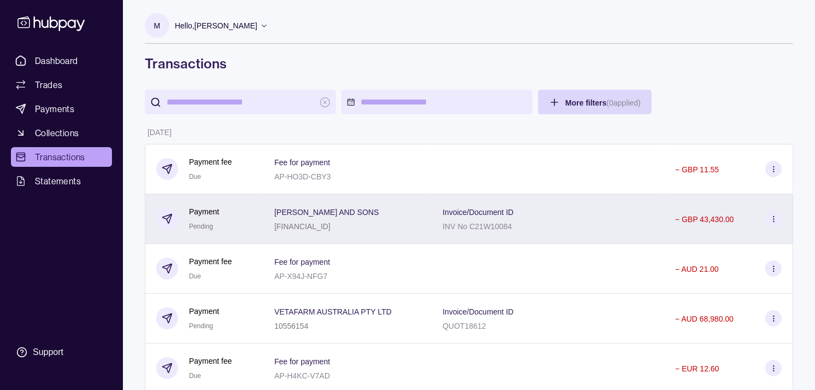
click at [250, 224] on div "Payment Pending" at bounding box center [204, 218] width 96 height 27
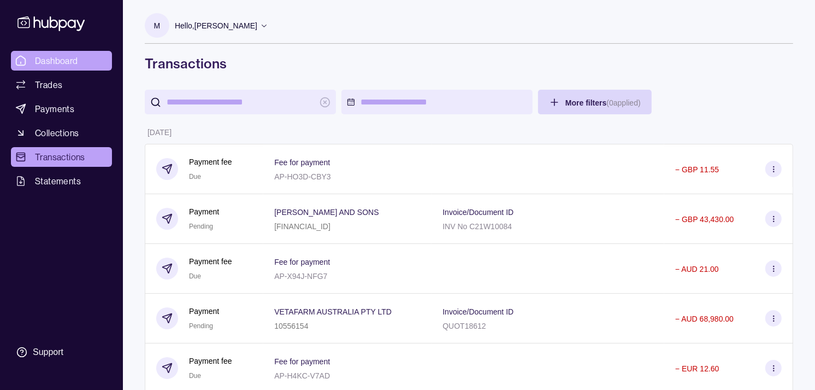
click at [58, 60] on span "Dashboard" at bounding box center [56, 60] width 43 height 13
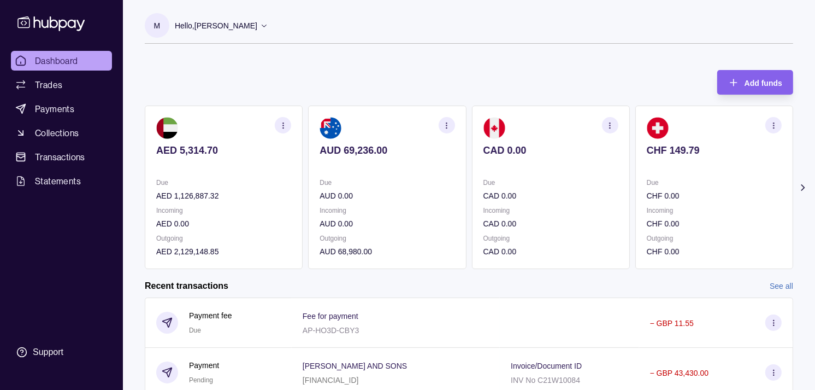
click at [647, 184] on div "Due CHF 0.00" at bounding box center [714, 189] width 135 height 25
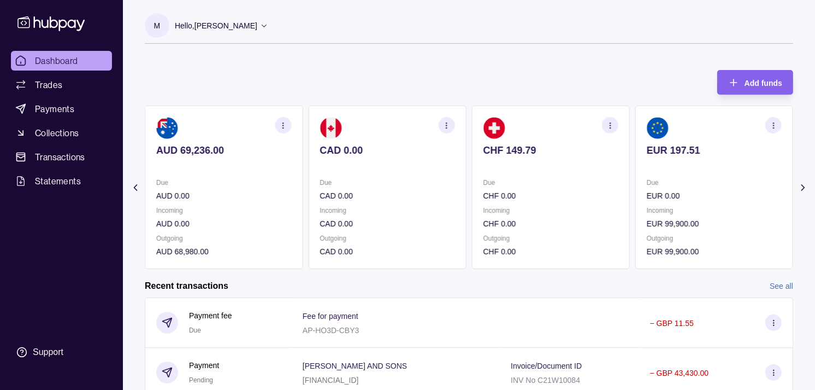
click at [668, 183] on p "Due" at bounding box center [714, 183] width 135 height 12
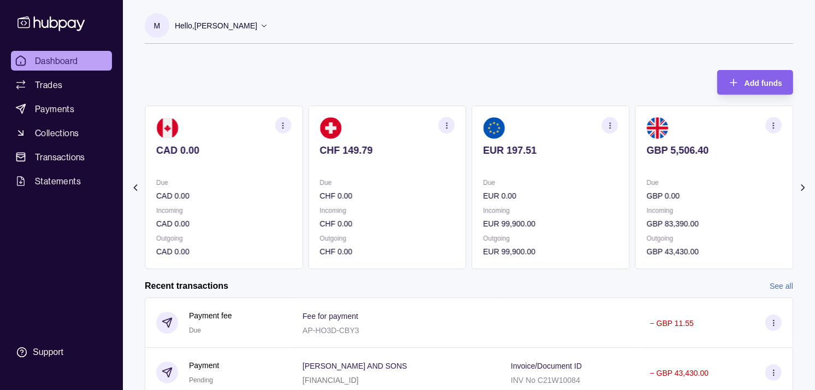
click at [695, 187] on p "Due" at bounding box center [714, 183] width 135 height 12
click at [663, 181] on p "Due" at bounding box center [714, 183] width 135 height 12
click at [660, 177] on p "Due" at bounding box center [714, 183] width 135 height 12
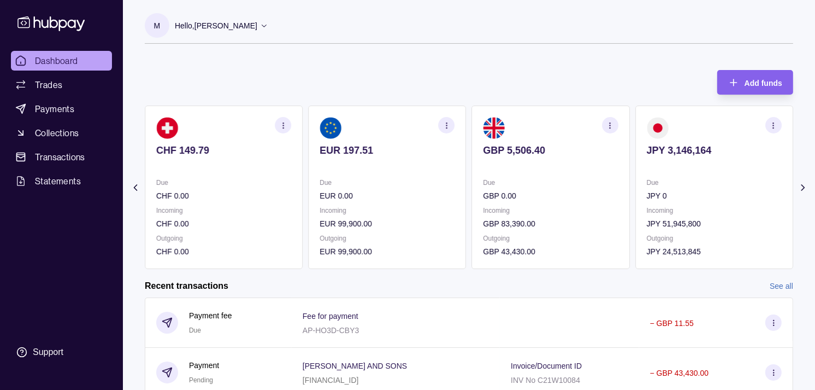
click at [611, 129] on icon "button" at bounding box center [610, 125] width 8 height 8
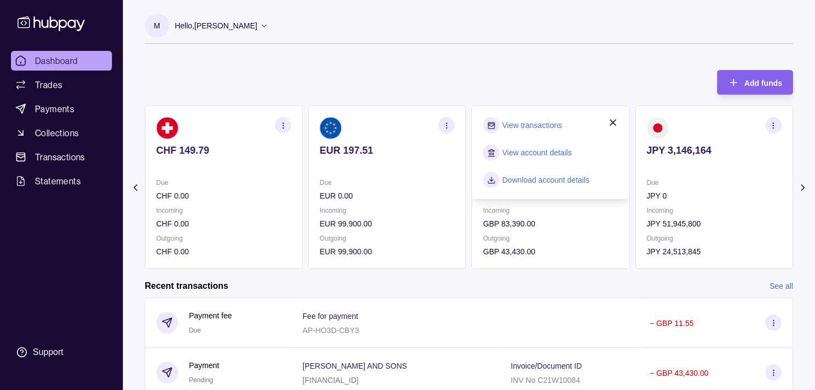
click at [527, 126] on link "View transactions" at bounding box center [533, 125] width 60 height 12
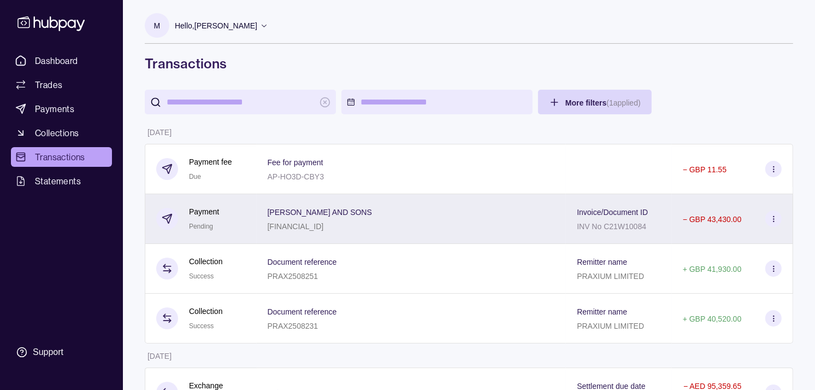
click at [302, 225] on p "[FINANCIAL_ID]" at bounding box center [296, 226] width 56 height 9
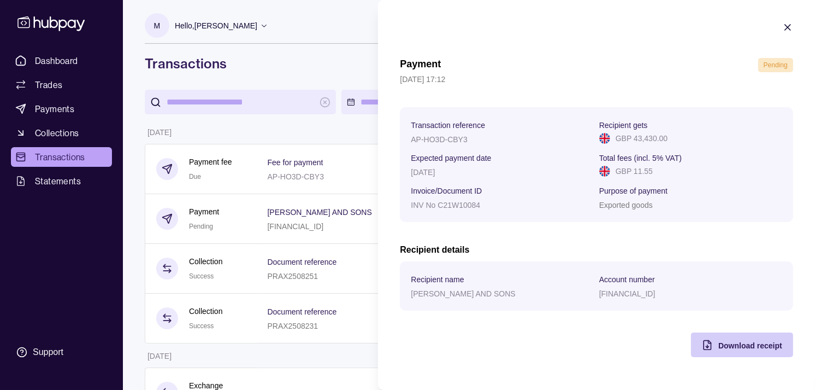
click at [731, 350] on span "Download receipt" at bounding box center [751, 345] width 64 height 9
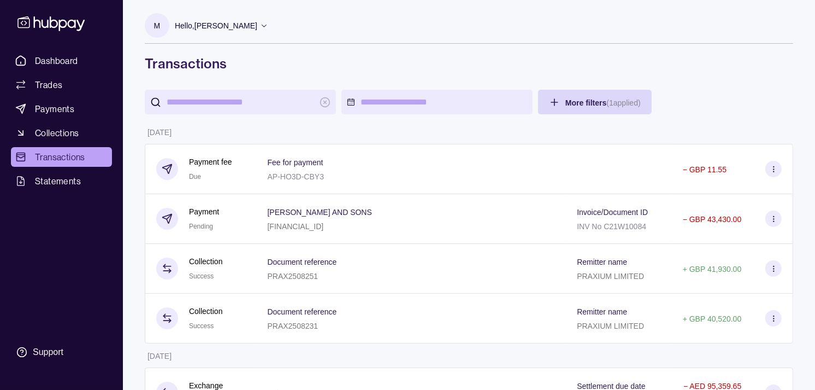
click at [74, 58] on span "Dashboard" at bounding box center [56, 60] width 43 height 13
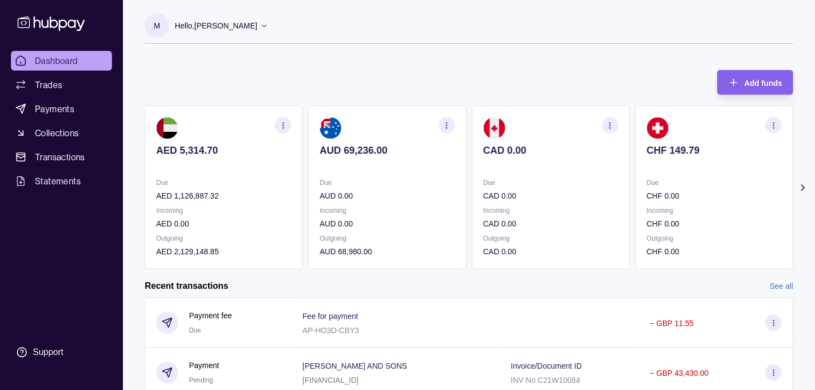
click at [449, 125] on icon "button" at bounding box center [447, 125] width 8 height 8
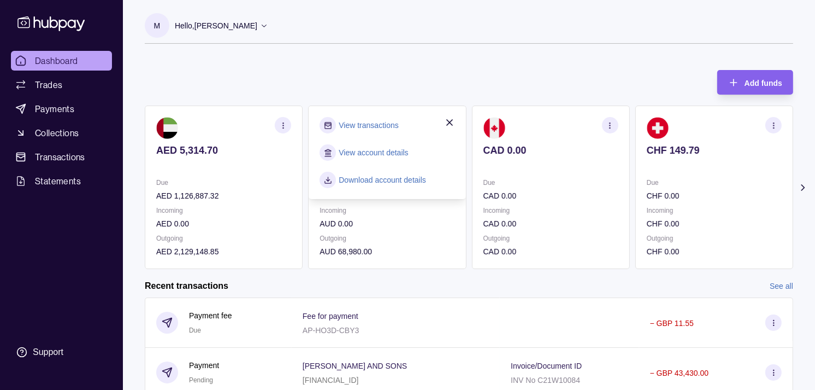
click at [384, 122] on link "View transactions" at bounding box center [369, 125] width 60 height 12
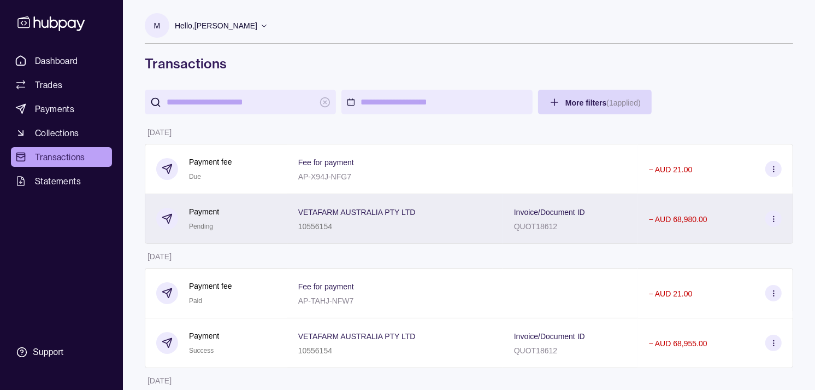
click at [243, 228] on div "Payment Pending" at bounding box center [216, 218] width 120 height 27
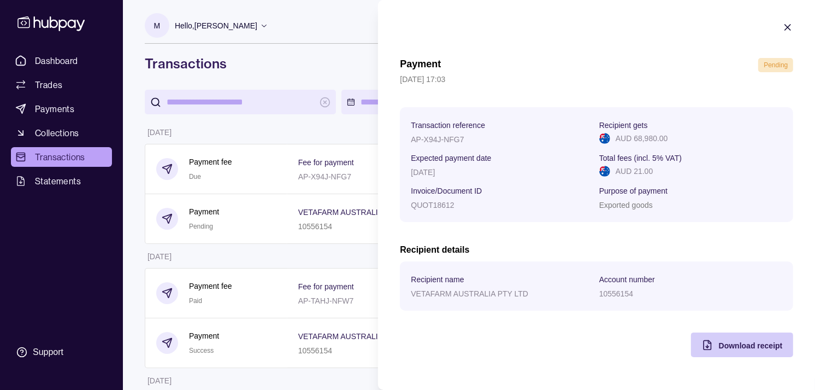
click at [766, 351] on div "Download receipt" at bounding box center [751, 344] width 64 height 13
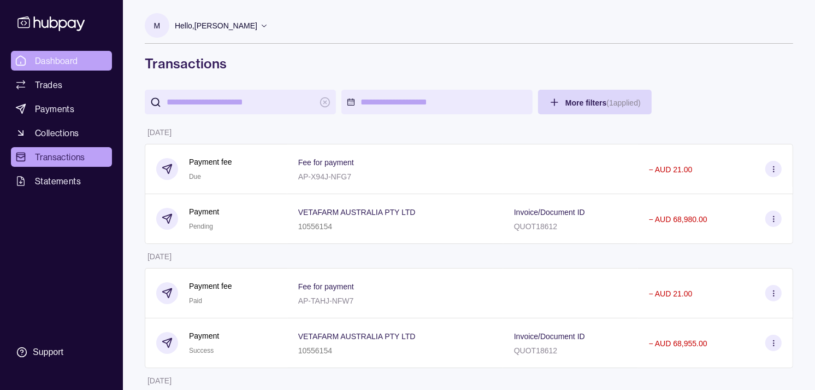
click at [66, 61] on span "Dashboard" at bounding box center [56, 60] width 43 height 13
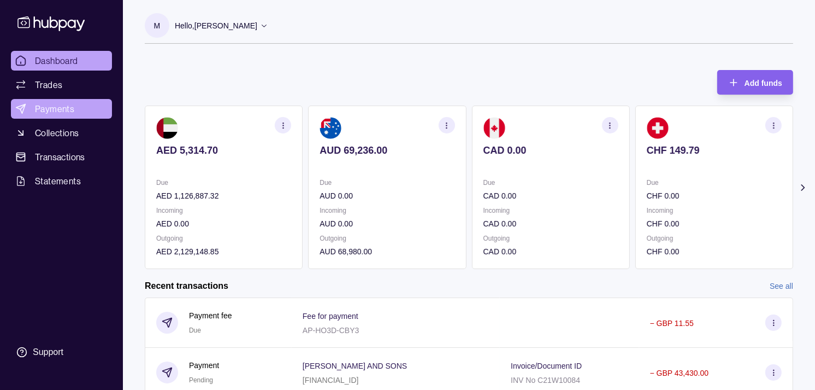
click at [56, 104] on span "Payments" at bounding box center [54, 108] width 39 height 13
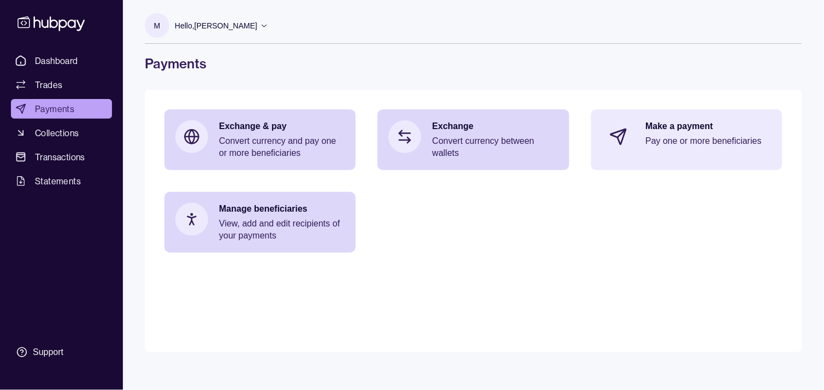
click at [708, 148] on div "Make a payment Pay one or more beneficiaries" at bounding box center [709, 136] width 126 height 33
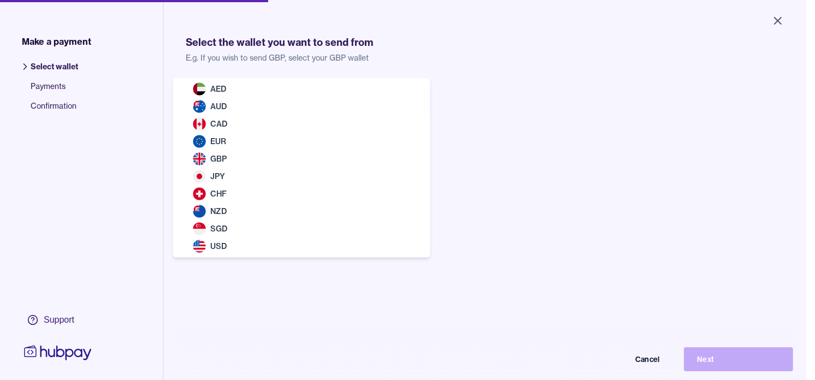
click at [292, 108] on body "Close Make a payment Select wallet Payments Confirmation Support Select the wal…" at bounding box center [403, 190] width 807 height 380
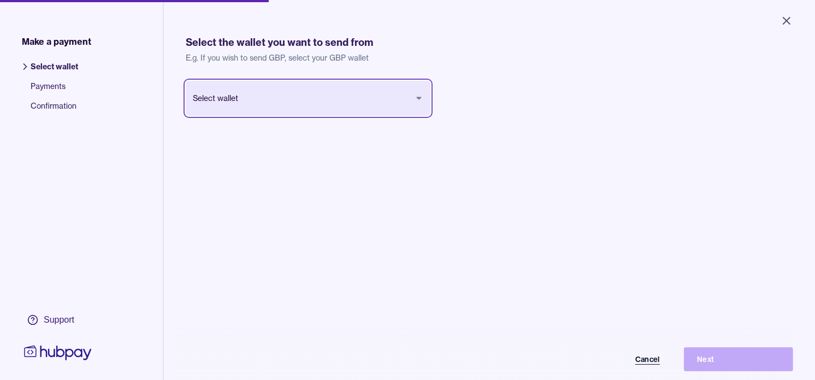
click at [653, 364] on button "Cancel" at bounding box center [618, 360] width 109 height 24
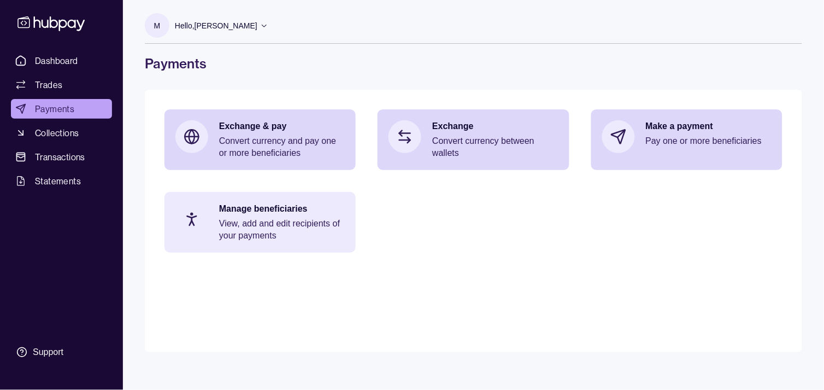
click at [283, 220] on p "View, add and edit recipients of your payments" at bounding box center [282, 229] width 126 height 24
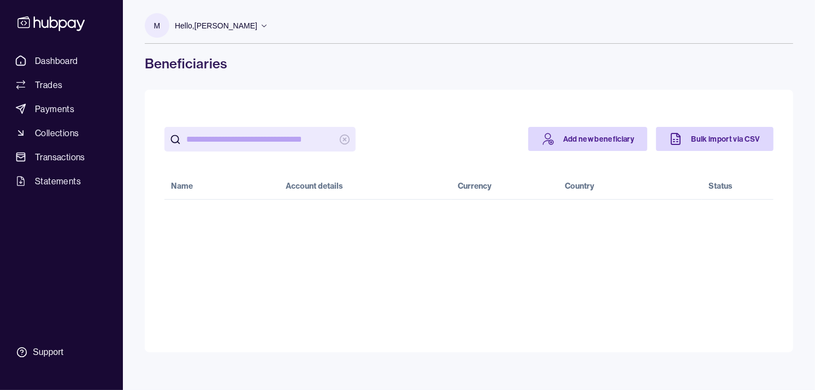
click at [272, 135] on input "search" at bounding box center [260, 139] width 148 height 25
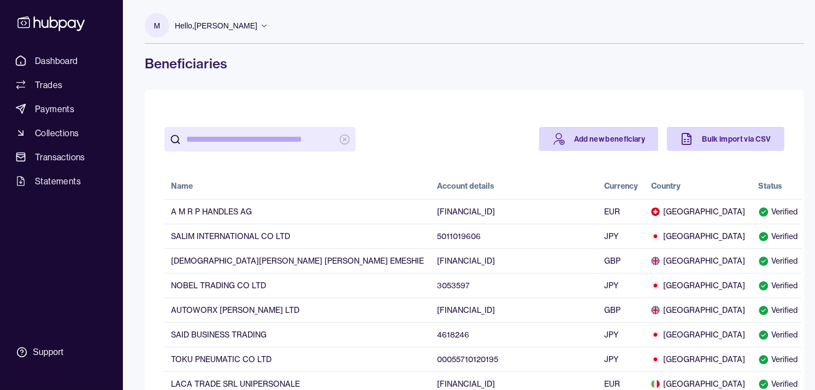
paste input "**********"
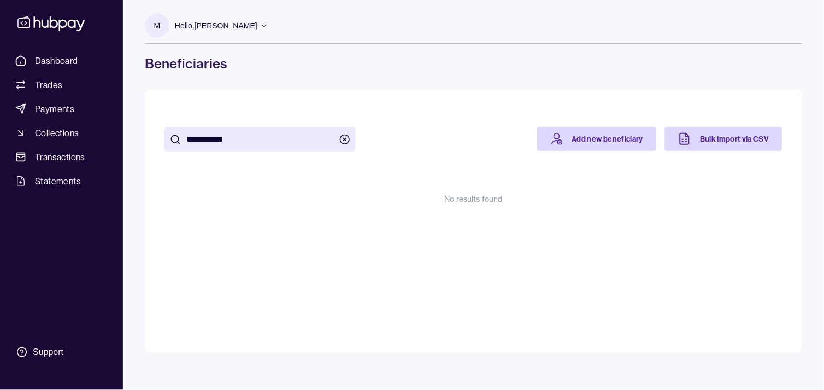
click at [207, 139] on input "**********" at bounding box center [260, 139] width 148 height 25
click at [211, 137] on input "**********" at bounding box center [260, 139] width 148 height 25
paste input "search"
type input "**********"
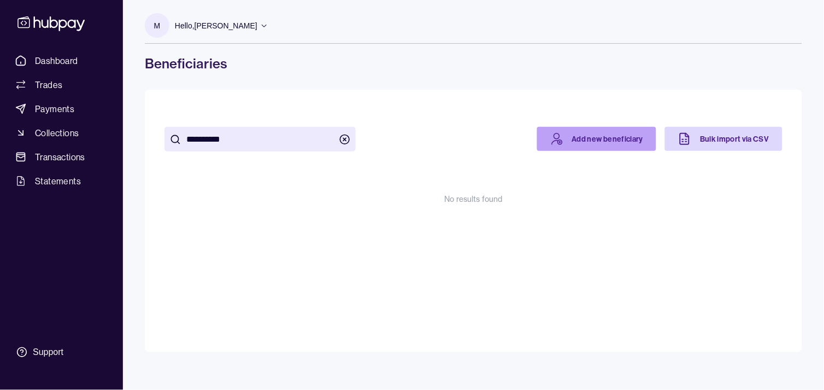
click at [588, 143] on link "Add new beneficiary" at bounding box center [597, 139] width 120 height 24
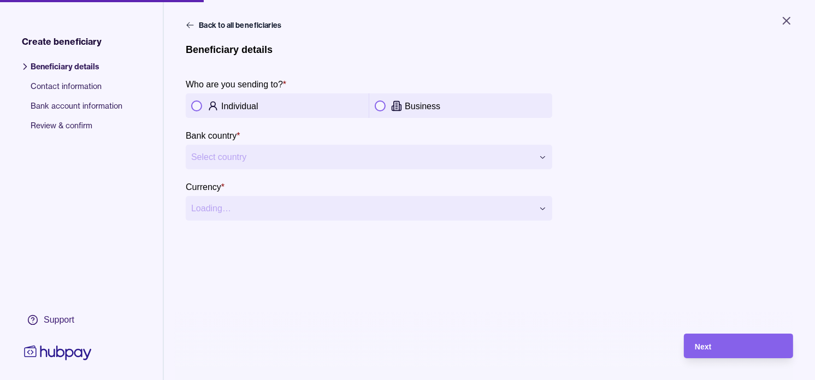
click at [414, 105] on p "Business" at bounding box center [423, 106] width 36 height 9
click at [420, 154] on html "**********" at bounding box center [407, 190] width 815 height 380
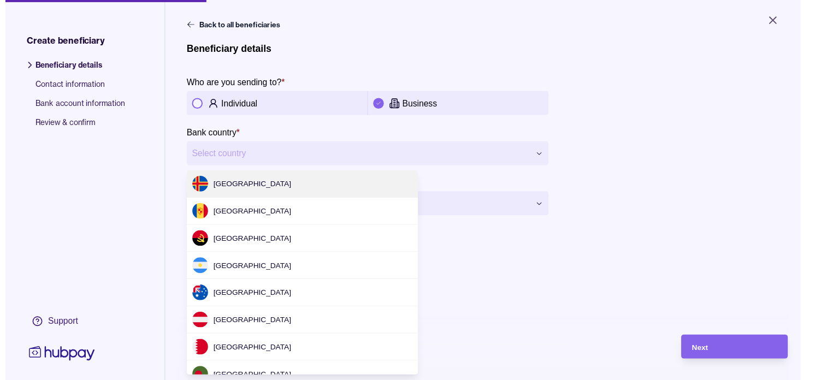
scroll to position [1473, 0]
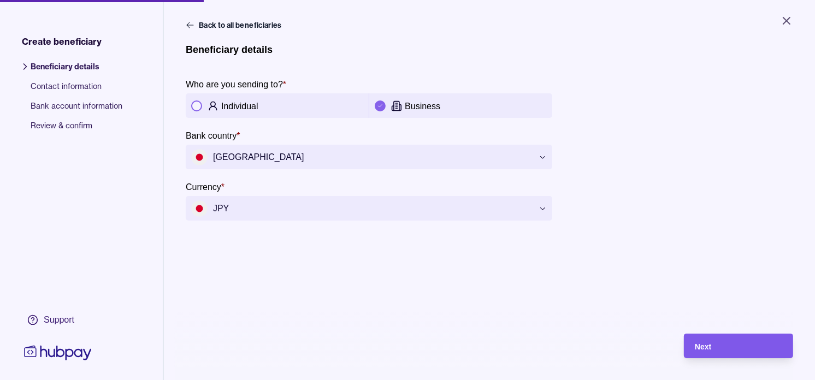
click at [741, 358] on div "Next" at bounding box center [731, 346] width 104 height 25
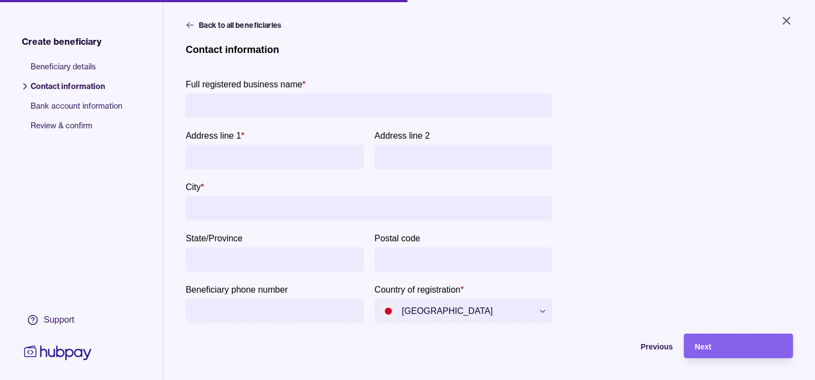
click at [271, 101] on input "Full registered business name *" at bounding box center [369, 105] width 356 height 25
paste input "**********"
type input "**********"
click at [320, 150] on input "Address line 1 *" at bounding box center [274, 157] width 167 height 25
paste input "**********"
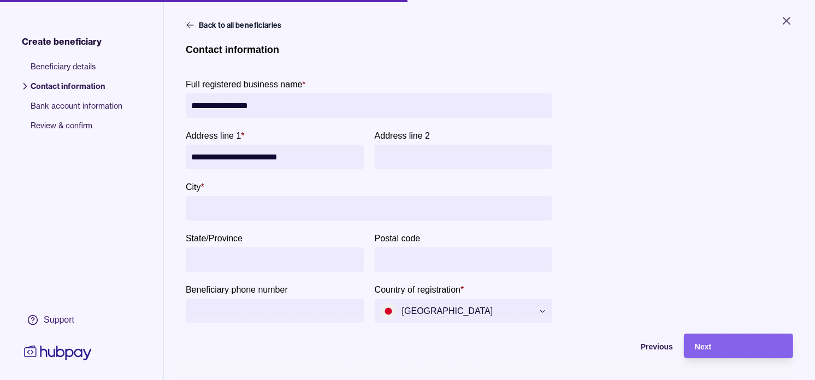
click at [296, 156] on input "**********" at bounding box center [274, 157] width 167 height 25
drag, startPoint x: 296, startPoint y: 156, endPoint x: 313, endPoint y: 156, distance: 16.9
click at [313, 156] on input "**********" at bounding box center [274, 157] width 167 height 25
type input "**********"
paste input "*********"
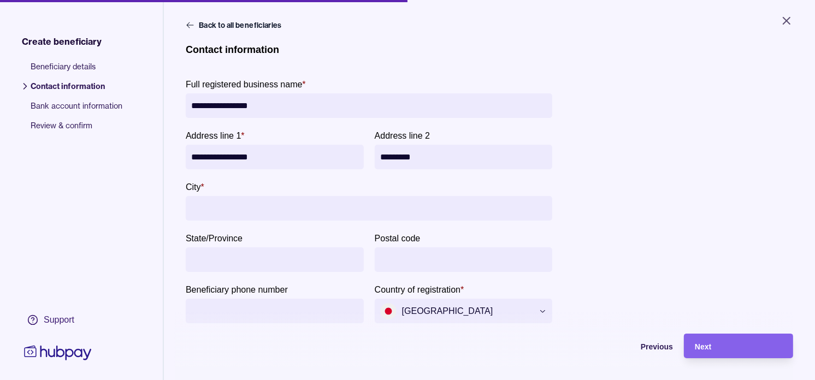
type input "*********"
paste input "*****"
type input "*****"
click at [710, 351] on span "Next" at bounding box center [703, 347] width 16 height 9
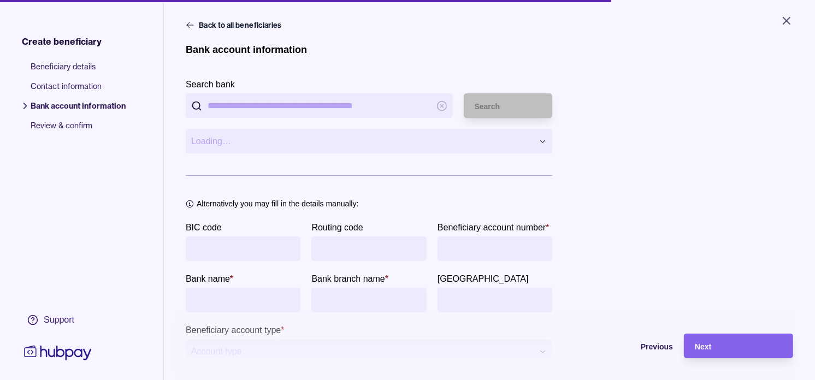
click at [295, 248] on input "BIC code" at bounding box center [243, 249] width 104 height 25
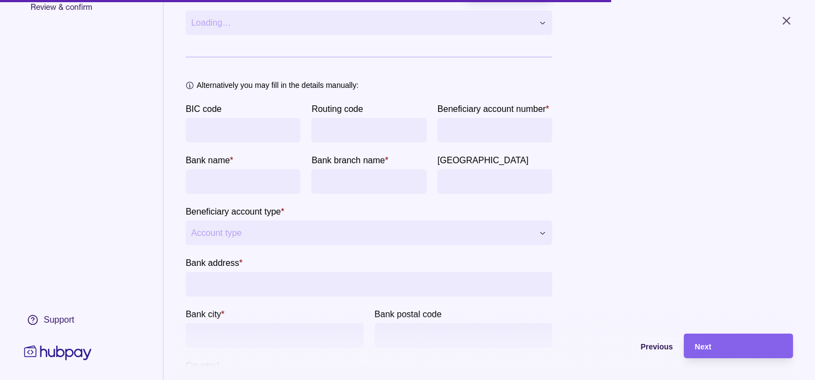
scroll to position [121, 0]
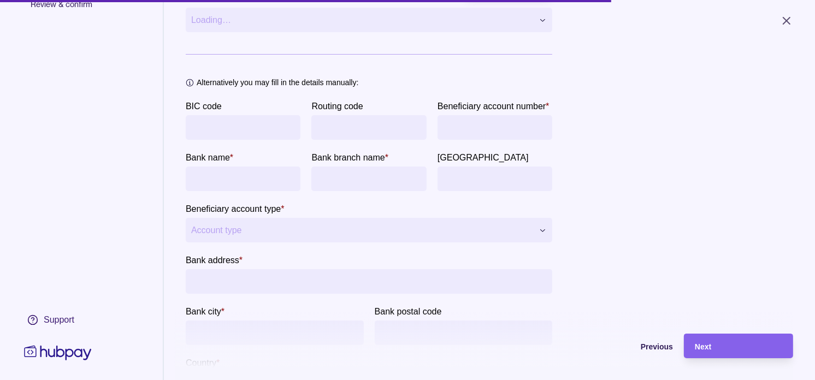
paste input "**********"
type input "**********"
paste input "**********"
type input "**********"
paste input "**********"
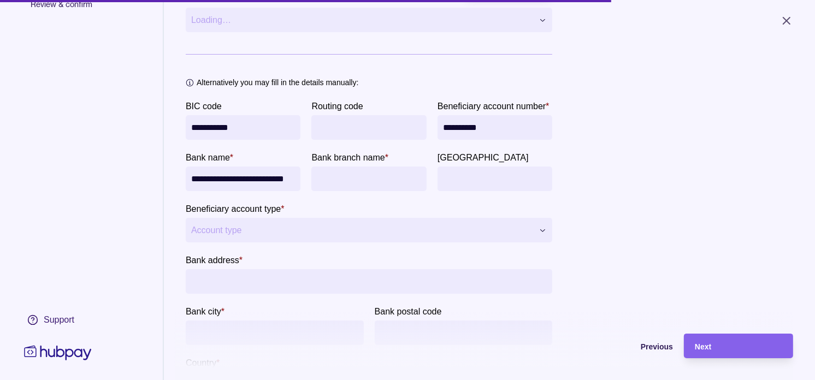
type input "**********"
paste input "**********"
type input "**********"
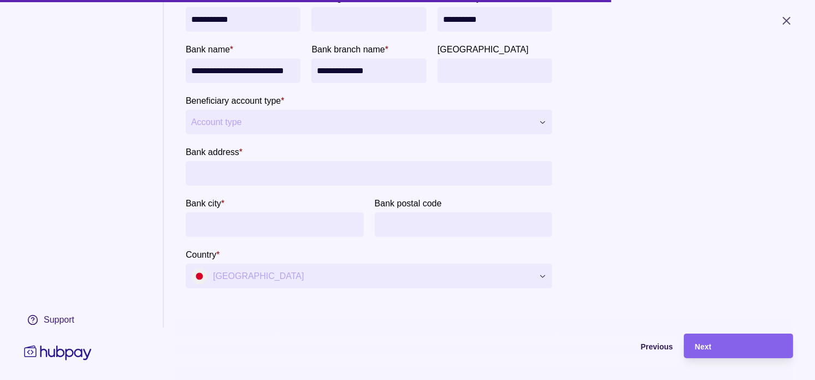
scroll to position [243, 0]
click at [467, 160] on html "**********" at bounding box center [407, 190] width 815 height 380
click at [325, 186] on input "Bank address *" at bounding box center [369, 173] width 356 height 25
paste input "**********"
click at [285, 186] on input "**********" at bounding box center [369, 173] width 356 height 25
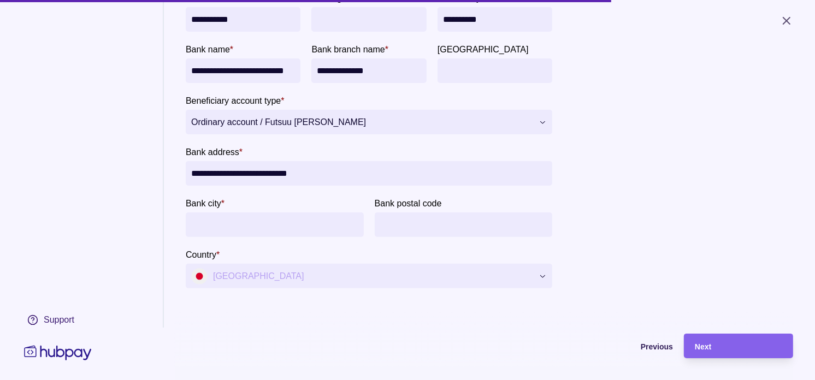
click at [312, 186] on input "**********" at bounding box center [369, 173] width 356 height 25
type input "**********"
click at [271, 237] on input "Bank city *" at bounding box center [274, 225] width 167 height 25
paste input "*****"
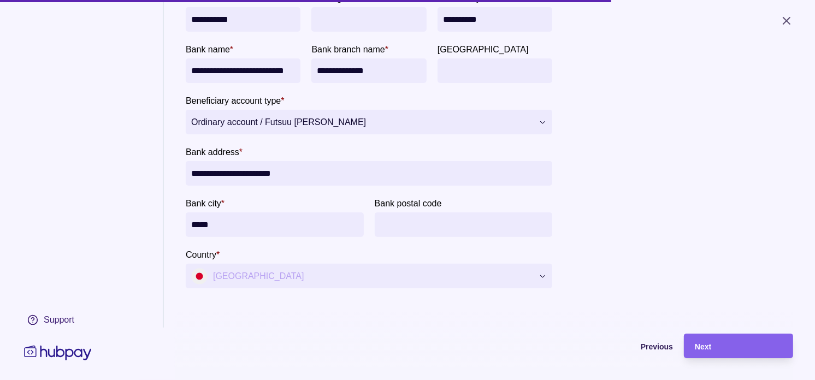
type input "*****"
click at [739, 353] on div "Next" at bounding box center [738, 346] width 87 height 13
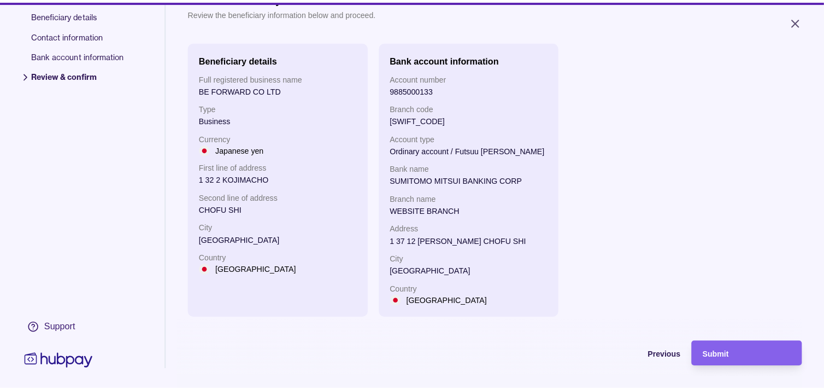
scroll to position [24, 0]
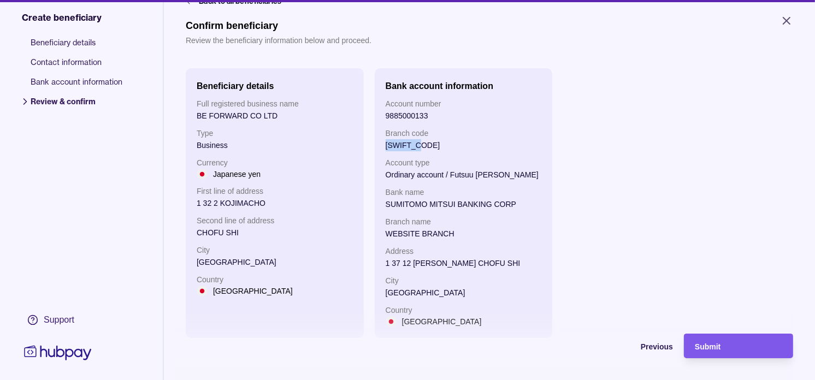
click at [731, 353] on div "Submit" at bounding box center [738, 346] width 87 height 13
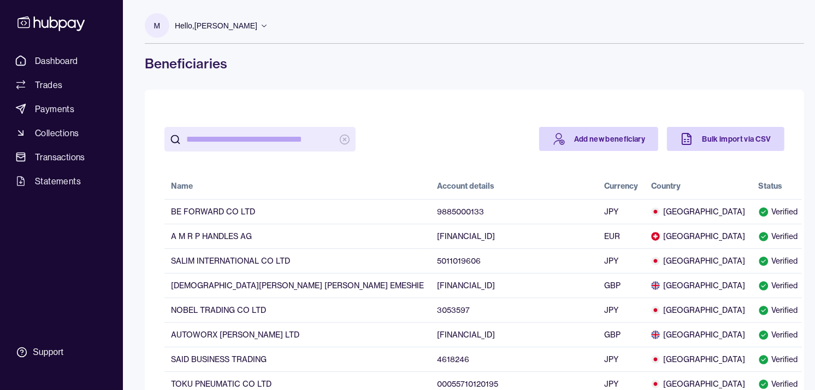
click at [283, 138] on input "search" at bounding box center [260, 139] width 148 height 25
paste input "**********"
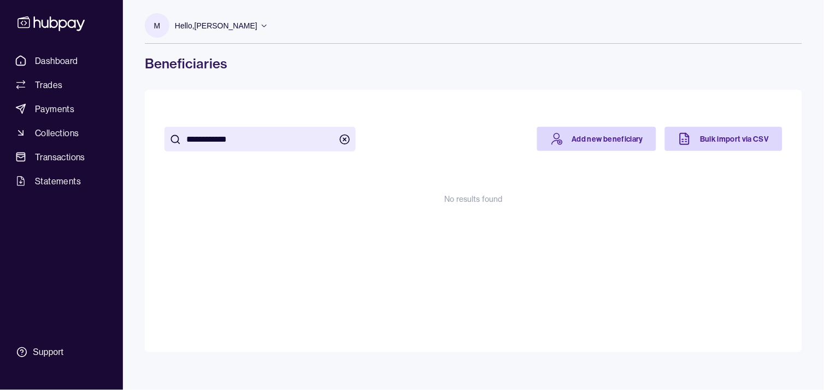
click at [216, 136] on input "**********" at bounding box center [260, 139] width 148 height 25
type input "*******"
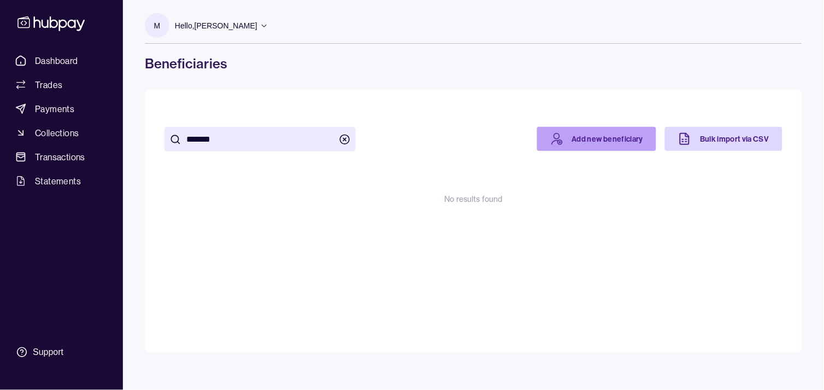
click at [577, 132] on link "Add new beneficiary" at bounding box center [597, 139] width 120 height 24
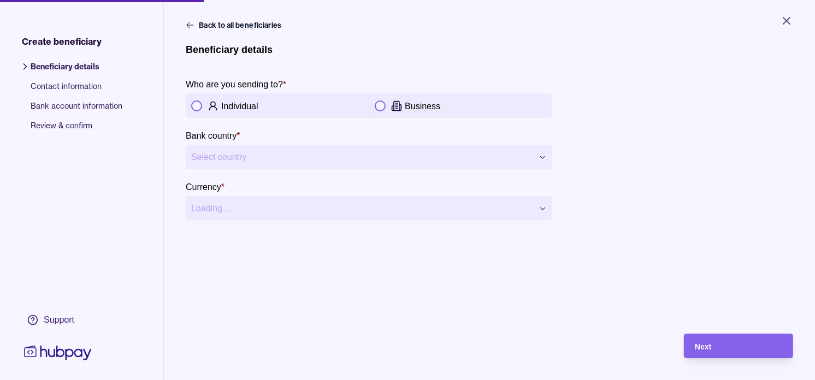
click at [408, 109] on p "Business" at bounding box center [423, 106] width 36 height 9
click at [463, 153] on html "**********" at bounding box center [407, 190] width 815 height 380
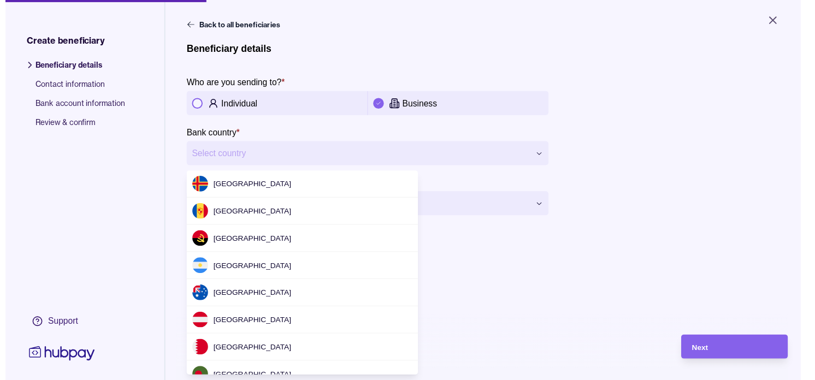
scroll to position [1473, 0]
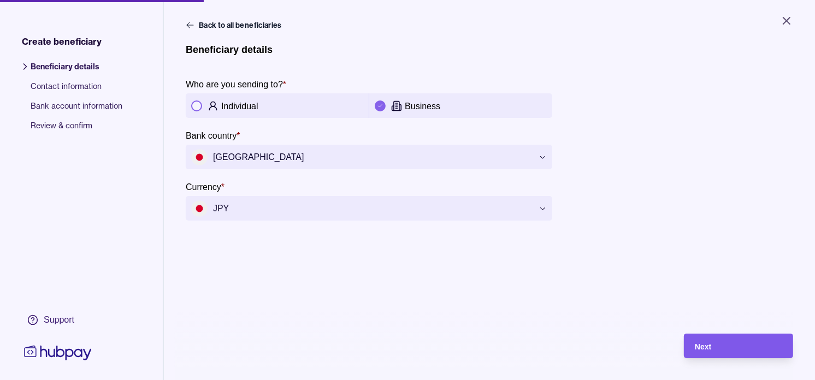
click at [765, 347] on div "Next" at bounding box center [731, 346] width 104 height 25
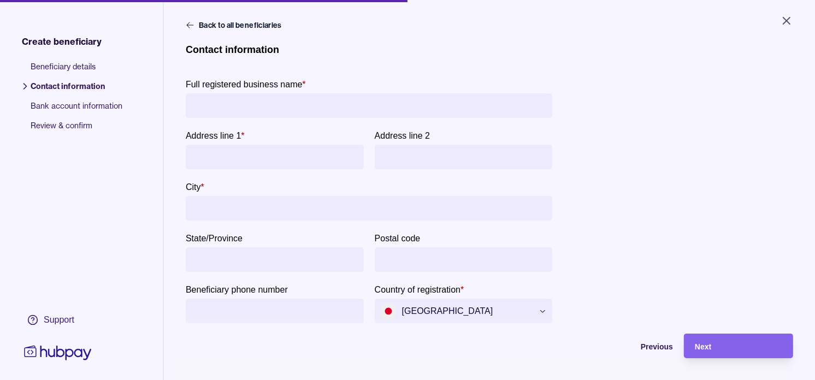
click at [373, 99] on input "Full registered business name *" at bounding box center [369, 105] width 356 height 25
paste input "**********"
type input "**********"
paste input "*****"
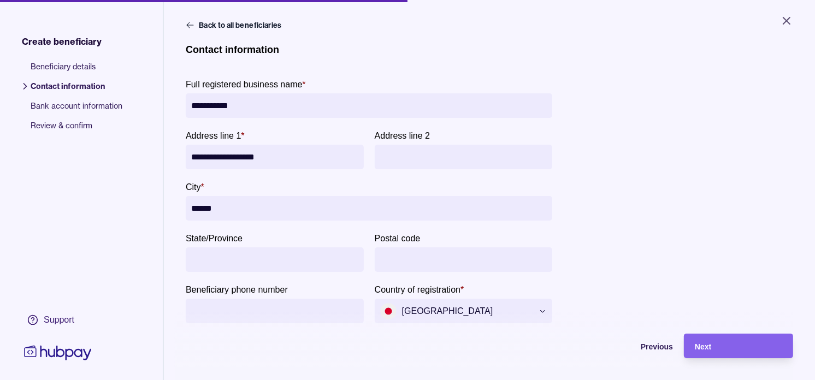
click at [292, 210] on input "*****" at bounding box center [369, 208] width 356 height 25
type input "*****"
click at [761, 352] on div "Next" at bounding box center [738, 346] width 87 height 13
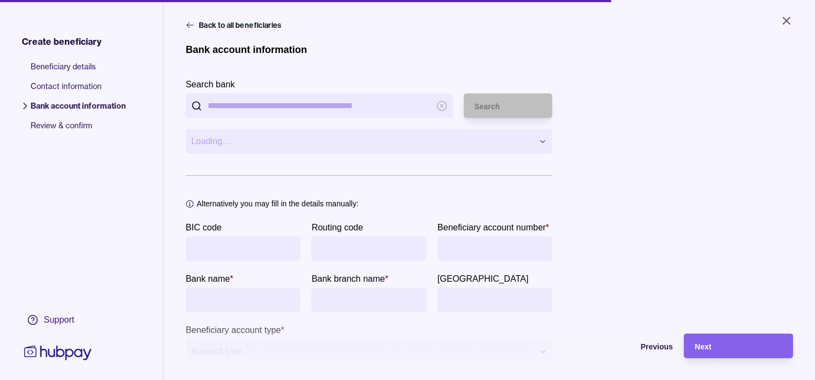
click at [257, 244] on input "BIC code" at bounding box center [243, 249] width 104 height 25
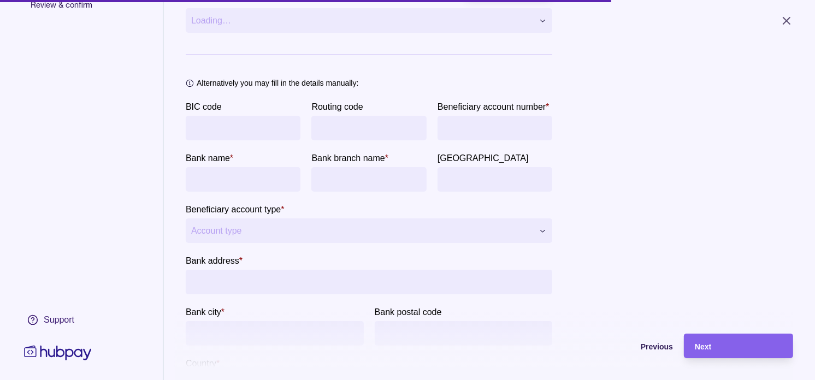
scroll to position [121, 0]
paste input "**********"
type input "**********"
paste input "**********"
type input "**********"
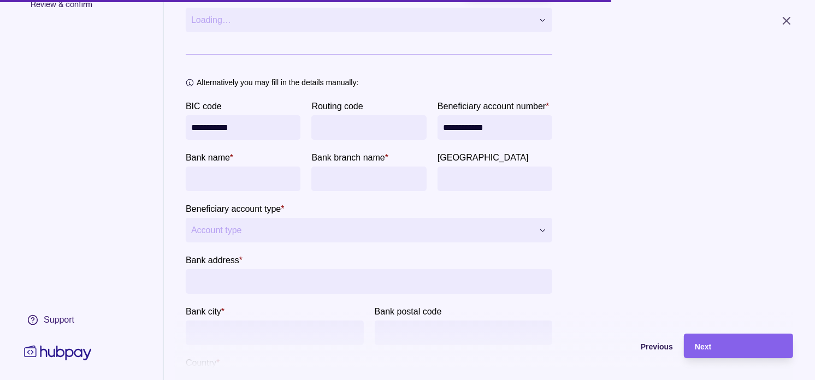
paste input "**********"
type input "**********"
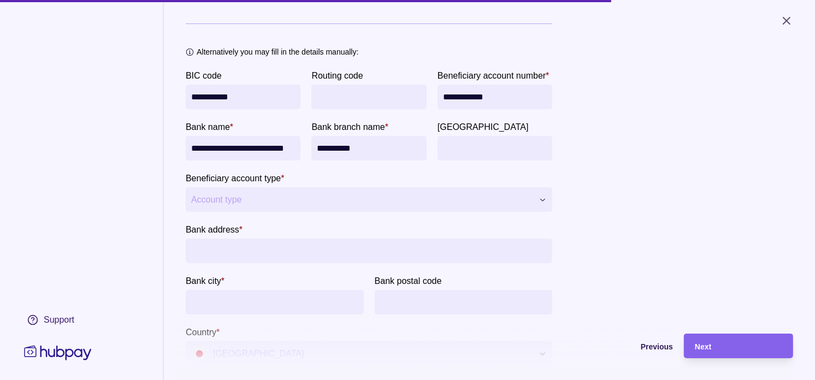
scroll to position [182, 0]
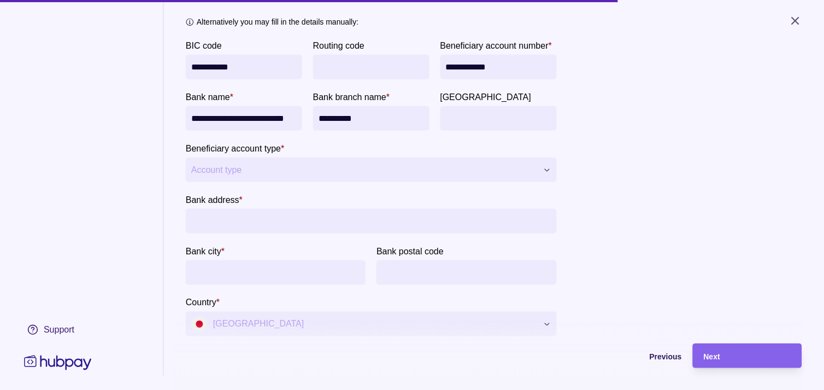
click at [445, 224] on html "**********" at bounding box center [412, 195] width 824 height 390
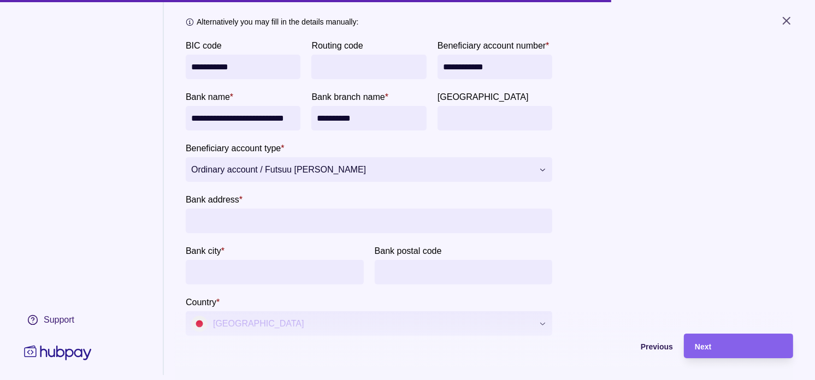
click at [281, 233] on input "Bank address *" at bounding box center [369, 221] width 356 height 25
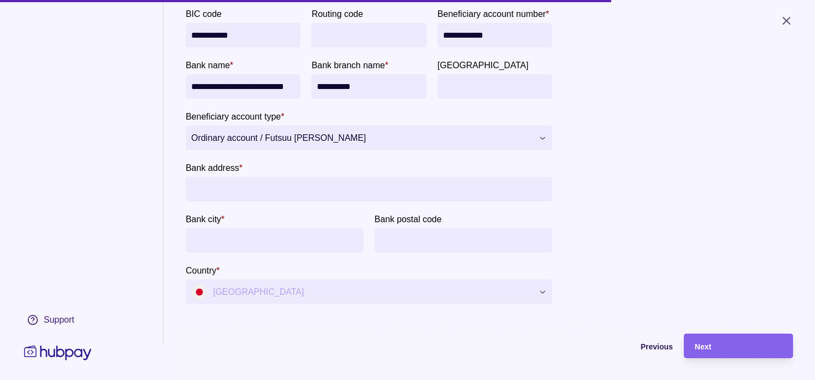
scroll to position [243, 0]
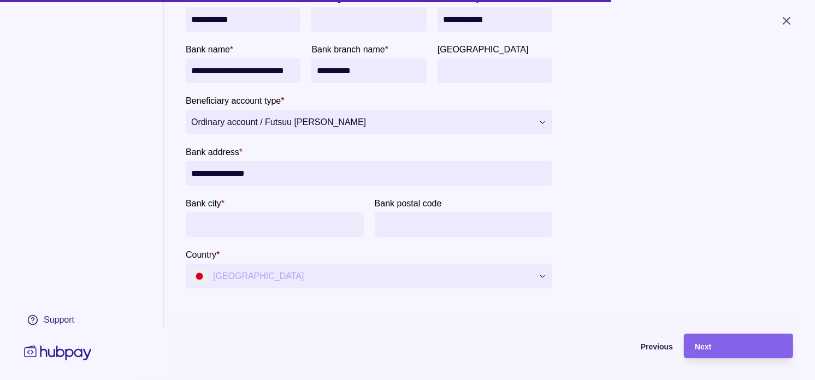
type input "**********"
type input "*****"
click at [712, 351] on span "Next" at bounding box center [703, 347] width 16 height 9
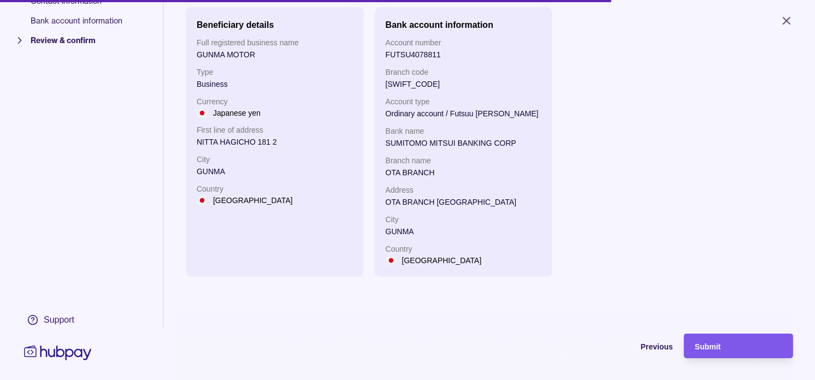
scroll to position [85, 0]
click at [718, 351] on span "Submit" at bounding box center [708, 347] width 26 height 9
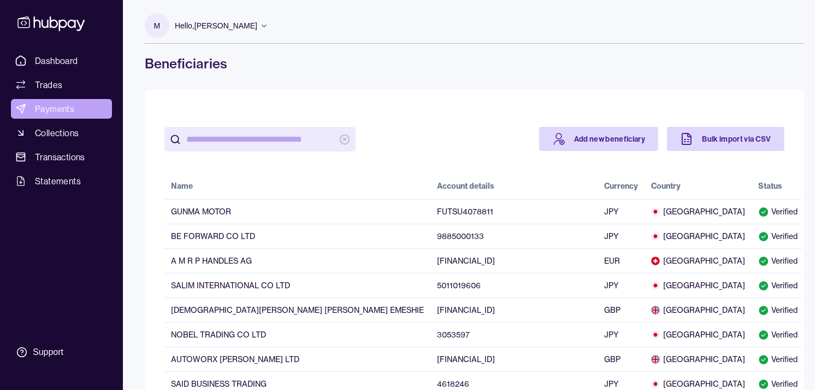
click at [68, 109] on span "Payments" at bounding box center [54, 108] width 39 height 13
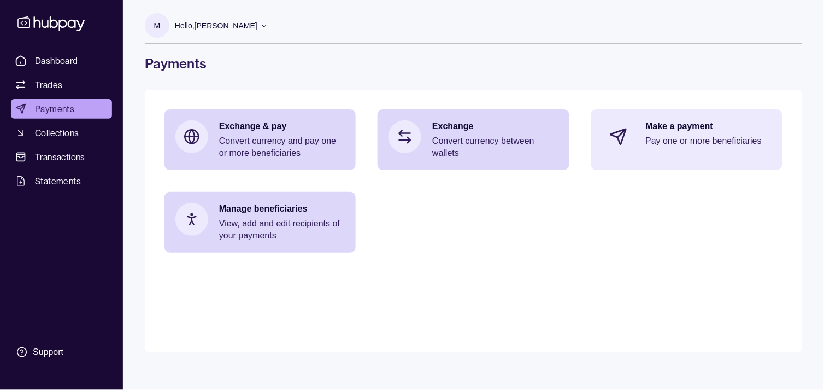
click at [705, 148] on div "Make a payment Pay one or more beneficiaries" at bounding box center [709, 136] width 126 height 33
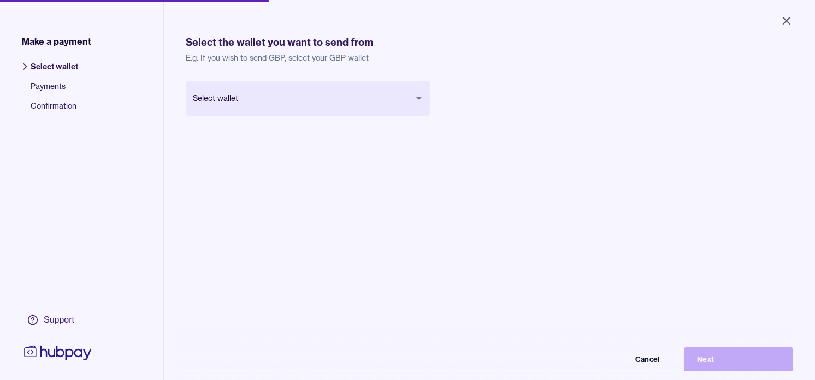
click at [347, 104] on body "Close Make a payment Select wallet Payments Confirmation Support Select the wal…" at bounding box center [407, 190] width 815 height 380
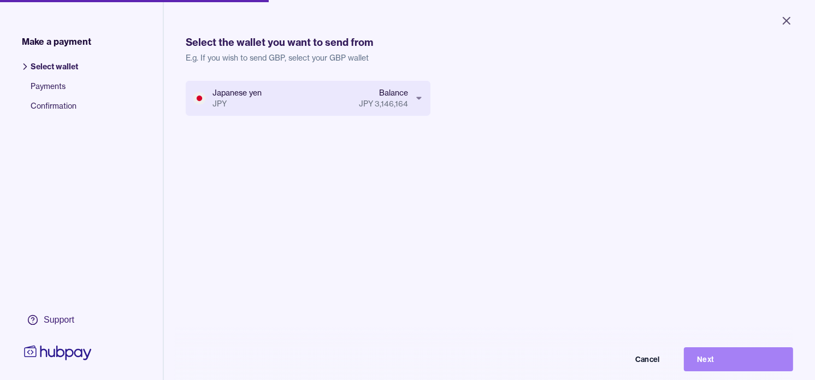
click at [747, 369] on button "Next" at bounding box center [738, 360] width 109 height 24
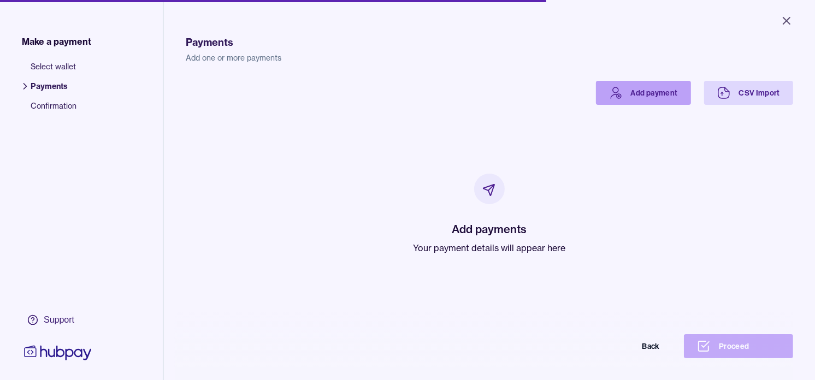
click at [614, 82] on link "Add payment" at bounding box center [643, 93] width 95 height 24
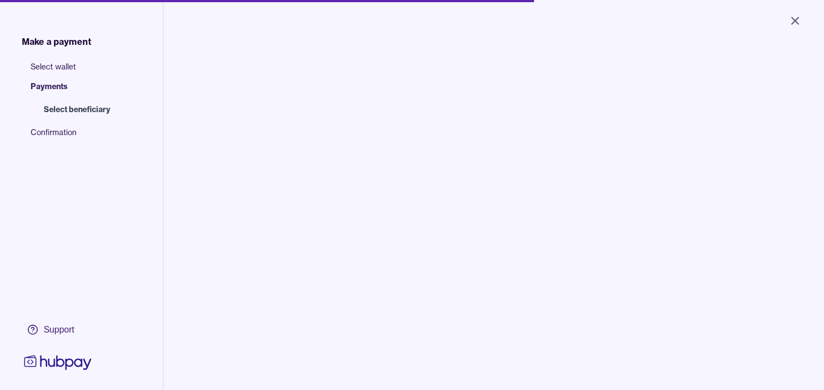
click at [244, 111] on input "search" at bounding box center [282, 110] width 148 height 25
paste input "**********"
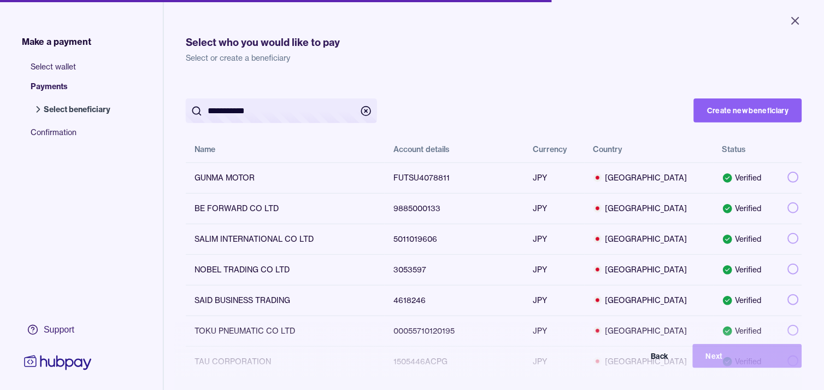
click at [226, 107] on input "**********" at bounding box center [282, 110] width 148 height 25
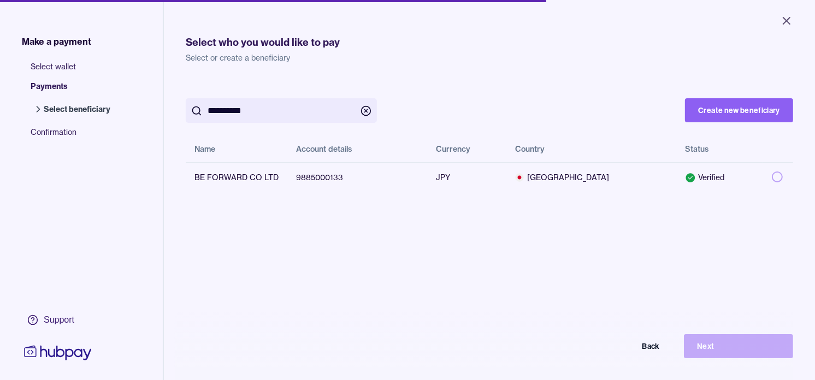
click at [242, 111] on input "**********" at bounding box center [282, 110] width 148 height 25
type input "**********"
click at [772, 177] on button "button" at bounding box center [777, 177] width 11 height 11
click at [739, 357] on button "Next" at bounding box center [738, 346] width 109 height 24
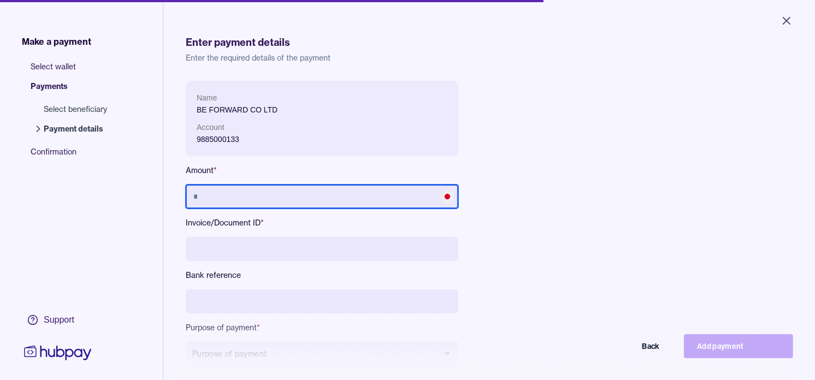
click at [287, 190] on input "text" at bounding box center [322, 197] width 273 height 24
type input "*********"
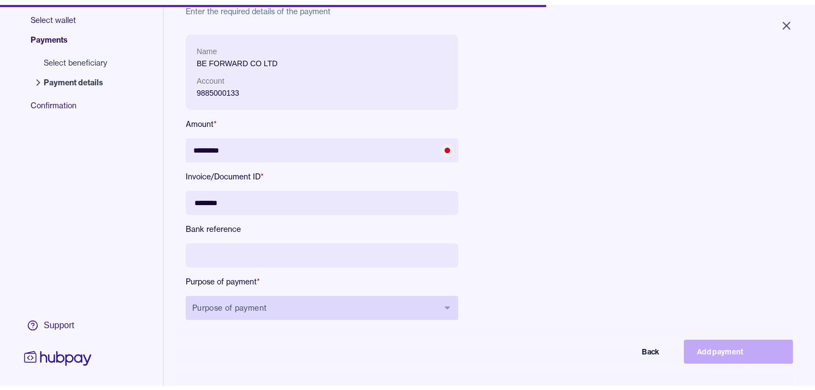
scroll to position [121, 0]
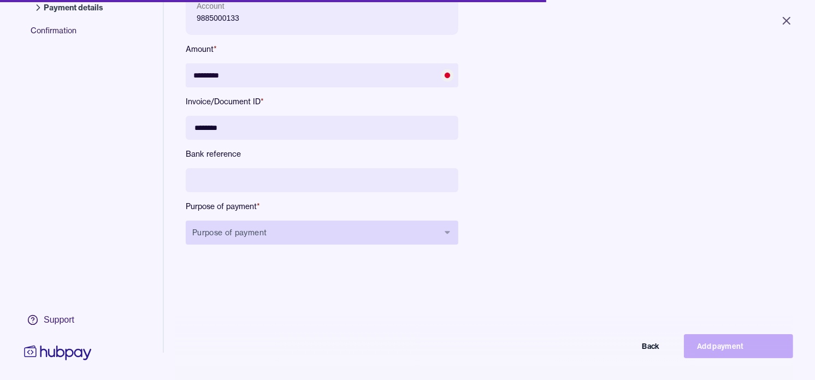
type input "********"
click at [315, 227] on button "Purpose of payment" at bounding box center [322, 233] width 273 height 24
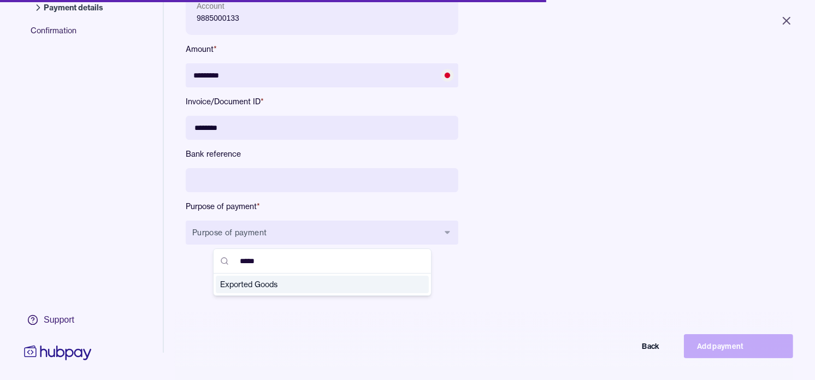
type input "*****"
click at [287, 285] on span "Exported Goods" at bounding box center [315, 284] width 191 height 11
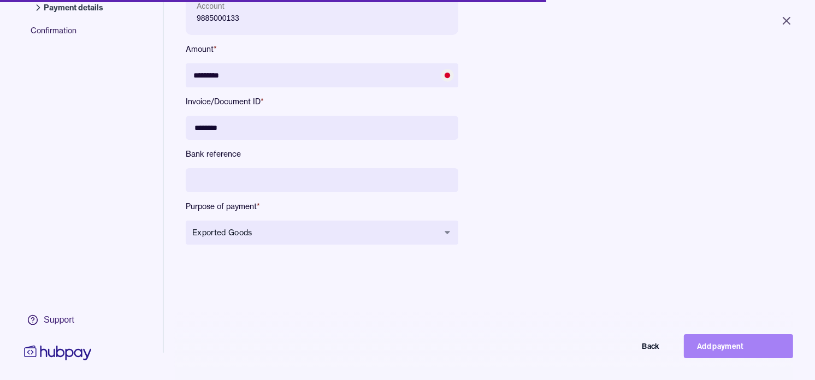
click at [739, 353] on button "Add payment" at bounding box center [738, 346] width 109 height 24
type input "*******"
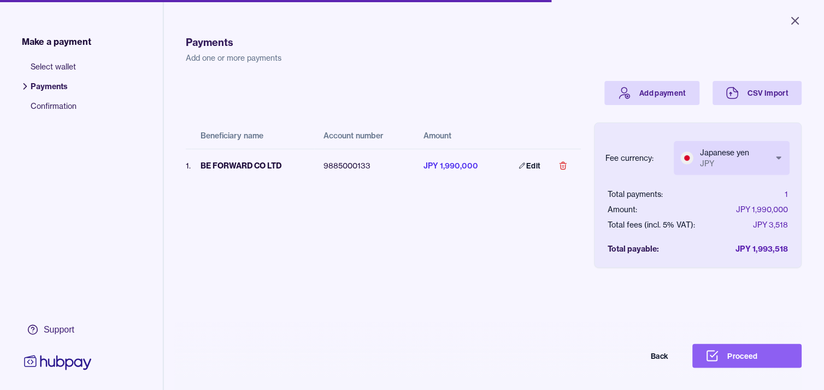
click at [739, 151] on body "Close Make a payment Select wallet Payments Confirmation Support Payments Add o…" at bounding box center [412, 195] width 824 height 390
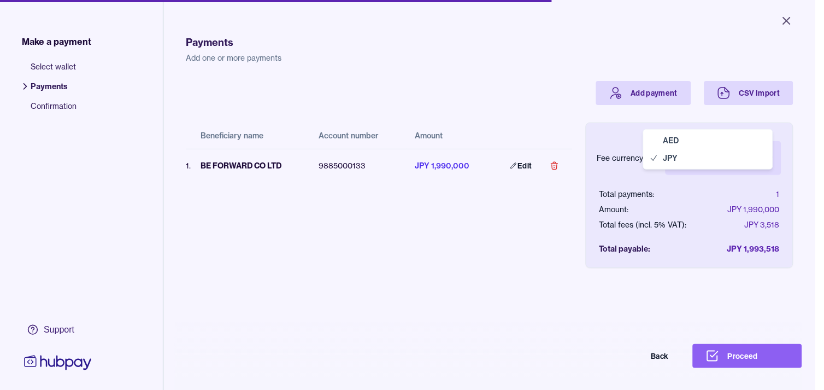
select select "***"
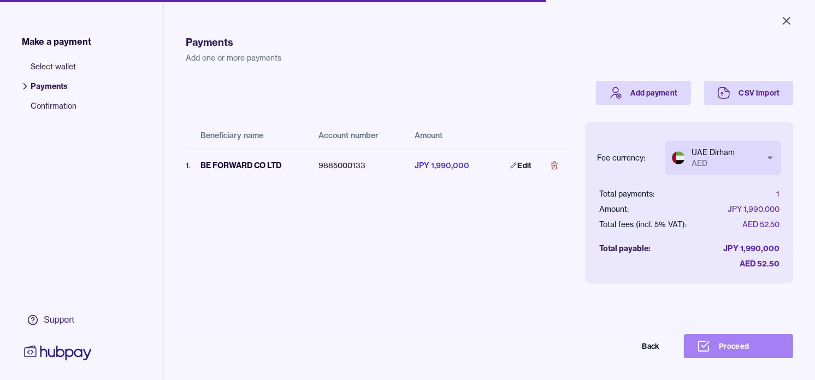
click at [752, 352] on button "Proceed" at bounding box center [738, 346] width 109 height 24
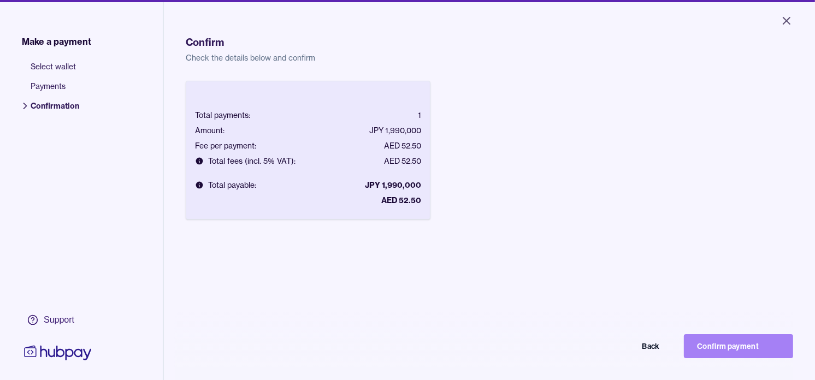
click at [746, 352] on button "Confirm payment" at bounding box center [738, 346] width 109 height 24
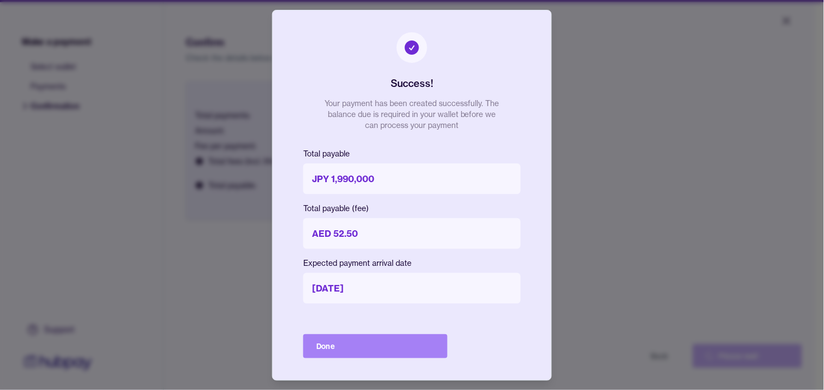
click at [425, 345] on button "Done" at bounding box center [375, 346] width 144 height 24
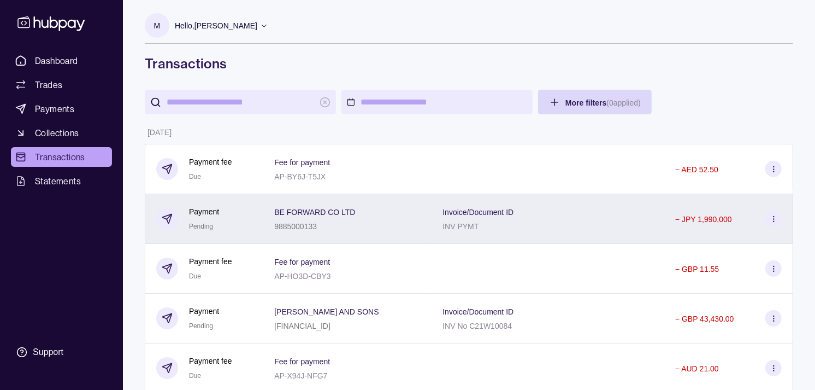
click at [245, 219] on div "Payment Pending" at bounding box center [204, 218] width 96 height 27
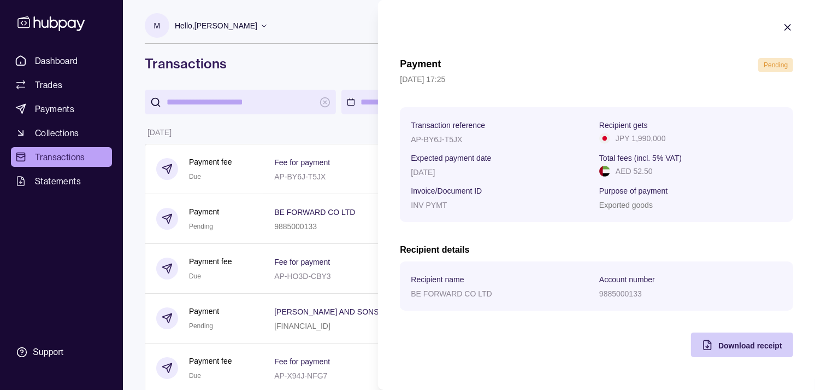
click at [742, 348] on span "Download receipt" at bounding box center [751, 345] width 64 height 9
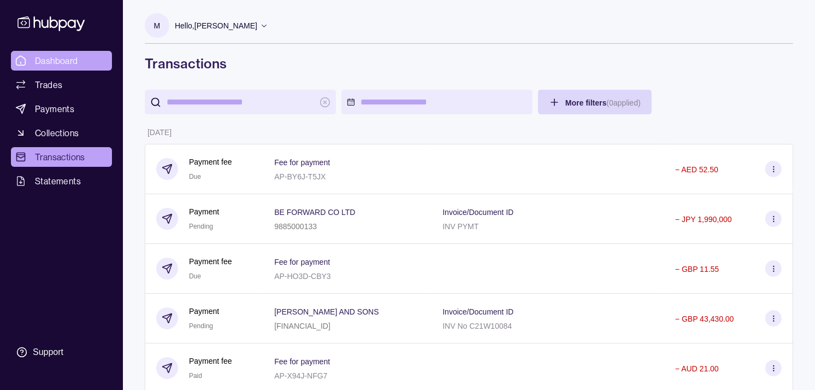
click at [86, 59] on link "Dashboard" at bounding box center [61, 61] width 101 height 20
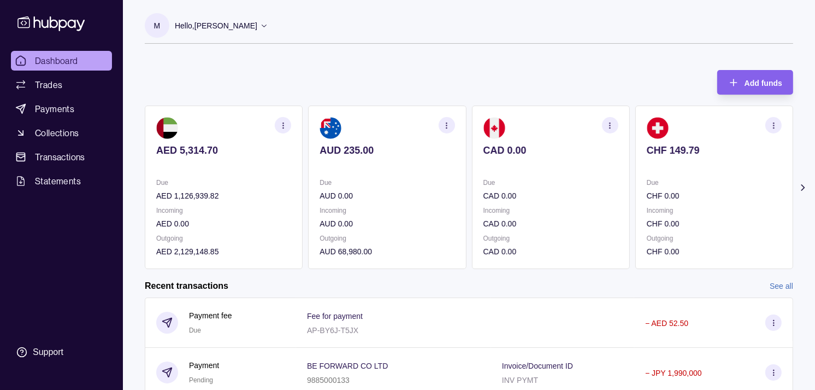
click at [668, 181] on p "Due" at bounding box center [714, 183] width 135 height 12
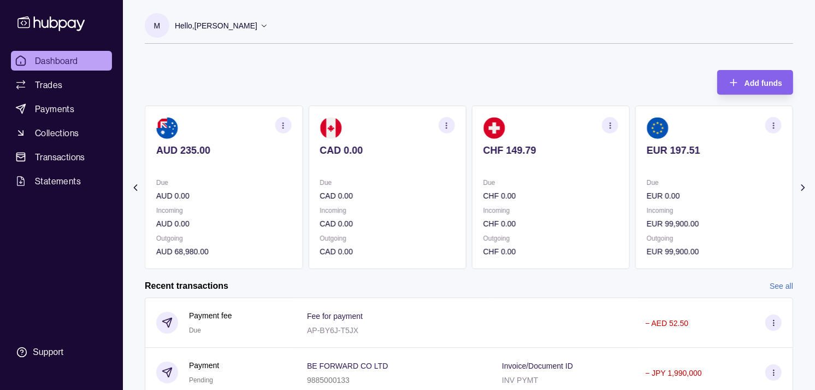
click at [660, 184] on p "Due" at bounding box center [714, 183] width 135 height 12
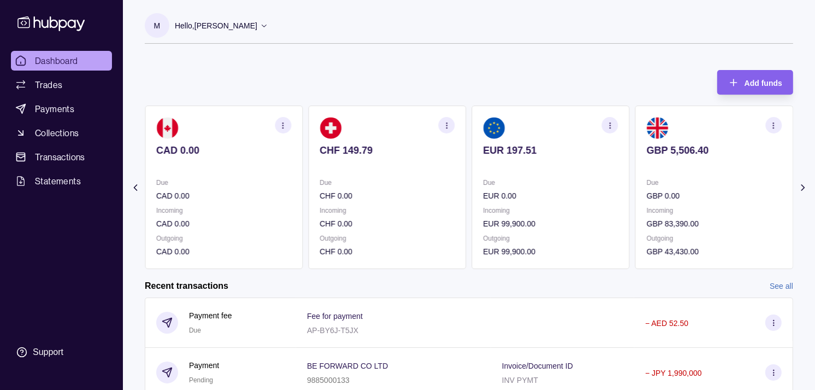
click at [656, 183] on p "Due" at bounding box center [714, 183] width 135 height 12
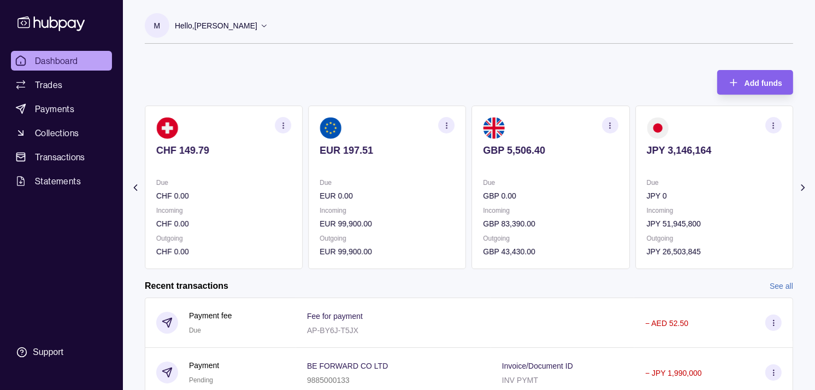
click at [446, 198] on p "EUR 0.00" at bounding box center [387, 196] width 135 height 12
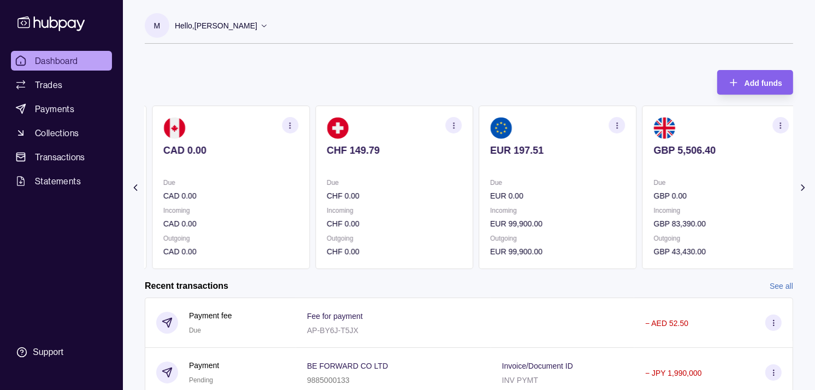
click at [433, 205] on p "Incoming" at bounding box center [394, 210] width 135 height 12
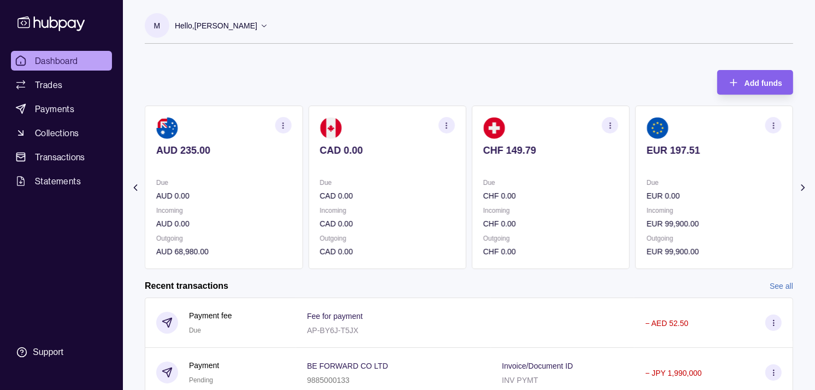
click at [569, 171] on p at bounding box center [551, 165] width 135 height 12
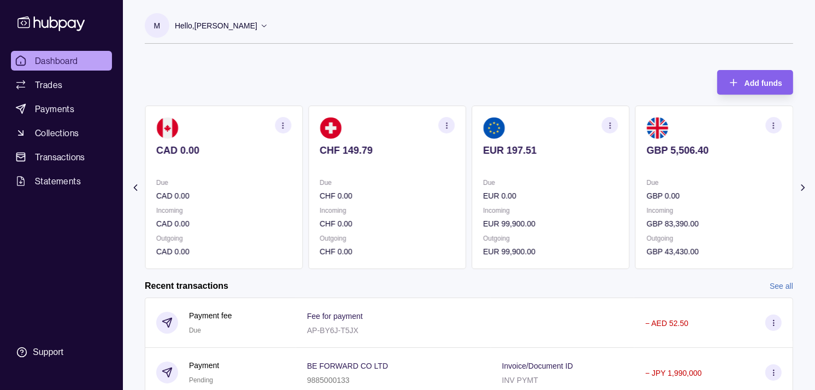
click at [637, 172] on section "GBP 5,506.40 Due GBP 0.00 Incoming GBP 83,390.00 Outgoing GBP 43,430.00" at bounding box center [715, 186] width 158 height 163
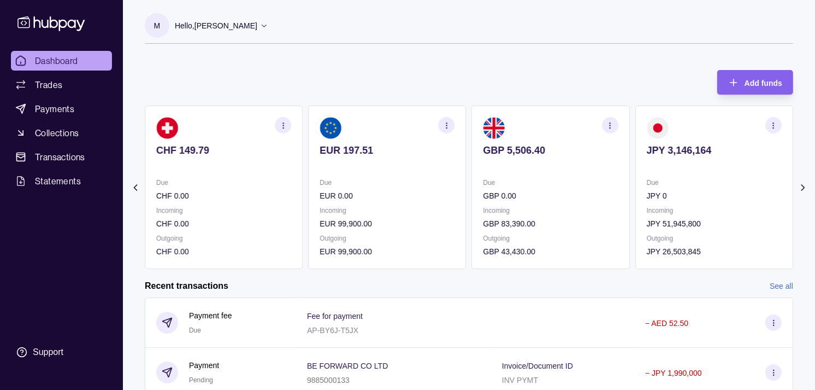
click at [768, 124] on section "button" at bounding box center [774, 125] width 16 height 16
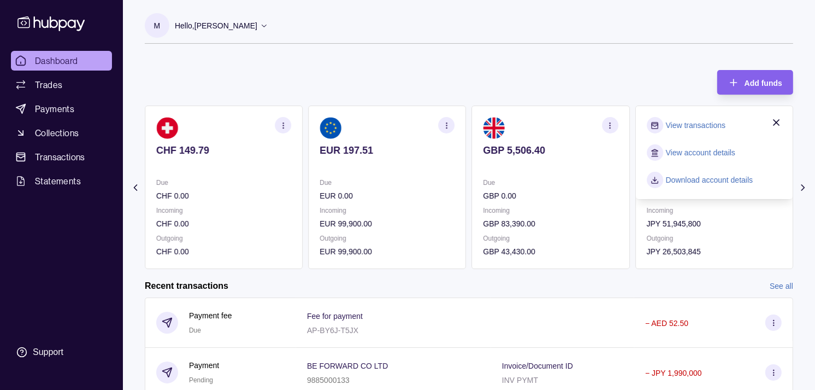
click at [672, 122] on link "View transactions" at bounding box center [696, 125] width 60 height 12
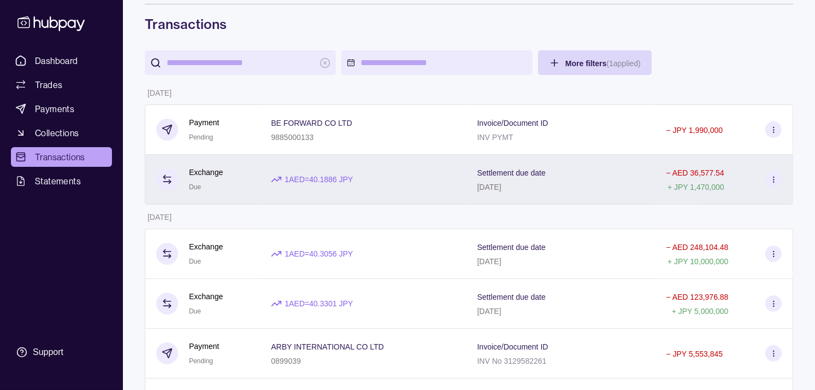
scroll to position [61, 0]
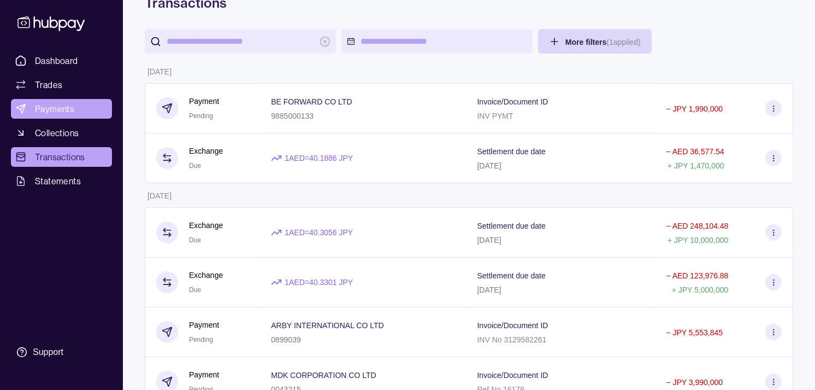
click at [73, 111] on link "Payments" at bounding box center [61, 109] width 101 height 20
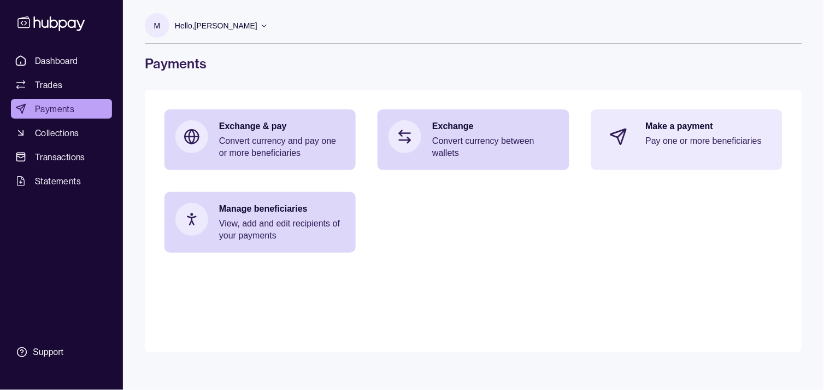
click at [680, 135] on p "Pay one or more beneficiaries" at bounding box center [709, 141] width 126 height 12
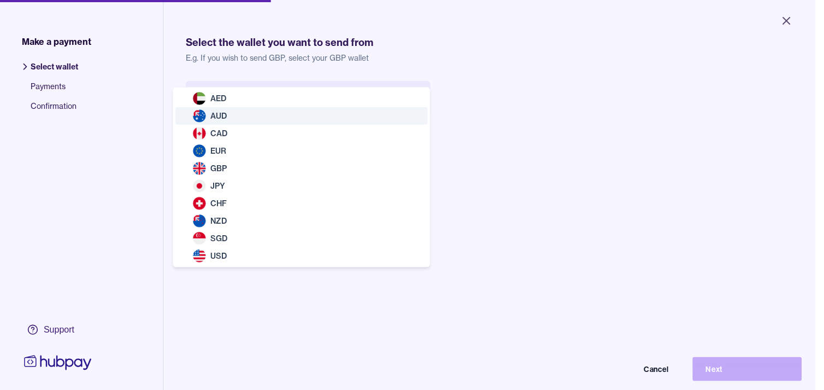
click at [292, 108] on body "Close Make a payment Select wallet Payments Confirmation Support Select the wal…" at bounding box center [407, 195] width 815 height 390
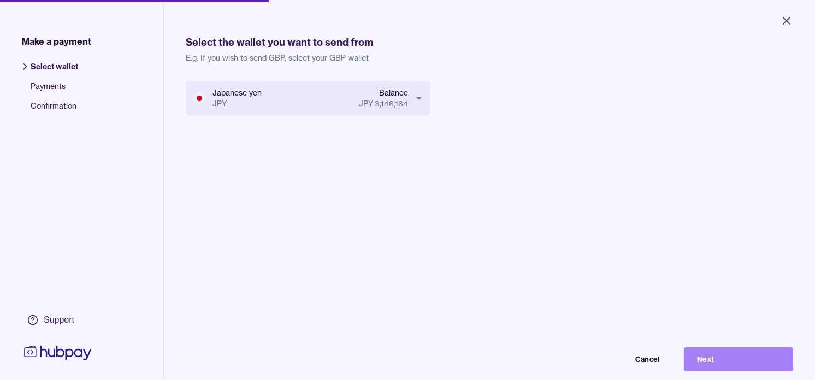
click at [730, 360] on button "Next" at bounding box center [738, 360] width 109 height 24
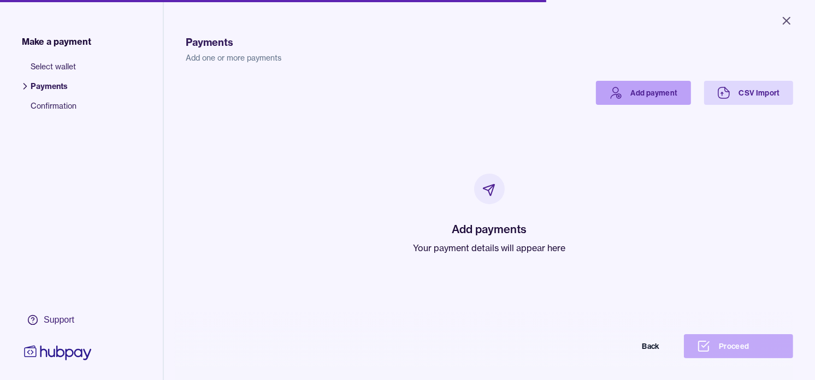
click at [632, 92] on link "Add payment" at bounding box center [643, 93] width 95 height 24
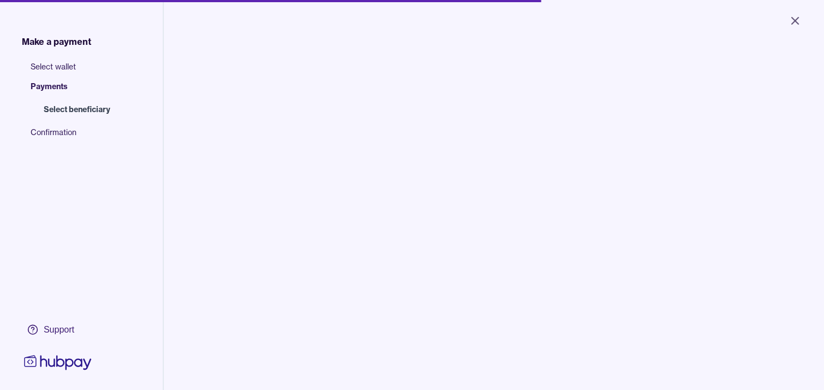
click at [295, 111] on input "search" at bounding box center [282, 110] width 148 height 25
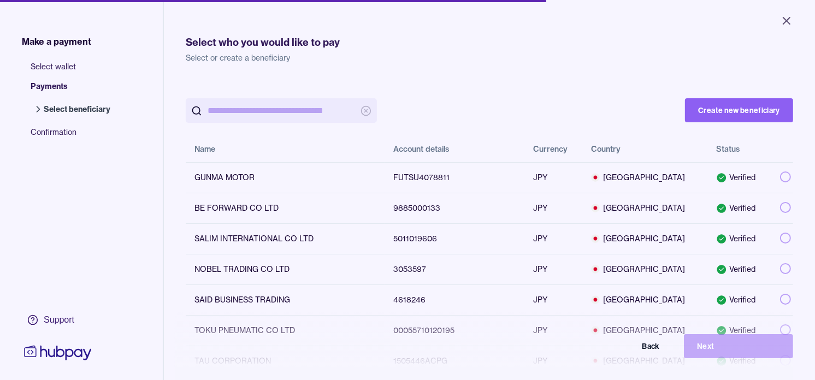
paste input "**********"
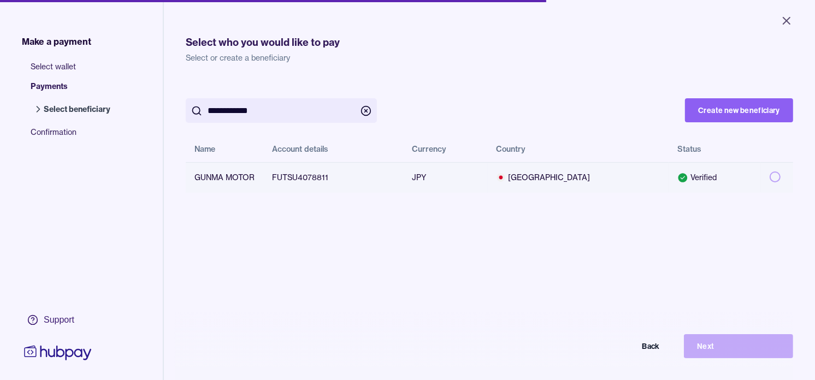
type input "**********"
click at [770, 177] on button "button" at bounding box center [775, 177] width 11 height 11
click at [748, 343] on button "Next" at bounding box center [738, 346] width 109 height 24
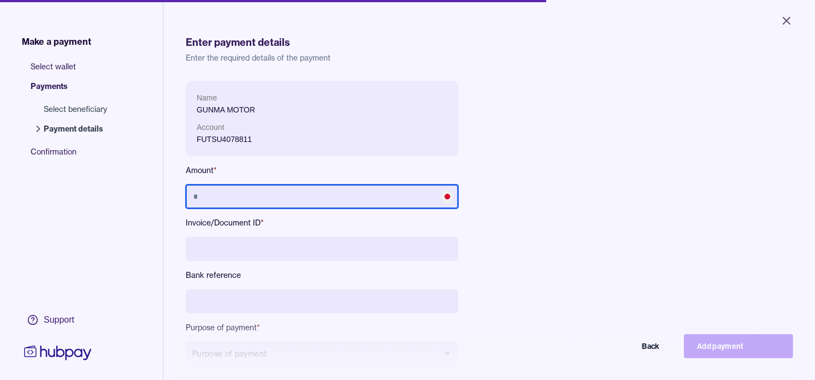
click at [231, 204] on input "text" at bounding box center [322, 197] width 273 height 24
type input "*********"
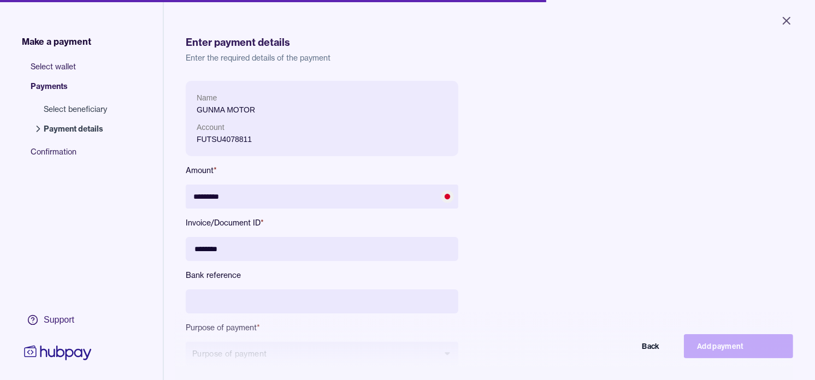
type input "********"
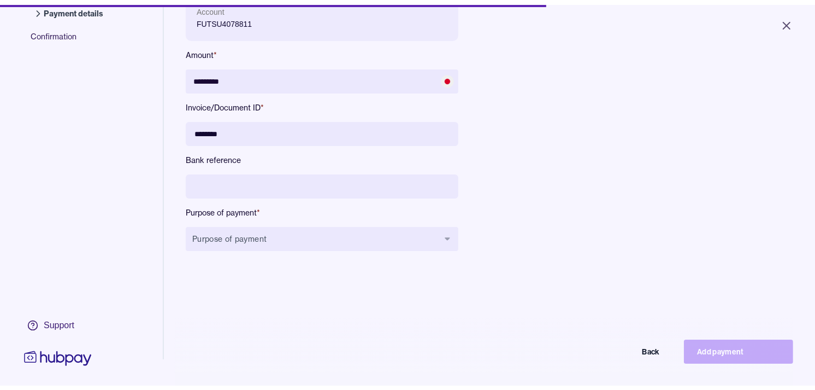
scroll to position [121, 0]
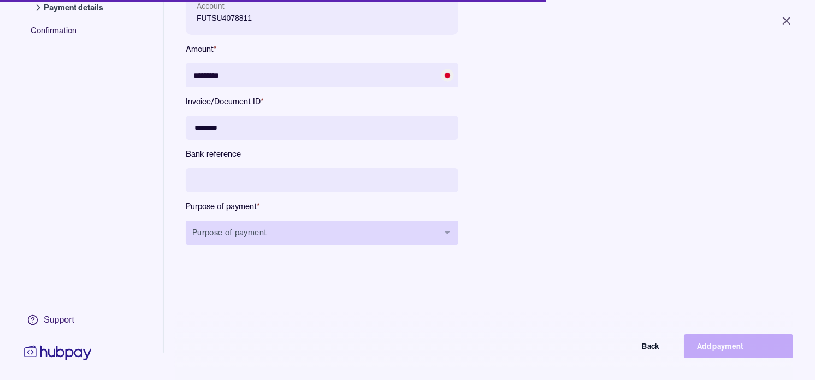
click at [324, 230] on button "Purpose of payment" at bounding box center [322, 233] width 273 height 24
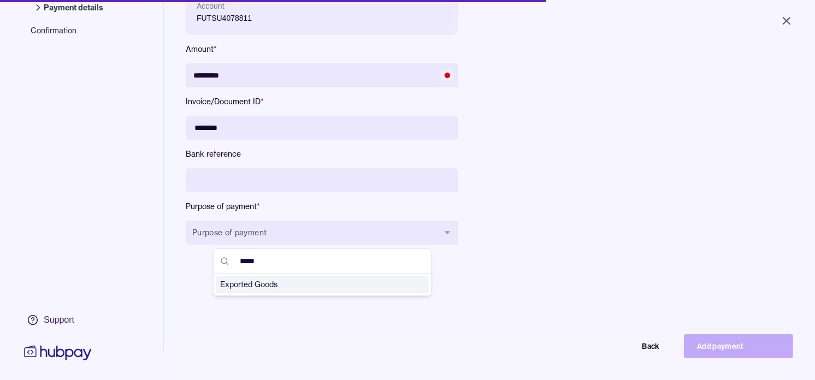
type input "*****"
click at [334, 285] on span "Exported Goods" at bounding box center [315, 284] width 191 height 11
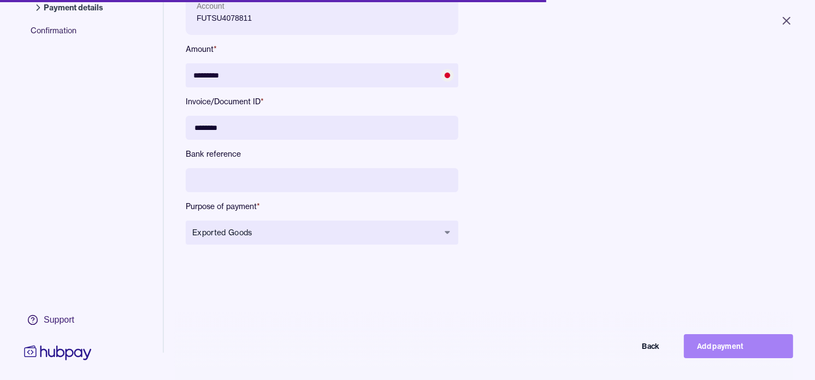
click at [775, 357] on button "Add payment" at bounding box center [738, 346] width 109 height 24
type input "*******"
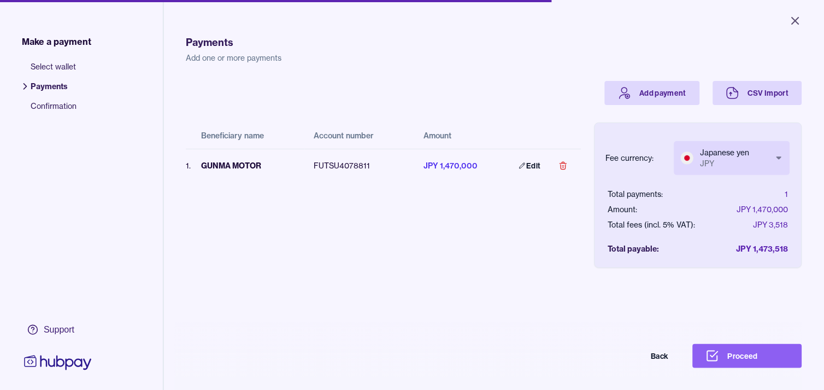
click at [701, 155] on body "Close Make a payment Select wallet Payments Confirmation Support Payments Add o…" at bounding box center [412, 195] width 824 height 390
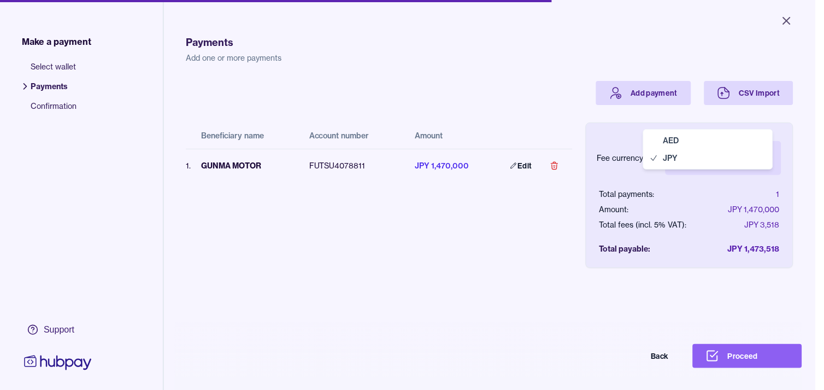
select select "***"
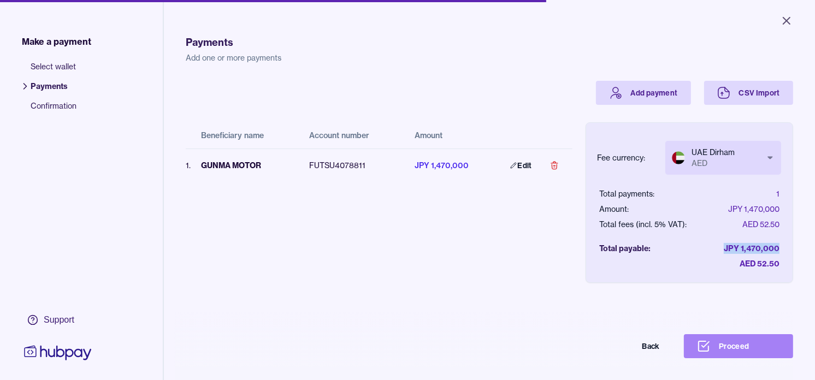
click at [756, 349] on button "Proceed" at bounding box center [738, 346] width 109 height 24
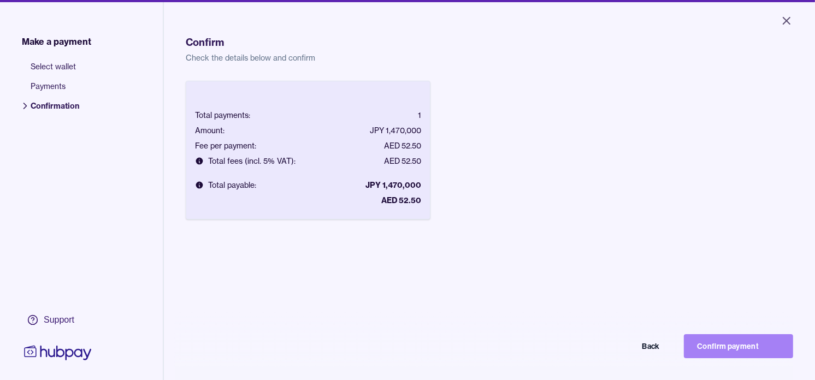
click at [761, 351] on button "Confirm payment" at bounding box center [738, 346] width 109 height 24
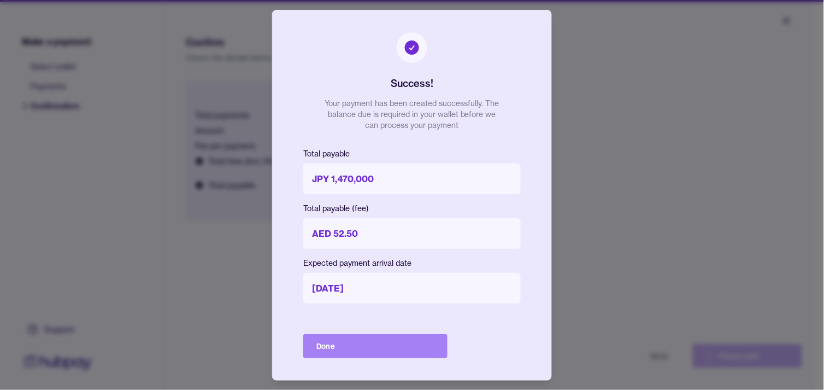
click at [416, 343] on button "Done" at bounding box center [375, 346] width 144 height 24
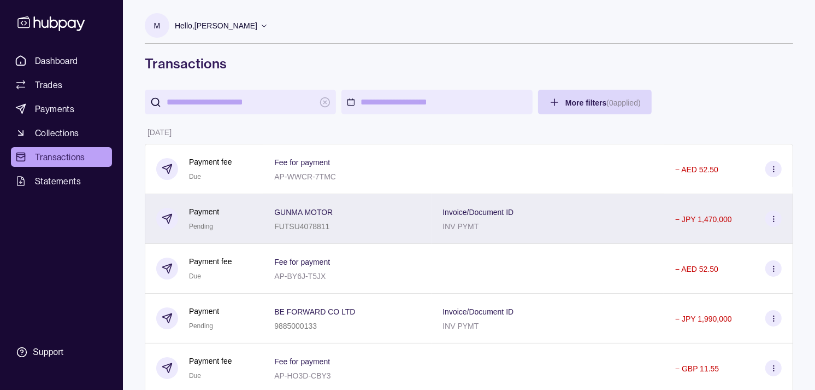
click at [277, 220] on div "GUNMA MOTOR FUTSU4078811" at bounding box center [347, 219] width 168 height 50
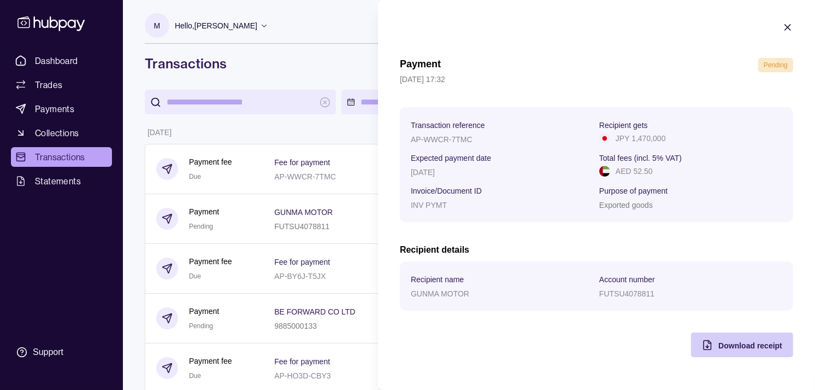
click at [722, 340] on div "Download receipt" at bounding box center [751, 344] width 64 height 13
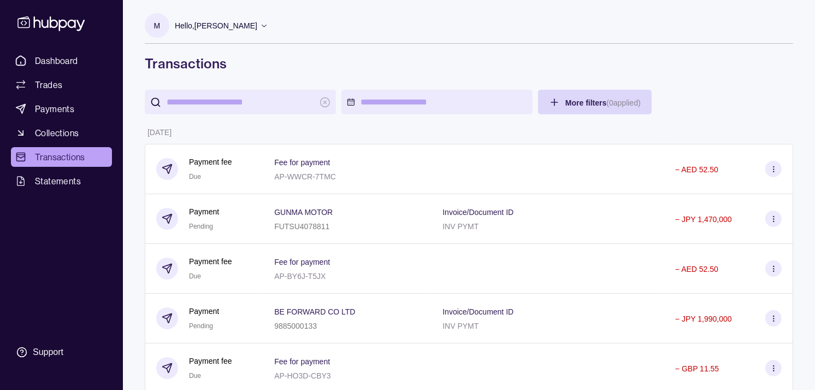
click at [78, 64] on link "Dashboard" at bounding box center [61, 61] width 101 height 20
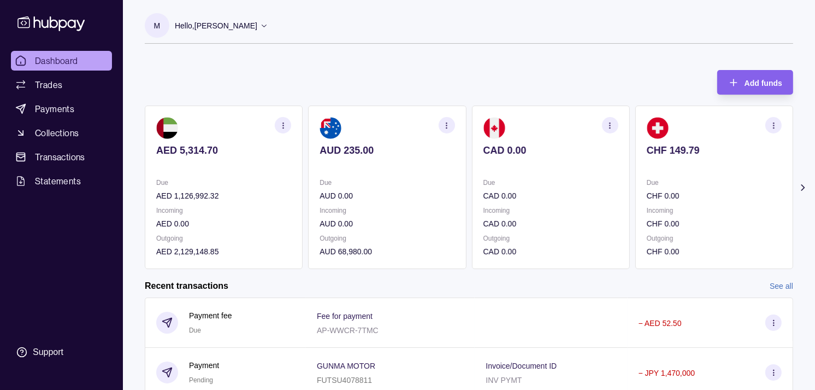
click at [484, 183] on p "Due" at bounding box center [551, 183] width 135 height 12
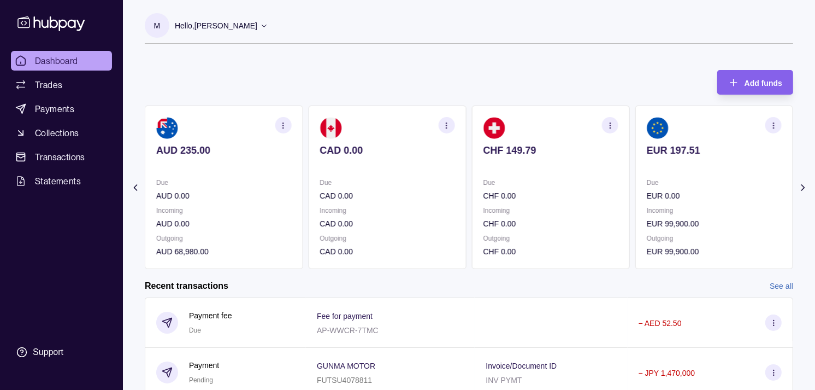
click at [498, 178] on p "Due" at bounding box center [551, 183] width 135 height 12
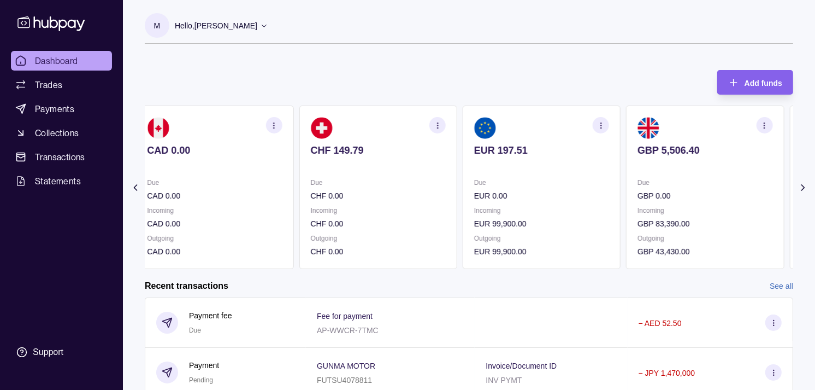
click at [483, 169] on section "EUR 197.51 Due EUR 0.00 Incoming EUR 99,900.00 Outgoing EUR 99,900.00" at bounding box center [542, 186] width 158 height 163
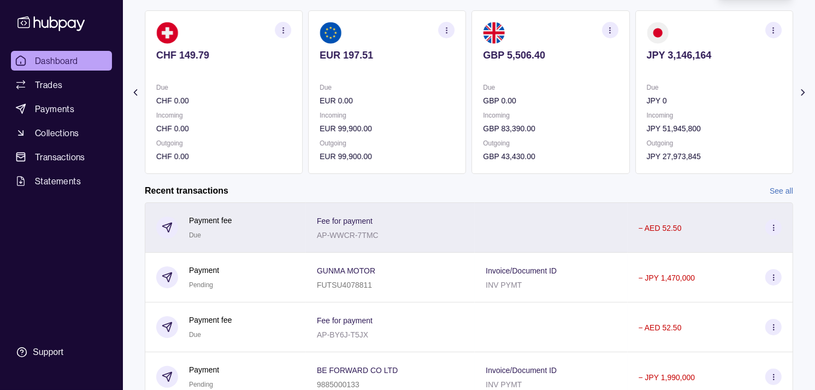
scroll to position [121, 0]
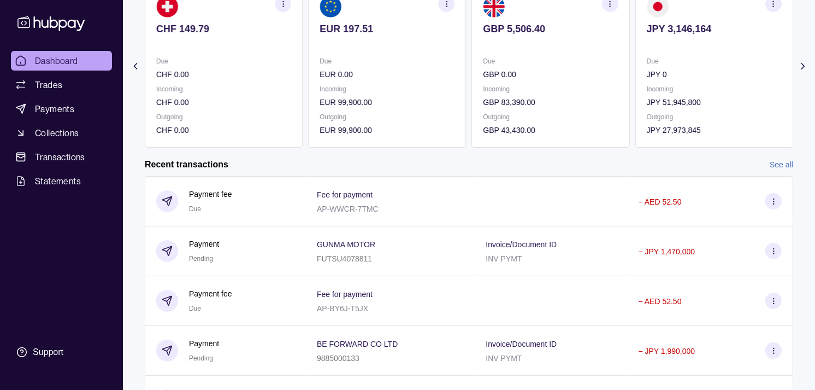
click at [715, 99] on section "JPY 3,146,164 Due JPY 0 Incoming JPY 51,945,800 Outgoing JPY 27,973,845" at bounding box center [715, 65] width 158 height 163
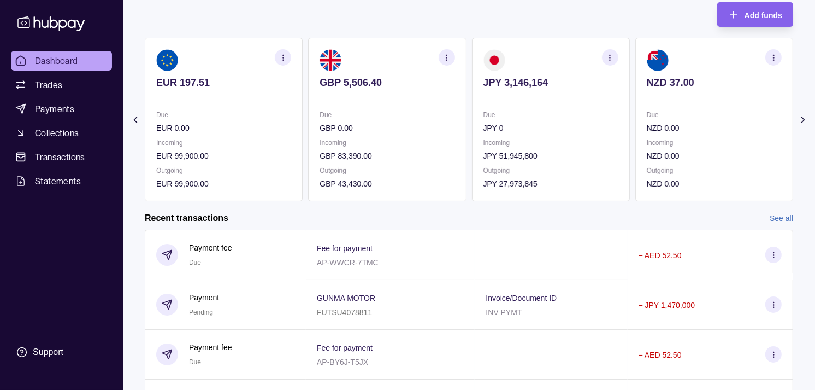
scroll to position [0, 0]
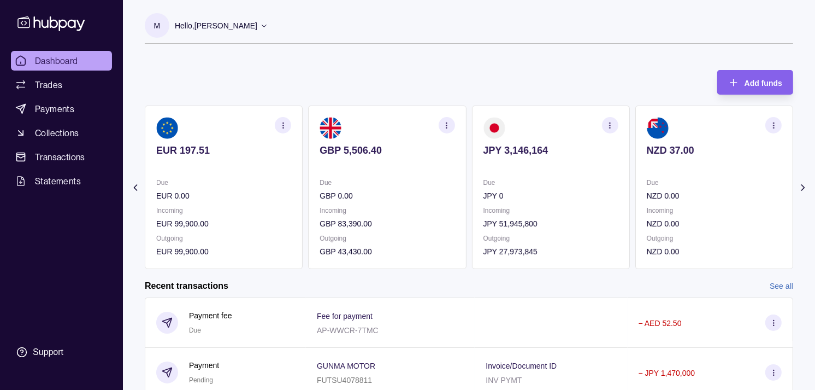
click at [609, 130] on section "button" at bounding box center [610, 125] width 16 height 16
click at [522, 124] on link "View transactions" at bounding box center [533, 125] width 60 height 12
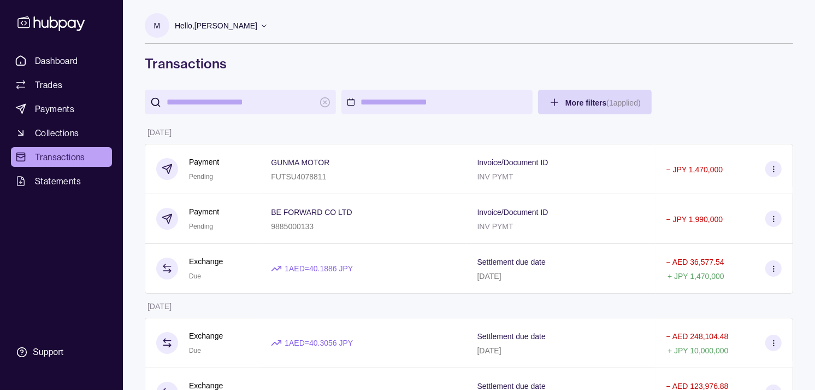
click at [261, 93] on input "search" at bounding box center [241, 102] width 148 height 25
paste input "*******"
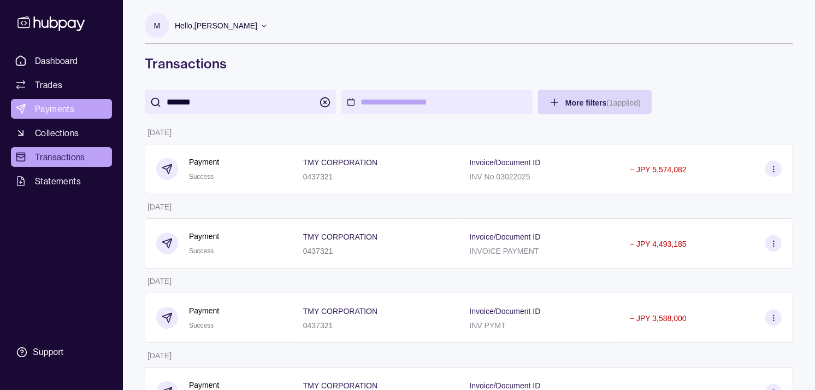
type input "*******"
click at [69, 107] on span "Payments" at bounding box center [54, 108] width 39 height 13
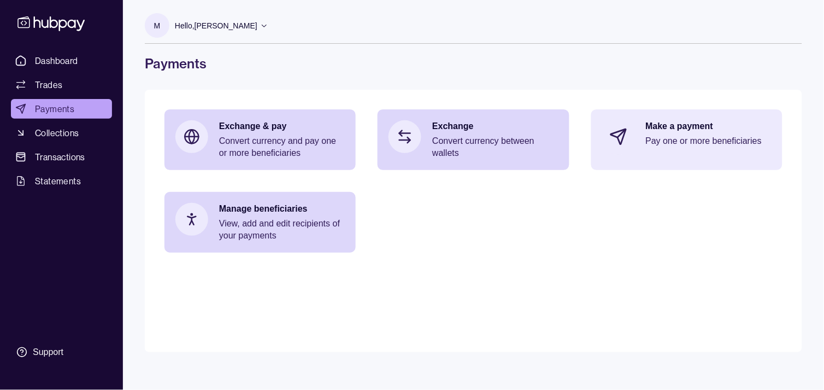
click at [733, 138] on p "Pay one or more beneficiaries" at bounding box center [709, 141] width 126 height 12
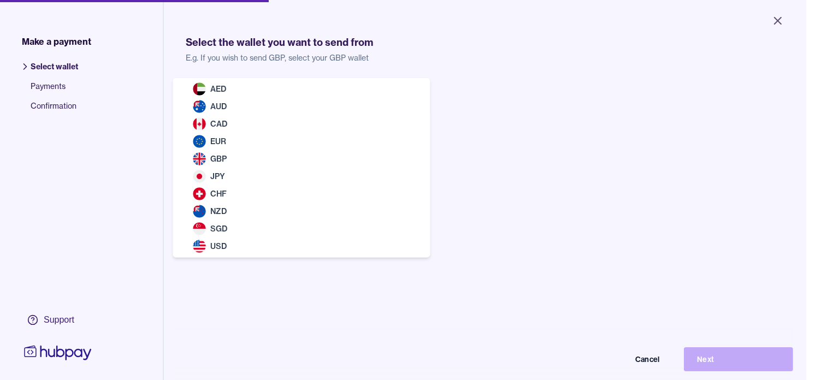
click at [357, 99] on body "Close Make a payment Select wallet Payments Confirmation Support Select the wal…" at bounding box center [403, 190] width 807 height 380
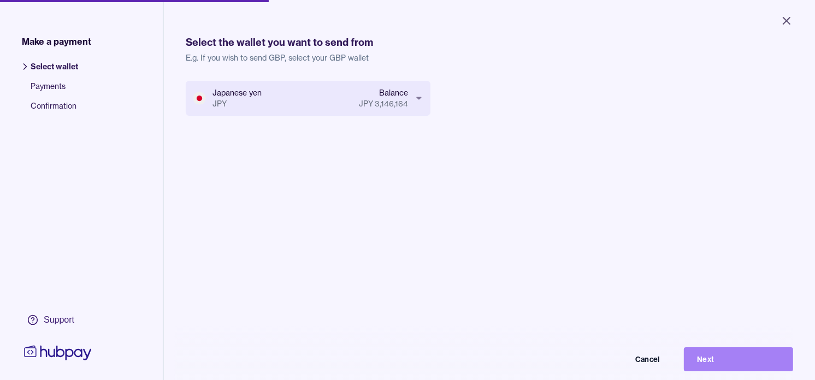
click at [713, 370] on button "Next" at bounding box center [738, 360] width 109 height 24
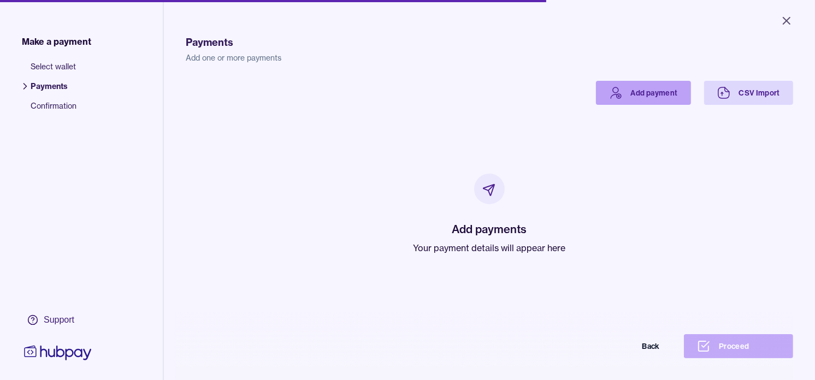
click at [616, 86] on link "Add payment" at bounding box center [643, 93] width 95 height 24
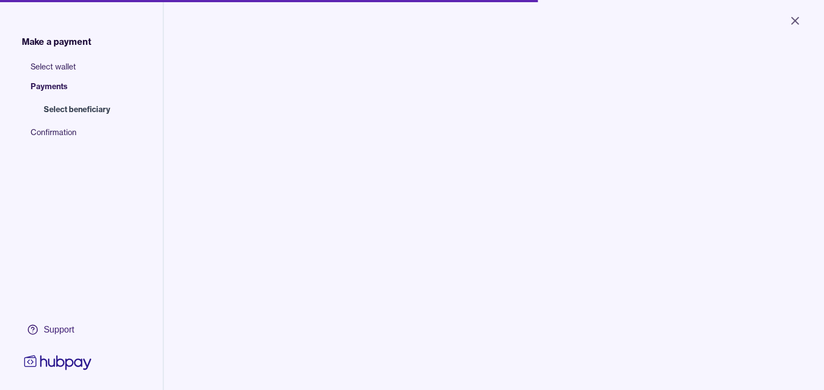
click at [275, 114] on input "search" at bounding box center [282, 110] width 148 height 25
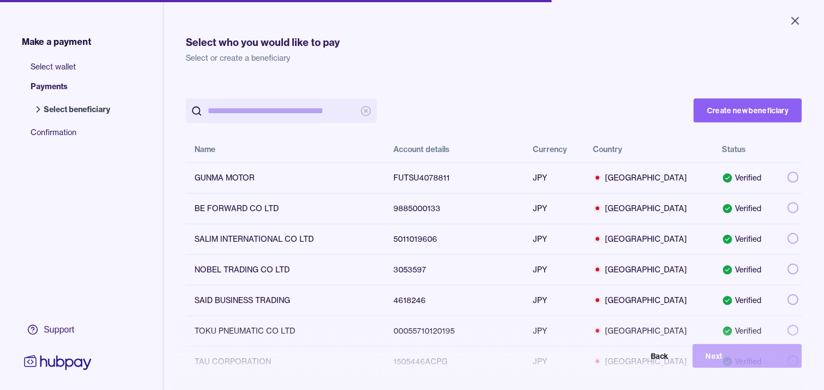
paste input "*******"
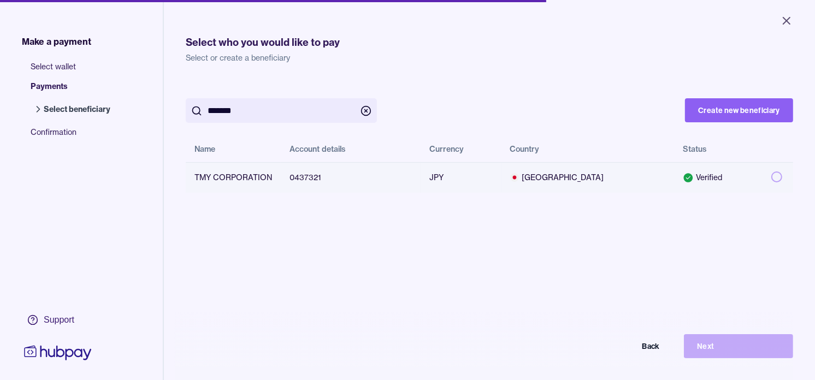
type input "*******"
click at [764, 175] on td at bounding box center [778, 177] width 31 height 31
click at [756, 352] on button "Next" at bounding box center [738, 346] width 109 height 24
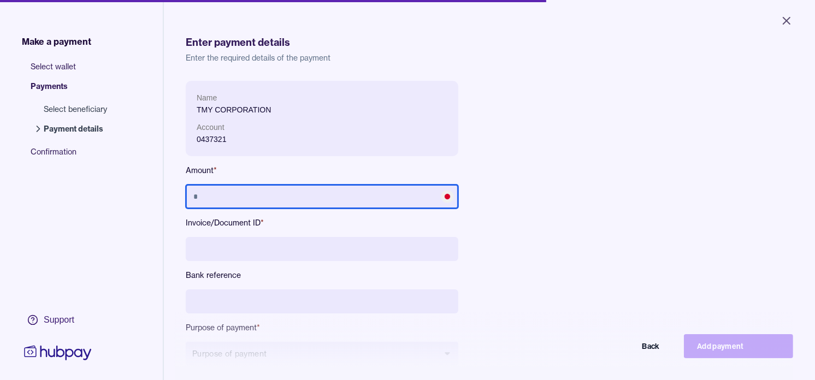
click at [341, 193] on input "text" at bounding box center [322, 197] width 273 height 24
type input "*********"
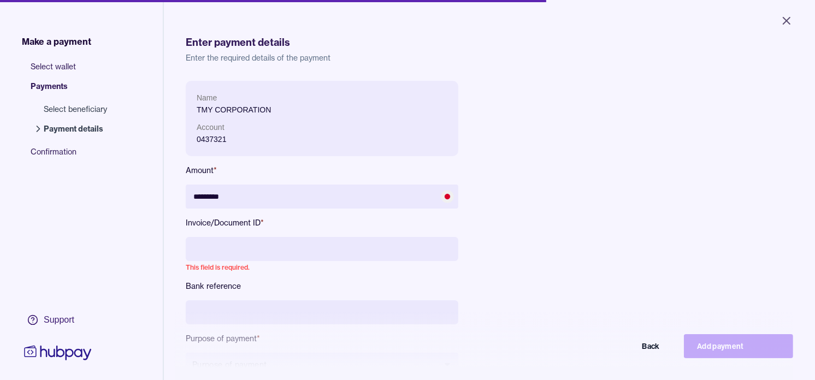
paste input "**********"
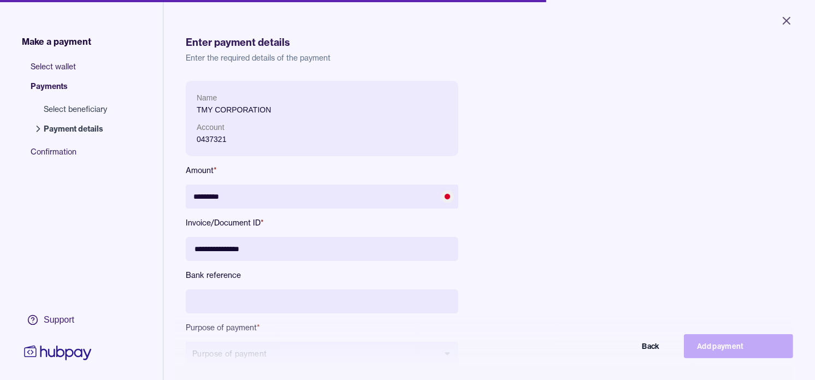
click at [213, 249] on input "**********" at bounding box center [322, 249] width 273 height 24
type input "**********"
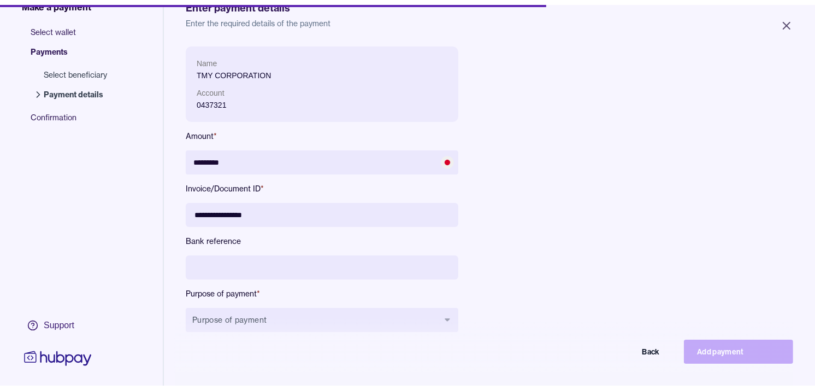
scroll to position [61, 0]
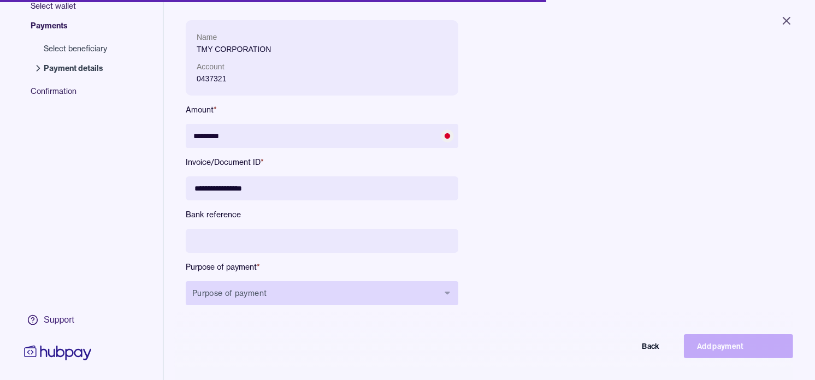
click at [244, 297] on button "Purpose of payment" at bounding box center [322, 293] width 273 height 24
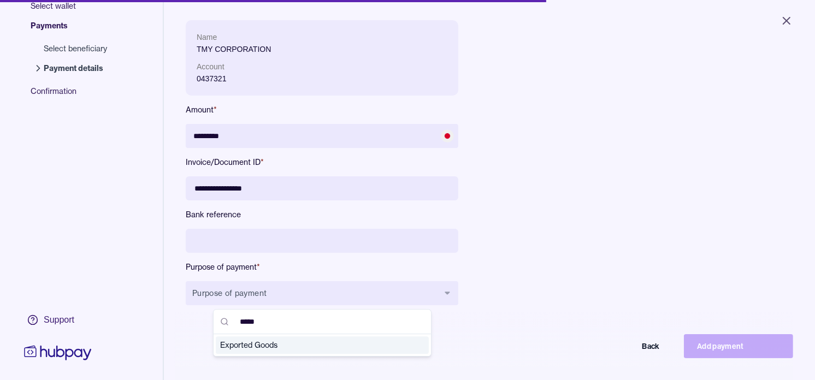
type input "*****"
click at [274, 343] on span "Exported Goods" at bounding box center [315, 345] width 191 height 11
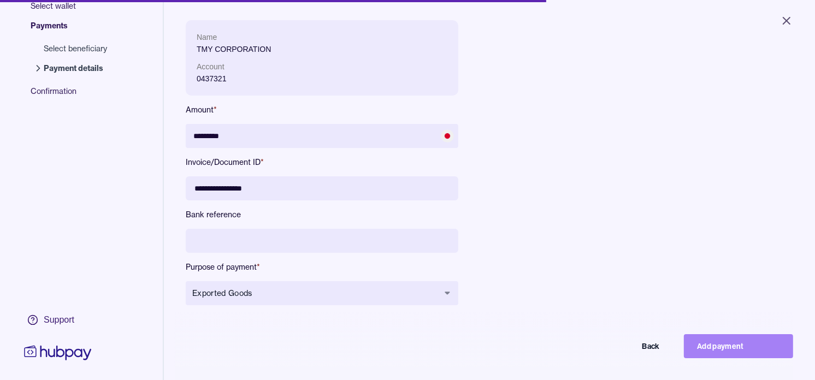
click at [748, 351] on button "Add payment" at bounding box center [738, 346] width 109 height 24
type input "*******"
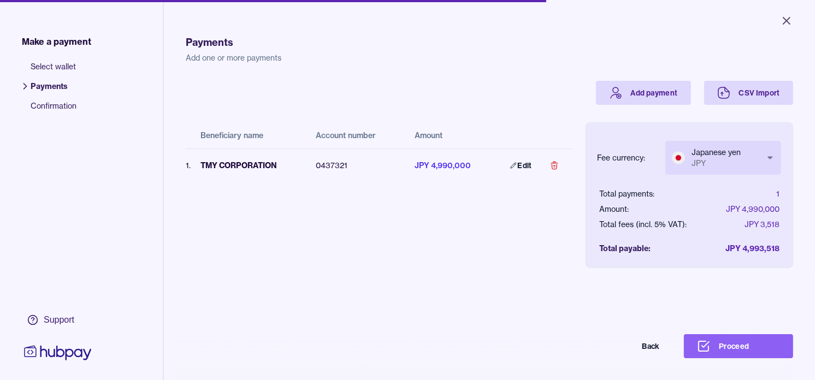
click at [749, 156] on body "Close Make a payment Select wallet Payments Confirmation Support Payments Add o…" at bounding box center [407, 190] width 815 height 380
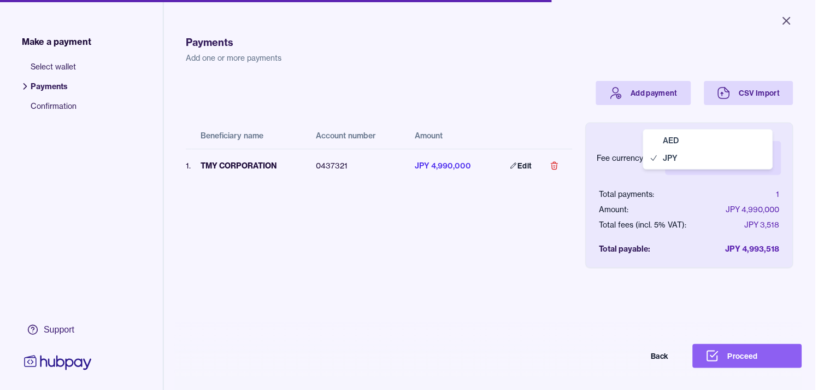
select select "***"
drag, startPoint x: 674, startPoint y: 139, endPoint x: 668, endPoint y: 136, distance: 7.3
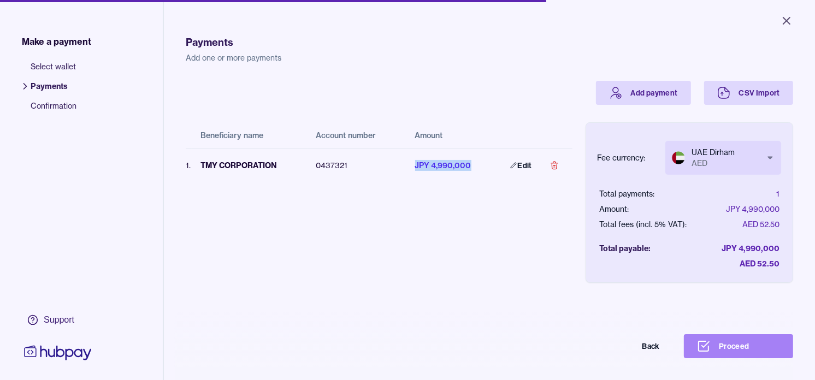
click at [756, 345] on button "Proceed" at bounding box center [738, 346] width 109 height 24
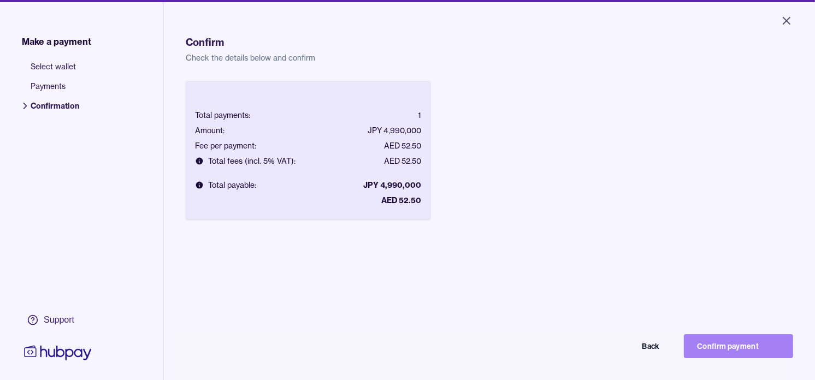
click at [738, 352] on button "Confirm payment" at bounding box center [738, 346] width 109 height 24
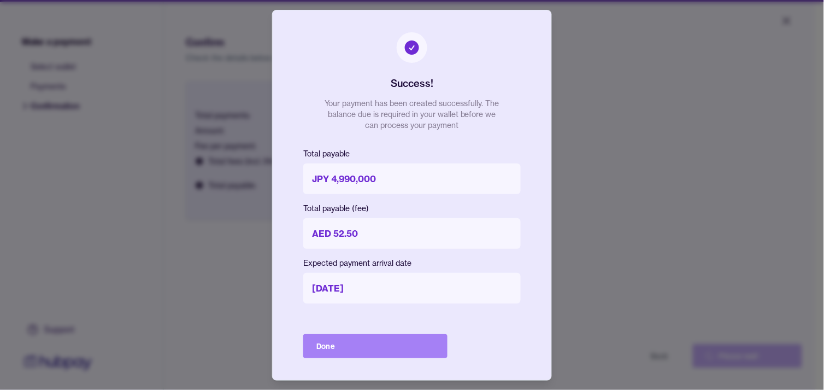
click at [375, 342] on button "Done" at bounding box center [375, 346] width 144 height 24
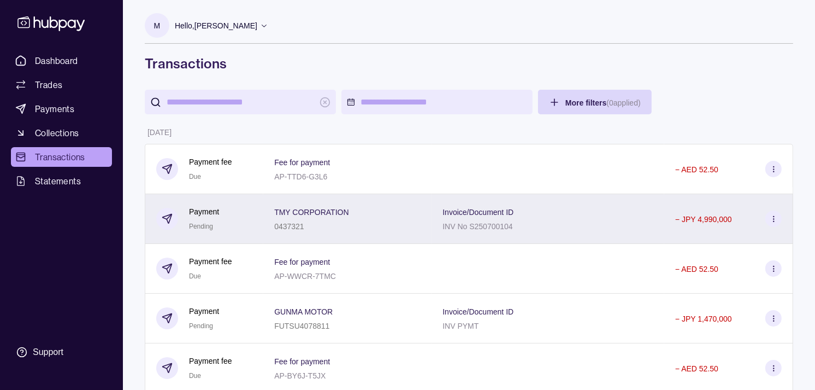
click at [319, 227] on div "0437321" at bounding box center [311, 225] width 74 height 13
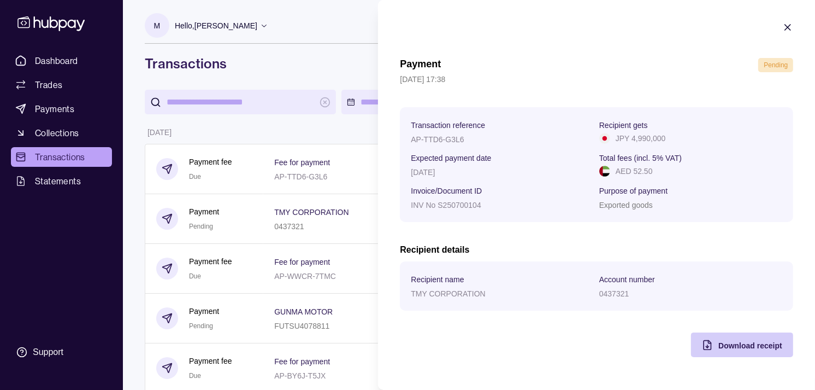
click at [722, 342] on span "Download receipt" at bounding box center [751, 345] width 64 height 9
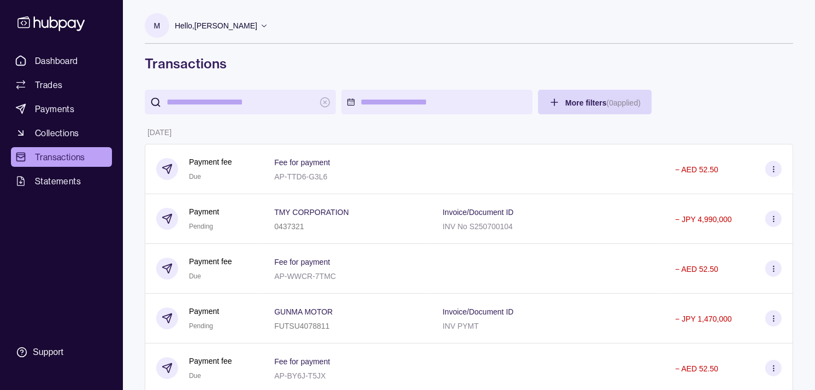
click at [74, 57] on span "Dashboard" at bounding box center [56, 60] width 43 height 13
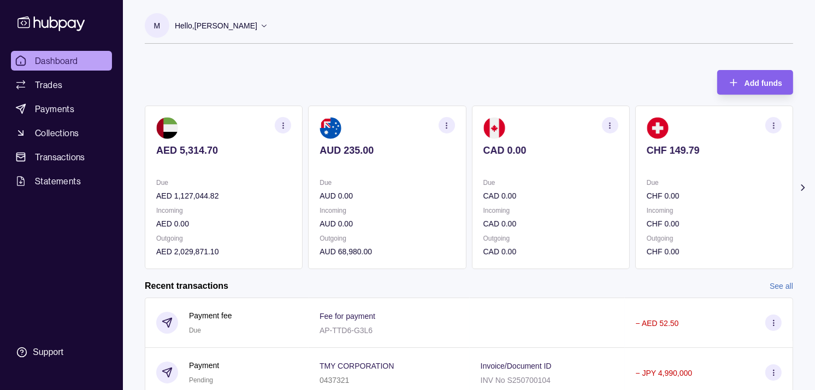
click at [509, 175] on section "CAD 0.00 Due CAD 0.00 Incoming CAD 0.00 Outgoing CAD 0.00" at bounding box center [551, 186] width 158 height 163
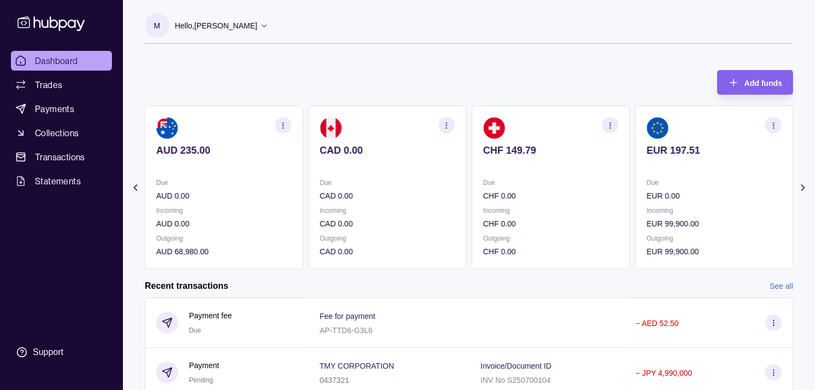
click at [502, 170] on section "CHF 149.79 Due CHF 0.00 Incoming CHF 0.00 Outgoing CHF 0.00" at bounding box center [551, 186] width 158 height 163
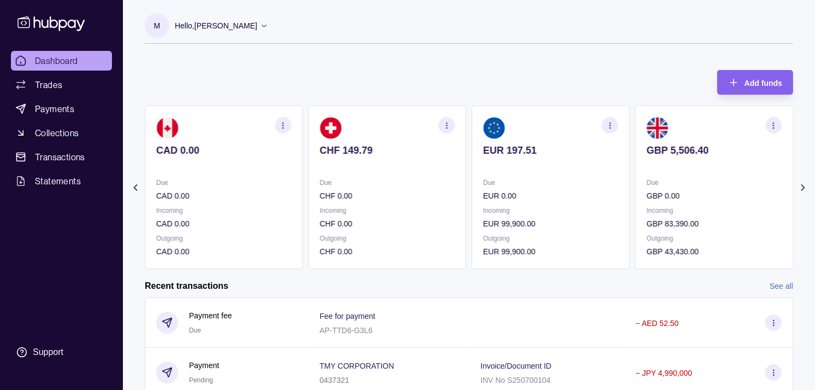
click at [512, 168] on section "EUR 197.51 Due EUR 0.00 Incoming EUR 99,900.00 Outgoing EUR 99,900.00" at bounding box center [551, 186] width 158 height 163
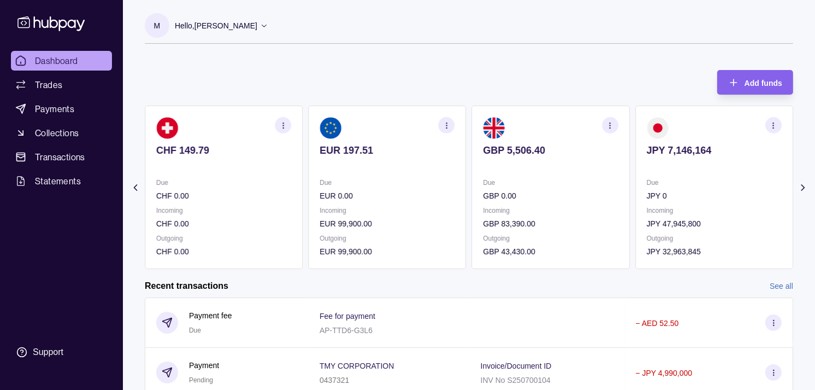
click at [504, 162] on p at bounding box center [551, 165] width 135 height 12
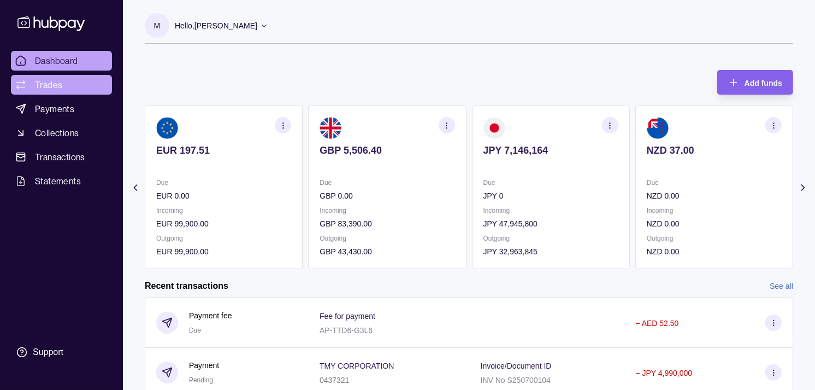
click at [51, 80] on span "Trades" at bounding box center [48, 84] width 27 height 13
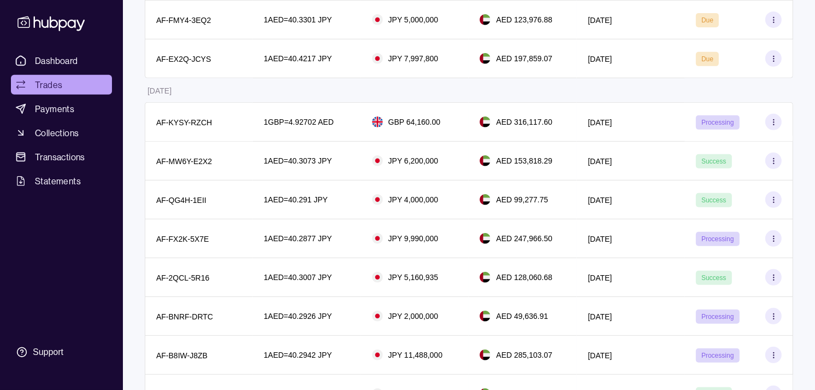
scroll to position [425, 0]
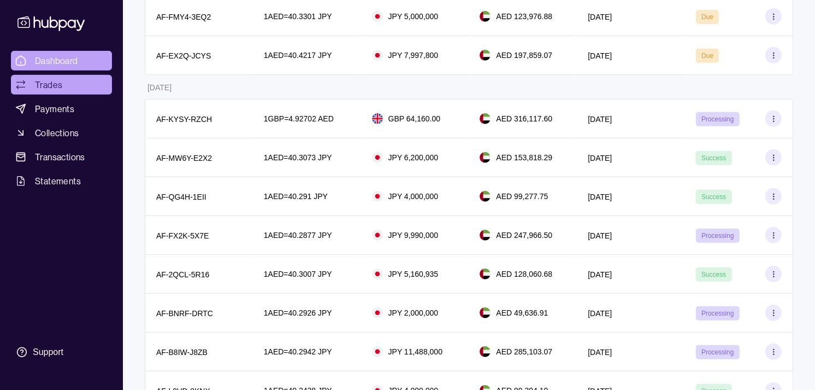
click at [89, 61] on link "Dashboard" at bounding box center [61, 61] width 101 height 20
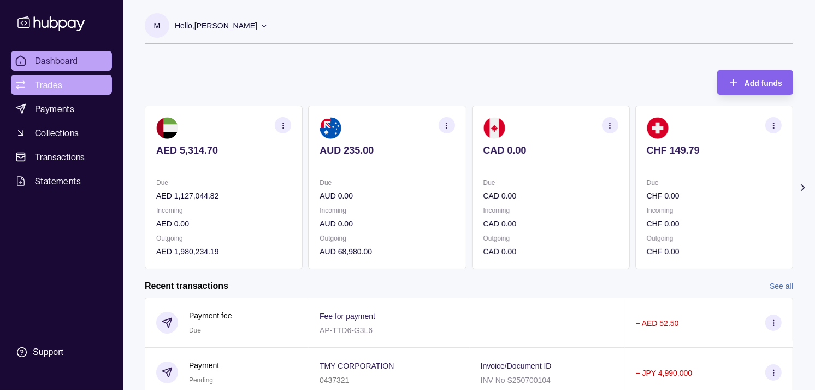
click at [52, 83] on span "Trades" at bounding box center [48, 84] width 27 height 13
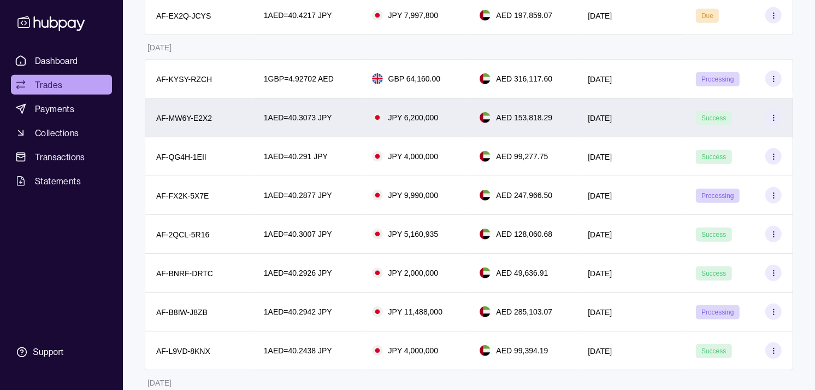
scroll to position [485, 0]
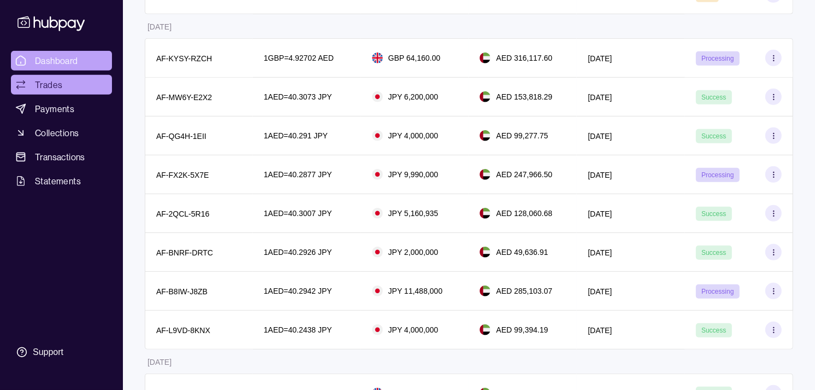
click at [58, 57] on span "Dashboard" at bounding box center [56, 60] width 43 height 13
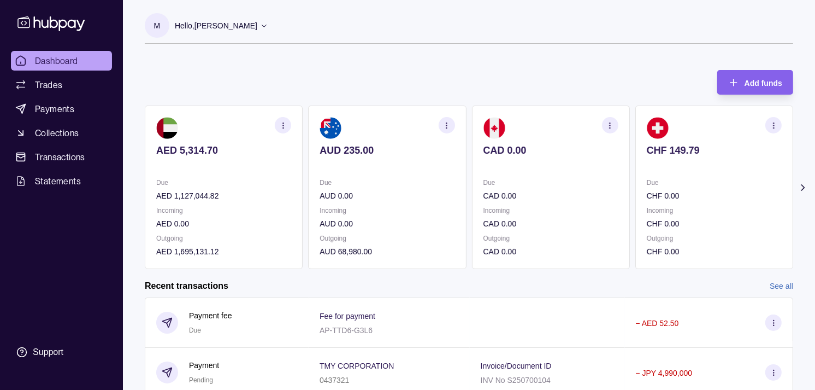
click at [673, 161] on p at bounding box center [714, 165] width 135 height 12
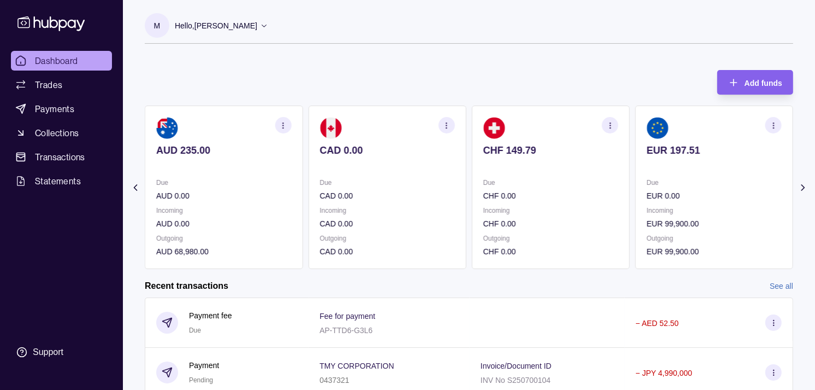
click at [684, 166] on p at bounding box center [714, 165] width 135 height 12
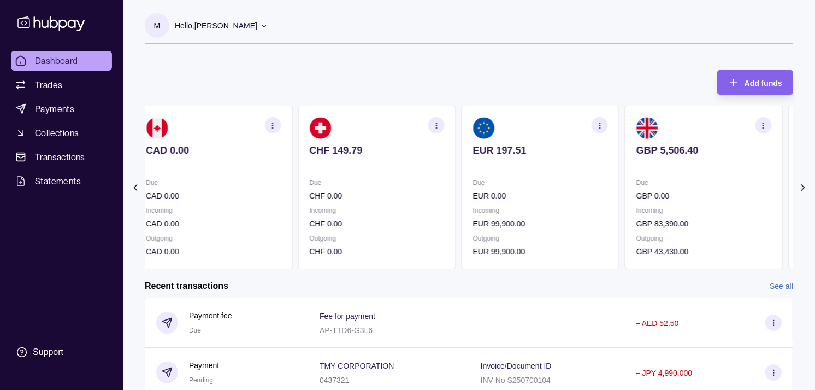
click at [680, 162] on p at bounding box center [704, 165] width 135 height 12
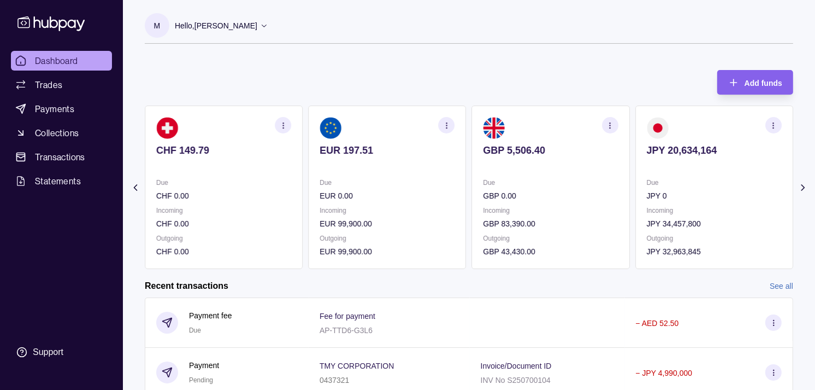
click at [777, 126] on icon "button" at bounding box center [774, 125] width 8 height 8
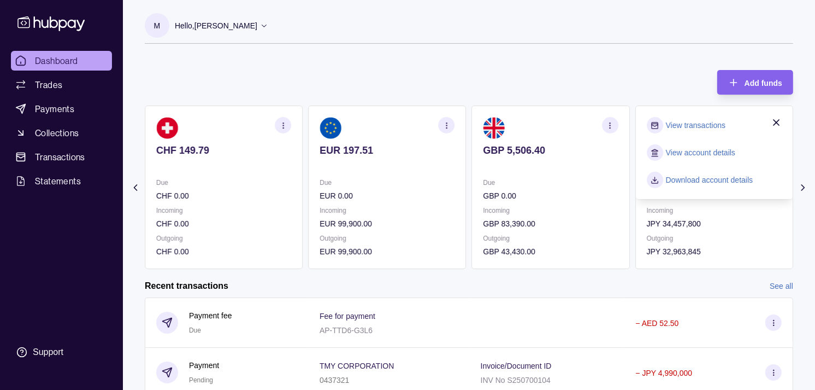
click at [692, 120] on link "View transactions" at bounding box center [696, 125] width 60 height 12
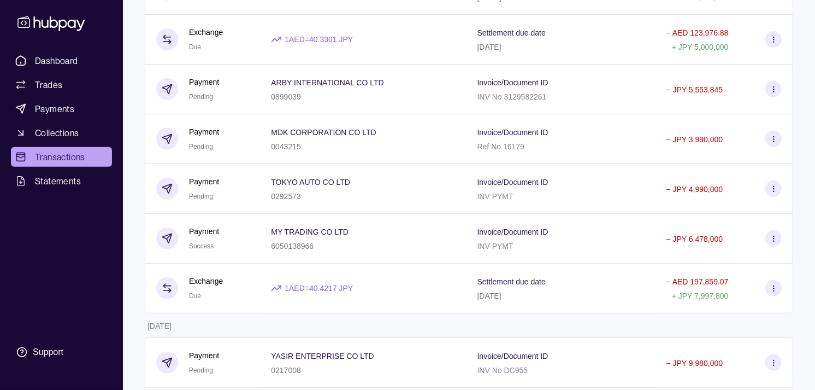
scroll to position [425, 0]
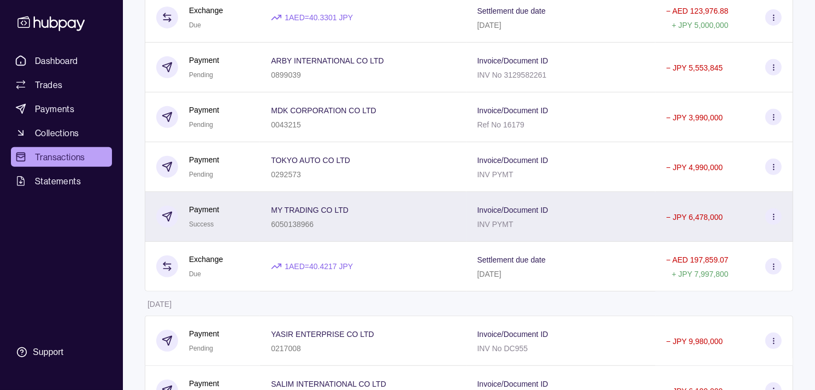
click at [266, 222] on div "MY TRADING CO LTD 6050138966" at bounding box center [363, 217] width 206 height 50
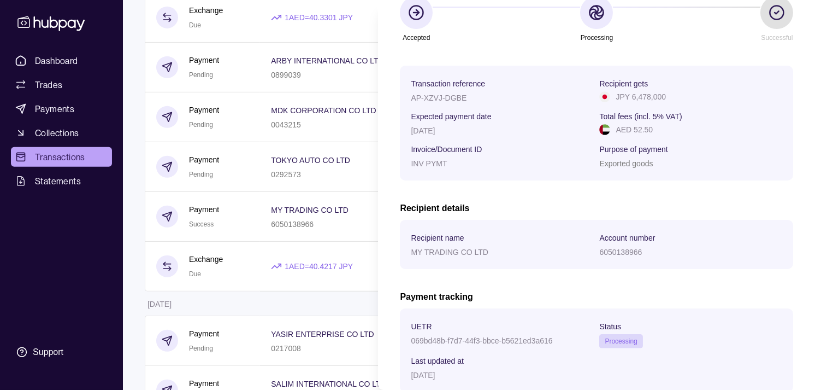
scroll to position [182, 0]
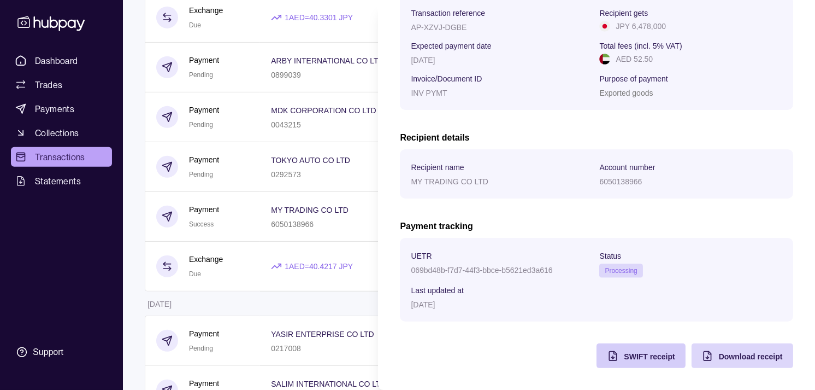
click at [610, 353] on div "SWIFT receipt" at bounding box center [633, 355] width 84 height 25
click at [138, 189] on html "Dashboard Trades Payments Collections Transactions Statements Support M Hello, …" at bounding box center [407, 180] width 815 height 1210
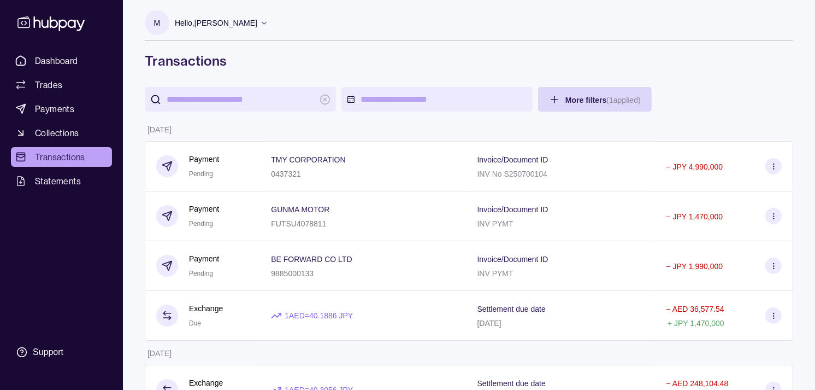
scroll to position [0, 0]
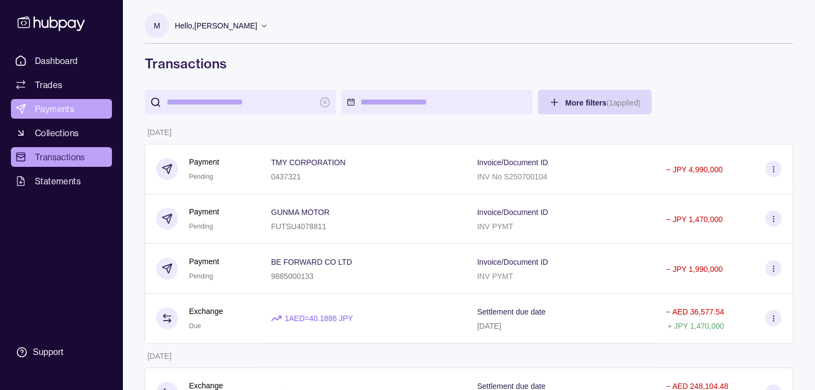
click at [61, 103] on span "Payments" at bounding box center [54, 108] width 39 height 13
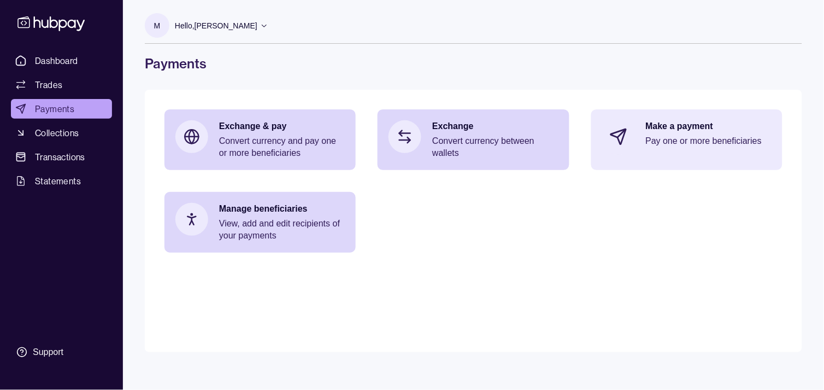
click at [687, 115] on div "Make a payment Pay one or more beneficiaries" at bounding box center [686, 136] width 191 height 55
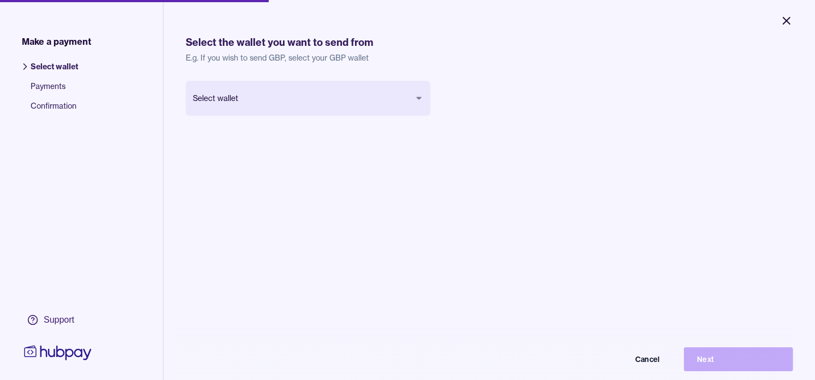
click at [785, 22] on icon "Close" at bounding box center [787, 20] width 7 height 7
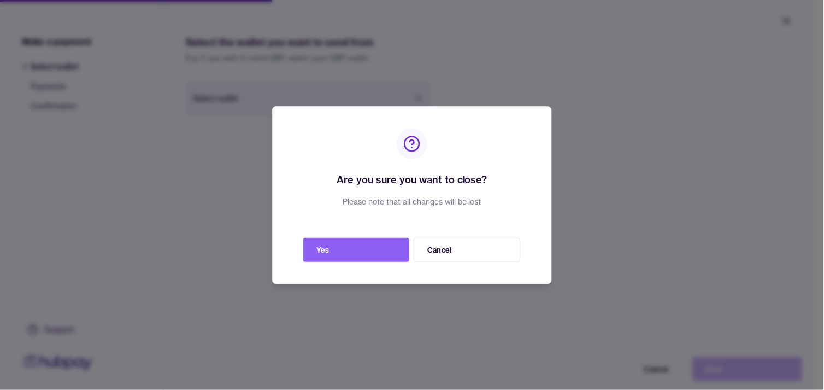
click at [381, 261] on div "Are you sure you want to close? Please note that all changes will be lost Yes C…" at bounding box center [412, 195] width 280 height 178
click at [380, 255] on button "Yes" at bounding box center [356, 250] width 106 height 24
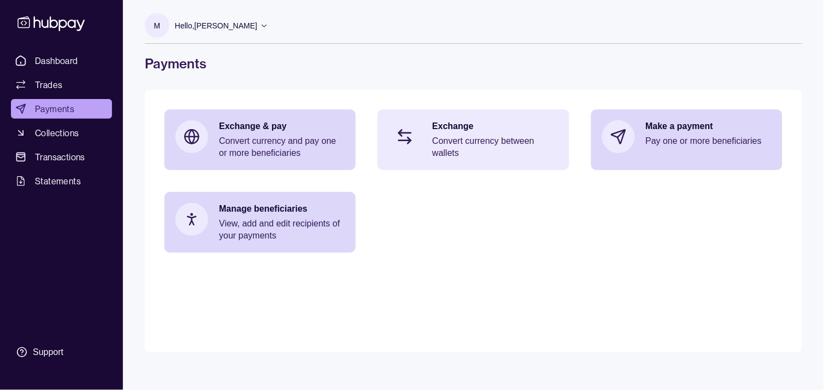
click at [495, 138] on p "Convert currency between wallets" at bounding box center [495, 147] width 126 height 24
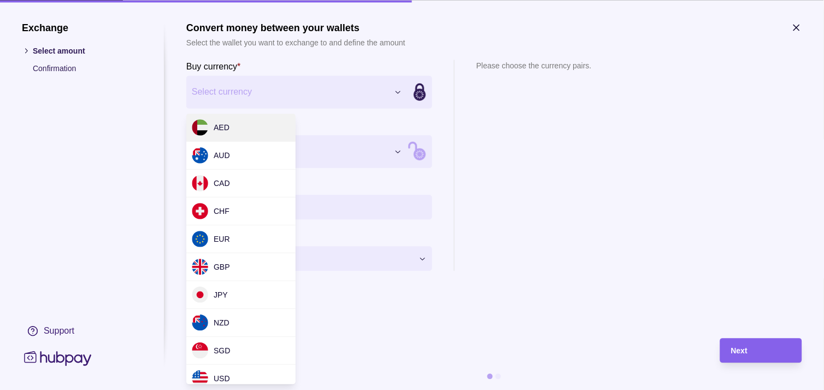
click at [383, 389] on div "Exchange Select amount Confirmation Support Convert money between your wallets …" at bounding box center [412, 390] width 824 height 0
drag, startPoint x: 243, startPoint y: 242, endPoint x: 249, endPoint y: 212, distance: 30.7
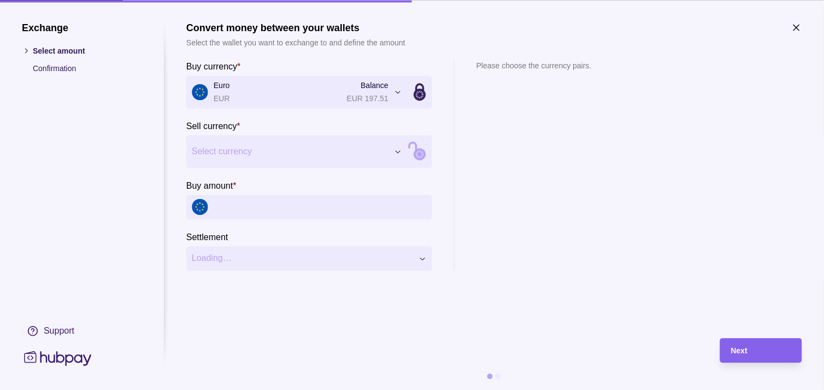
click at [339, 389] on div "Exchange Select amount Confirmation Support Convert money between your wallets …" at bounding box center [412, 390] width 824 height 0
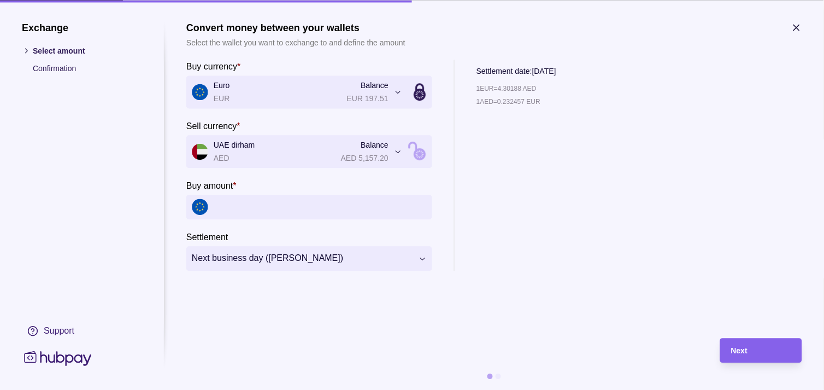
click at [804, 25] on section "**********" at bounding box center [412, 195] width 824 height 390
click at [798, 25] on icon "button" at bounding box center [796, 27] width 11 height 11
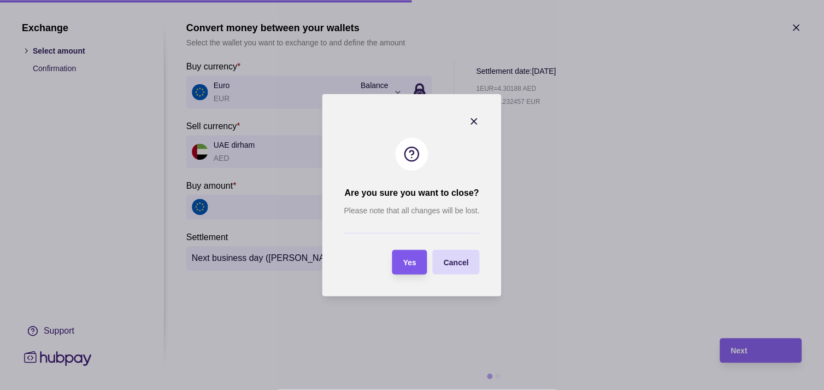
click at [408, 268] on div "Yes" at bounding box center [409, 261] width 13 height 13
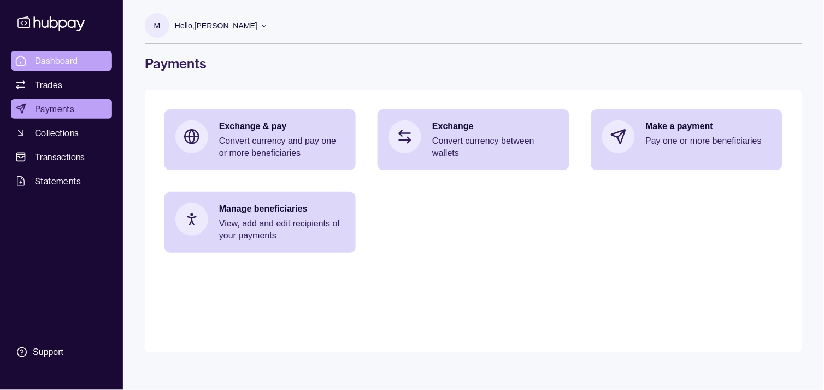
click at [55, 62] on span "Dashboard" at bounding box center [56, 60] width 43 height 13
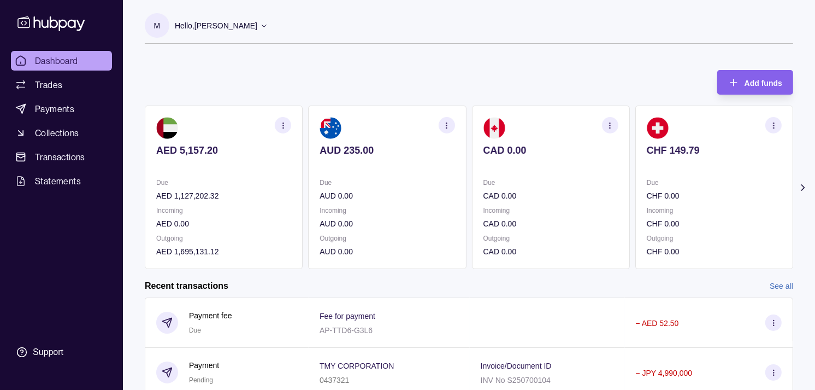
click at [674, 160] on p at bounding box center [714, 165] width 135 height 12
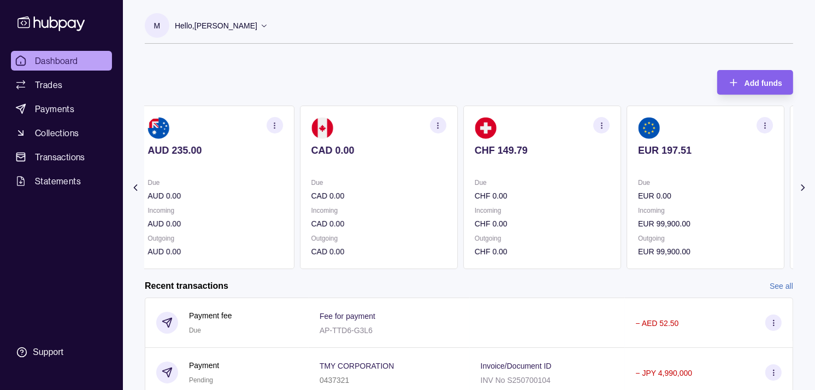
click at [671, 166] on p at bounding box center [705, 165] width 135 height 12
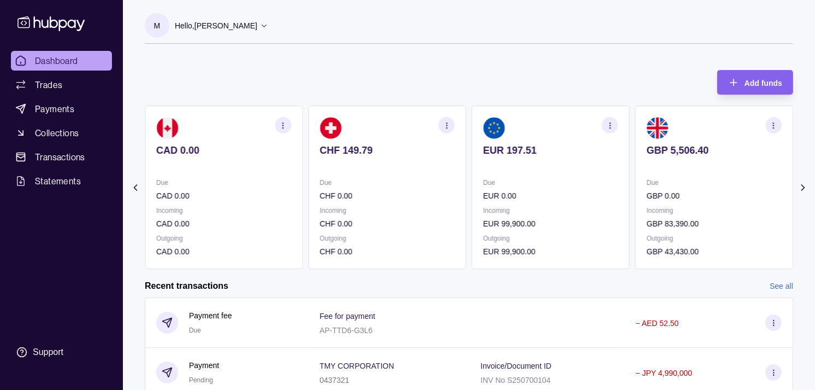
click at [685, 176] on section "GBP 5,506.40 Due GBP 0.00 Incoming GBP 83,390.00 Outgoing GBP 43,430.00" at bounding box center [715, 186] width 158 height 163
click at [695, 170] on section "GBP 5,506.40 Due GBP 0.00 Incoming GBP 83,390.00 Outgoing GBP 43,430.00" at bounding box center [715, 186] width 158 height 163
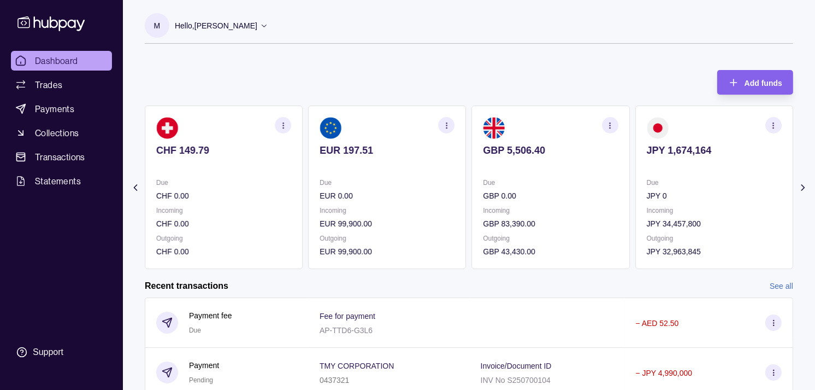
click at [701, 174] on section "JPY 1,674,164 Due JPY 0 Incoming JPY 34,457,800 Outgoing JPY 32,963,845" at bounding box center [715, 186] width 158 height 163
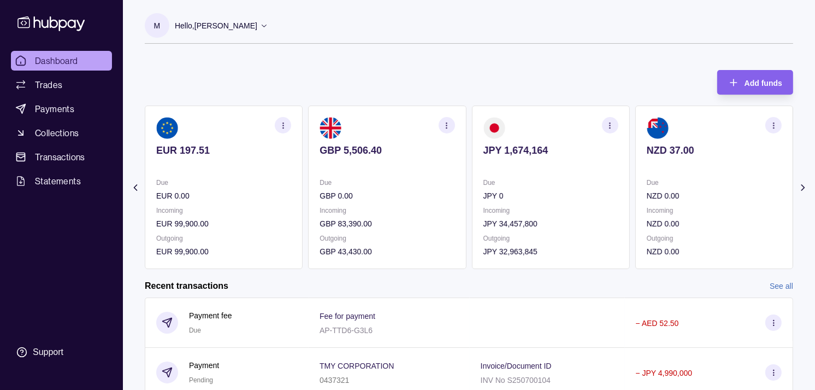
click at [663, 177] on p "Due" at bounding box center [714, 183] width 135 height 12
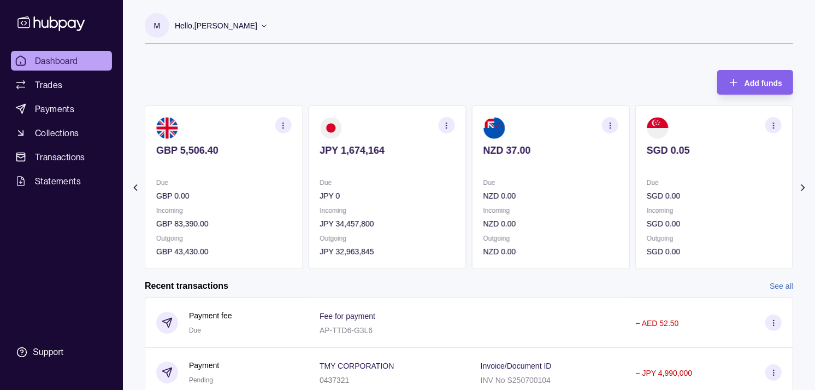
click at [466, 192] on section "JPY 1,674,164 Due JPY 0 Incoming JPY 34,457,800 Outgoing JPY 32,963,845" at bounding box center [387, 186] width 158 height 163
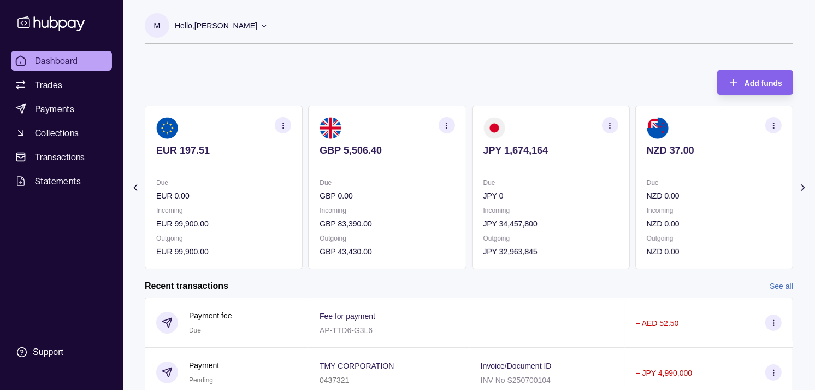
click at [614, 122] on icon "button" at bounding box center [610, 125] width 8 height 8
click at [534, 125] on link "View transactions" at bounding box center [533, 125] width 60 height 12
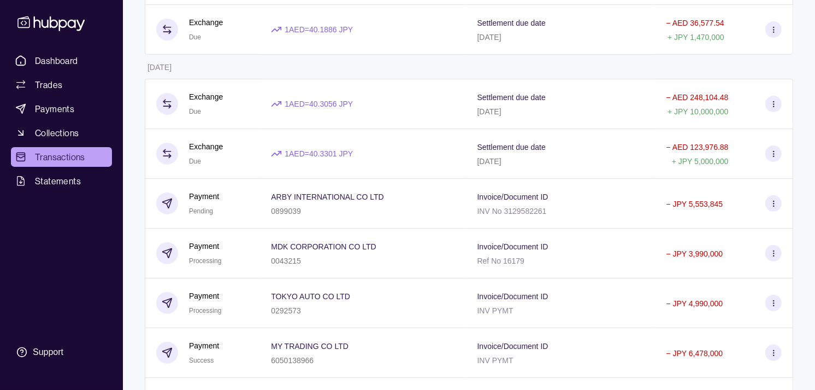
scroll to position [303, 0]
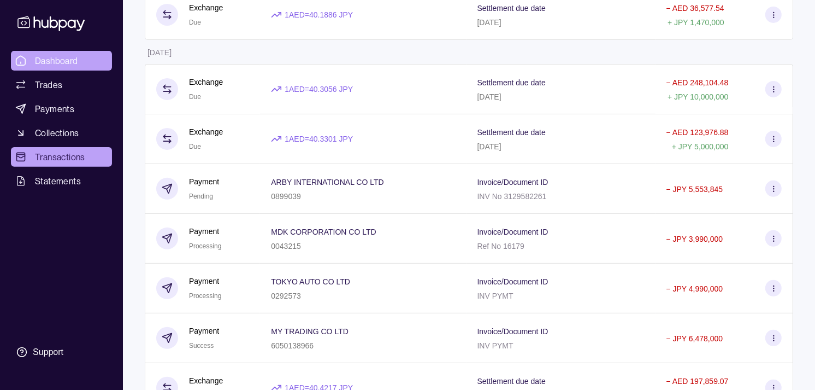
click at [81, 57] on link "Dashboard" at bounding box center [61, 61] width 101 height 20
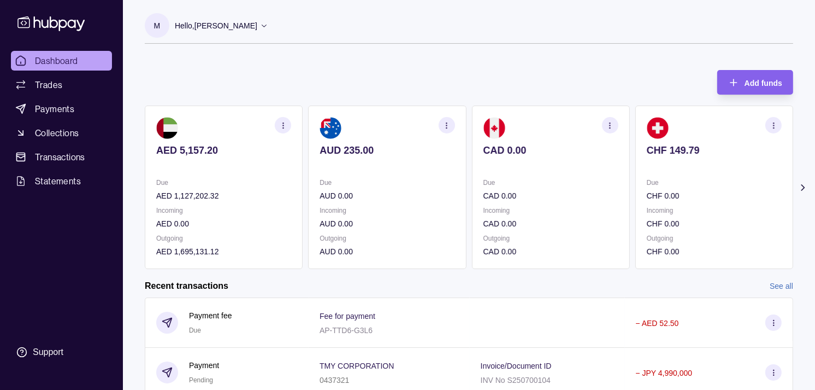
click at [674, 177] on p "Due" at bounding box center [714, 183] width 135 height 12
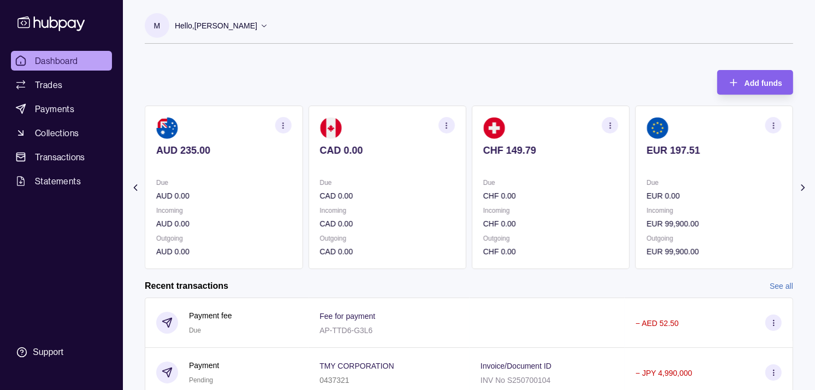
click at [673, 179] on p "Due" at bounding box center [714, 183] width 135 height 12
click at [665, 178] on p "Due" at bounding box center [714, 183] width 135 height 12
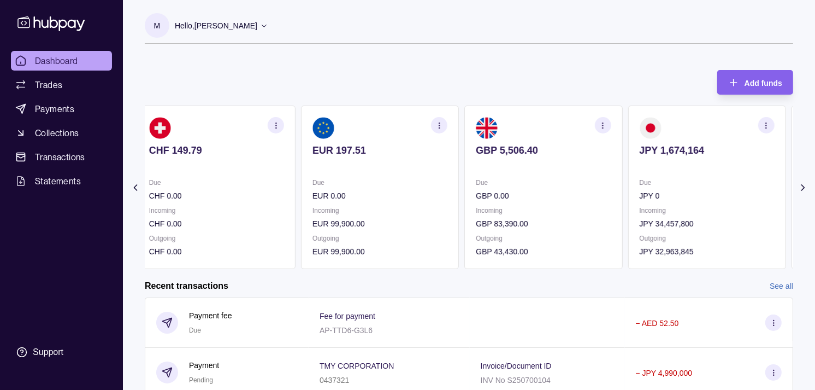
click at [656, 175] on section "JPY 1,674,164 Due JPY 0 Incoming JPY 34,457,800 Outgoing JPY 32,963,845" at bounding box center [707, 186] width 158 height 163
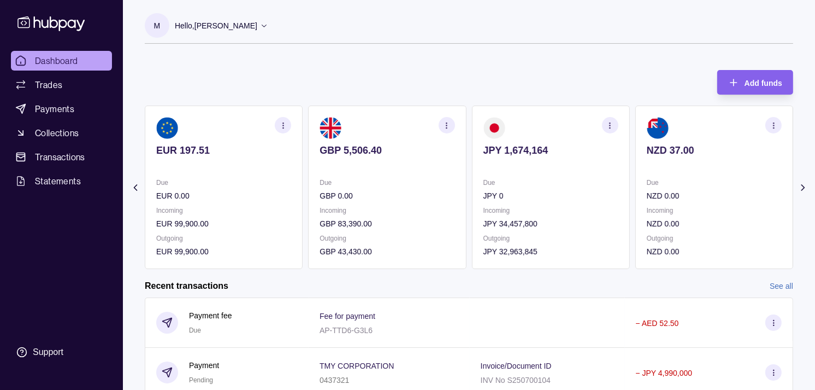
click at [570, 179] on p "Due" at bounding box center [551, 183] width 135 height 12
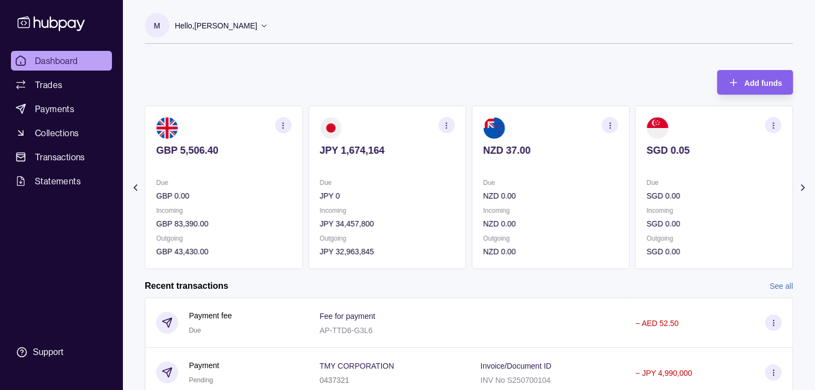
click at [444, 126] on icon "button" at bounding box center [447, 125] width 8 height 8
click at [372, 124] on link "View transactions" at bounding box center [369, 125] width 60 height 12
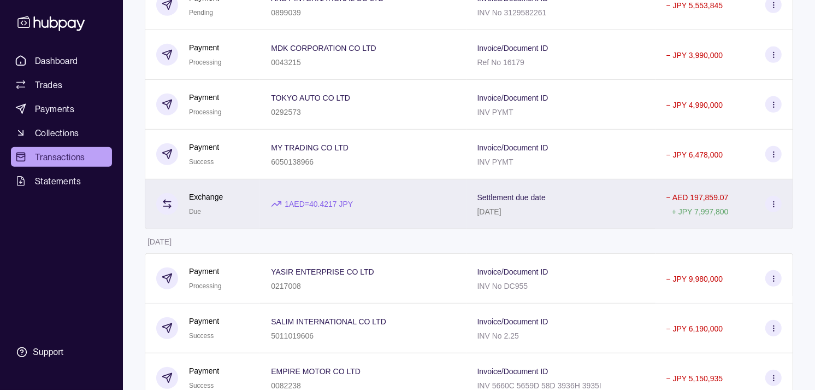
scroll to position [485, 0]
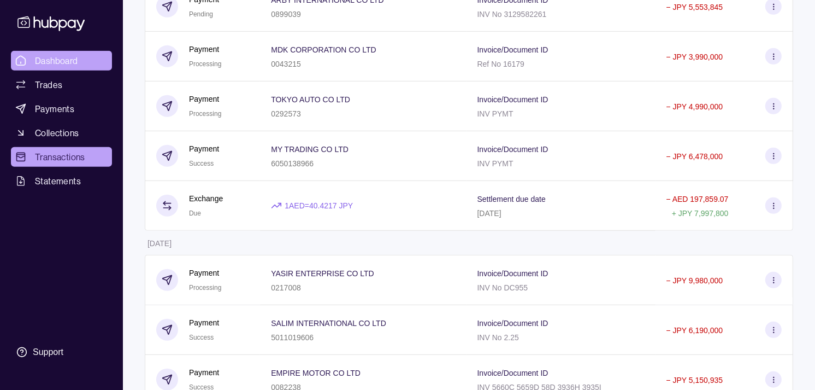
click at [70, 58] on span "Dashboard" at bounding box center [56, 60] width 43 height 13
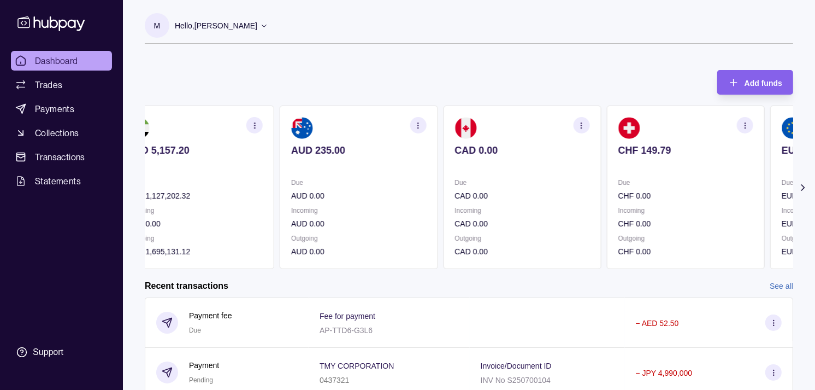
click at [466, 189] on div "Due CAD 0.00" at bounding box center [522, 189] width 135 height 25
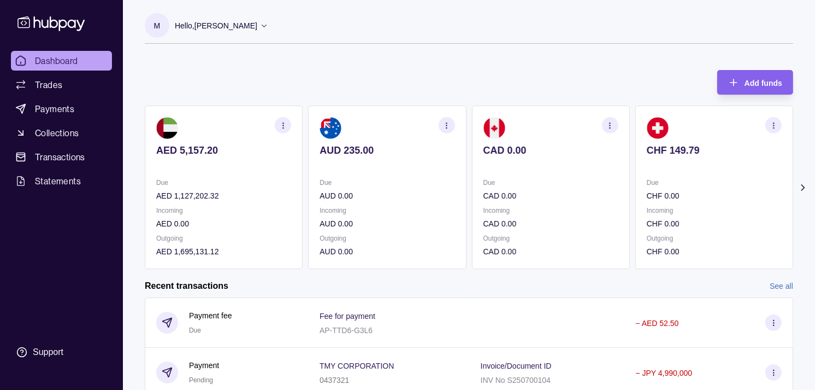
click at [510, 175] on section "CAD 0.00 Due CAD 0.00 Incoming CAD 0.00 Outgoing CAD 0.00" at bounding box center [551, 186] width 158 height 163
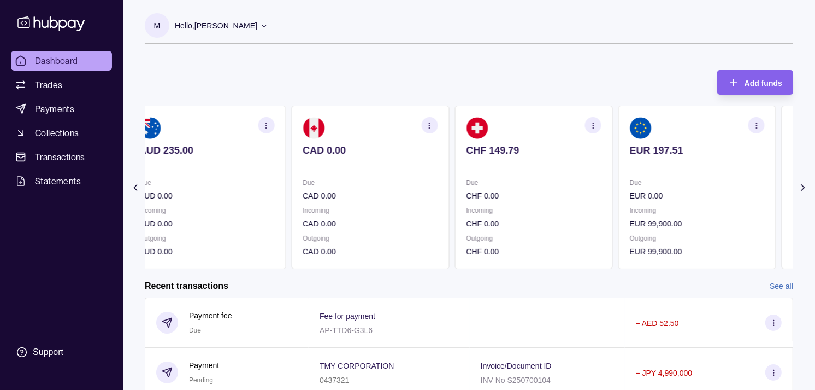
click at [536, 167] on p at bounding box center [533, 165] width 135 height 12
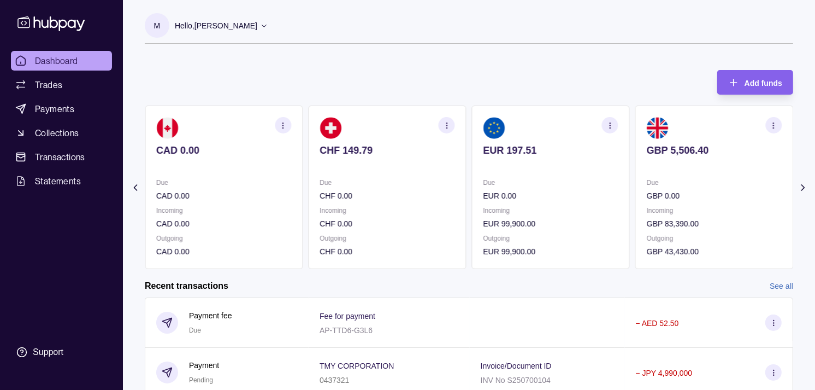
click at [527, 160] on p at bounding box center [551, 165] width 135 height 12
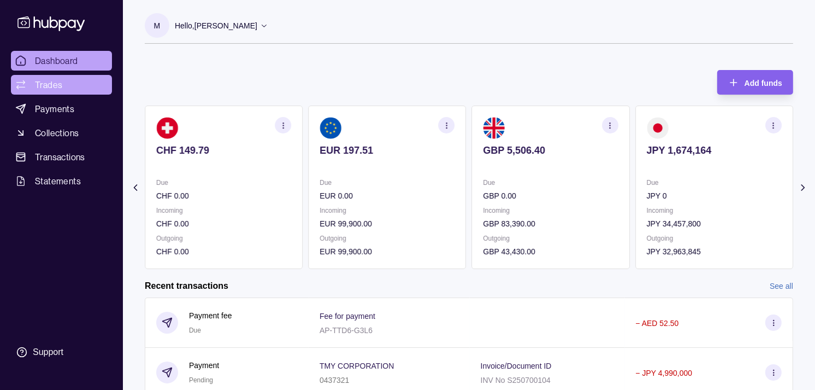
click at [50, 89] on span "Trades" at bounding box center [48, 84] width 27 height 13
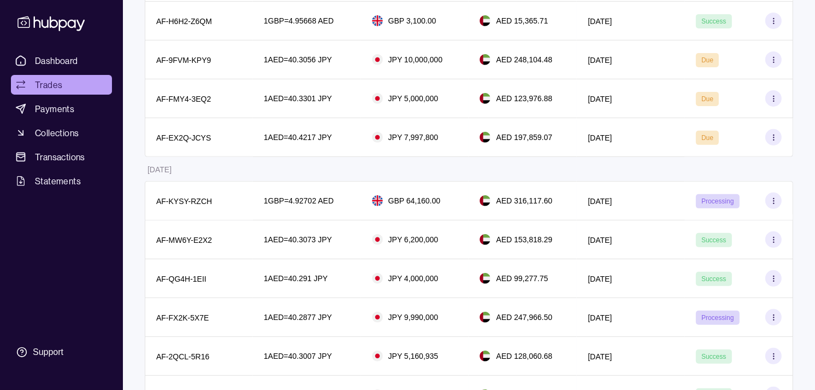
scroll to position [364, 0]
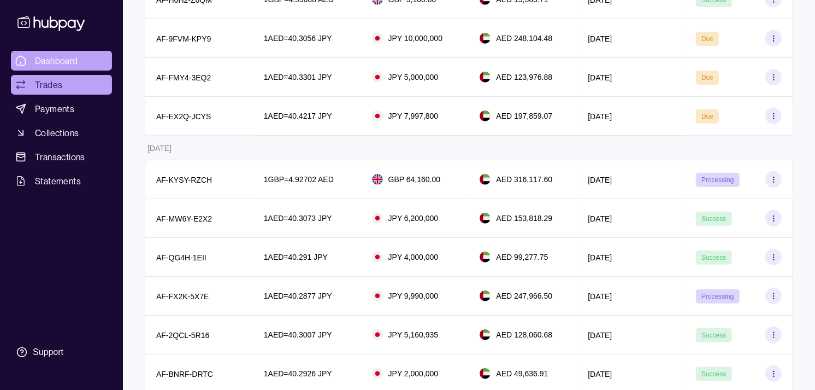
click at [45, 62] on span "Dashboard" at bounding box center [56, 60] width 43 height 13
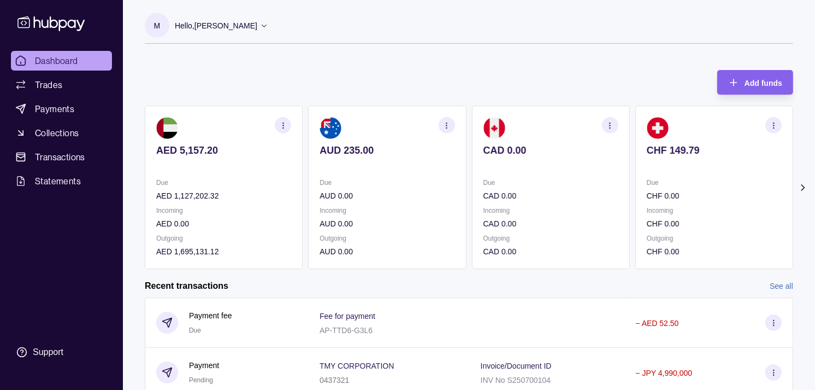
click at [508, 151] on p "CAD 0.00" at bounding box center [551, 150] width 135 height 12
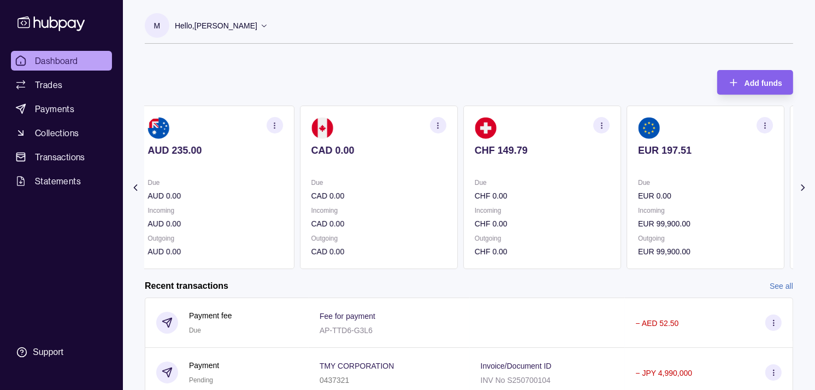
click at [521, 149] on p "CHF 149.79" at bounding box center [542, 150] width 135 height 12
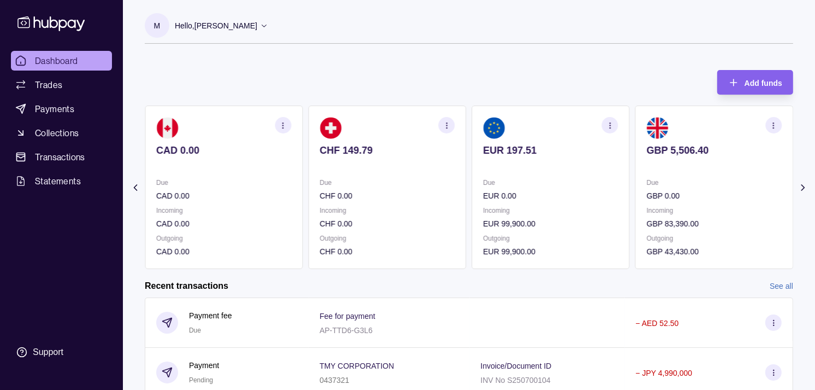
click at [526, 146] on section "EUR 197.51 Due EUR 0.00 Incoming EUR 99,900.00 Outgoing EUR 99,900.00" at bounding box center [551, 186] width 158 height 163
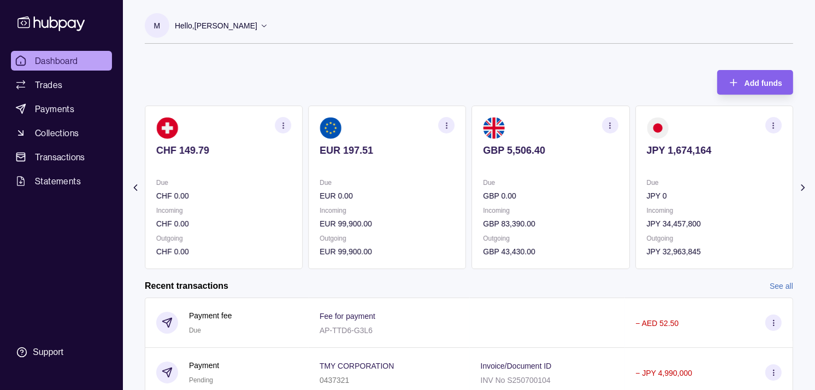
click at [592, 164] on p at bounding box center [551, 165] width 135 height 12
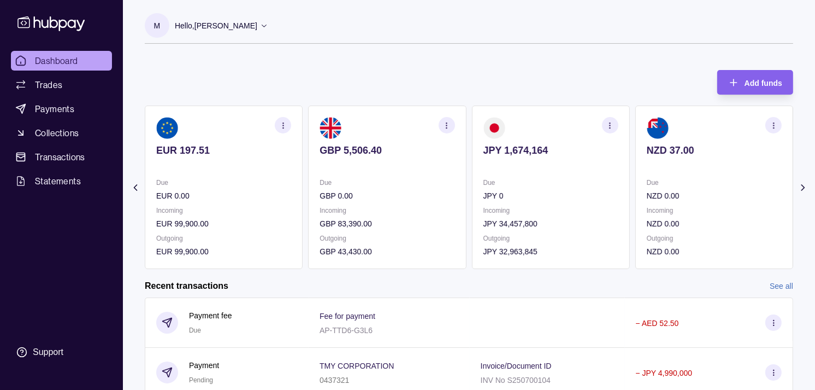
click at [542, 150] on div "JPY 1,674,164" at bounding box center [551, 157] width 135 height 27
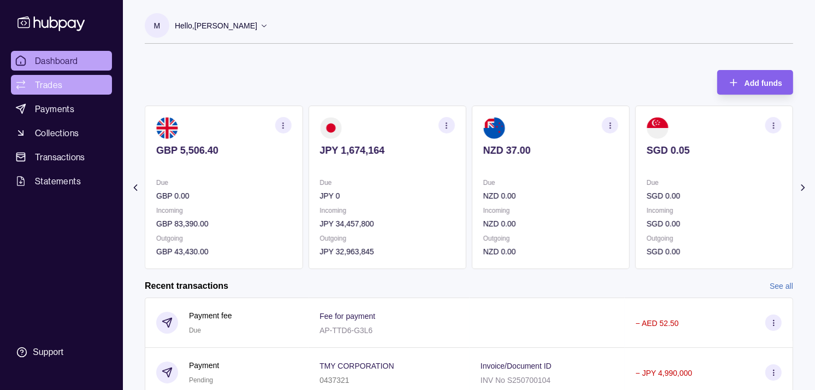
click at [67, 83] on link "Trades" at bounding box center [61, 85] width 101 height 20
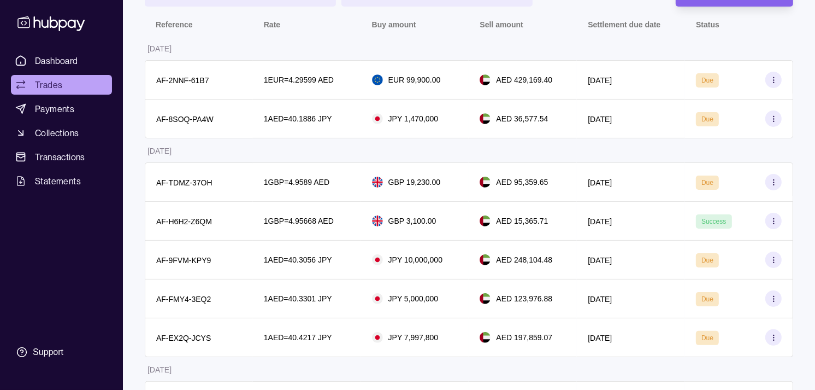
scroll to position [121, 0]
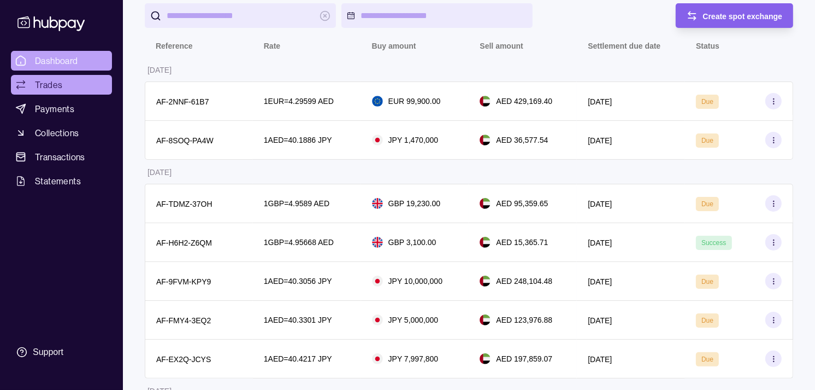
click at [55, 55] on span "Dashboard" at bounding box center [56, 60] width 43 height 13
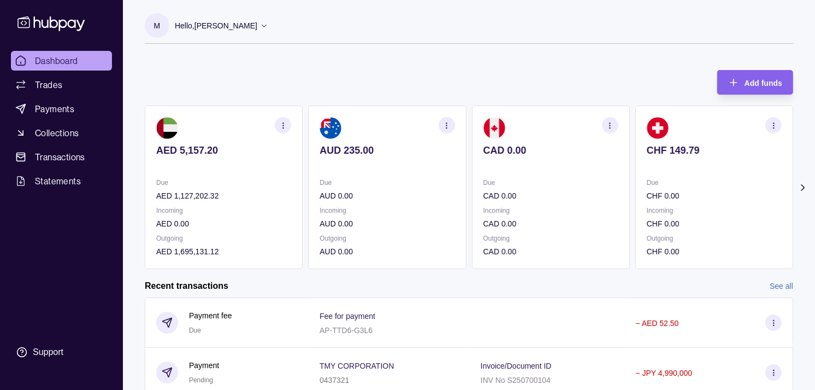
click at [608, 175] on section "CAD 0.00 Due CAD 0.00 Incoming CAD 0.00 Outgoing CAD 0.00" at bounding box center [551, 186] width 158 height 163
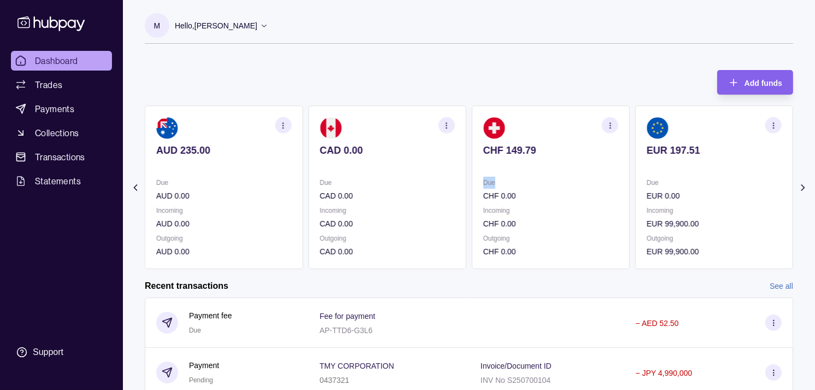
drag, startPoint x: 634, startPoint y: 175, endPoint x: 621, endPoint y: 174, distance: 13.2
click at [621, 174] on div "AED 5,157.20 Due AED 1,127,202.32 Incoming AED 0.00 Outgoing AED 1,695,131.12 A…" at bounding box center [469, 186] width 649 height 163
drag, startPoint x: 621, startPoint y: 174, endPoint x: 534, endPoint y: 68, distance: 136.7
click at [534, 68] on div "Add funds AED 5,157.20 Due AED 1,127,202.32 Incoming AED 0.00 Outgoing AED 1,69…" at bounding box center [469, 164] width 649 height 210
click at [636, 170] on section "EUR 197.51 Due EUR 0.00 Incoming EUR 99,900.00 Outgoing EUR 99,900.00" at bounding box center [715, 186] width 158 height 163
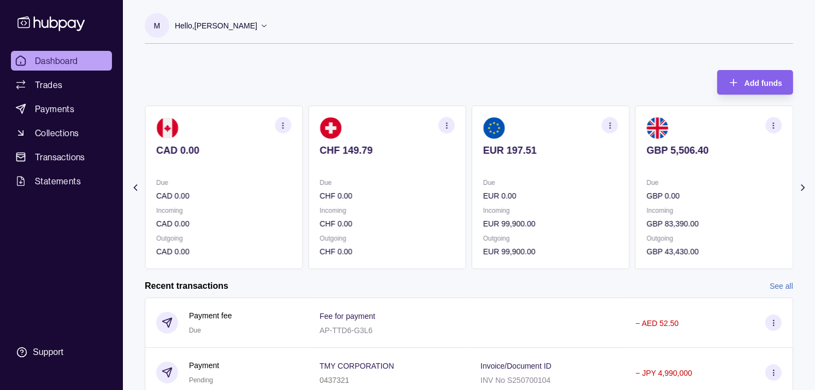
click at [636, 167] on section "GBP 5,506.40 Due GBP 0.00 Incoming GBP 83,390.00 Outgoing GBP 43,430.00" at bounding box center [715, 186] width 158 height 163
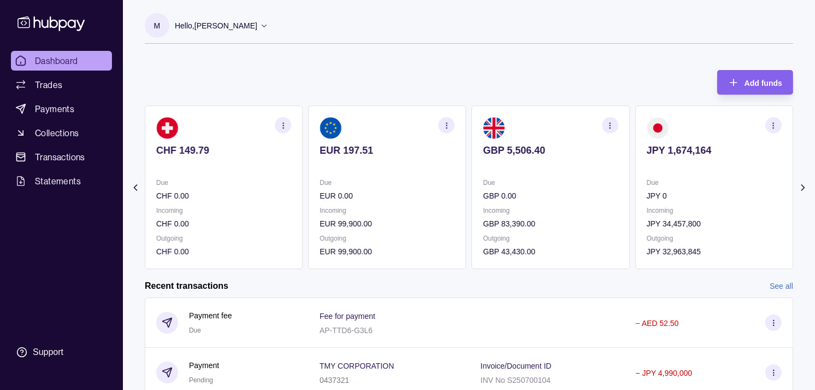
click at [636, 169] on section "JPY 1,674,164 Due JPY 0 Incoming JPY 34,457,800 Outgoing JPY 32,963,845" at bounding box center [715, 186] width 158 height 163
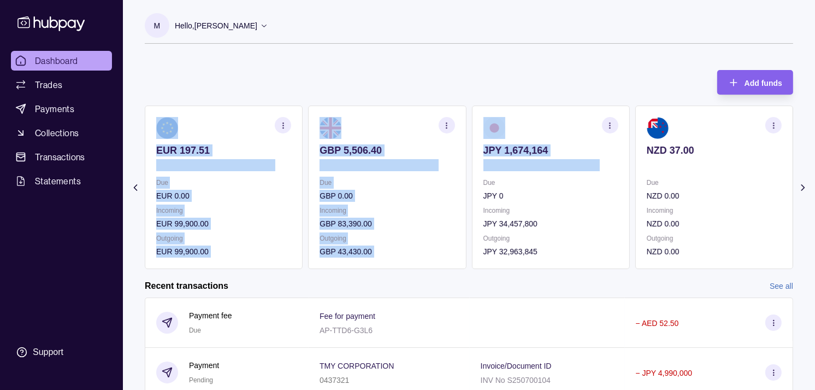
drag, startPoint x: 633, startPoint y: 167, endPoint x: 616, endPoint y: 167, distance: 16.4
click at [618, 167] on div "AED 5,157.20 Due AED 1,127,202.32 Incoming AED 0.00 Outgoing AED 1,695,131.12 A…" at bounding box center [469, 186] width 649 height 163
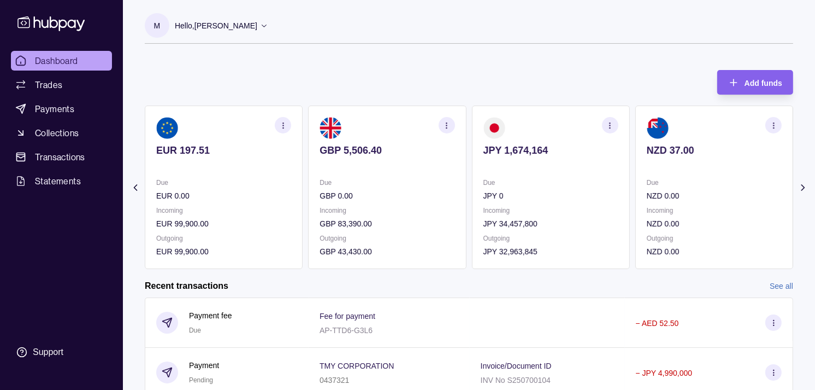
drag, startPoint x: 616, startPoint y: 167, endPoint x: 540, endPoint y: 77, distance: 118.3
click at [527, 73] on div "Add funds AED 5,157.20 Due AED 1,127,202.32 Incoming AED 0.00 Outgoing AED 1,69…" at bounding box center [469, 164] width 649 height 210
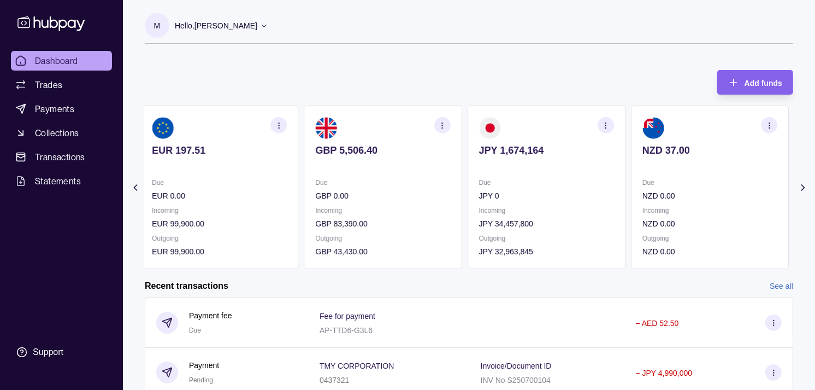
click at [643, 162] on p at bounding box center [710, 165] width 135 height 12
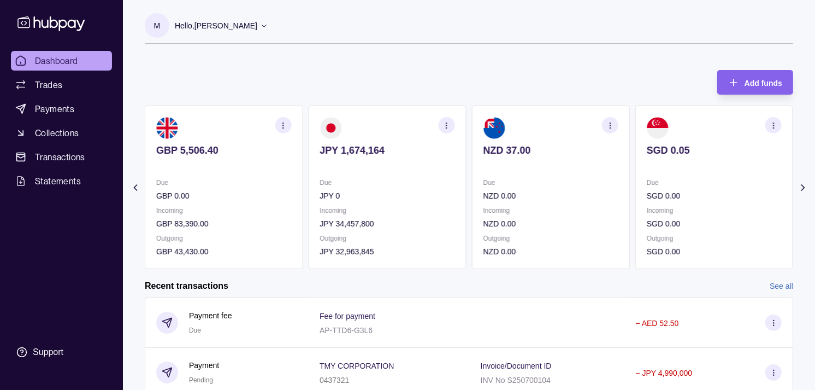
click at [657, 166] on p at bounding box center [714, 165] width 135 height 12
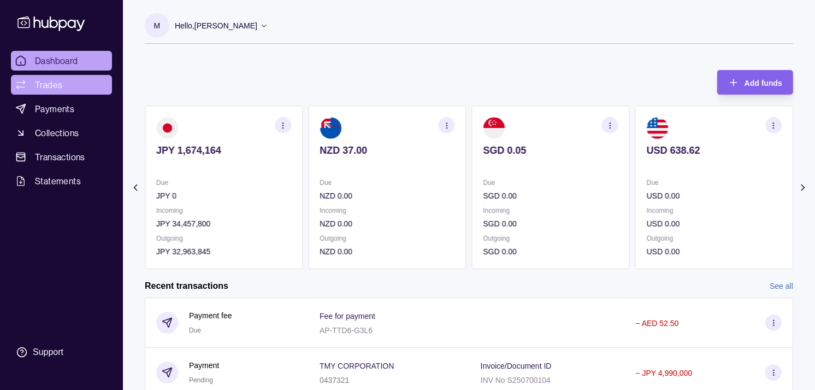
click at [66, 86] on link "Trades" at bounding box center [61, 85] width 101 height 20
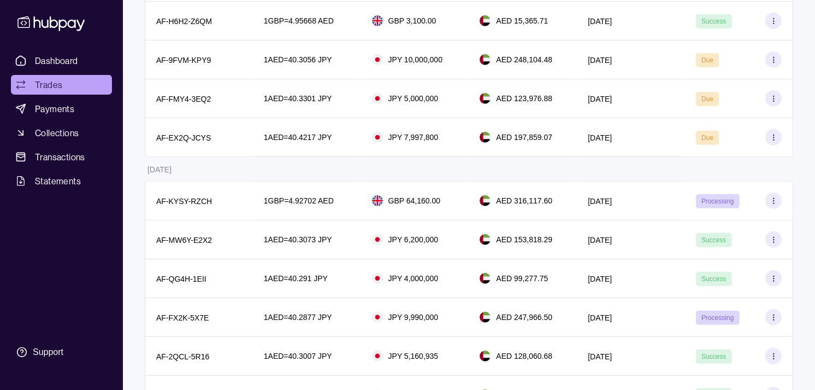
scroll to position [364, 0]
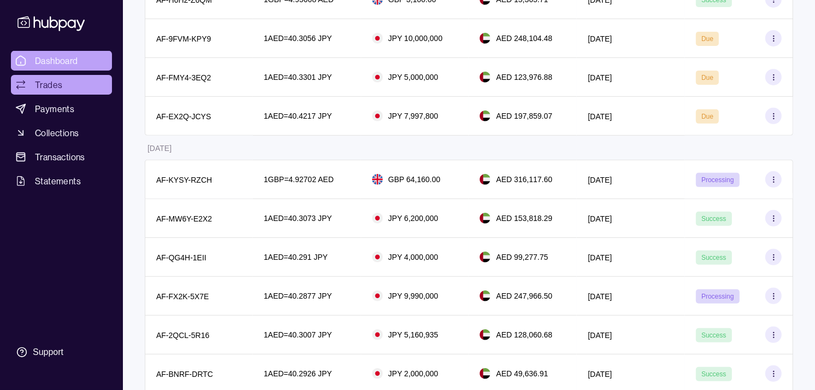
click at [77, 63] on span "Dashboard" at bounding box center [56, 60] width 43 height 13
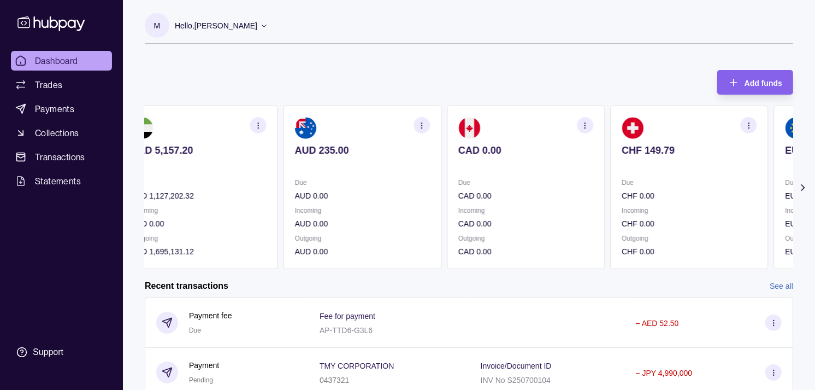
click at [636, 178] on p "Due" at bounding box center [689, 183] width 135 height 12
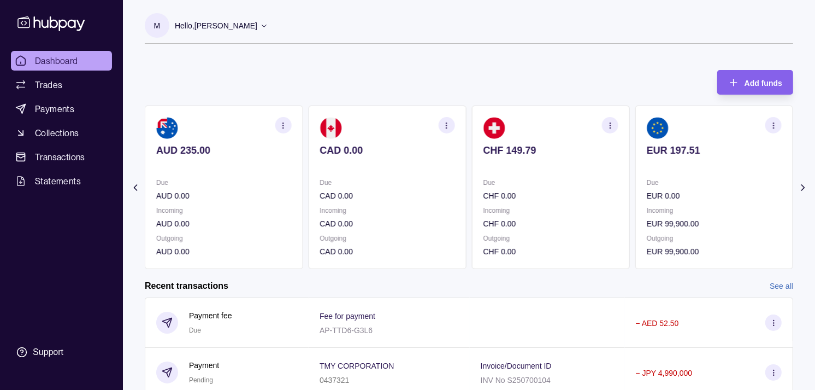
click at [647, 178] on p "Due" at bounding box center [714, 183] width 135 height 12
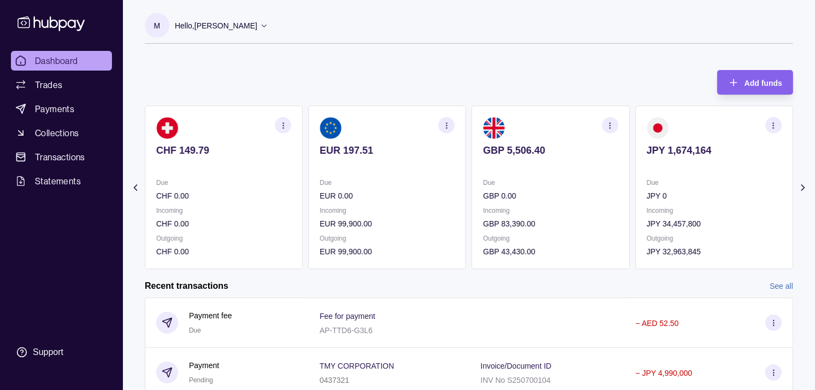
click at [717, 167] on p at bounding box center [714, 165] width 135 height 12
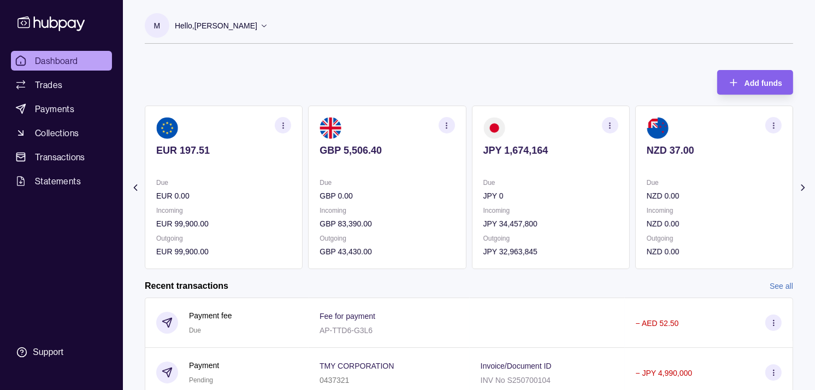
click at [610, 127] on icon "button" at bounding box center [610, 125] width 8 height 8
click at [538, 124] on link "View transactions" at bounding box center [533, 125] width 60 height 12
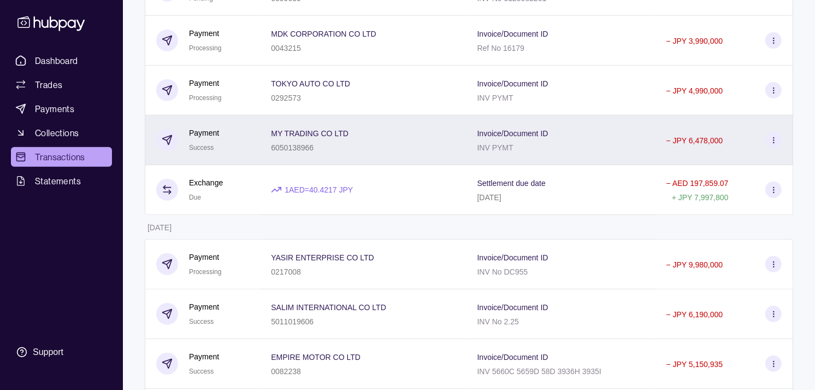
scroll to position [546, 0]
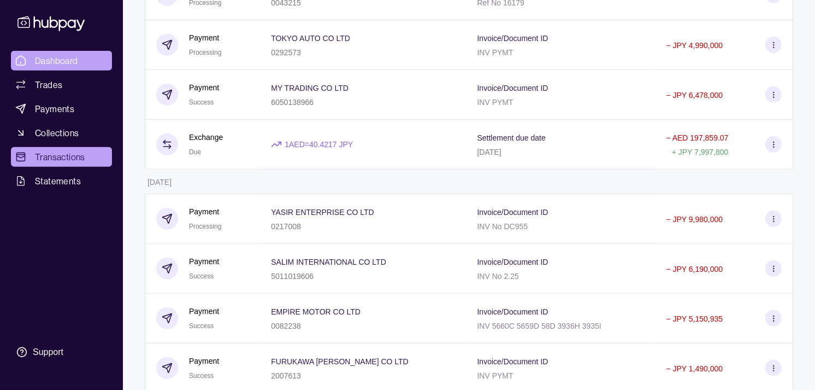
click at [61, 63] on span "Dashboard" at bounding box center [56, 60] width 43 height 13
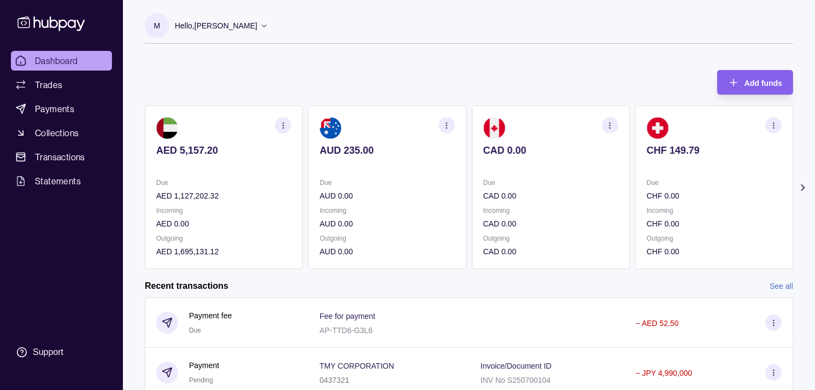
click at [515, 194] on p "CAD 0.00" at bounding box center [551, 196] width 135 height 12
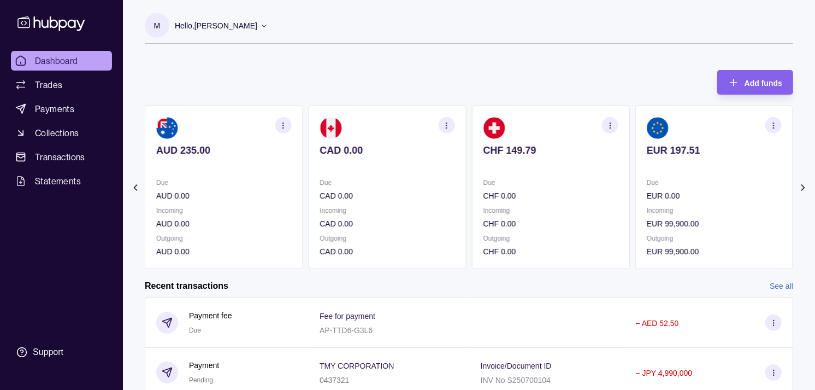
click at [538, 176] on section "CHF 149.79 Due CHF 0.00 Incoming CHF 0.00 Outgoing CHF 0.00" at bounding box center [551, 186] width 158 height 163
click at [534, 166] on section "EUR 197.51 Due EUR 0.00 Incoming EUR 99,900.00 Outgoing EUR 99,900.00" at bounding box center [551, 186] width 158 height 163
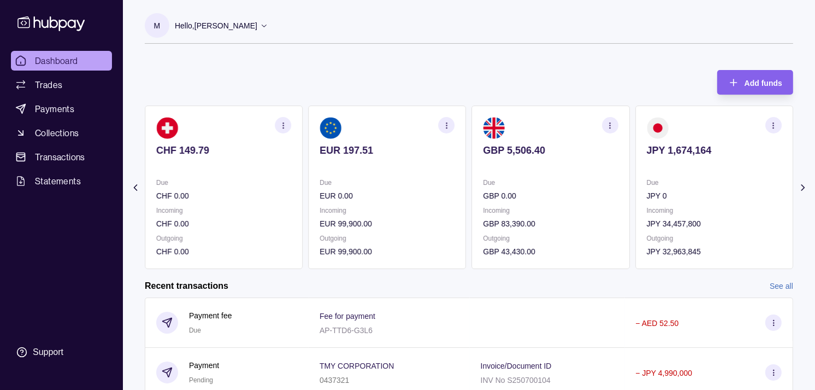
click at [777, 124] on icon "button" at bounding box center [774, 125] width 8 height 8
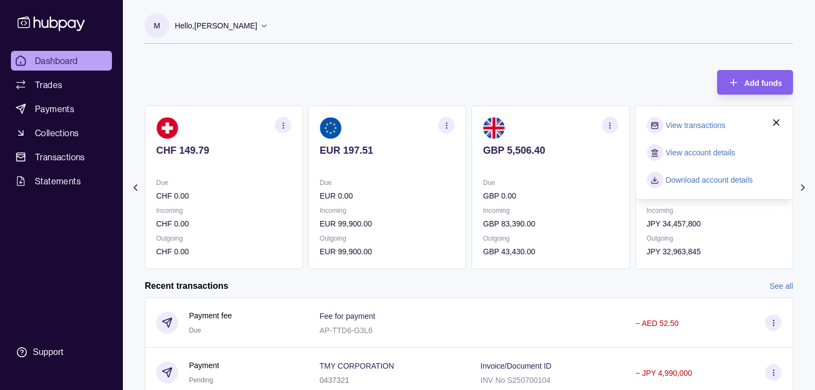
click at [683, 121] on link "View transactions" at bounding box center [696, 125] width 60 height 12
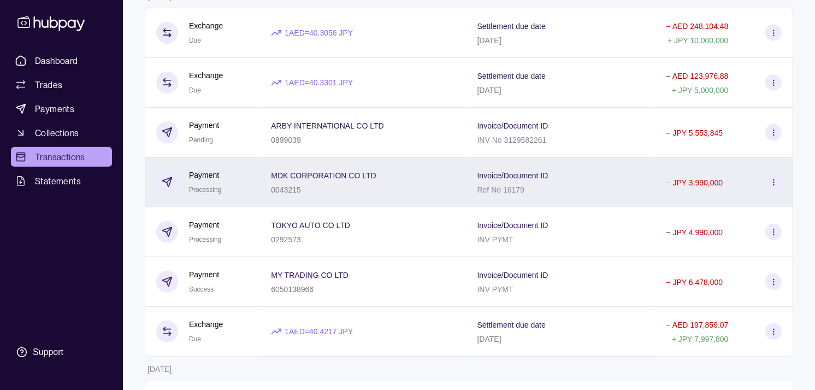
scroll to position [303, 0]
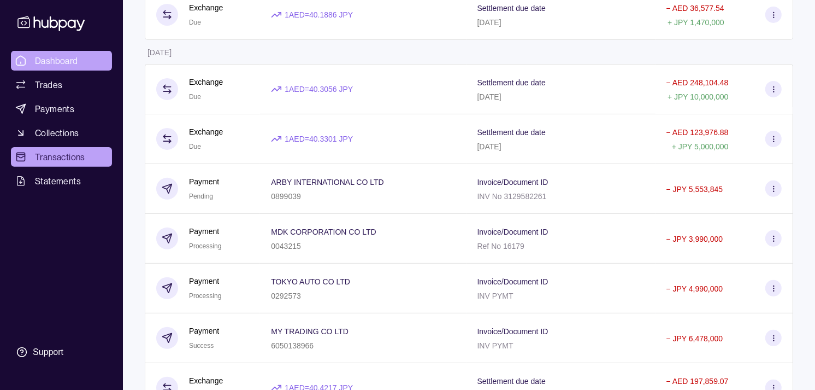
click at [67, 61] on span "Dashboard" at bounding box center [56, 60] width 43 height 13
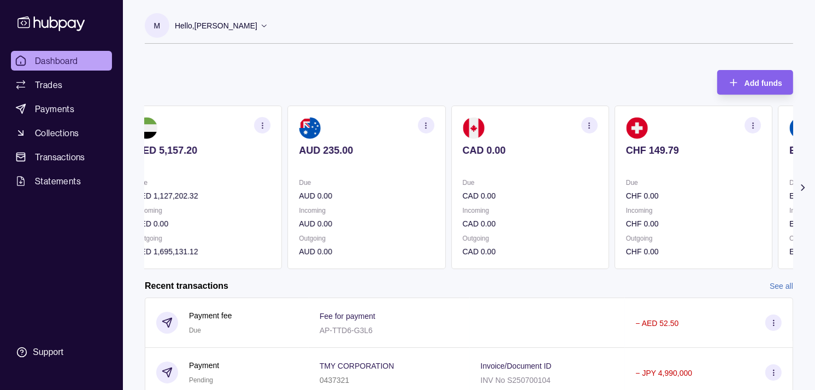
click at [591, 193] on section "CAD 0.00 Due CAD 0.00 Incoming CAD 0.00 Outgoing CAD 0.00" at bounding box center [530, 186] width 158 height 163
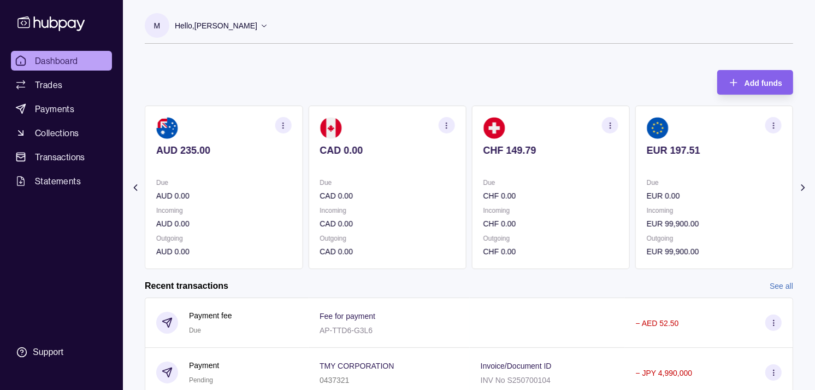
click at [406, 191] on p "CAD 0.00" at bounding box center [387, 196] width 135 height 12
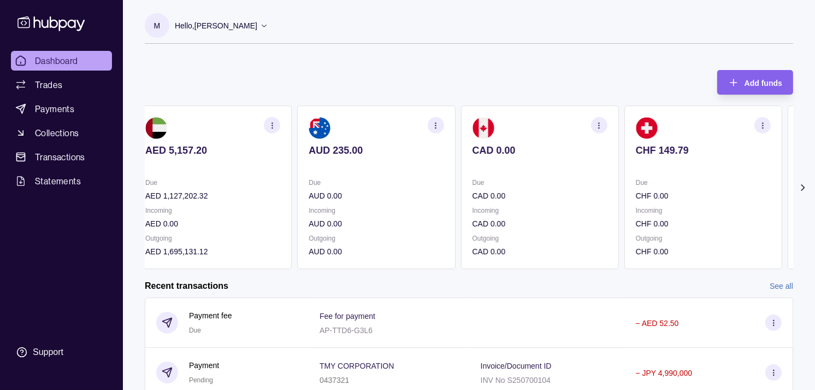
click at [567, 161] on p at bounding box center [540, 165] width 135 height 12
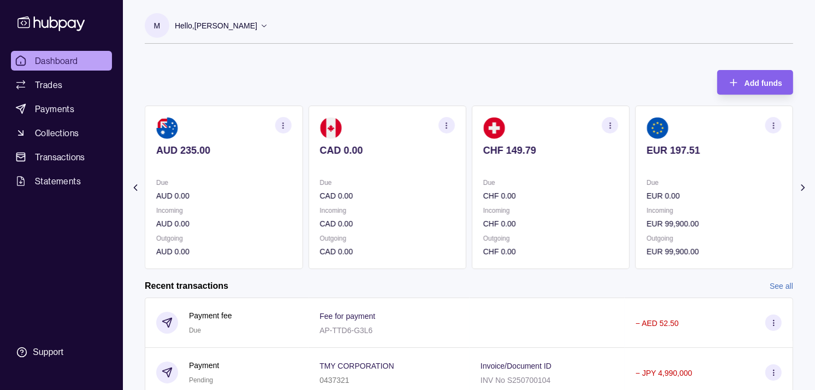
click at [598, 176] on section "CHF 149.79 Due CHF 0.00 Incoming CHF 0.00 Outgoing CHF 0.00" at bounding box center [551, 186] width 158 height 163
click at [571, 174] on section "EUR 197.51 Due EUR 0.00 Incoming EUR 99,900.00 Outgoing EUR 99,900.00" at bounding box center [551, 186] width 158 height 163
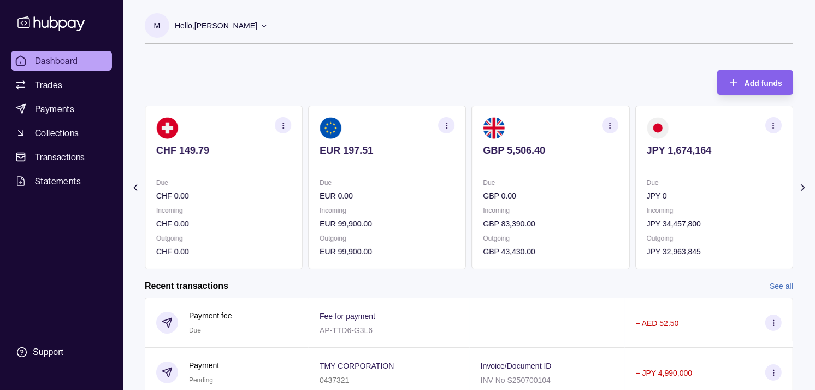
click at [574, 173] on section "GBP 5,506.40 Due GBP 0.00 Incoming GBP 83,390.00 Outgoing GBP 43,430.00" at bounding box center [551, 186] width 158 height 163
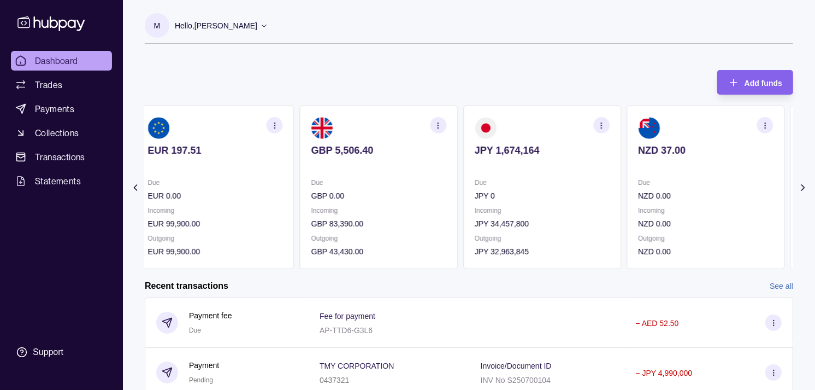
click at [556, 168] on section "JPY 1,674,164 Due JPY 0 Incoming JPY 34,457,800 Outgoing JPY 32,963,845" at bounding box center [542, 186] width 158 height 163
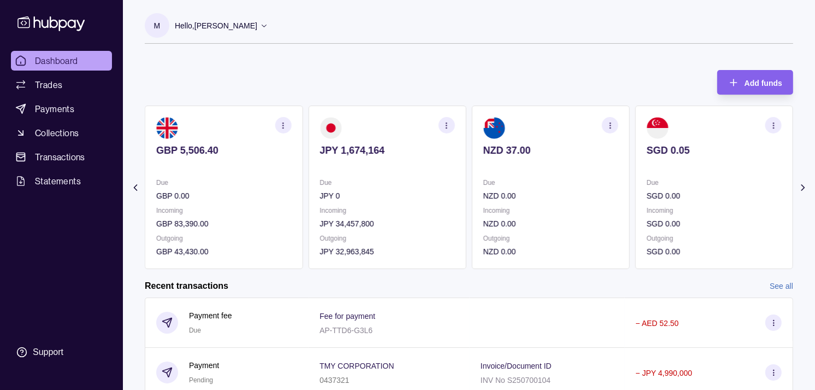
click at [566, 169] on section "NZD 37.00 Due NZD 0.00 Incoming NZD 0.00 Outgoing NZD 0.00" at bounding box center [551, 186] width 158 height 163
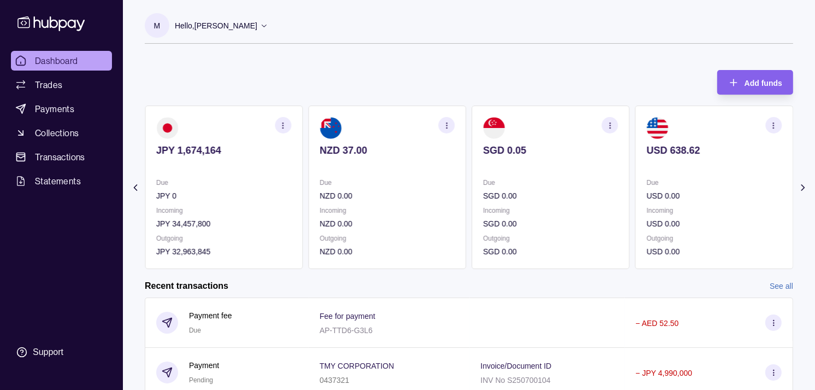
click at [536, 179] on p "Due" at bounding box center [551, 183] width 135 height 12
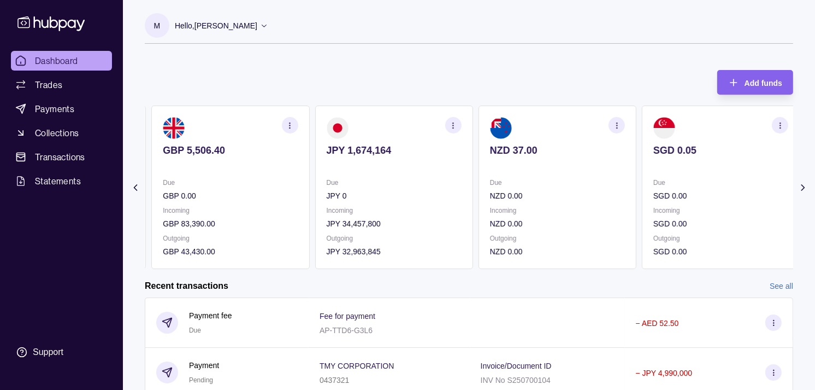
click at [530, 181] on p "Due" at bounding box center [557, 183] width 135 height 12
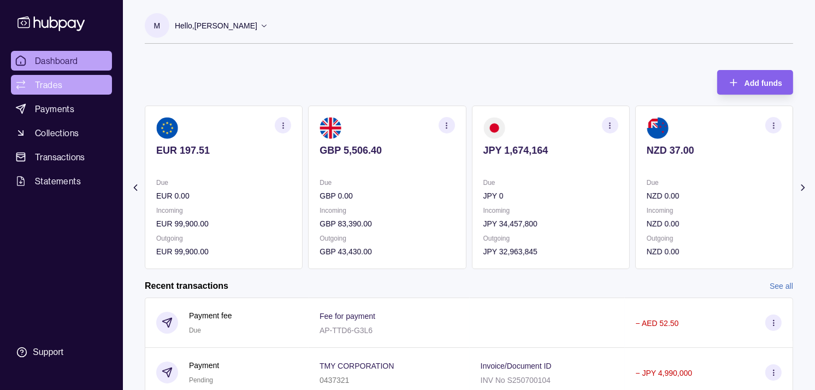
click at [62, 85] on link "Trades" at bounding box center [61, 85] width 101 height 20
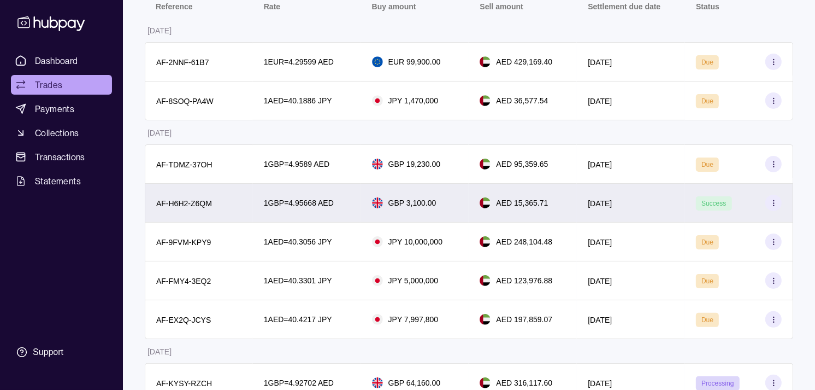
scroll to position [182, 0]
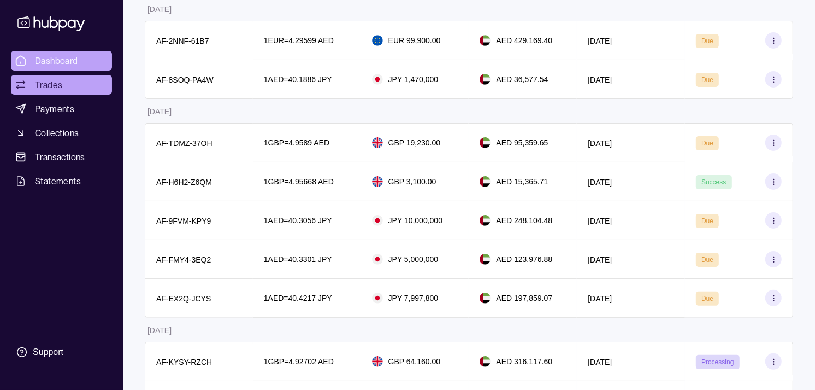
click at [63, 58] on span "Dashboard" at bounding box center [56, 60] width 43 height 13
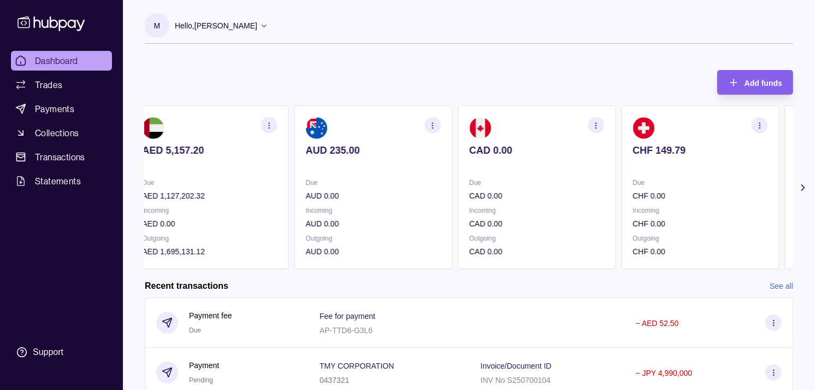
click at [536, 138] on section "CAD 0.00 Due CAD 0.00 Incoming CAD 0.00 Outgoing CAD 0.00" at bounding box center [537, 186] width 158 height 163
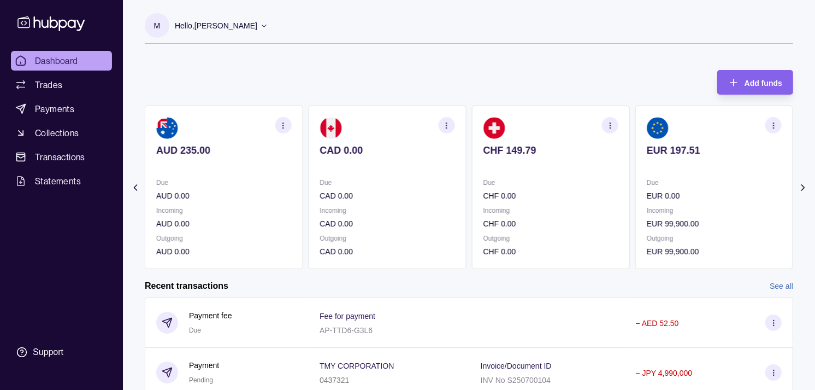
click at [579, 143] on section "CHF 149.79 Due CHF 0.00 Incoming CHF 0.00 Outgoing CHF 0.00" at bounding box center [551, 186] width 158 height 163
click at [589, 146] on p "EUR 197.51" at bounding box center [551, 150] width 135 height 12
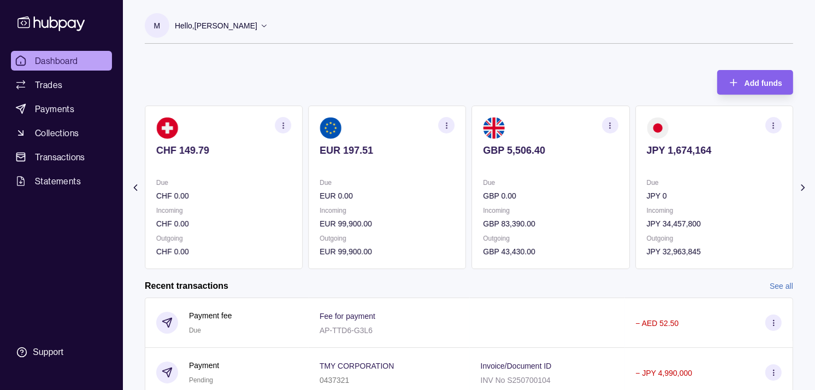
click at [772, 124] on icon "button" at bounding box center [774, 125] width 8 height 8
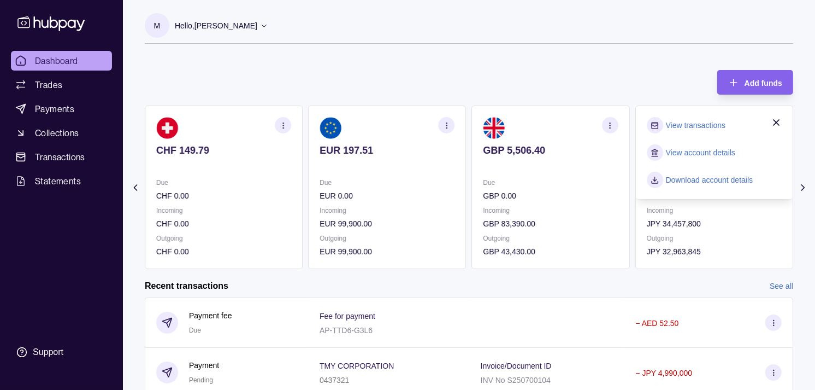
click at [704, 124] on link "View transactions" at bounding box center [696, 125] width 60 height 12
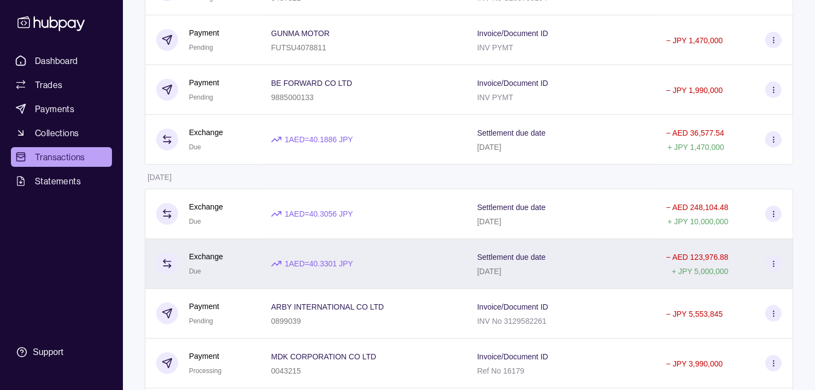
scroll to position [182, 0]
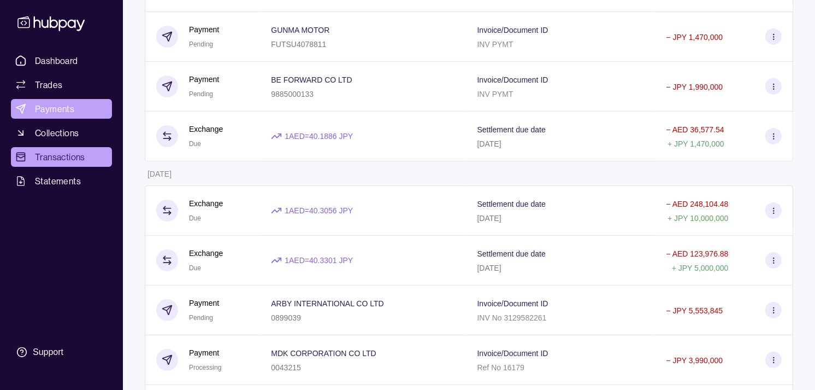
click at [64, 105] on span "Payments" at bounding box center [54, 108] width 39 height 13
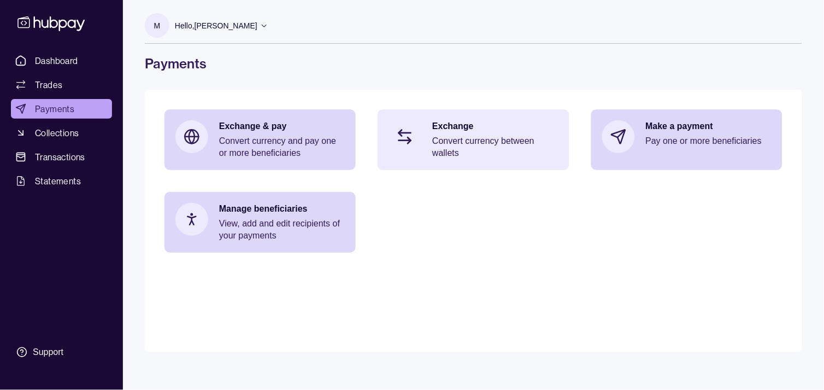
click at [476, 109] on div "Exchange Convert currency between wallets" at bounding box center [473, 139] width 191 height 61
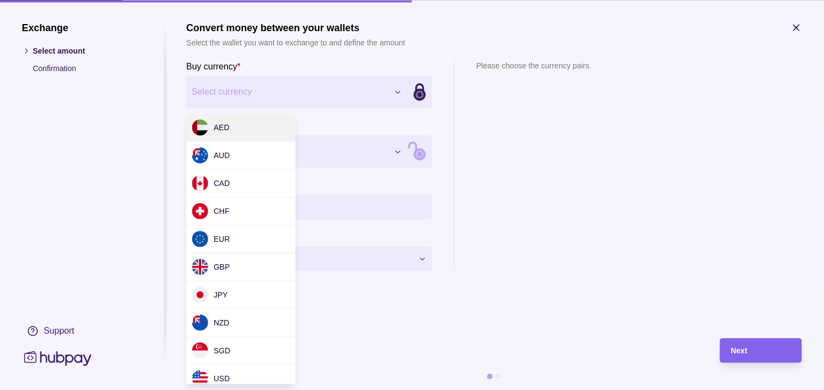
click at [383, 389] on div "Exchange Select amount Confirmation Support Convert money between your wallets …" at bounding box center [412, 390] width 824 height 0
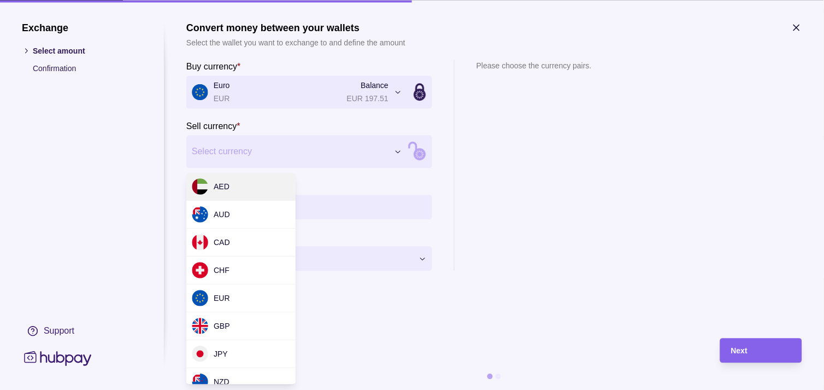
click at [316, 389] on div "Exchange Select amount Confirmation Support Convert money between your wallets …" at bounding box center [412, 390] width 824 height 0
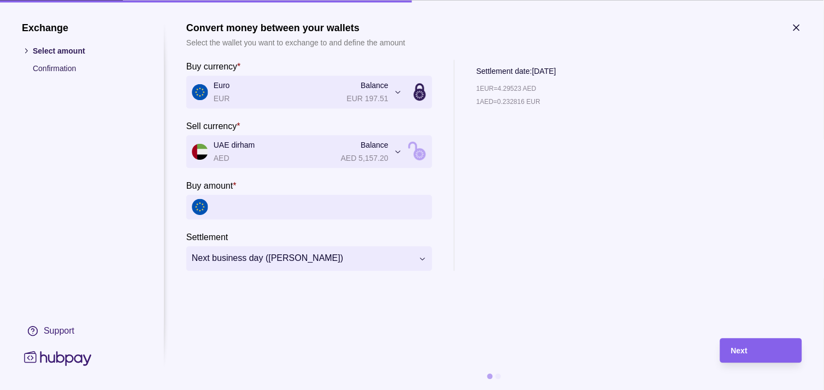
click at [796, 26] on icon "button" at bounding box center [796, 27] width 5 height 5
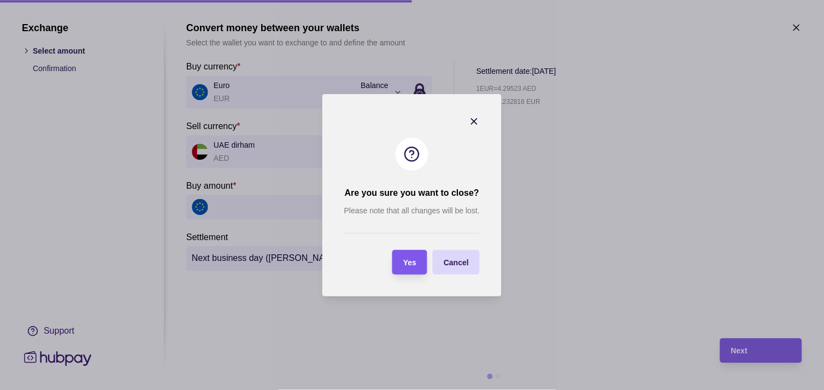
click at [407, 268] on div "Yes" at bounding box center [409, 261] width 13 height 13
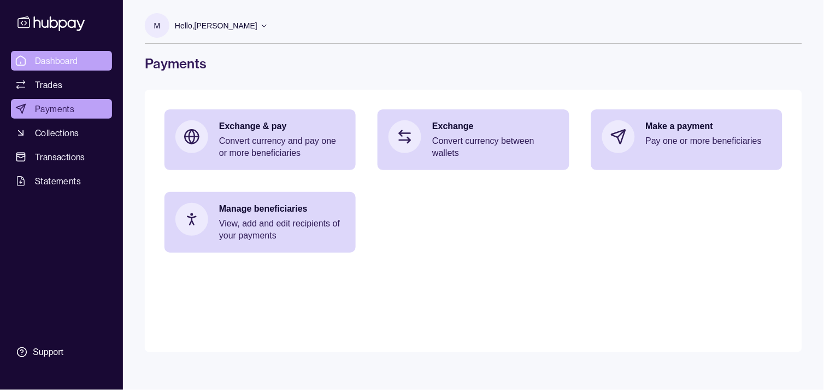
click at [61, 63] on span "Dashboard" at bounding box center [56, 60] width 43 height 13
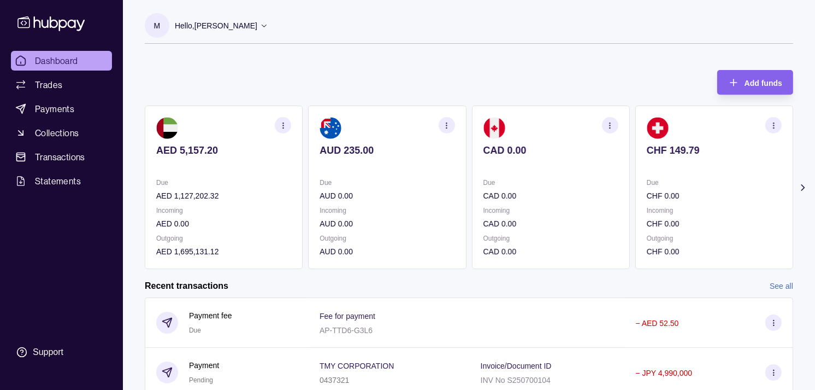
click at [454, 182] on div "AED 5,157.20 Due AED 1,127,202.32 Incoming AED 0.00 Outgoing AED 1,695,131.12 A…" at bounding box center [469, 186] width 649 height 163
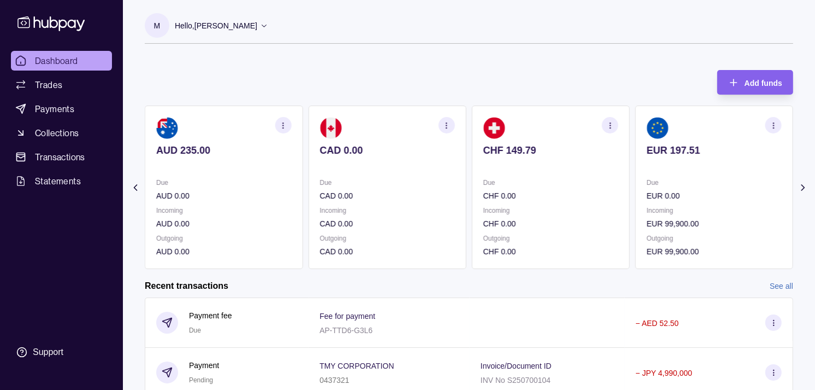
click at [484, 180] on p "Due" at bounding box center [551, 183] width 135 height 12
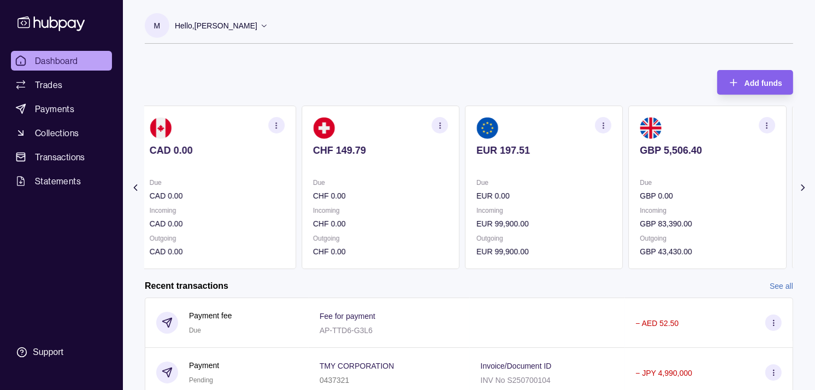
click at [465, 178] on section "EUR 197.51 Due EUR 0.00 Incoming EUR 99,900.00 Outgoing EUR 99,900.00" at bounding box center [544, 186] width 158 height 163
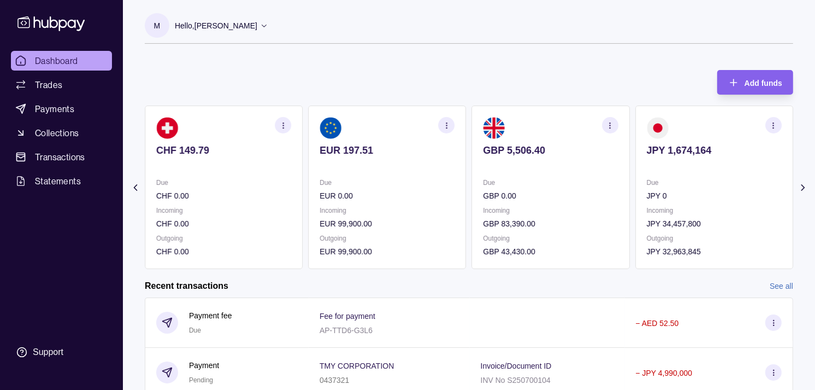
click at [555, 146] on p "GBP 5,506.40" at bounding box center [551, 150] width 135 height 12
click at [592, 148] on p "GBP 5,506.40" at bounding box center [551, 150] width 135 height 12
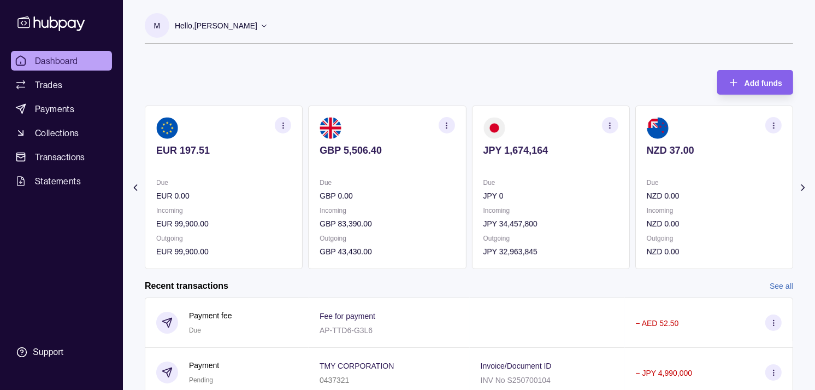
click at [608, 126] on icon "button" at bounding box center [610, 125] width 8 height 8
click at [515, 120] on link "View transactions" at bounding box center [533, 125] width 60 height 12
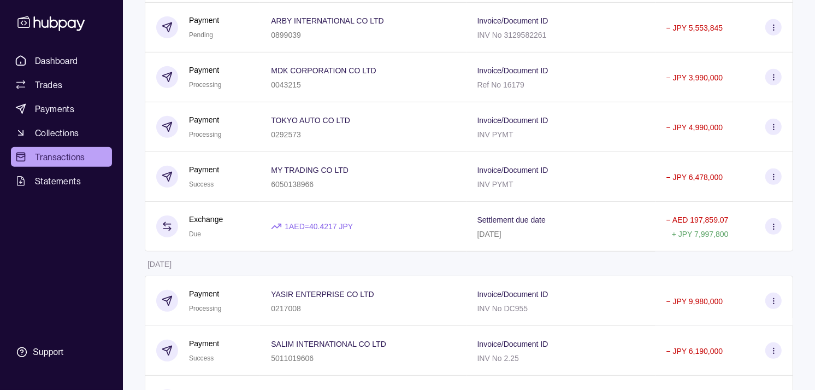
scroll to position [485, 0]
